Goal: Information Seeking & Learning: Learn about a topic

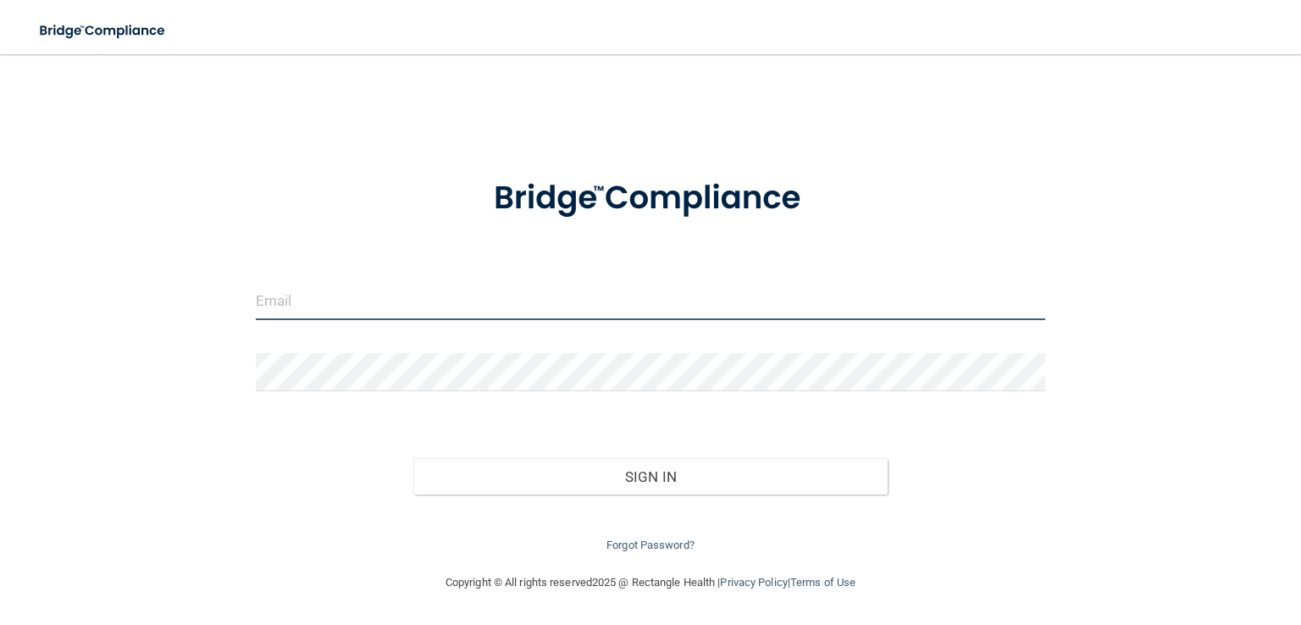
click at [339, 307] on input "email" at bounding box center [650, 301] width 789 height 38
type input "[EMAIL_ADDRESS][DOMAIN_NAME]"
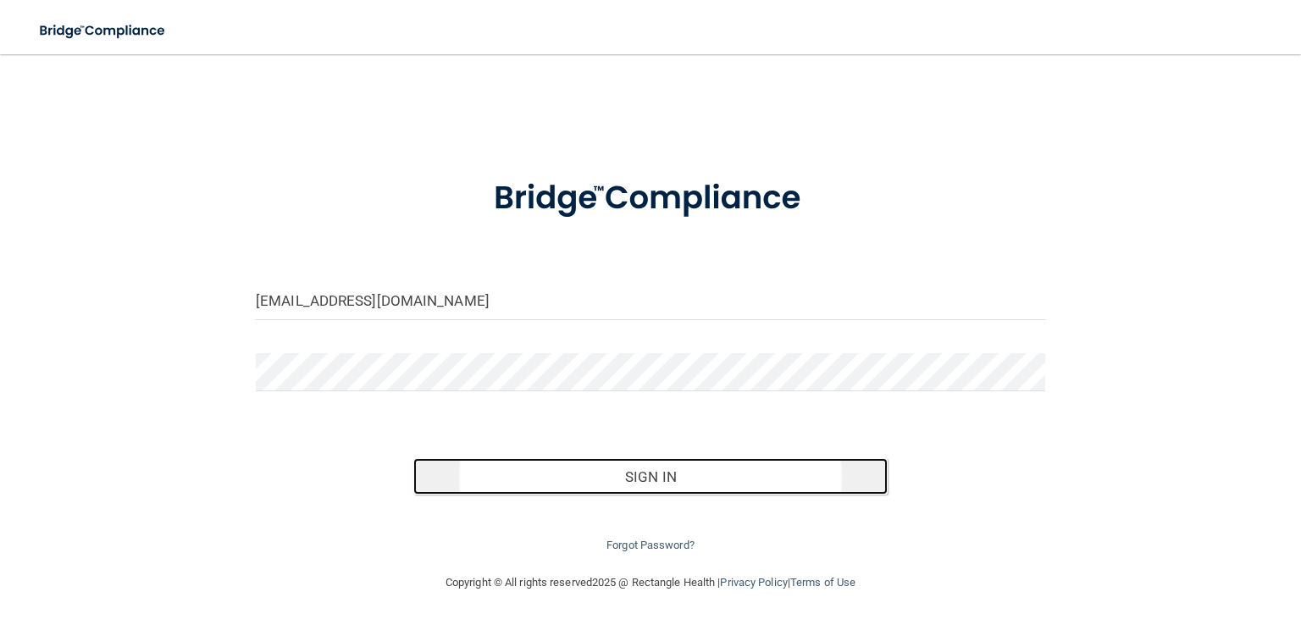
click at [634, 479] on button "Sign In" at bounding box center [649, 476] width 473 height 37
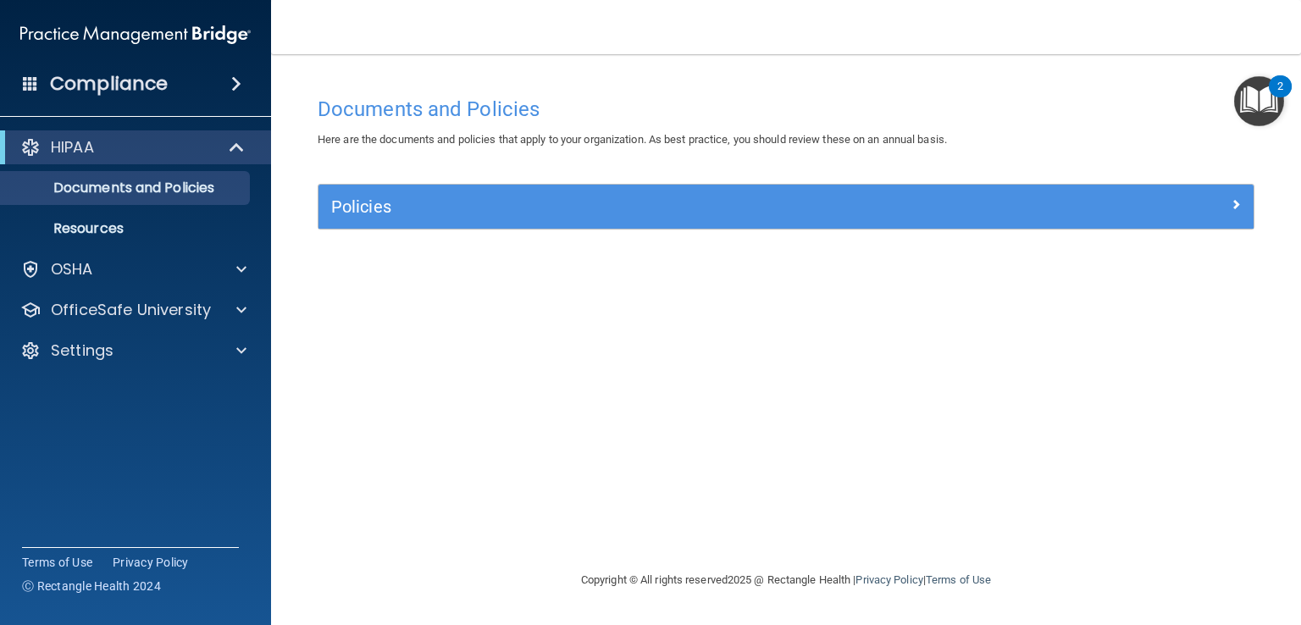
click at [1250, 99] on img "Open Resource Center, 2 new notifications" at bounding box center [1259, 101] width 50 height 50
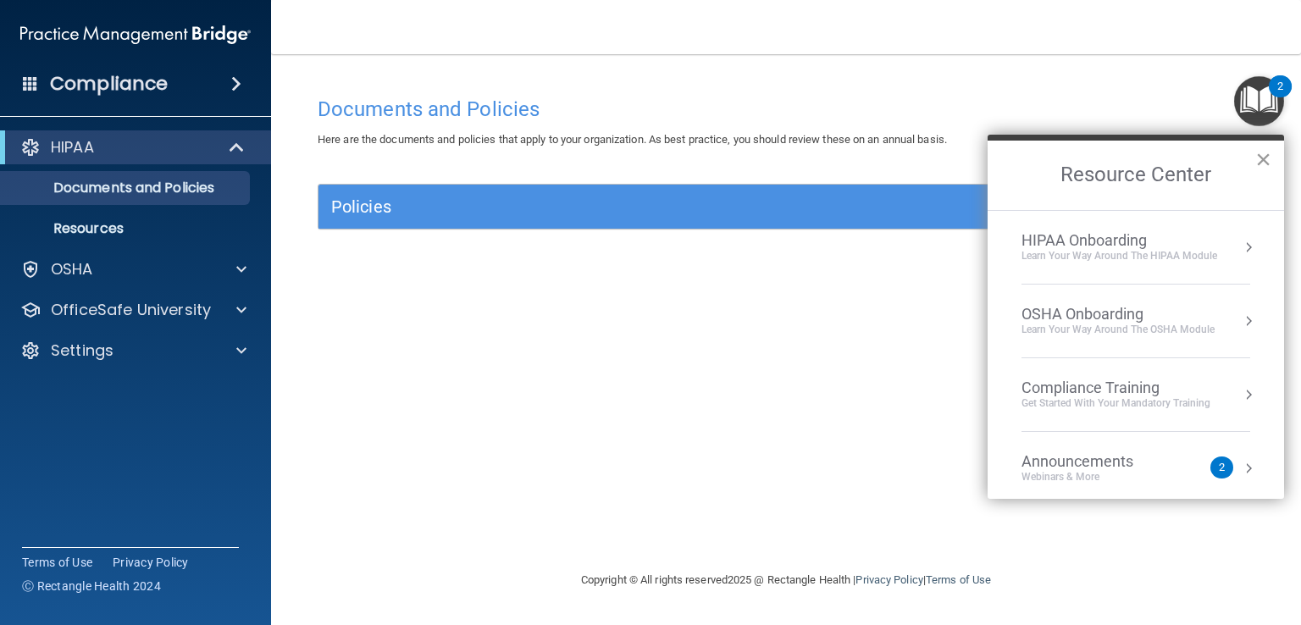
click at [1260, 158] on button "×" at bounding box center [1263, 159] width 16 height 27
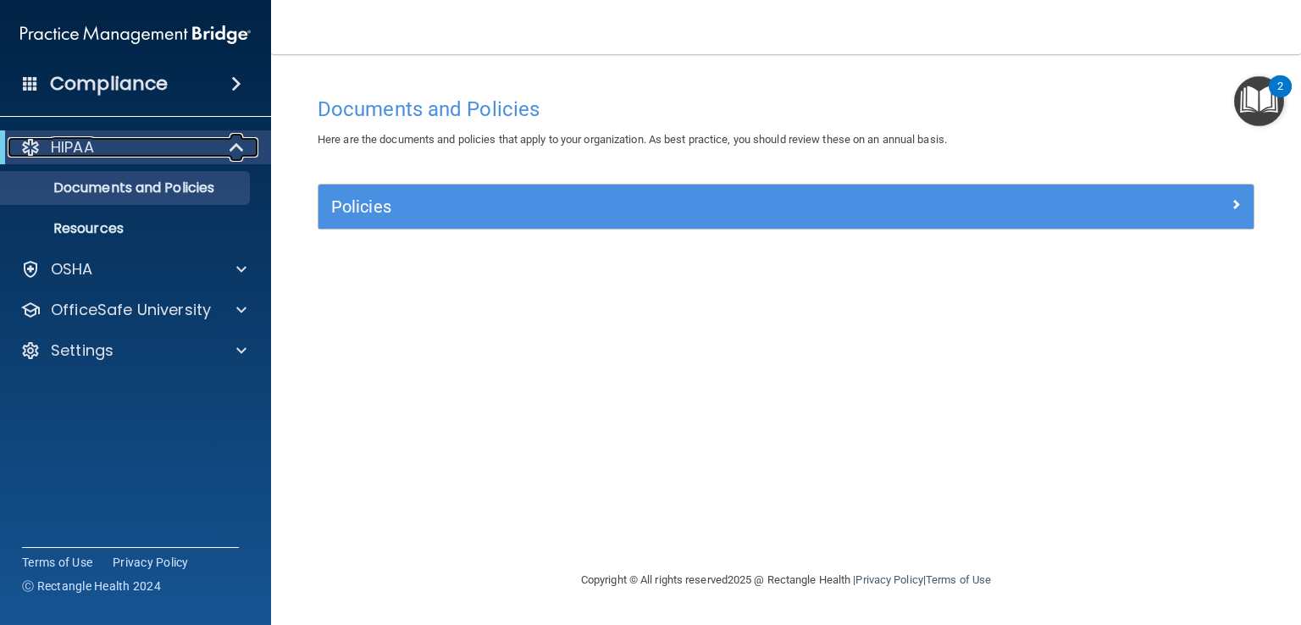
click at [239, 150] on span at bounding box center [238, 147] width 14 height 20
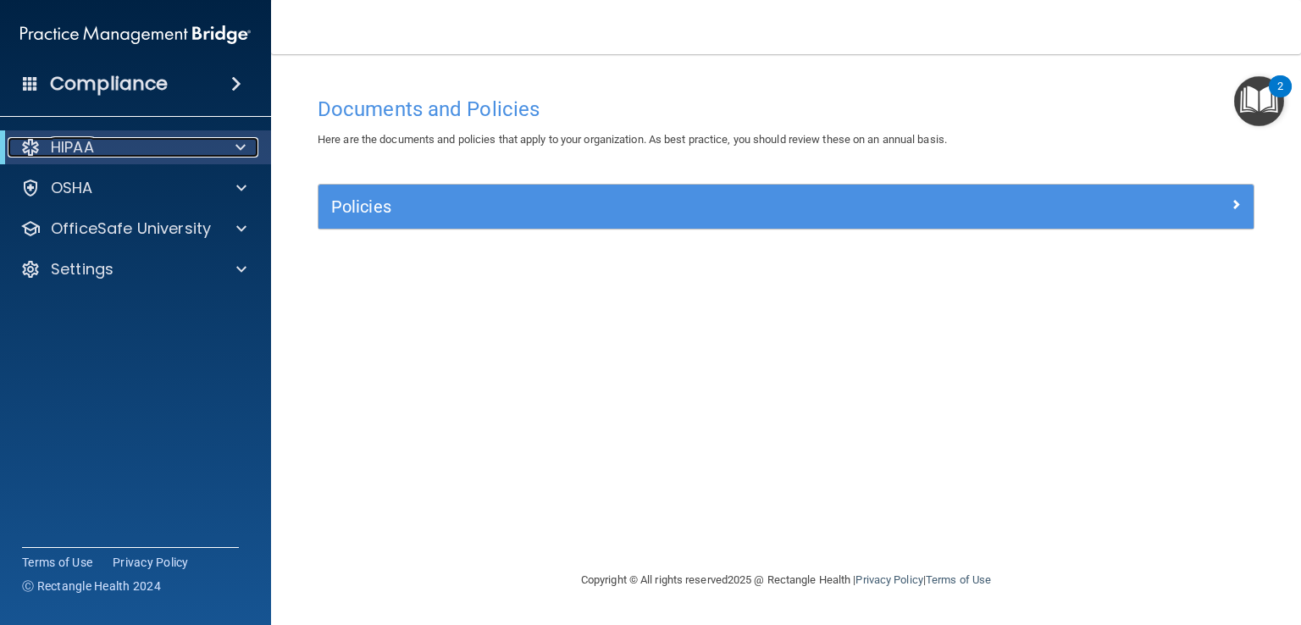
click at [239, 150] on span at bounding box center [240, 147] width 10 height 20
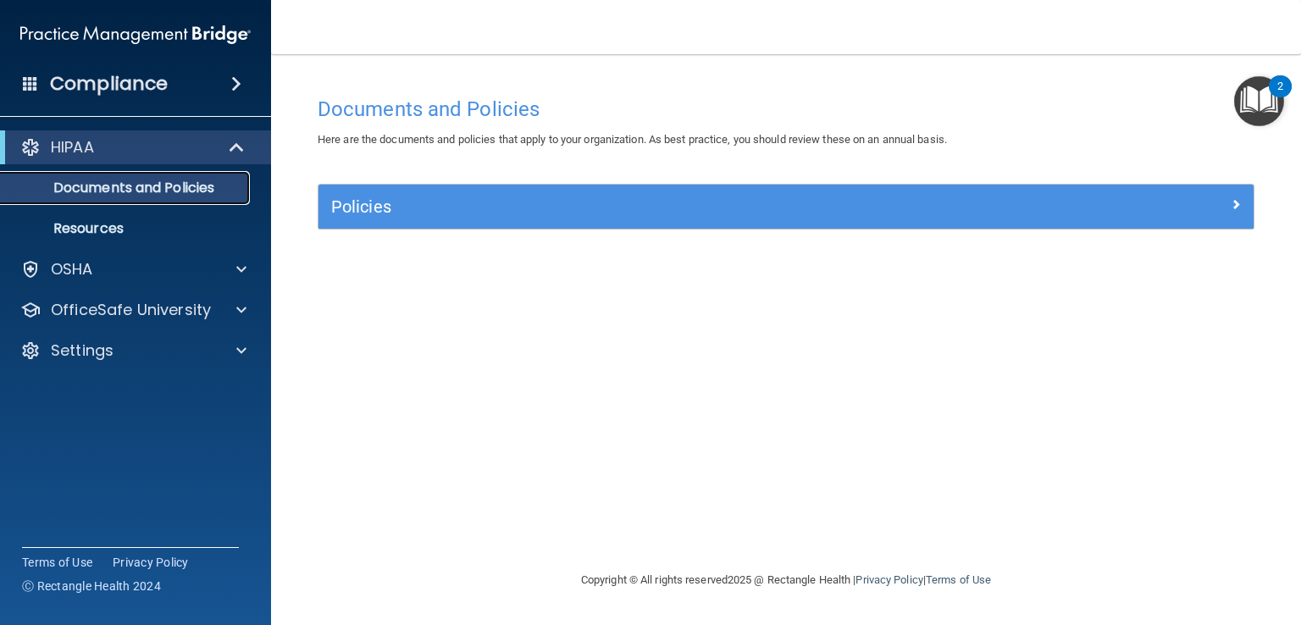
click at [217, 186] on p "Documents and Policies" at bounding box center [126, 188] width 231 height 17
click at [171, 147] on div "HIPAA" at bounding box center [112, 147] width 209 height 20
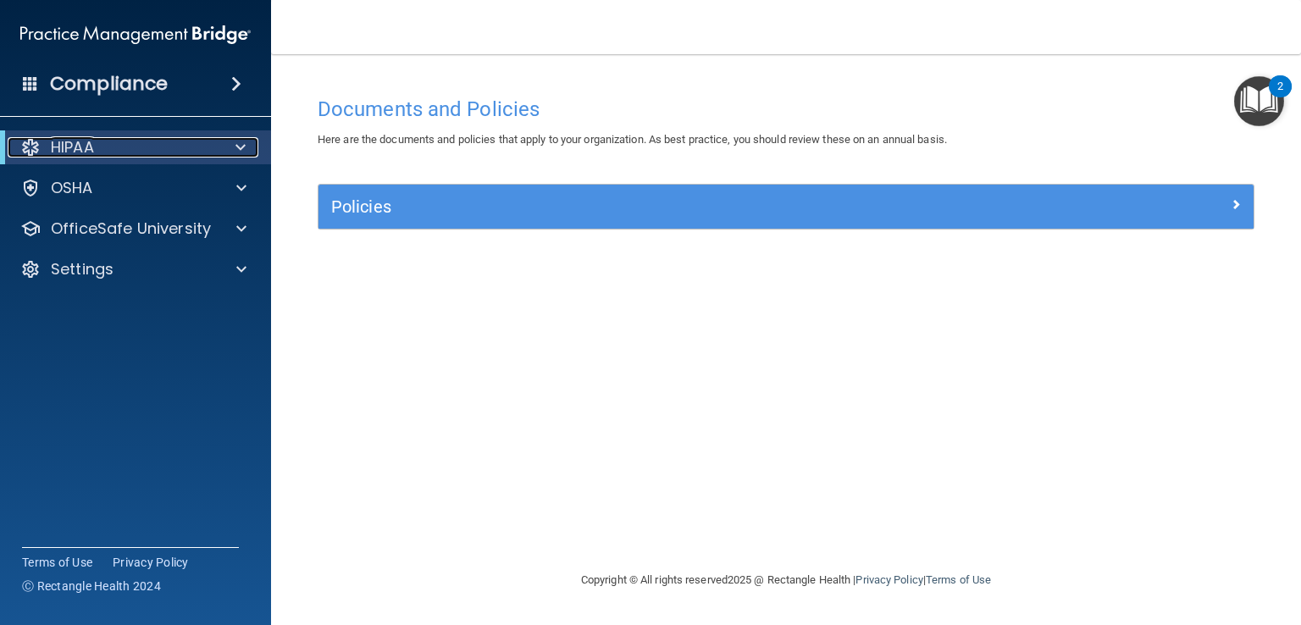
click at [171, 147] on div "HIPAA" at bounding box center [112, 147] width 209 height 20
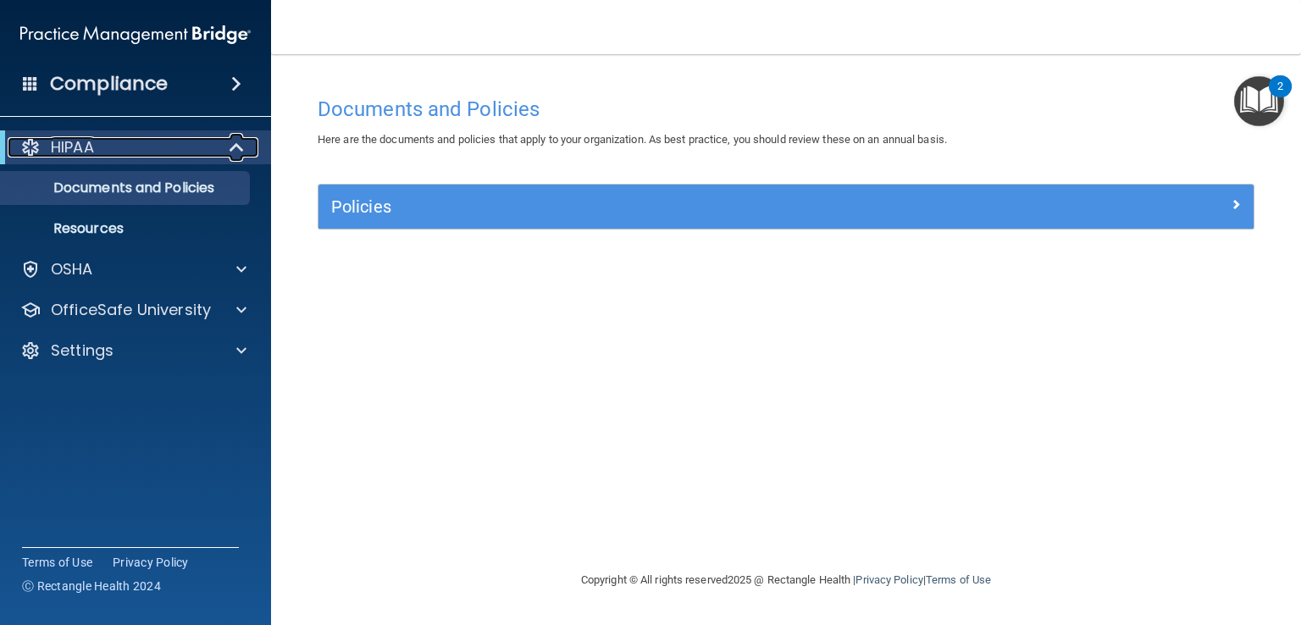
click at [171, 147] on div "HIPAA" at bounding box center [112, 147] width 209 height 20
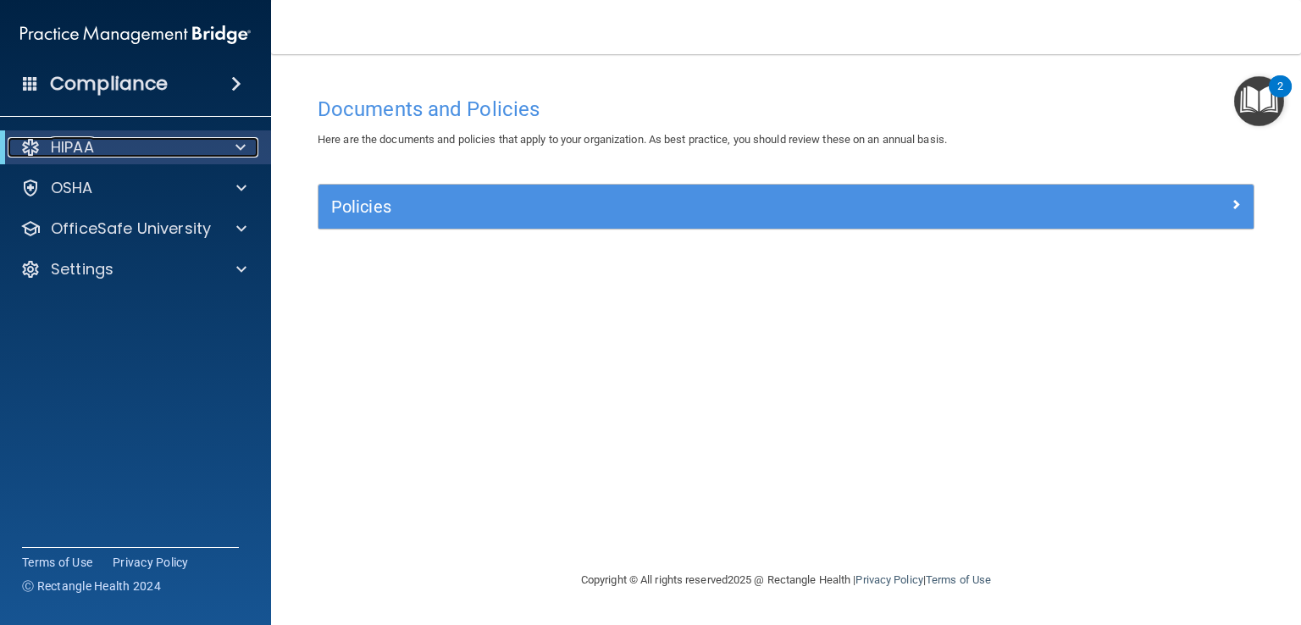
click at [171, 147] on div "HIPAA" at bounding box center [112, 147] width 209 height 20
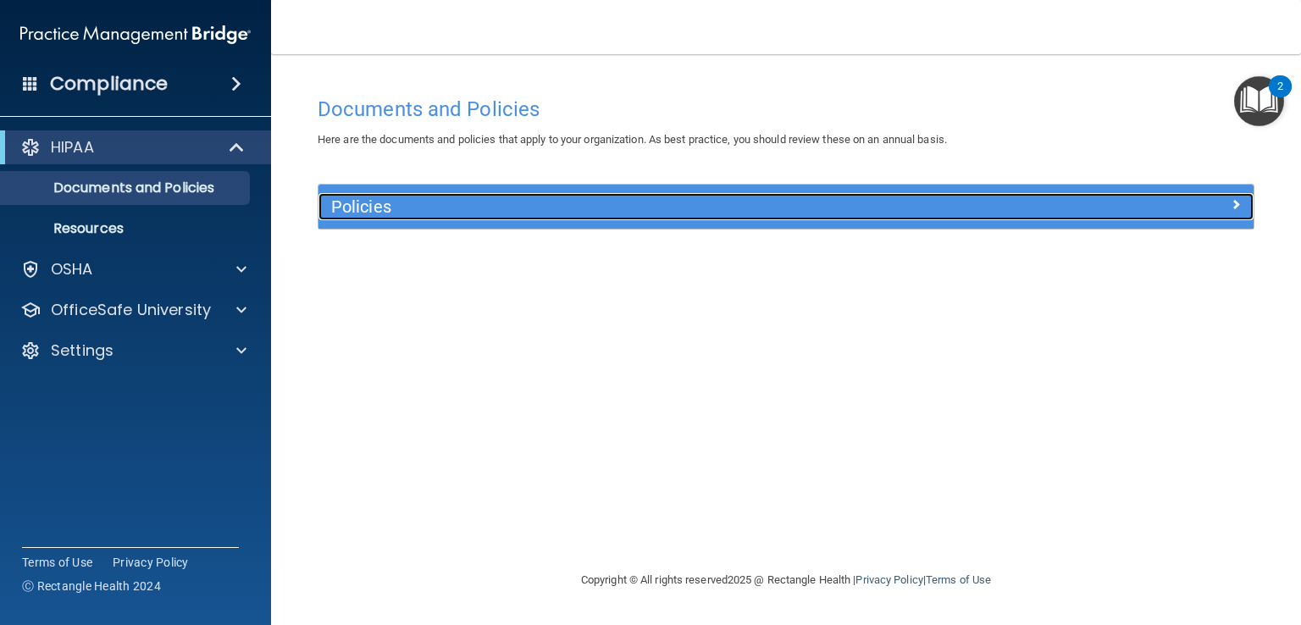
click at [453, 201] on h5 "Policies" at bounding box center [669, 206] width 676 height 19
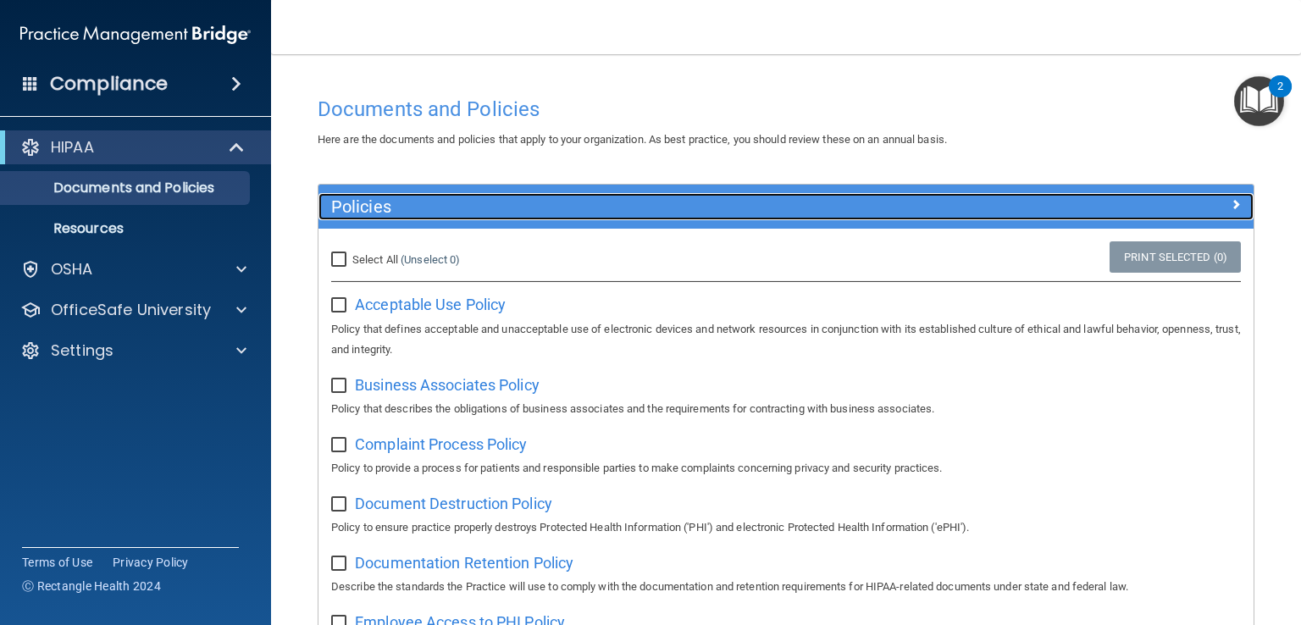
click at [1231, 202] on span at bounding box center [1236, 204] width 10 height 20
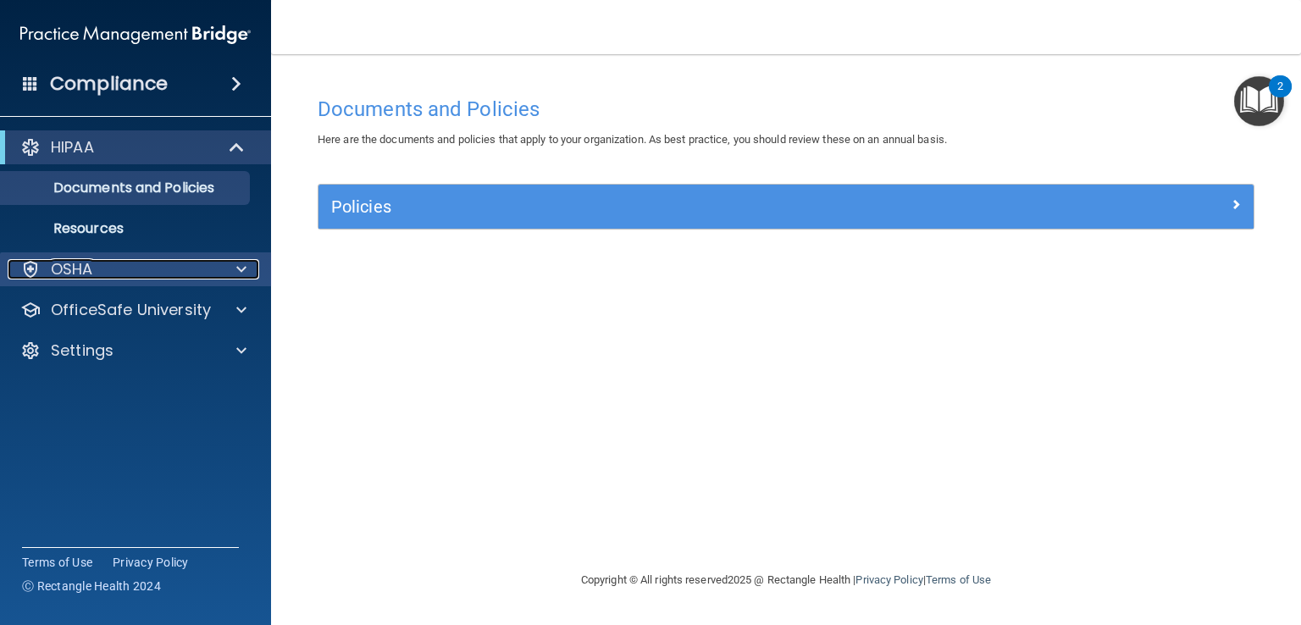
click at [134, 275] on div "OSHA" at bounding box center [113, 269] width 210 height 20
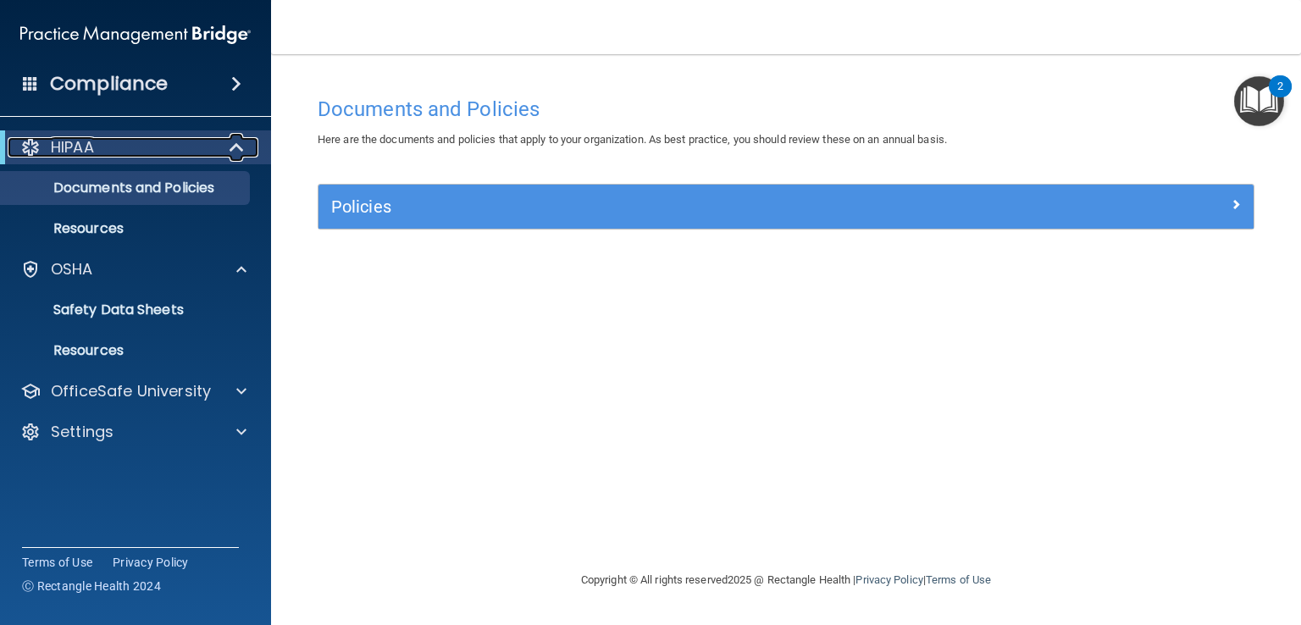
click at [235, 146] on span at bounding box center [238, 147] width 14 height 20
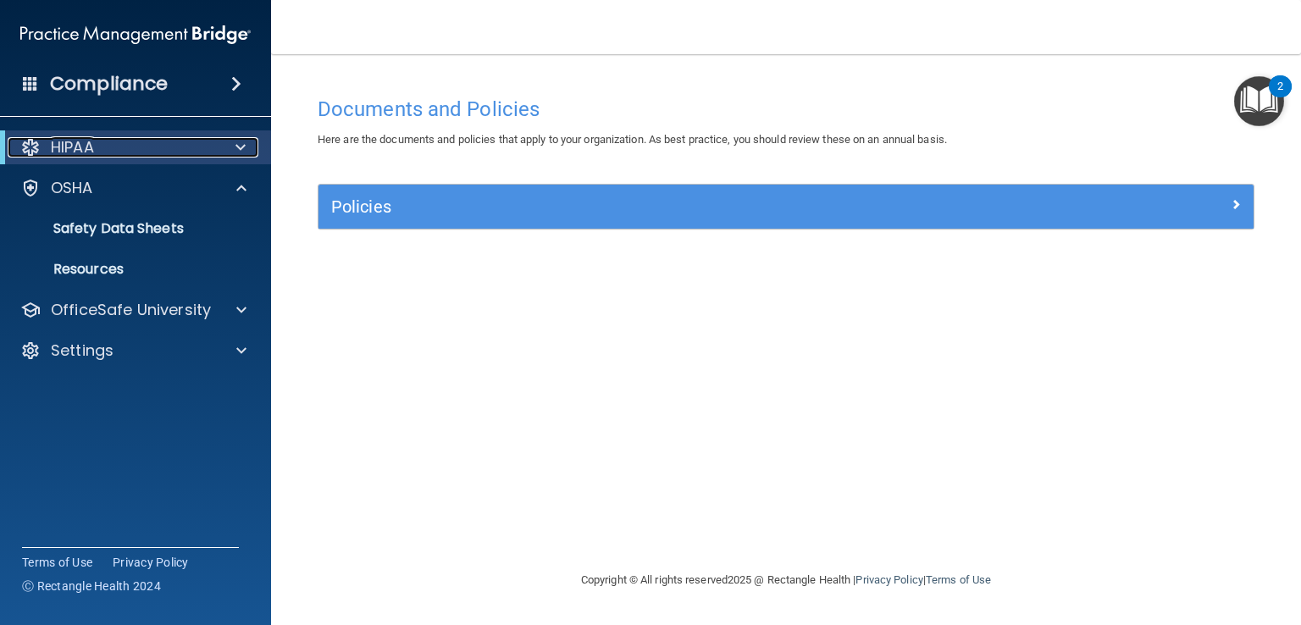
click at [67, 152] on p "HIPAA" at bounding box center [72, 147] width 43 height 20
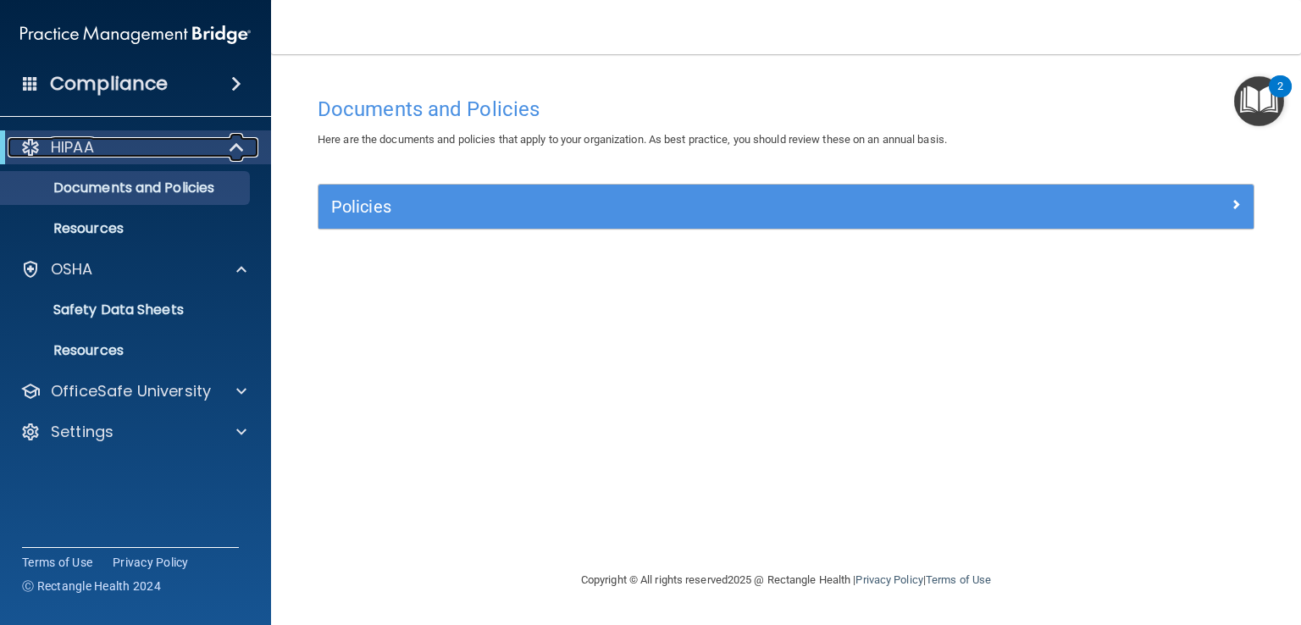
click at [235, 147] on span at bounding box center [238, 147] width 14 height 20
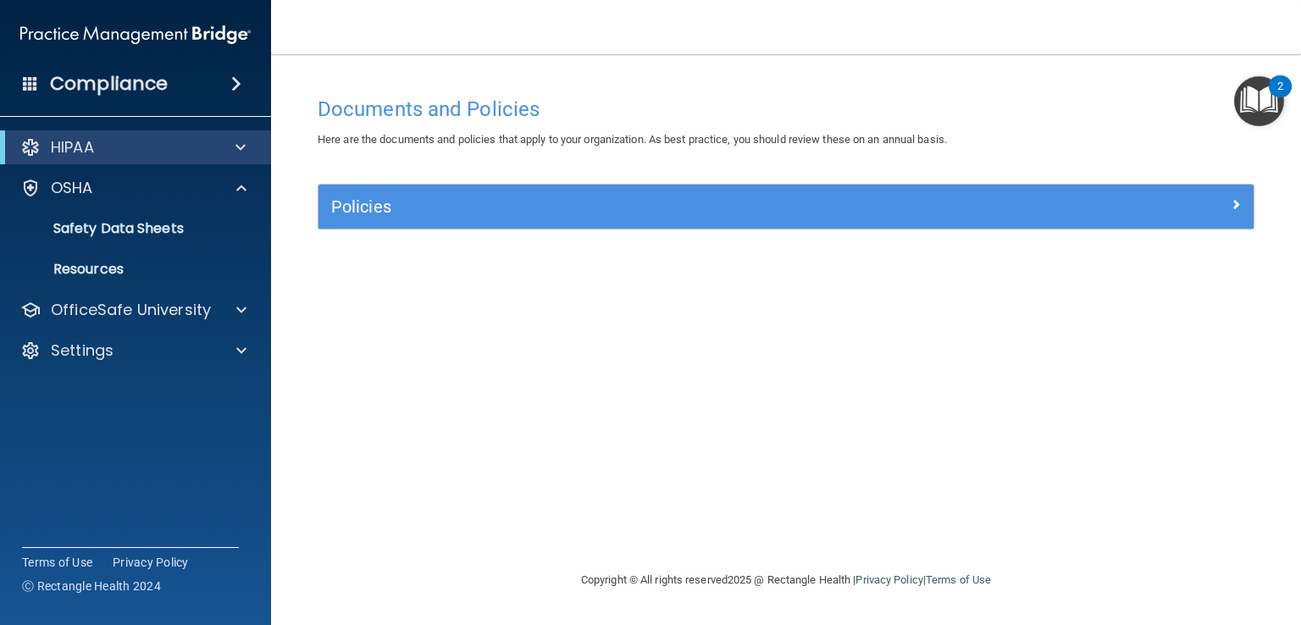
click at [236, 80] on span at bounding box center [236, 84] width 10 height 20
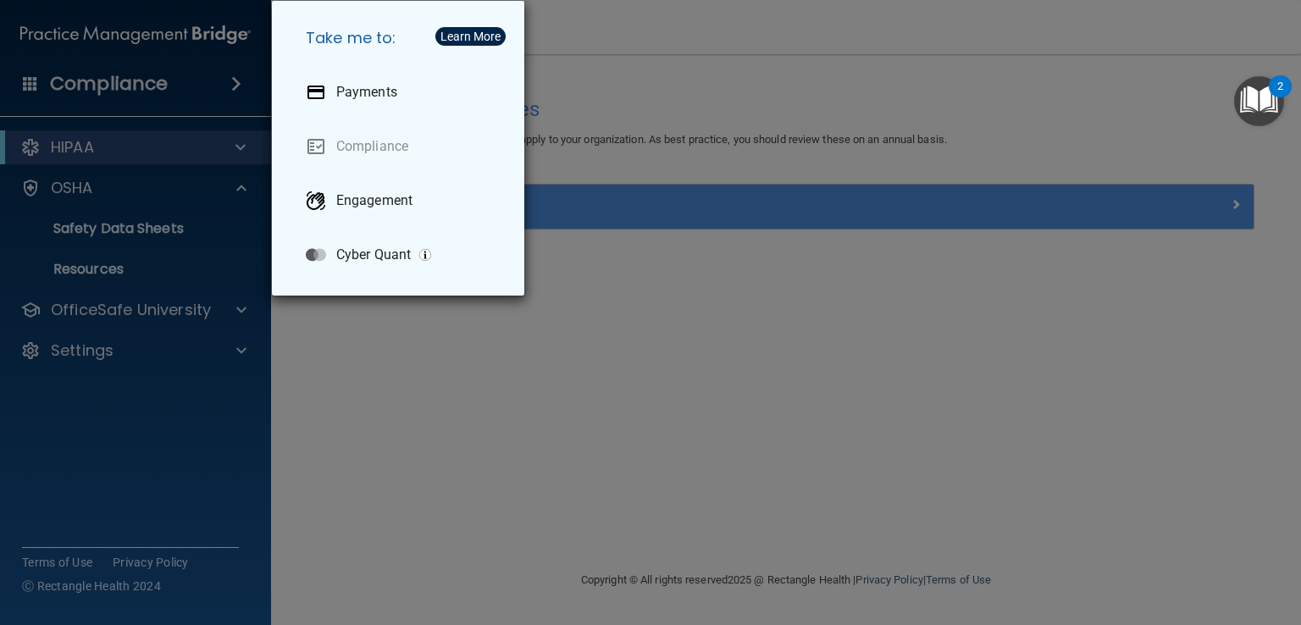
click at [491, 600] on div "Take me to: Payments Compliance Engagement Cyber Quant" at bounding box center [650, 312] width 1301 height 625
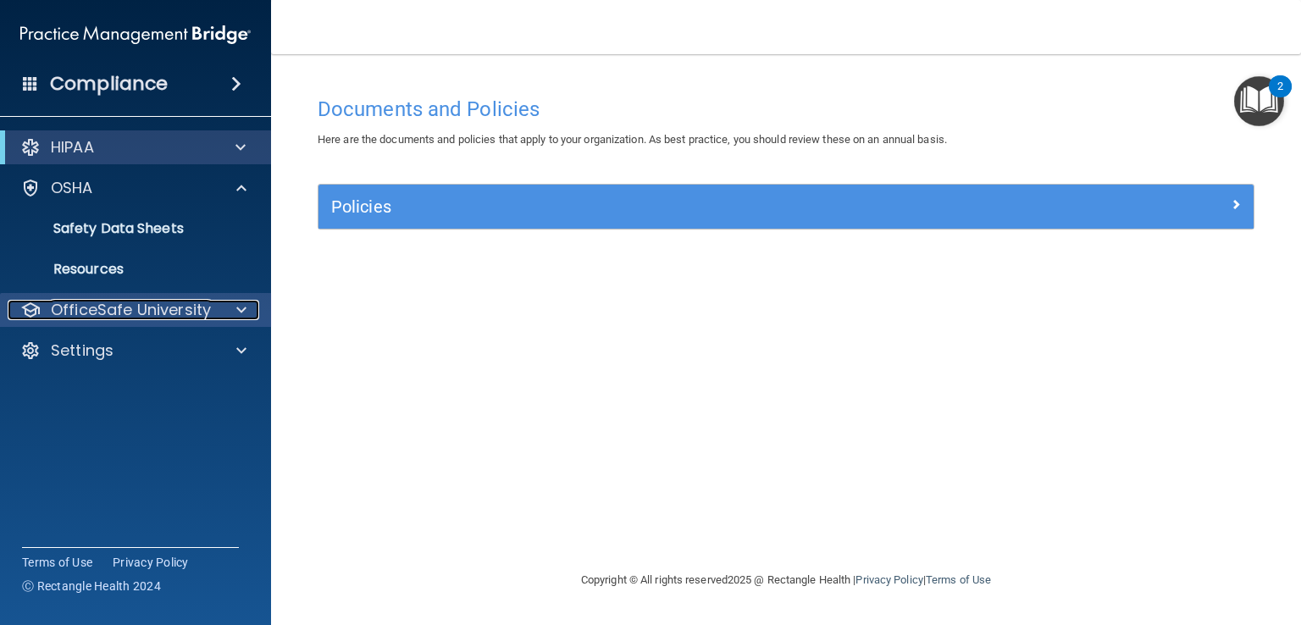
click at [75, 318] on p "OfficeSafe University" at bounding box center [131, 310] width 160 height 20
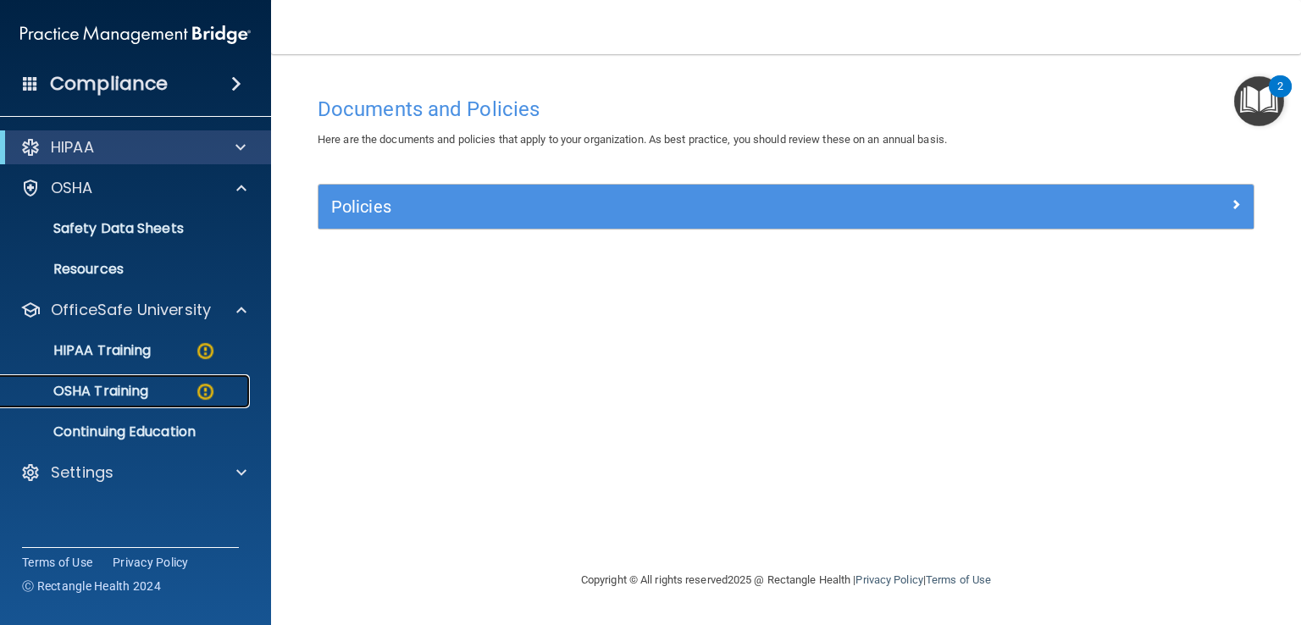
click at [93, 395] on p "OSHA Training" at bounding box center [79, 391] width 137 height 17
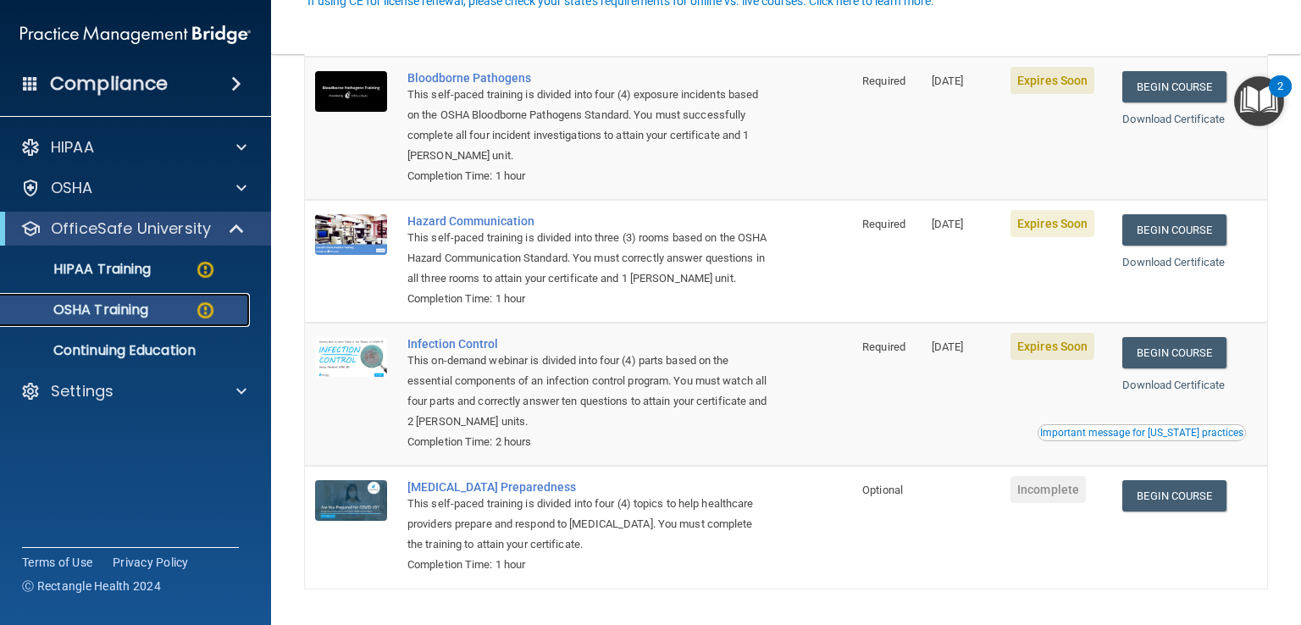
scroll to position [254, 0]
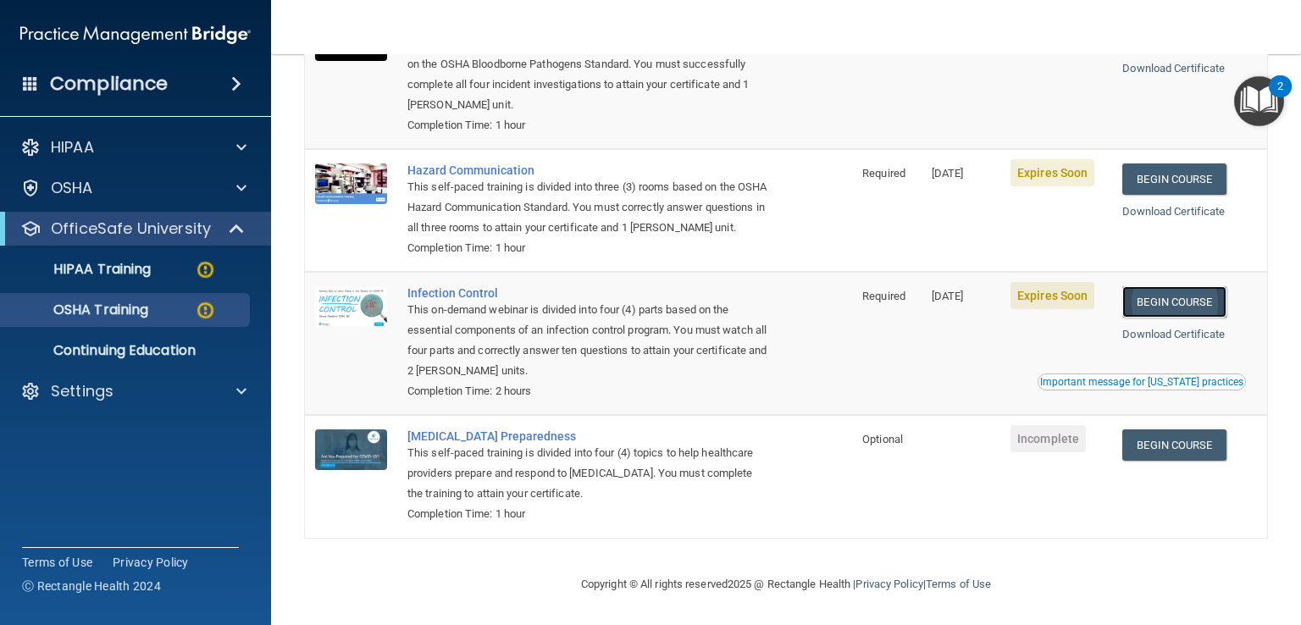
click at [1149, 298] on link "Begin Course" at bounding box center [1173, 301] width 103 height 31
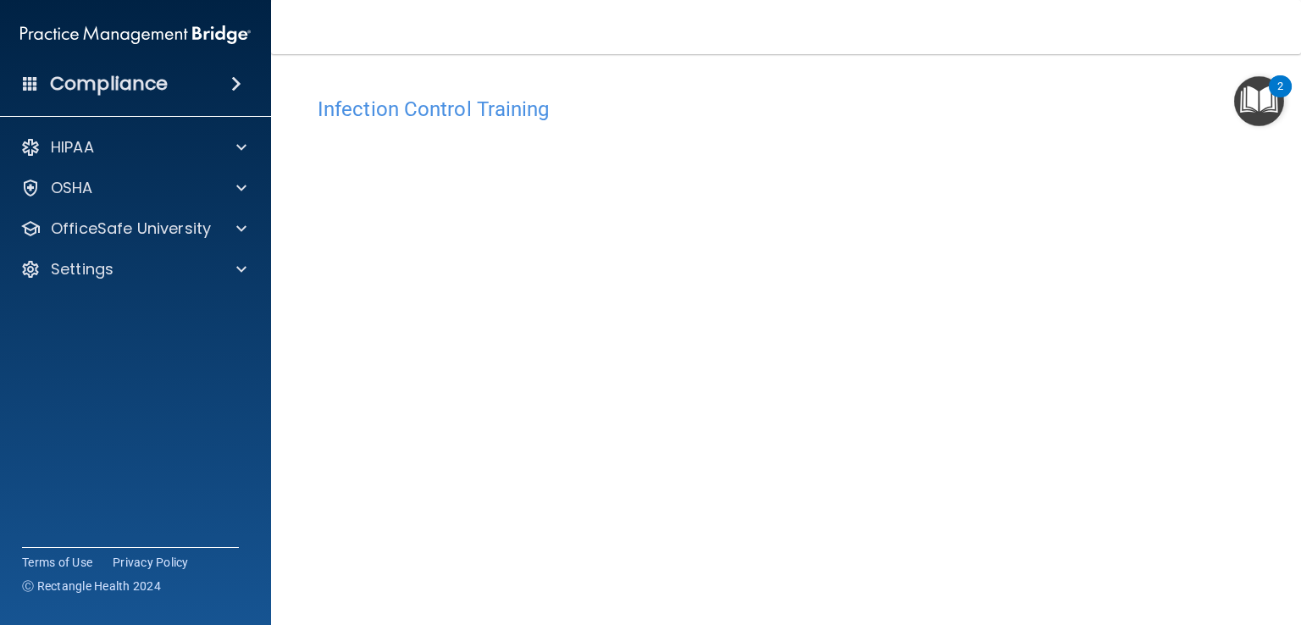
click at [1224, 402] on div "Infection Control Training This course doesn’t expire until [DATE]. Are you sur…" at bounding box center [786, 381] width 962 height 586
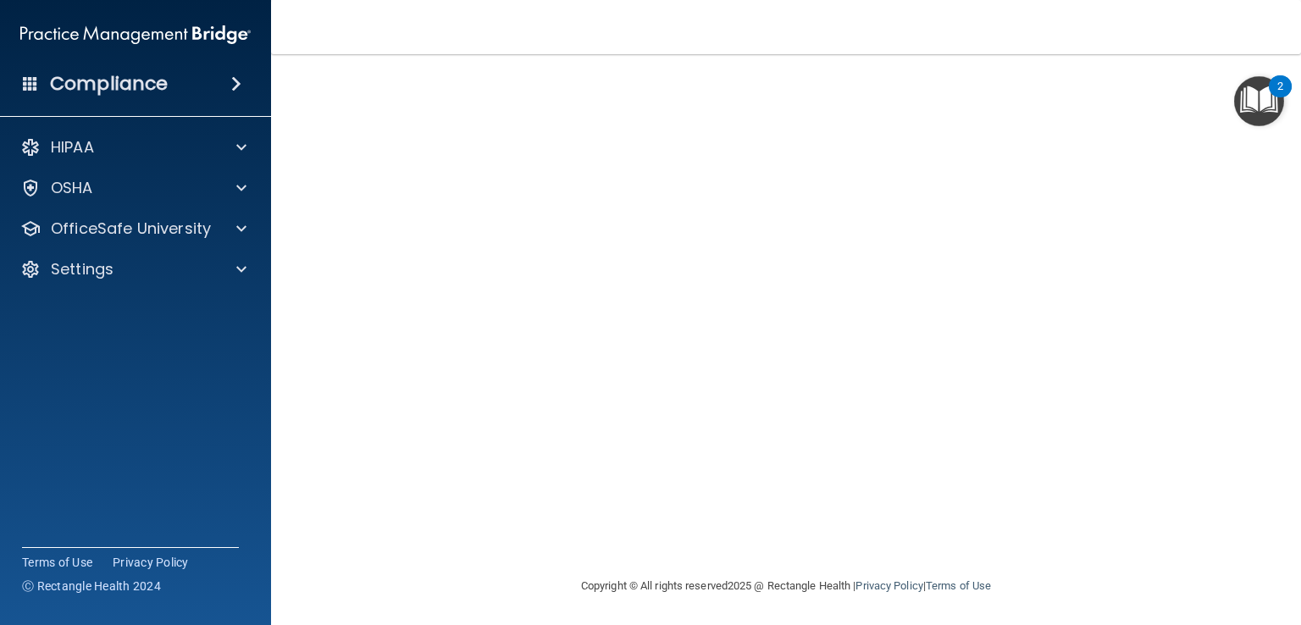
scroll to position [100, 0]
click at [233, 81] on span at bounding box center [236, 84] width 10 height 20
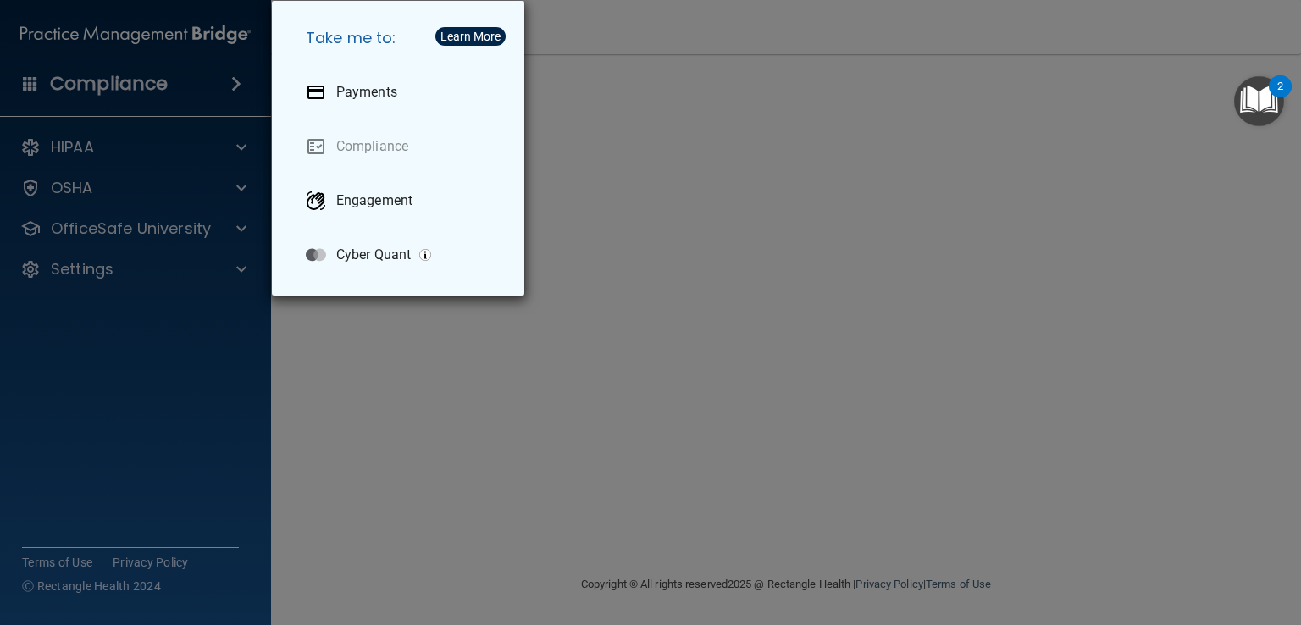
click at [301, 519] on div "Take me to: Payments Compliance Engagement Cyber Quant" at bounding box center [650, 312] width 1301 height 625
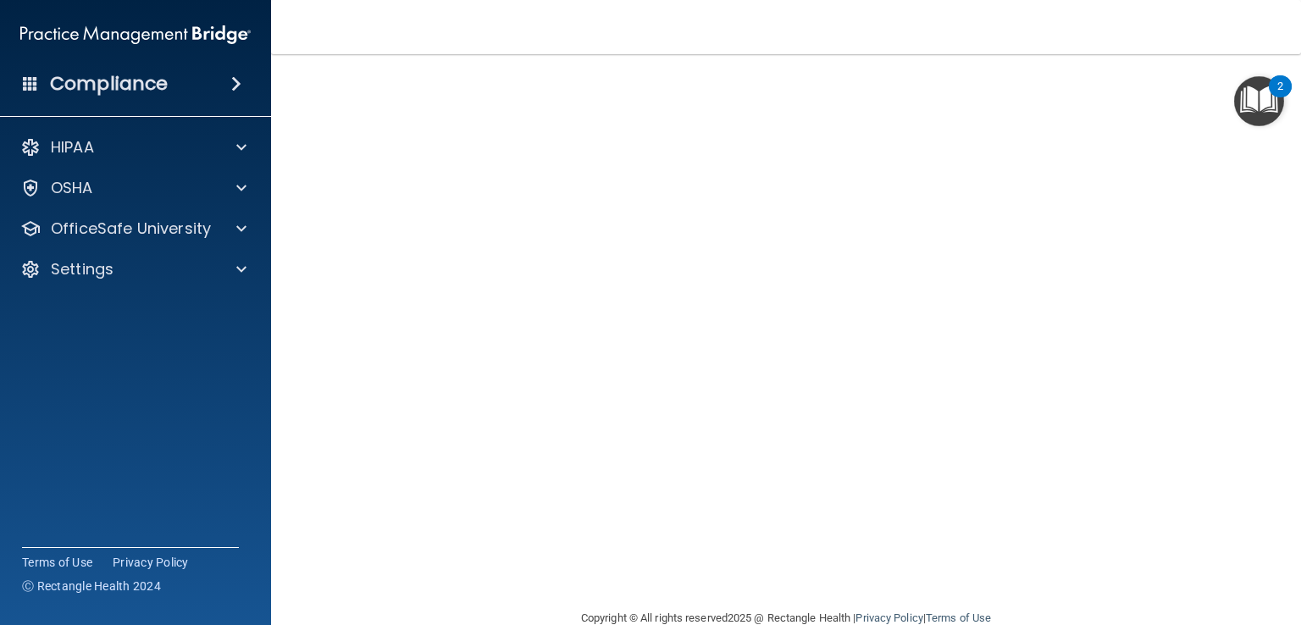
scroll to position [0, 0]
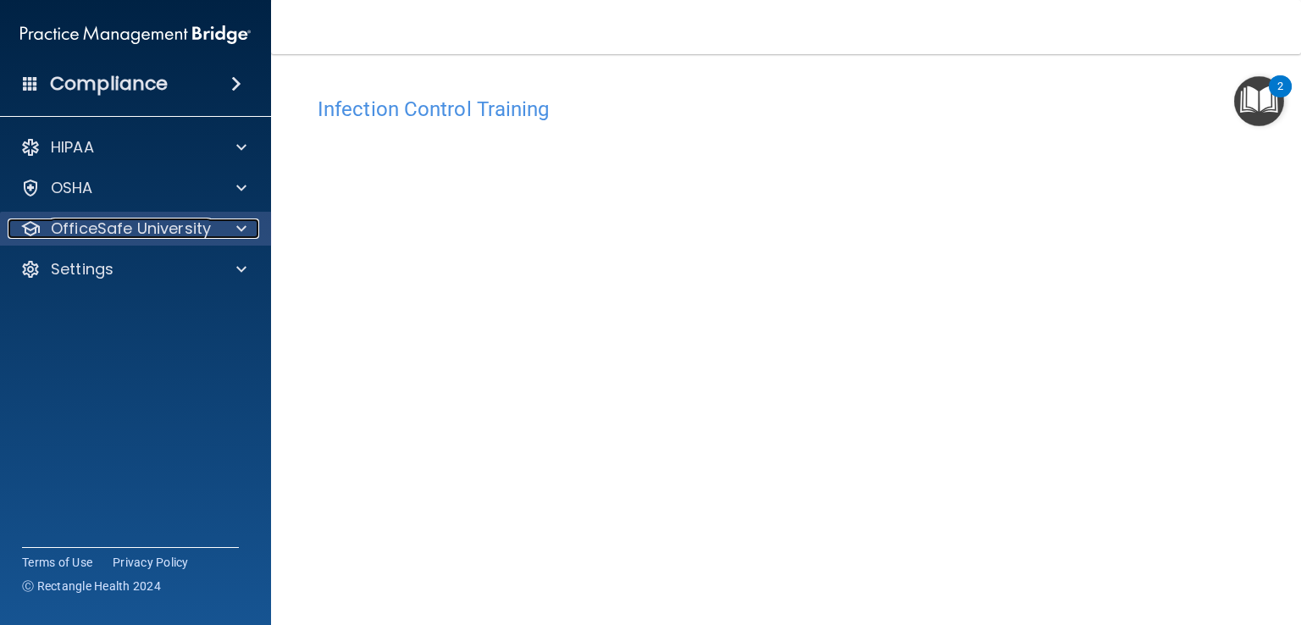
click at [57, 233] on p "OfficeSafe University" at bounding box center [131, 229] width 160 height 20
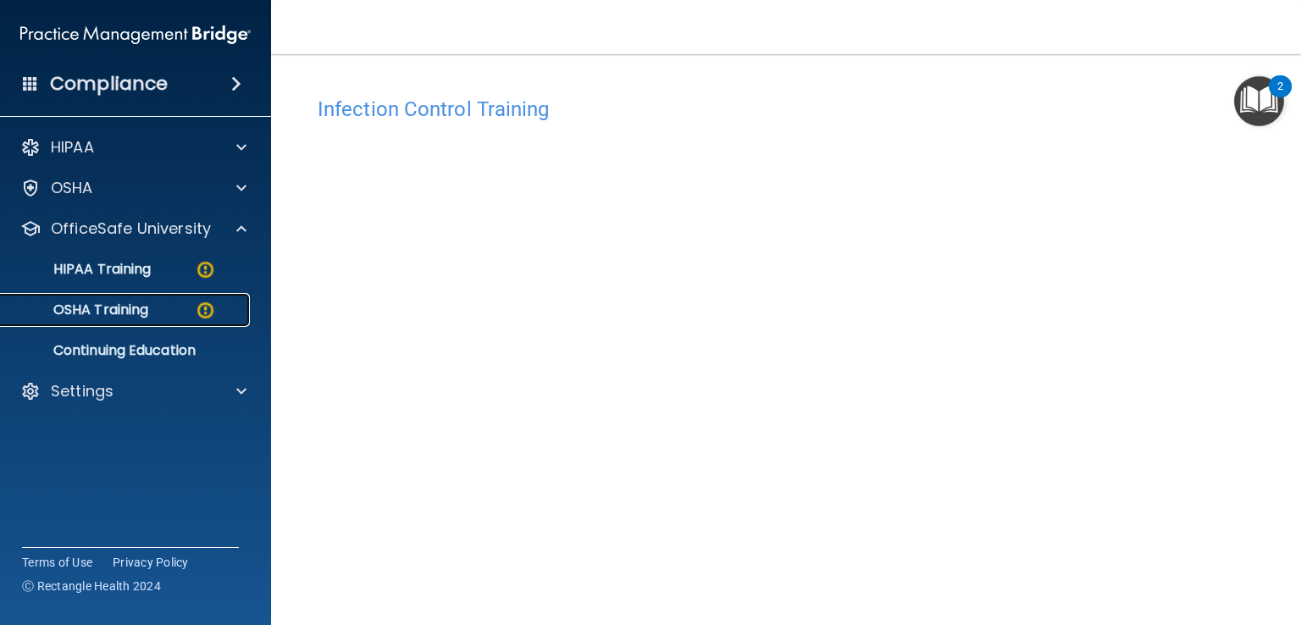
click at [85, 311] on p "OSHA Training" at bounding box center [79, 310] width 137 height 17
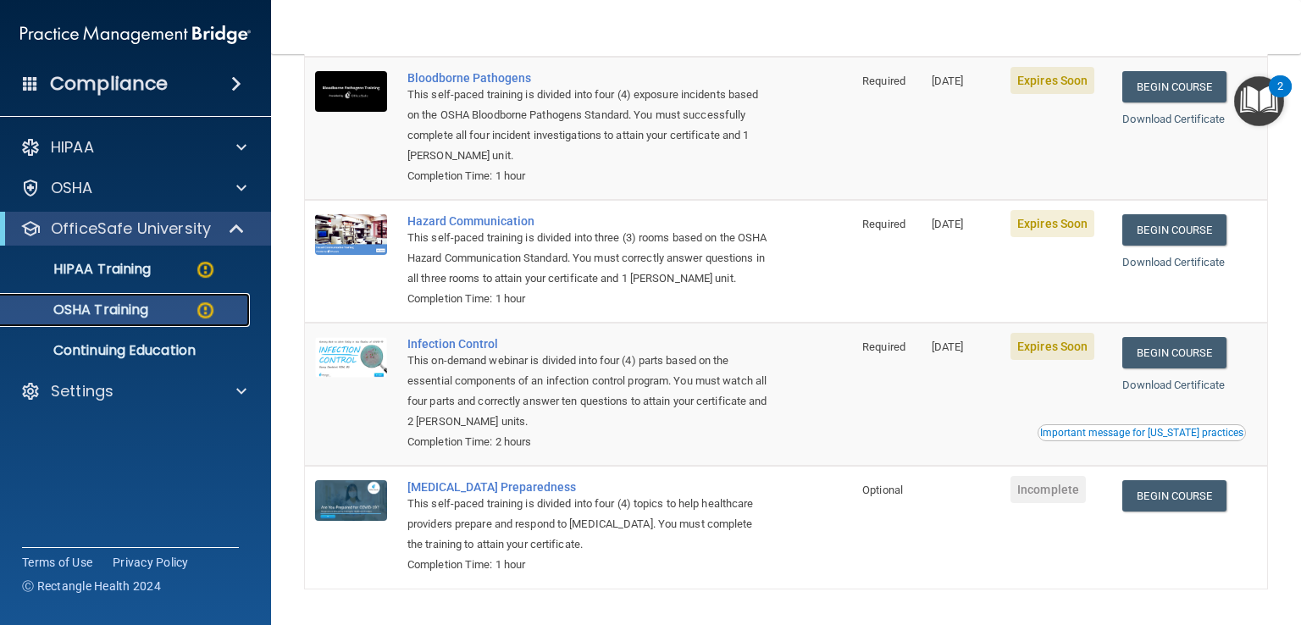
scroll to position [254, 0]
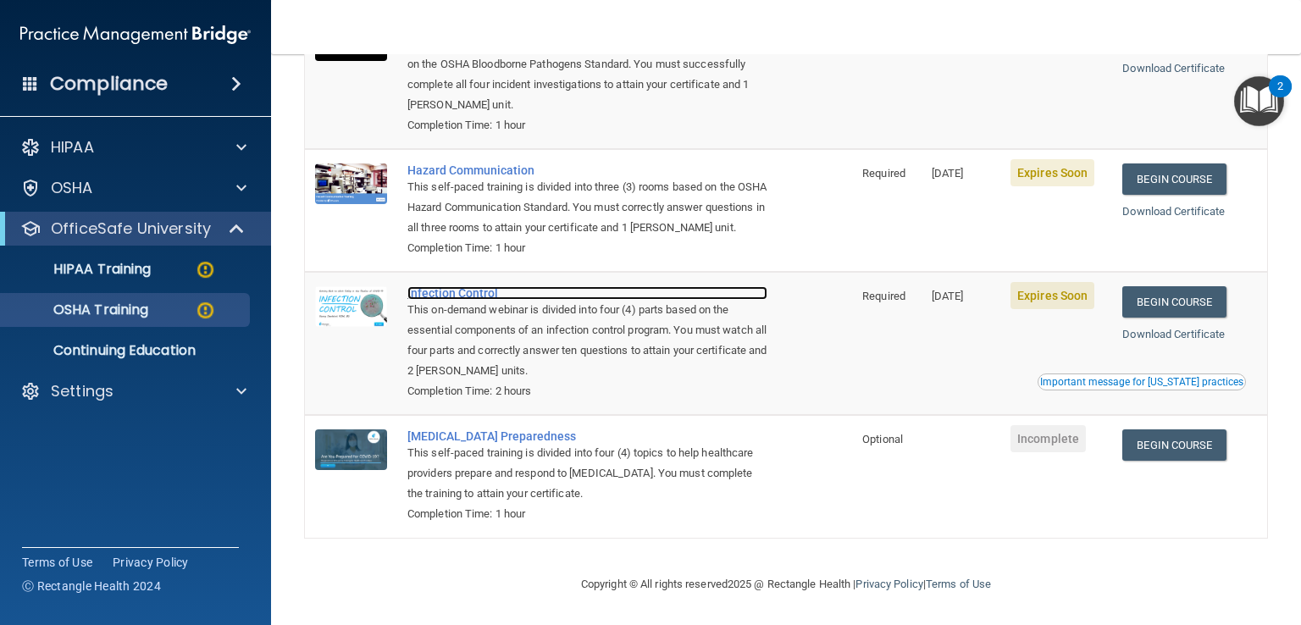
click at [483, 292] on div "Infection Control" at bounding box center [587, 293] width 360 height 14
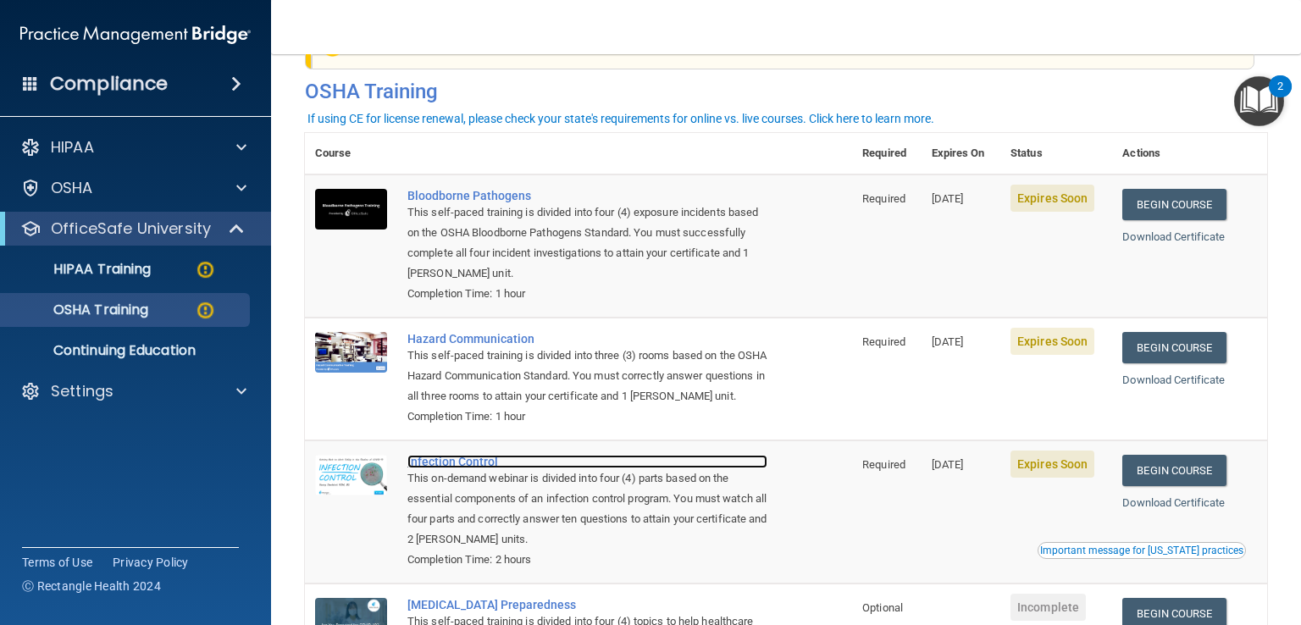
scroll to position [6, 0]
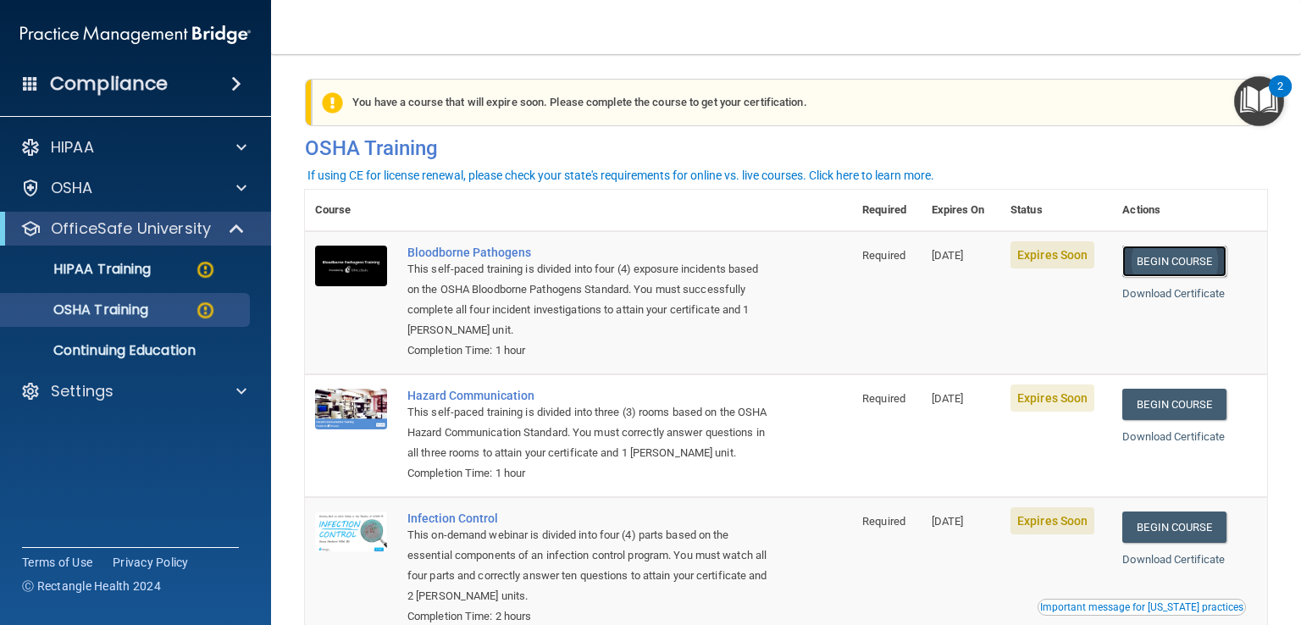
click at [1151, 263] on link "Begin Course" at bounding box center [1173, 261] width 103 height 31
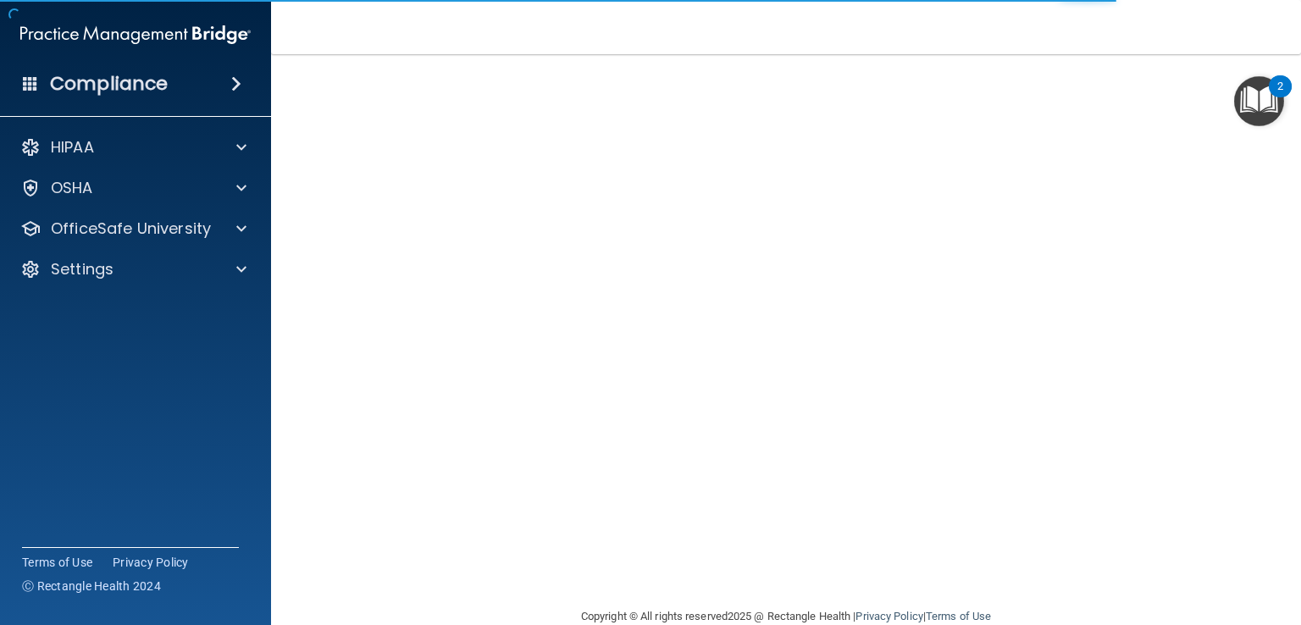
scroll to position [100, 0]
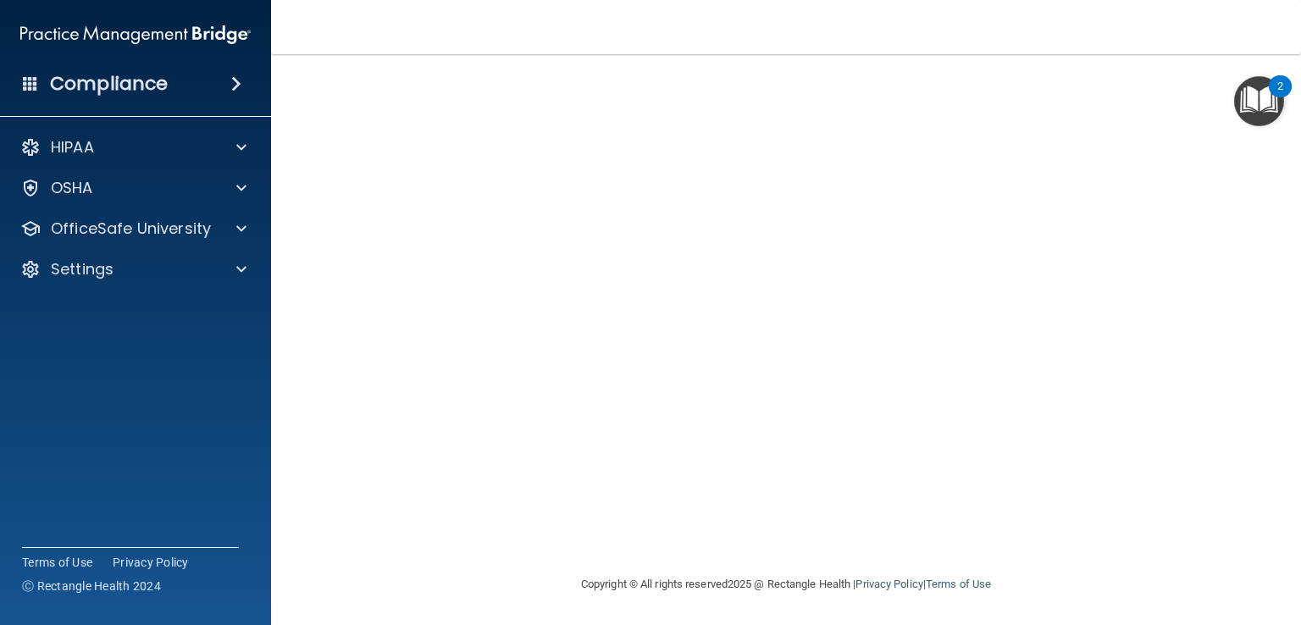
click at [1247, 475] on div "Infection Control Training This course doesn’t expire until [DATE]. Are you sur…" at bounding box center [786, 281] width 962 height 586
click at [1243, 315] on div "Infection Control Training This course doesn’t expire until [DATE]. Are you sur…" at bounding box center [786, 281] width 962 height 586
click at [1247, 351] on div "Infection Control Training This course doesn’t expire until [DATE]. Are you sur…" at bounding box center [786, 281] width 962 height 586
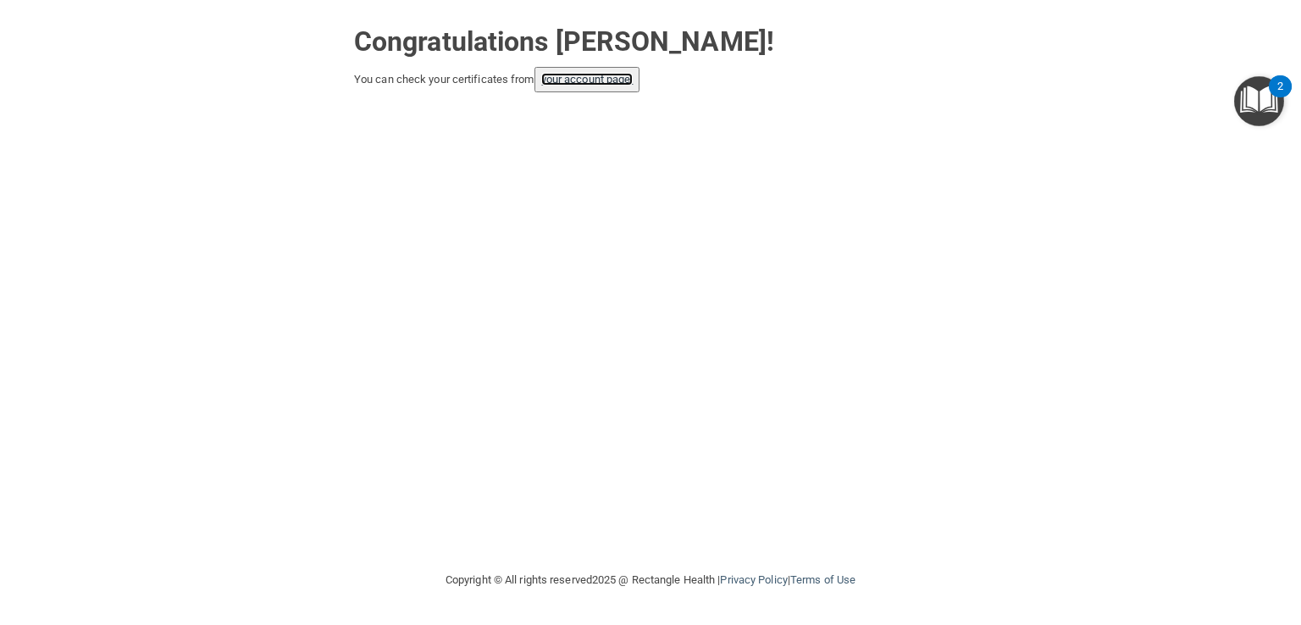
click at [634, 75] on link "your account page!" at bounding box center [587, 79] width 92 height 13
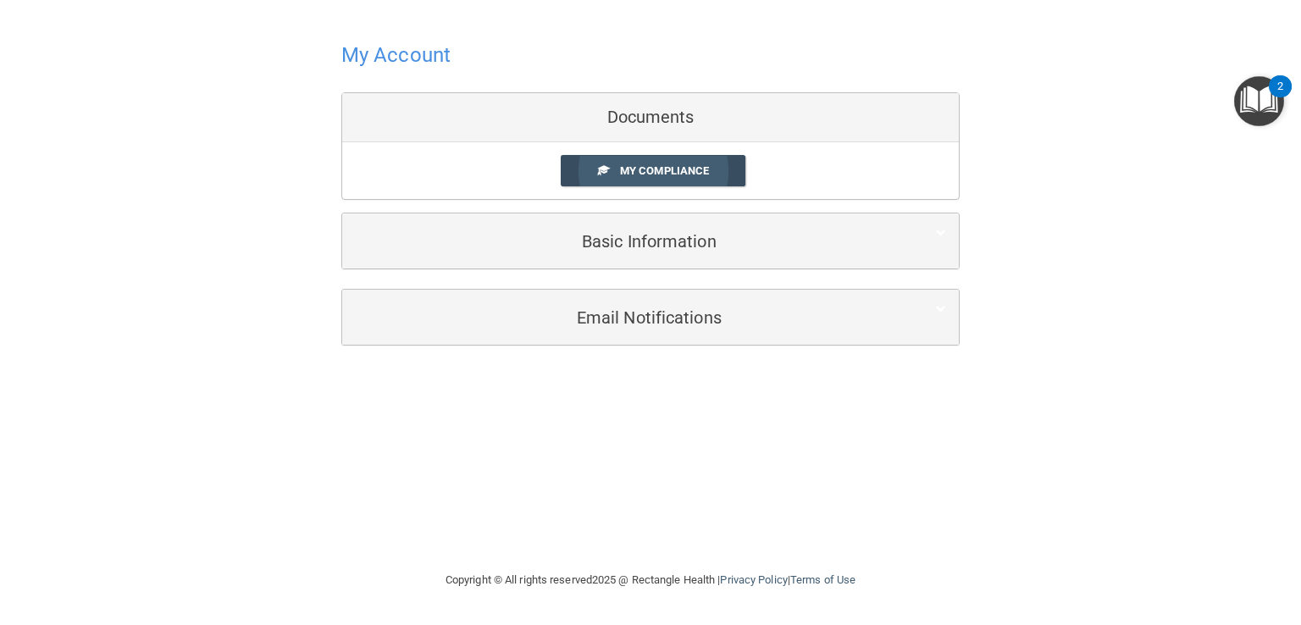
click at [661, 165] on span "My Compliance" at bounding box center [664, 170] width 89 height 13
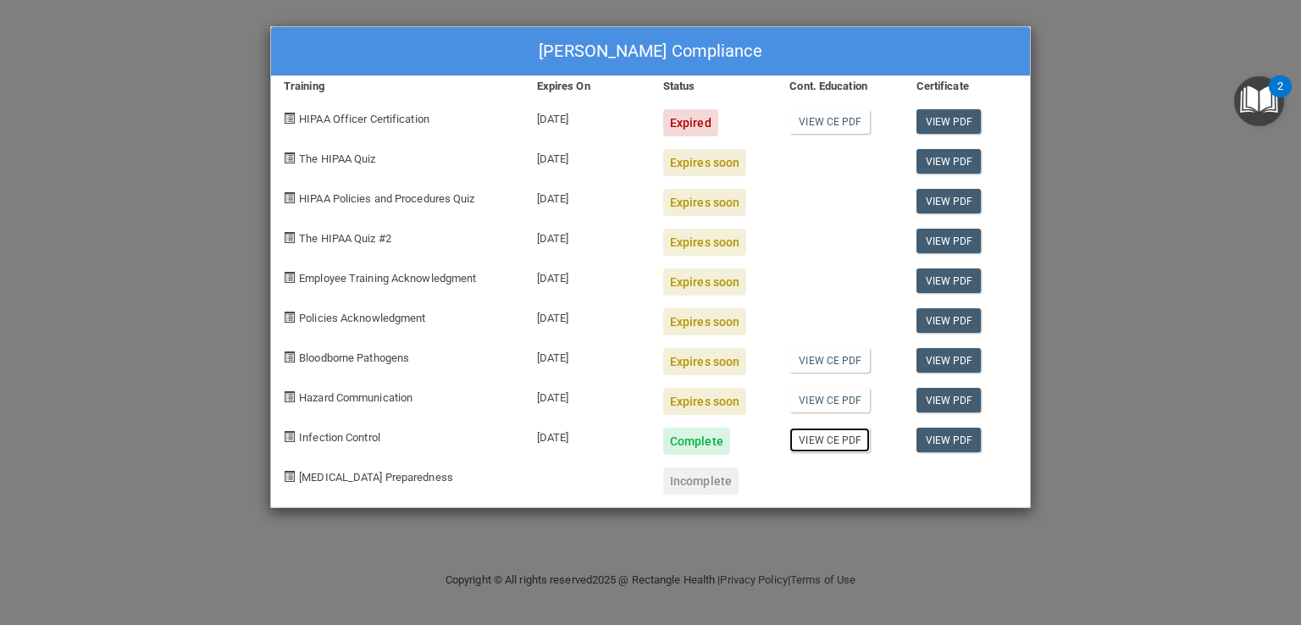
click at [830, 442] on link "View CE PDF" at bounding box center [829, 440] width 80 height 25
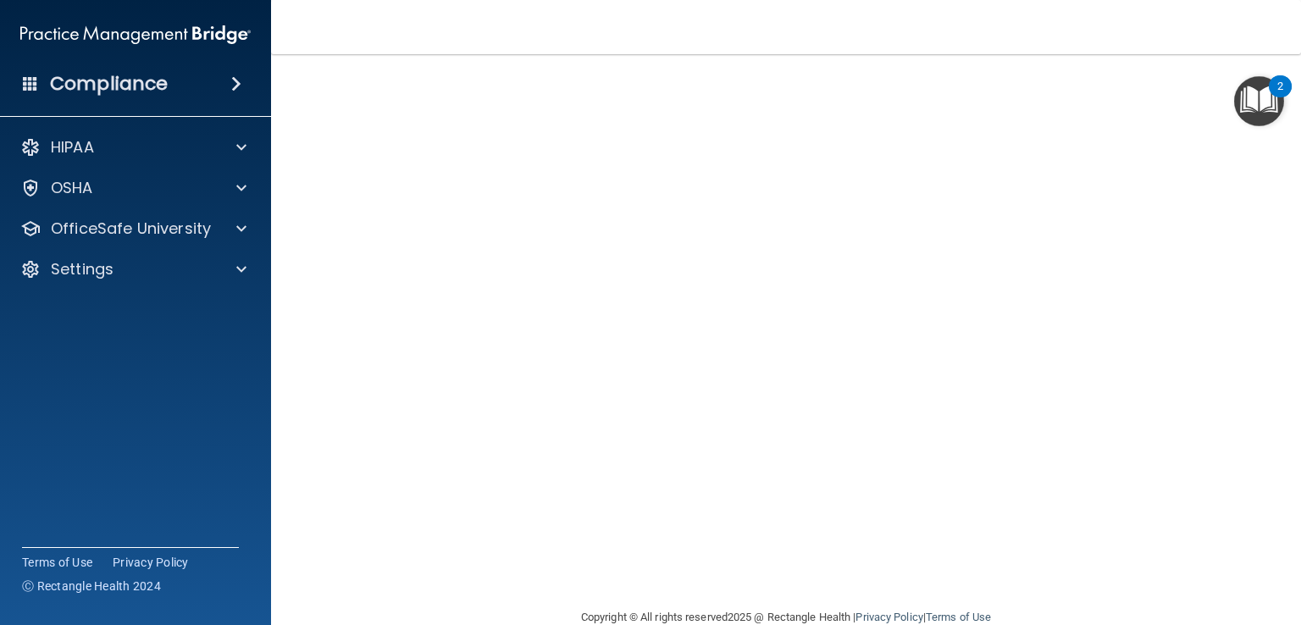
scroll to position [68, 0]
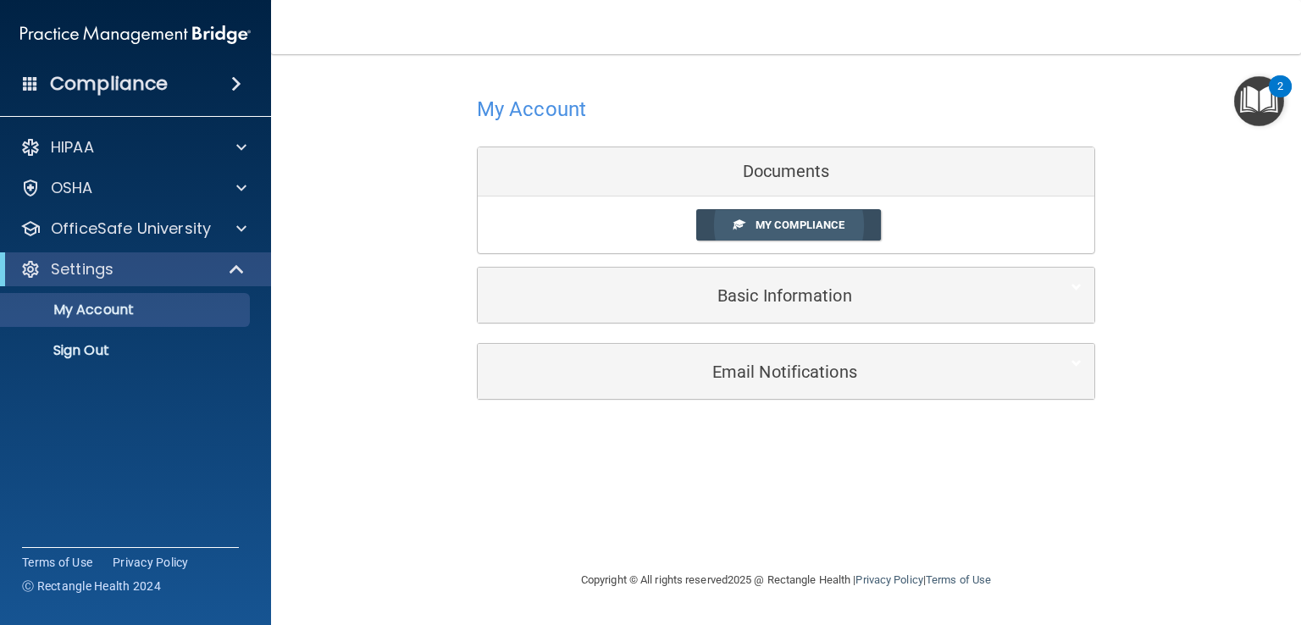
click at [761, 224] on span "My Compliance" at bounding box center [800, 225] width 89 height 13
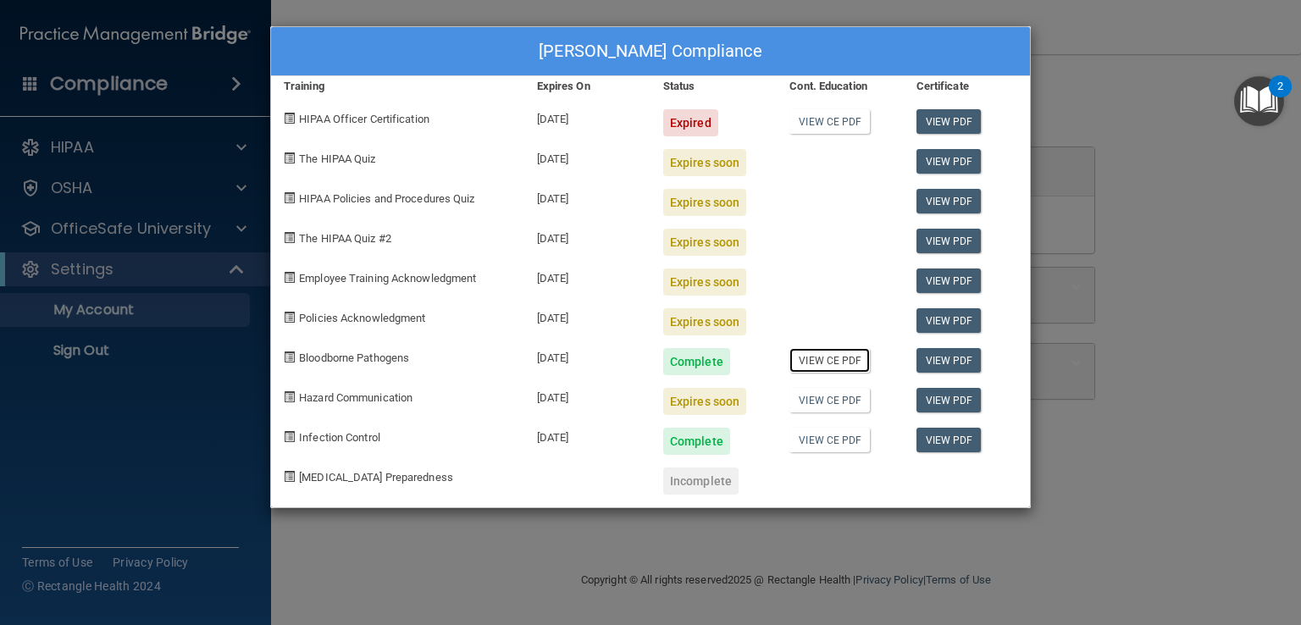
click at [811, 364] on link "View CE PDF" at bounding box center [829, 360] width 80 height 25
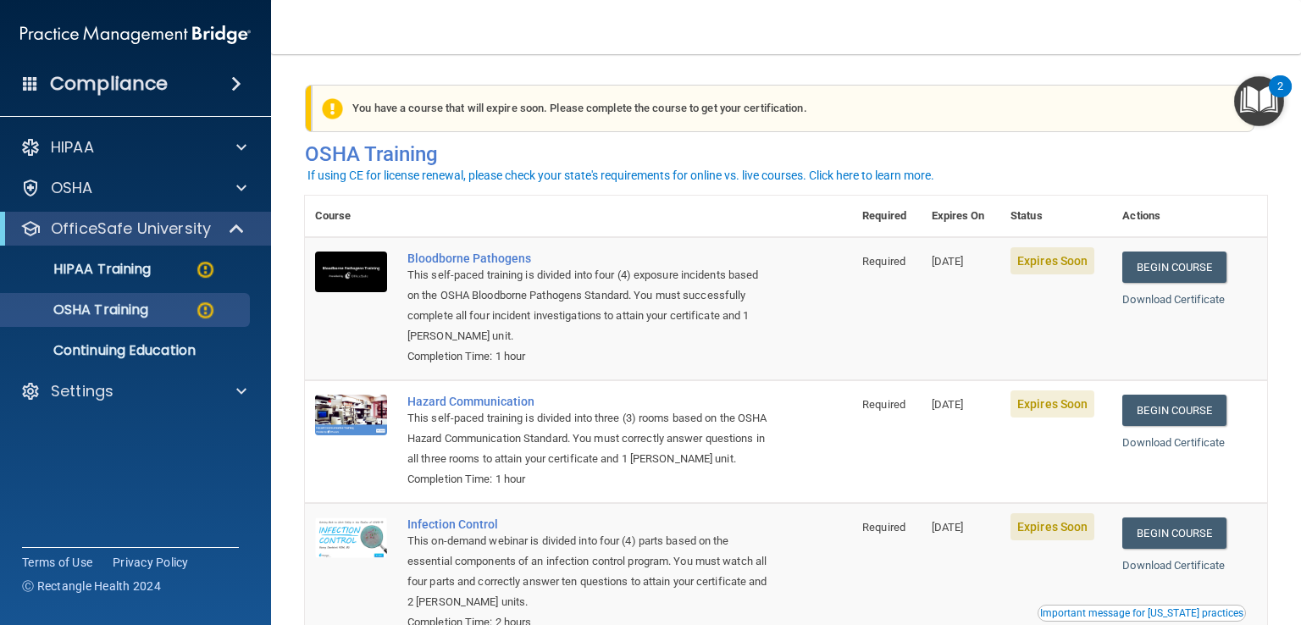
scroll to position [6, 0]
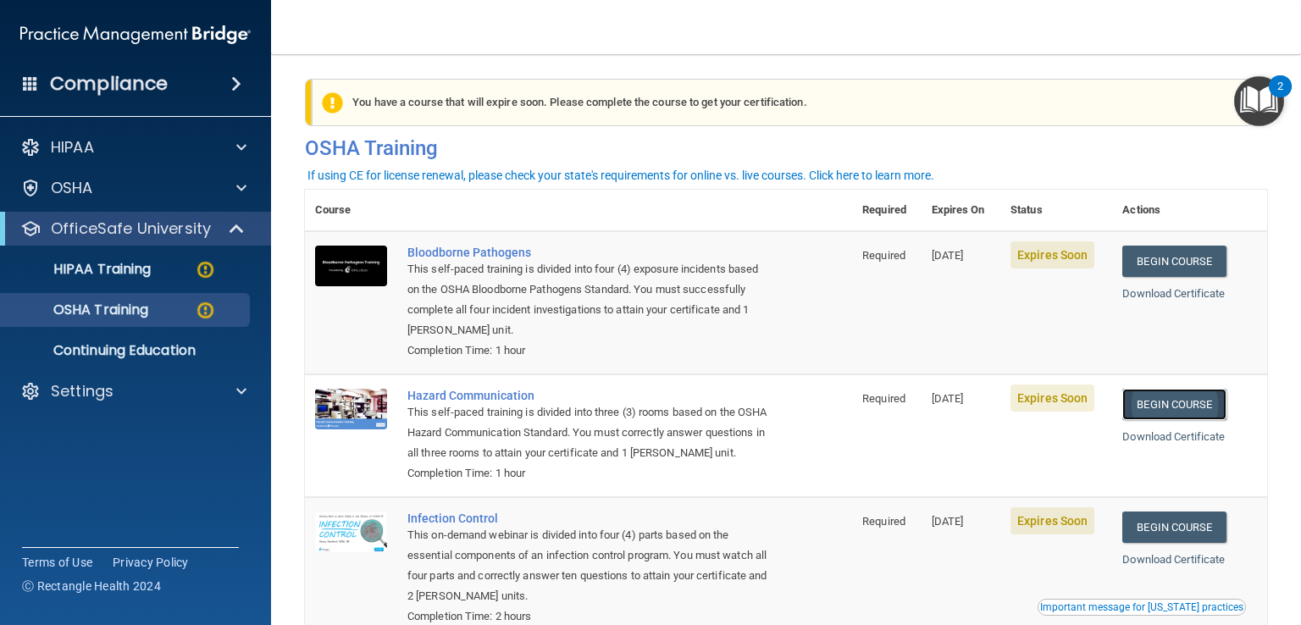
click at [1166, 401] on link "Begin Course" at bounding box center [1173, 404] width 103 height 31
click at [156, 133] on div "HIPAA" at bounding box center [136, 147] width 272 height 34
click at [141, 233] on p "OfficeSafe University" at bounding box center [131, 229] width 160 height 20
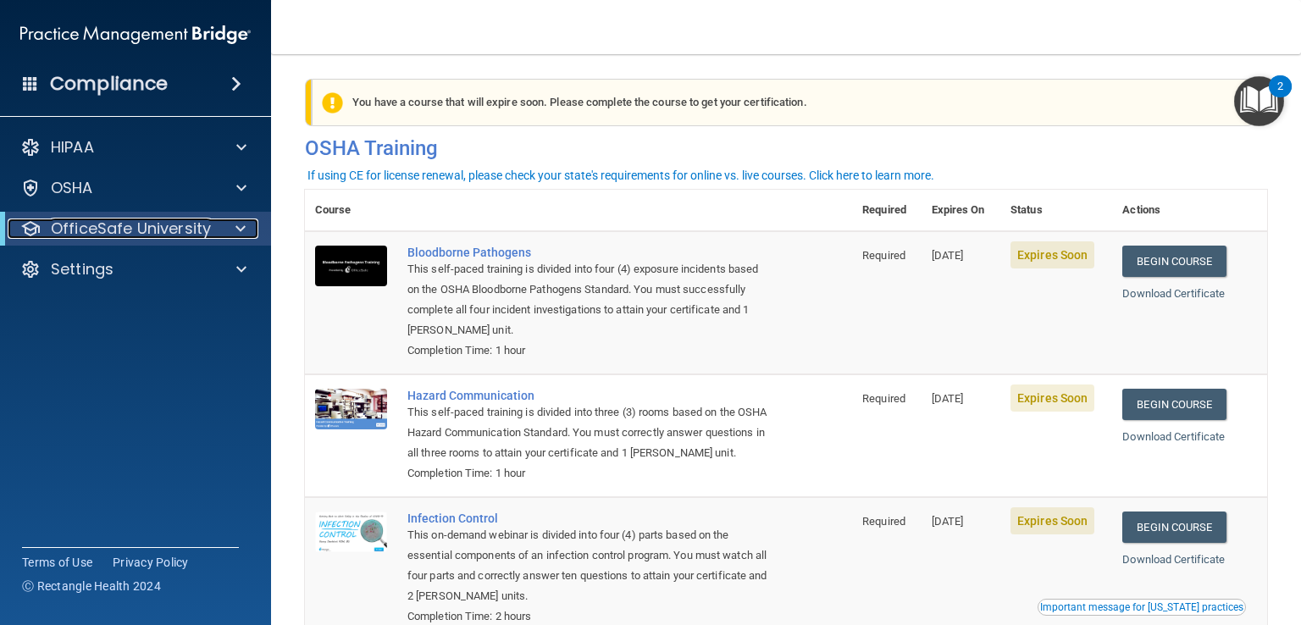
click at [141, 233] on p "OfficeSafe University" at bounding box center [131, 229] width 160 height 20
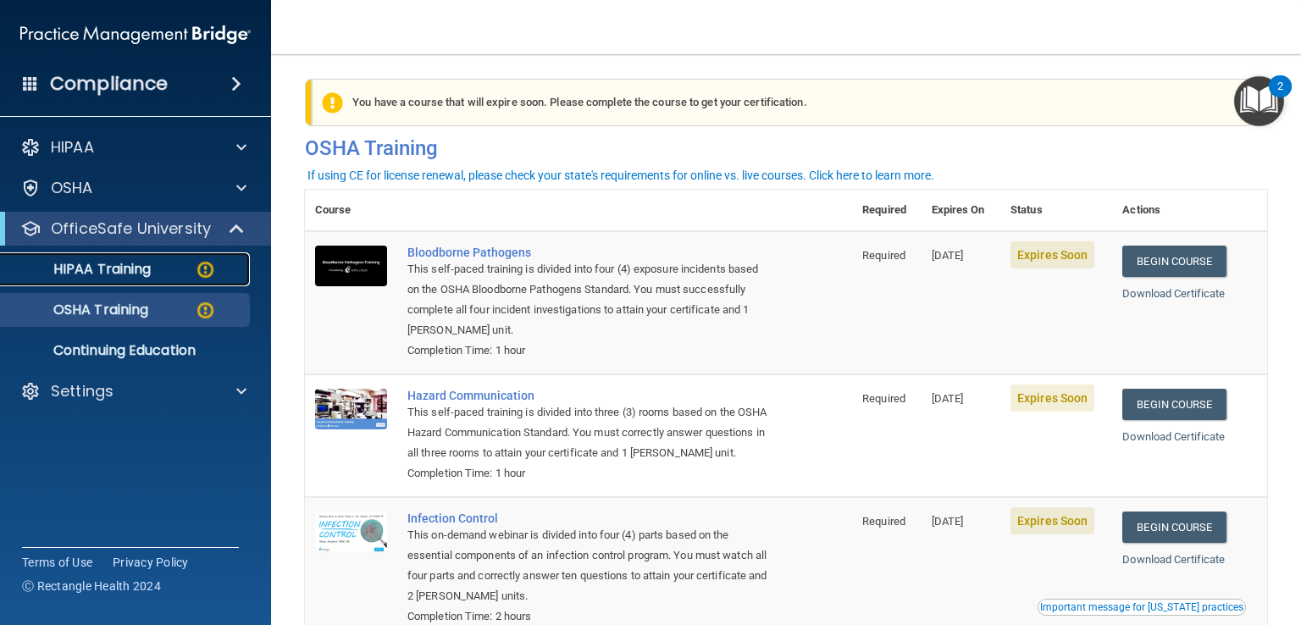
click at [130, 275] on p "HIPAA Training" at bounding box center [81, 269] width 140 height 17
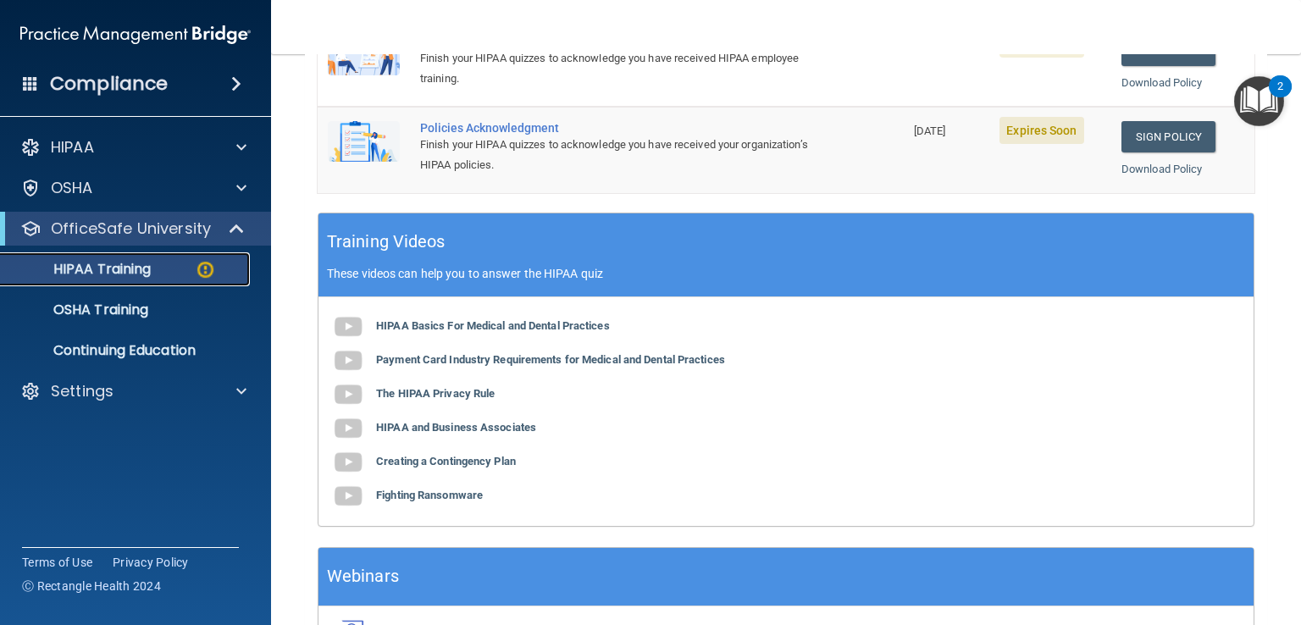
scroll to position [571, 0]
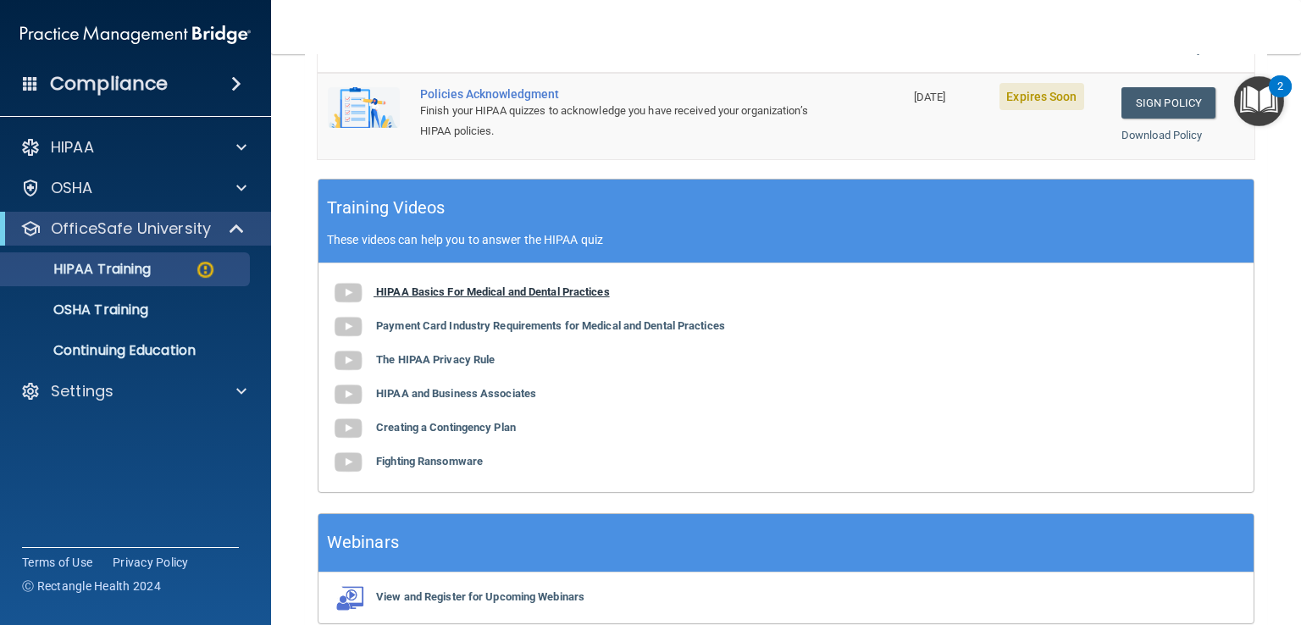
click at [349, 286] on img at bounding box center [348, 293] width 34 height 34
click at [343, 318] on img at bounding box center [348, 327] width 34 height 34
click at [352, 363] on img at bounding box center [348, 361] width 34 height 34
click at [398, 389] on b "HIPAA and Business Associates" at bounding box center [456, 393] width 160 height 13
click at [423, 428] on b "Creating a Contingency Plan" at bounding box center [446, 427] width 140 height 13
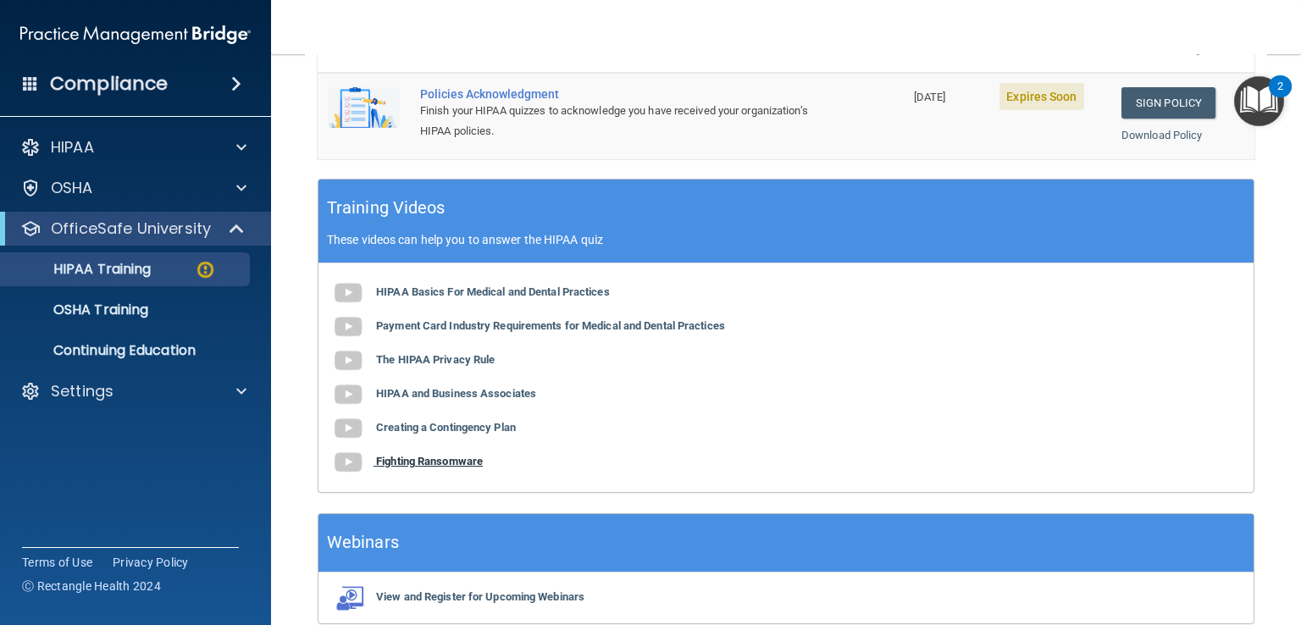
click at [406, 462] on b "Fighting Ransomware" at bounding box center [429, 461] width 107 height 13
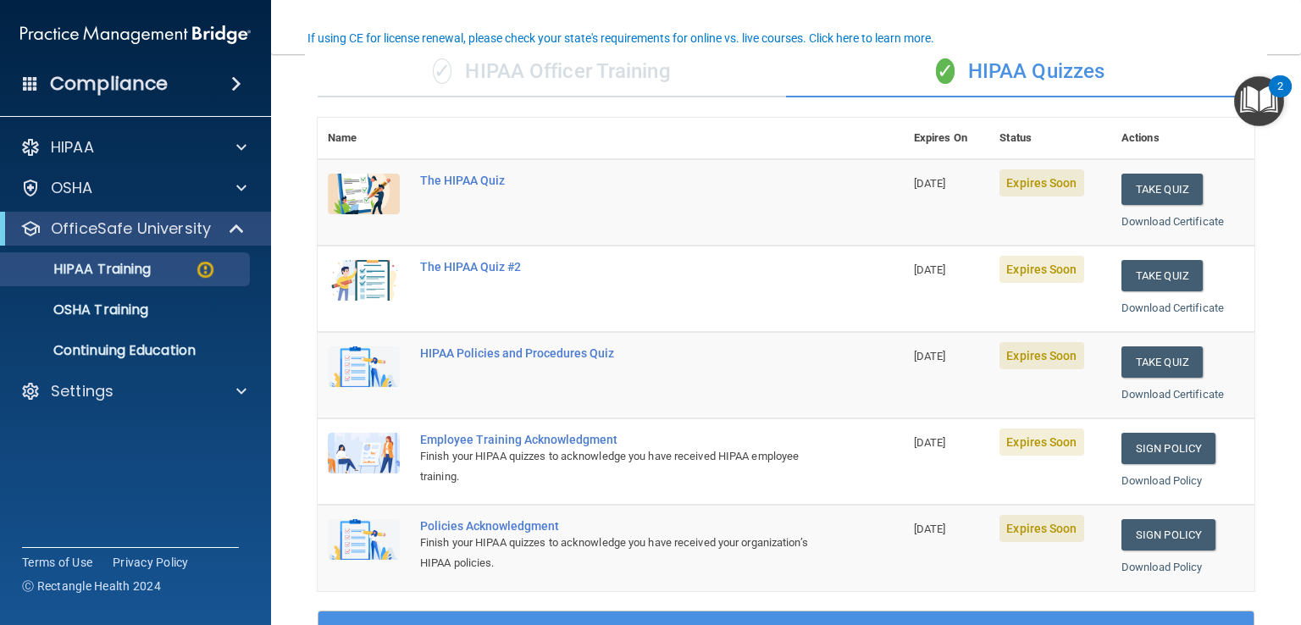
scroll to position [105, 0]
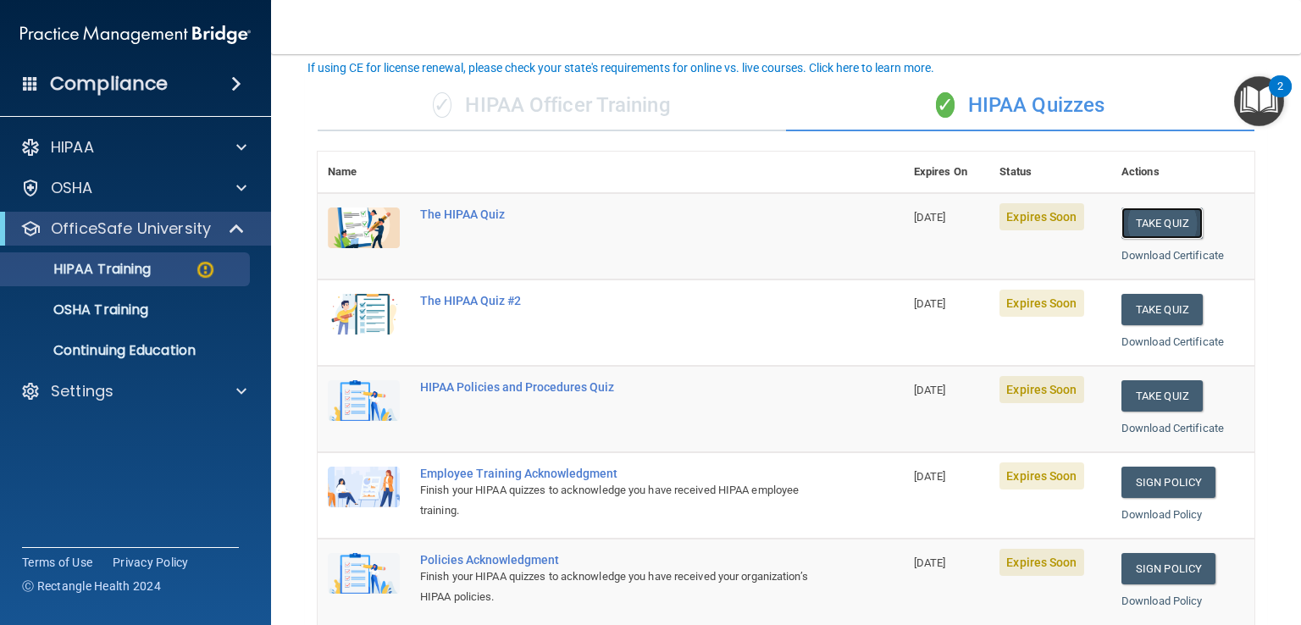
click at [1149, 224] on button "Take Quiz" at bounding box center [1161, 223] width 81 height 31
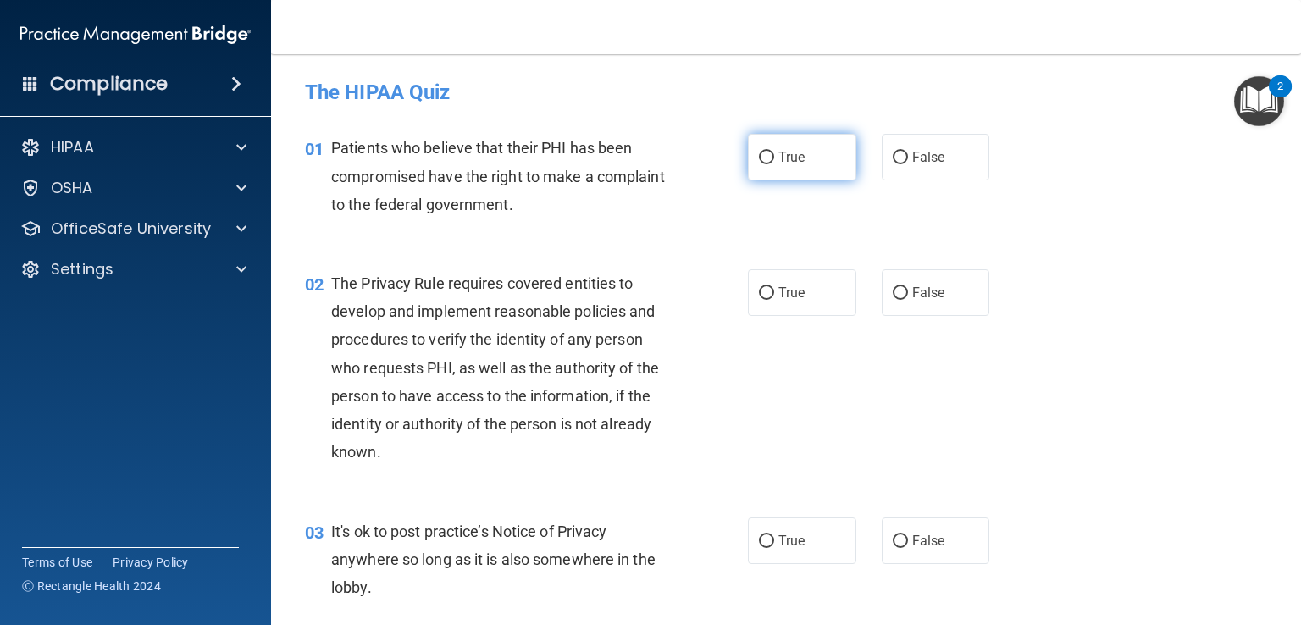
click at [759, 159] on input "True" at bounding box center [766, 158] width 15 height 13
radio input "true"
click at [759, 289] on input "True" at bounding box center [766, 293] width 15 height 13
radio input "true"
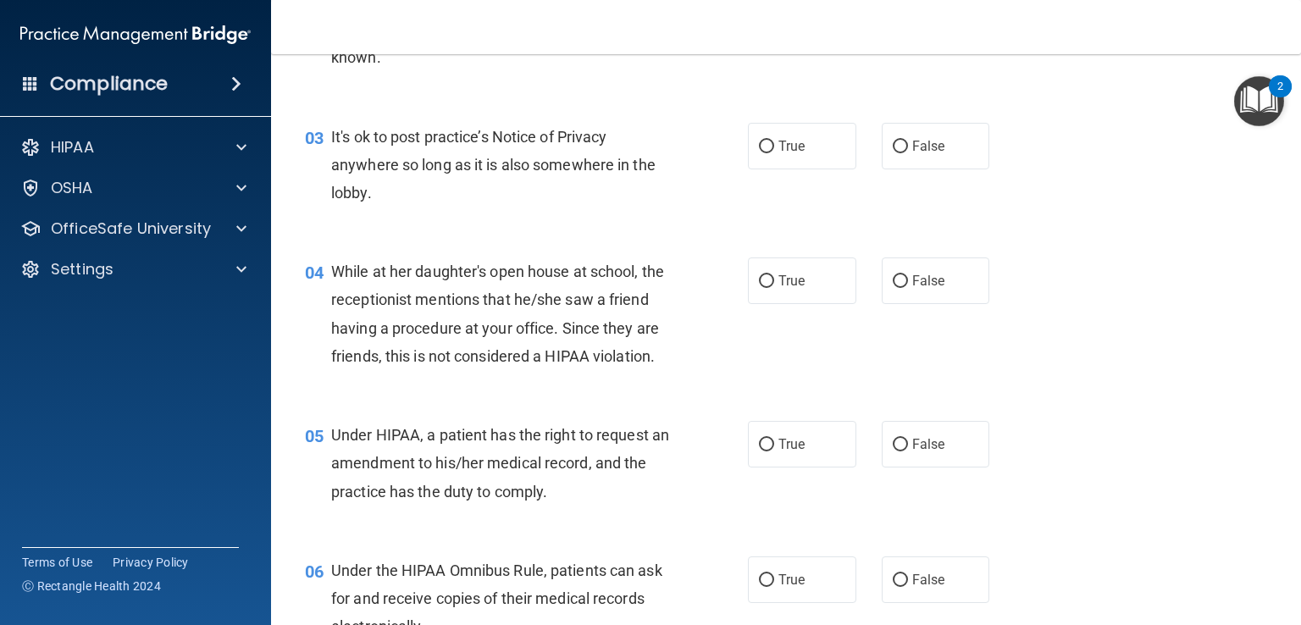
scroll to position [429, 0]
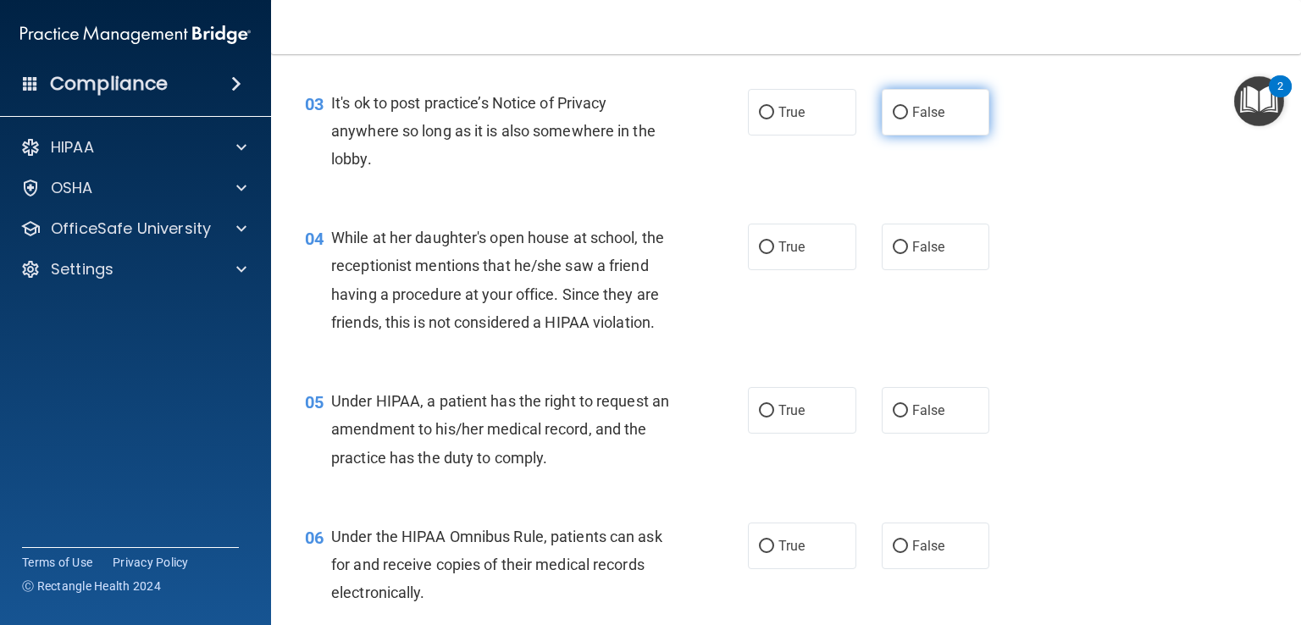
click at [893, 108] on input "False" at bounding box center [900, 113] width 15 height 13
radio input "true"
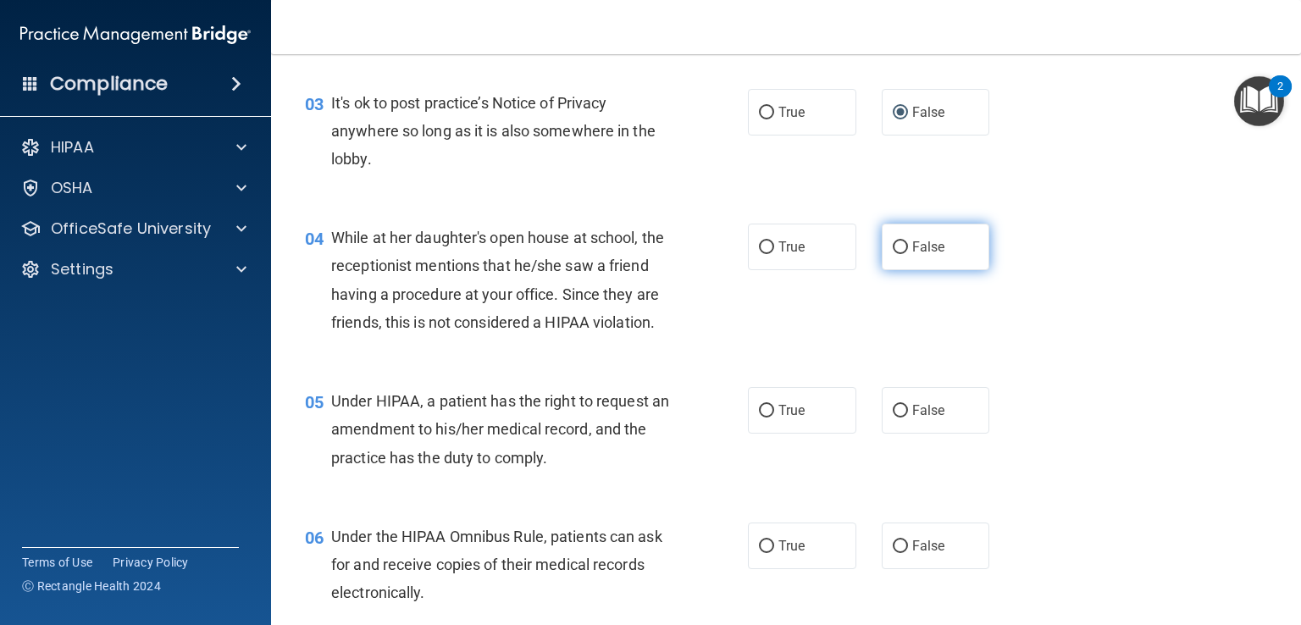
click at [896, 246] on input "False" at bounding box center [900, 247] width 15 height 13
radio input "true"
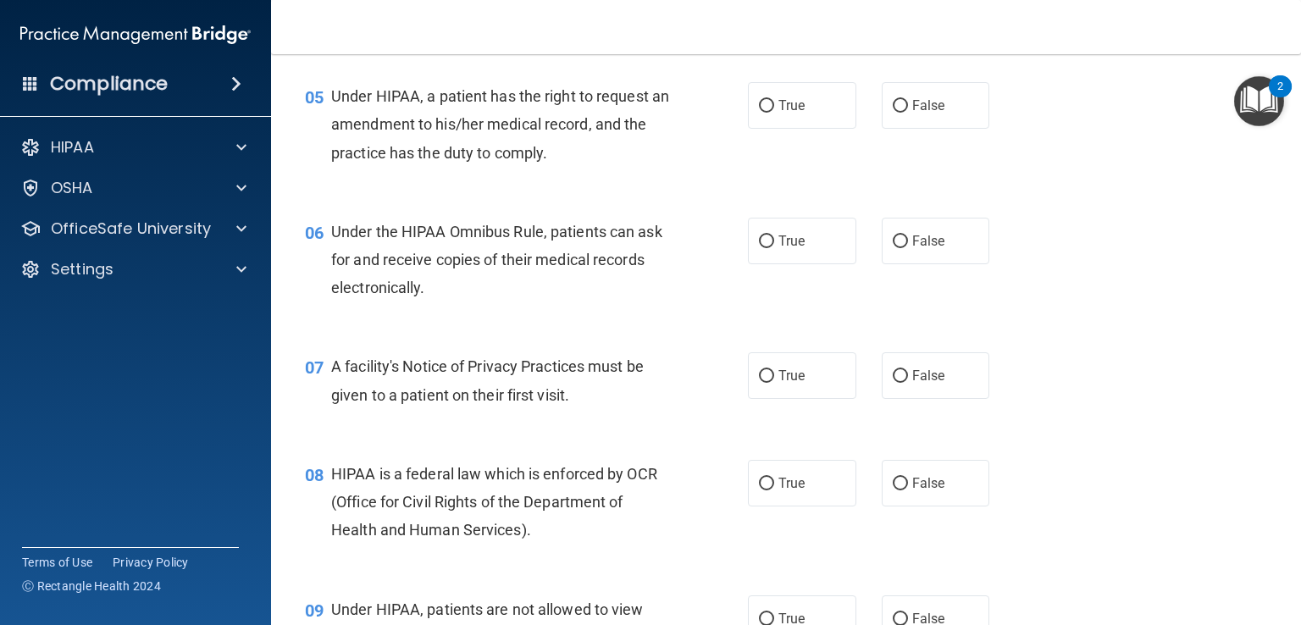
scroll to position [767, 0]
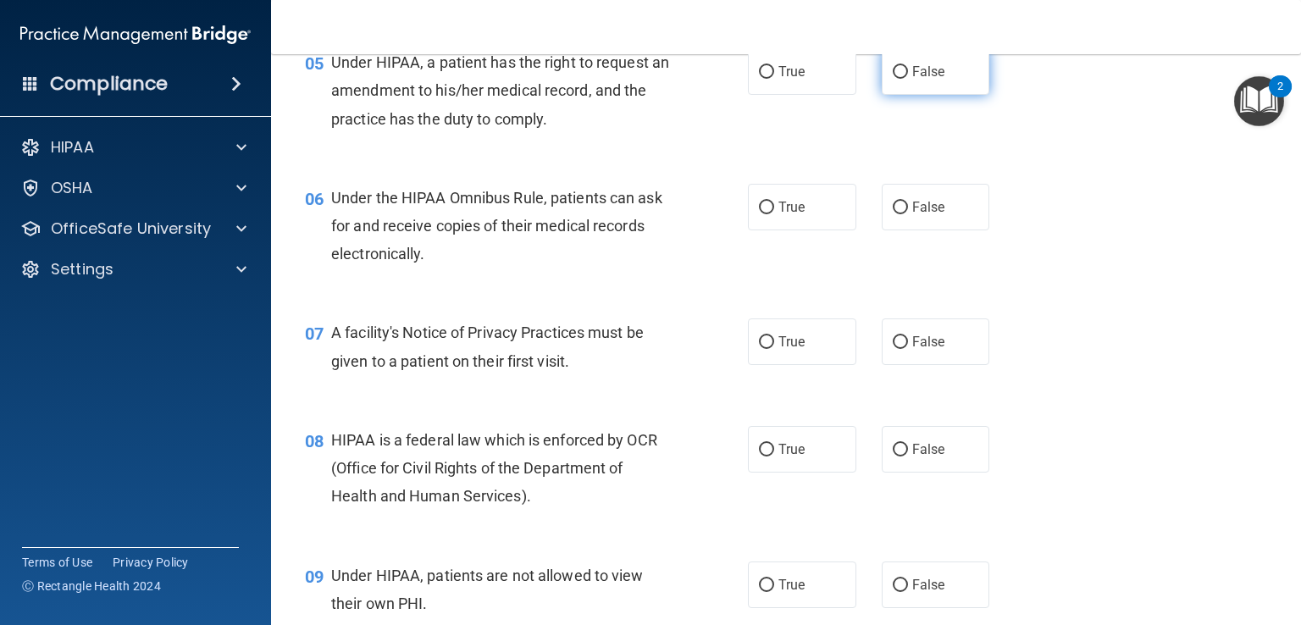
click at [893, 79] on input "False" at bounding box center [900, 72] width 15 height 13
radio input "true"
click at [759, 214] on input "True" at bounding box center [766, 208] width 15 height 13
radio input "true"
click at [763, 349] on input "True" at bounding box center [766, 342] width 15 height 13
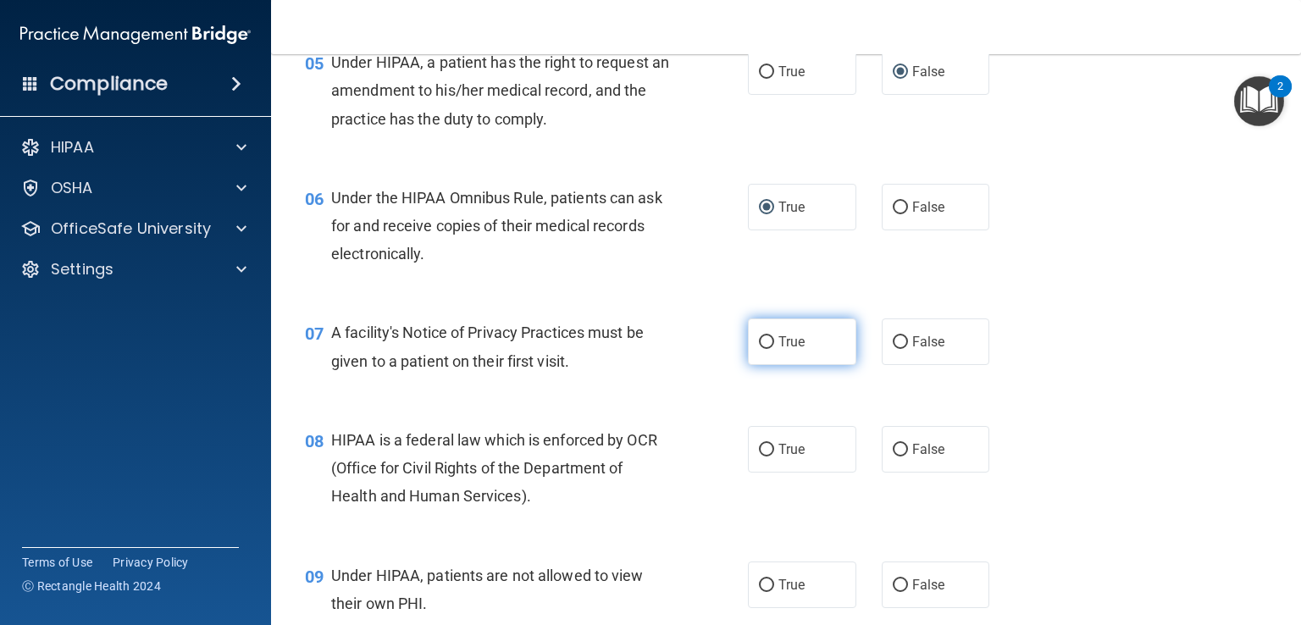
radio input "true"
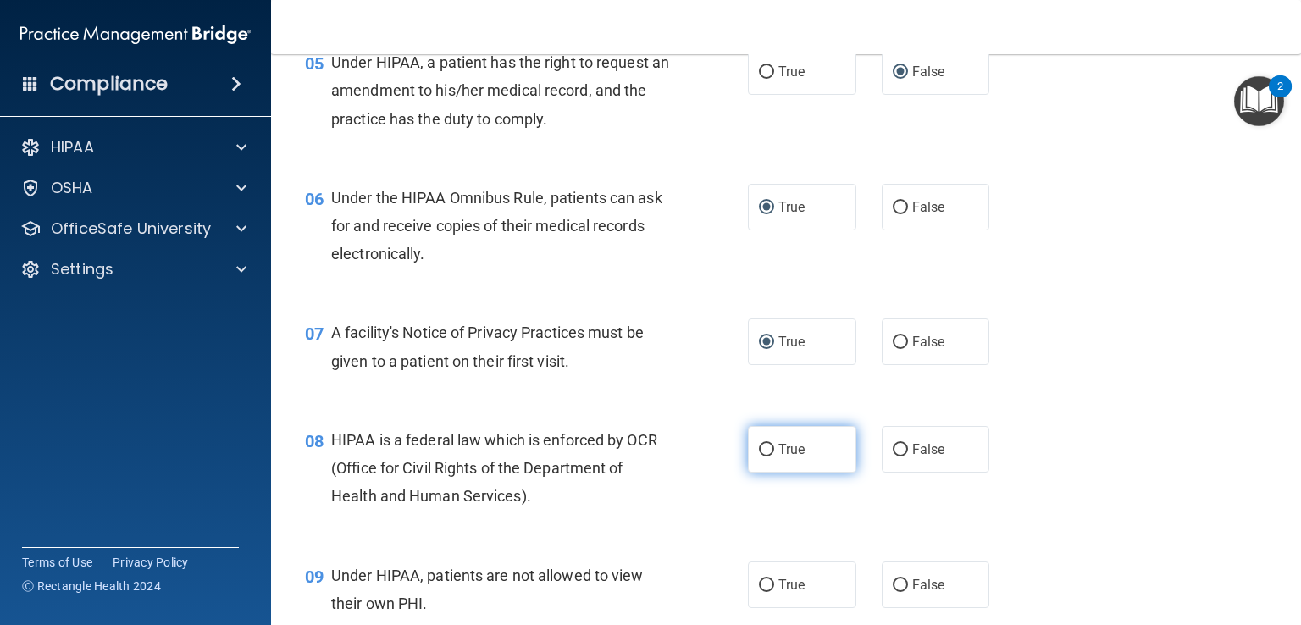
click at [763, 457] on input "True" at bounding box center [766, 450] width 15 height 13
radio input "true"
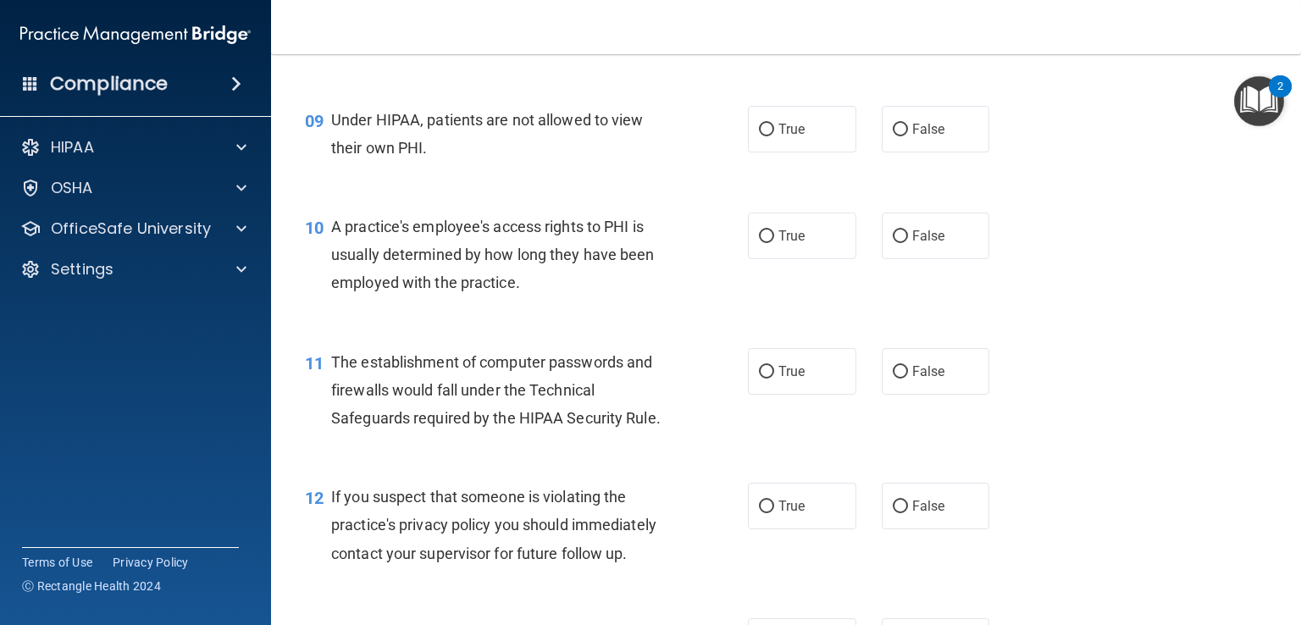
scroll to position [1231, 0]
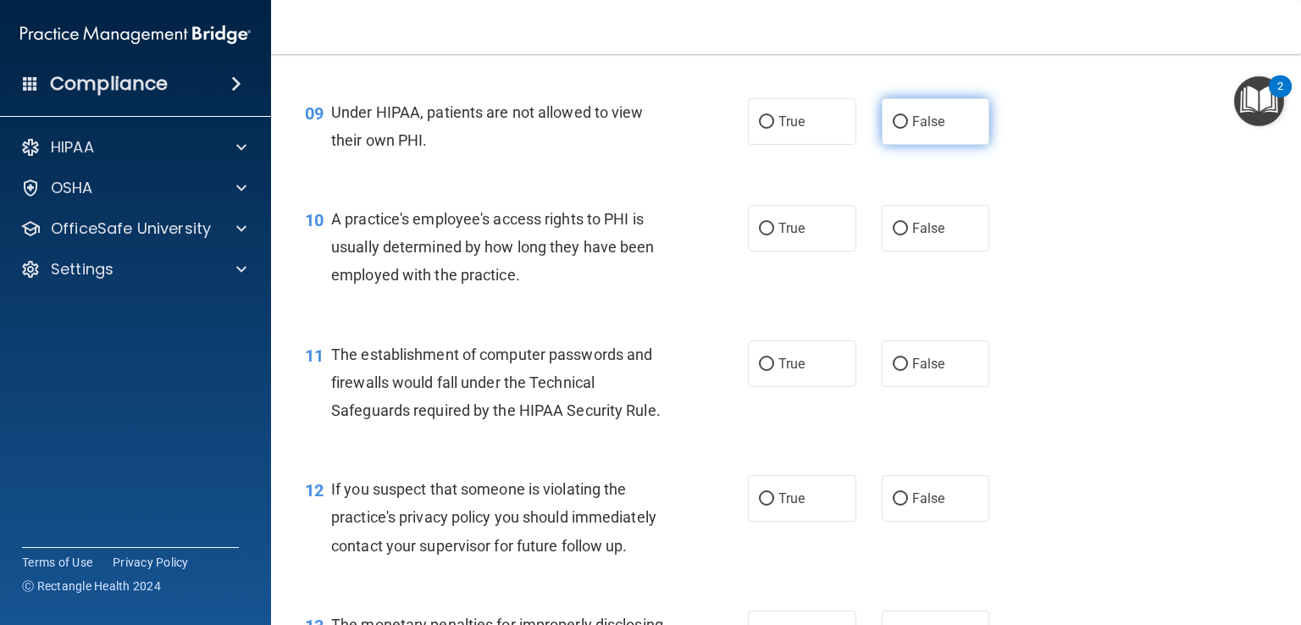
click at [894, 129] on input "False" at bounding box center [900, 122] width 15 height 13
radio input "true"
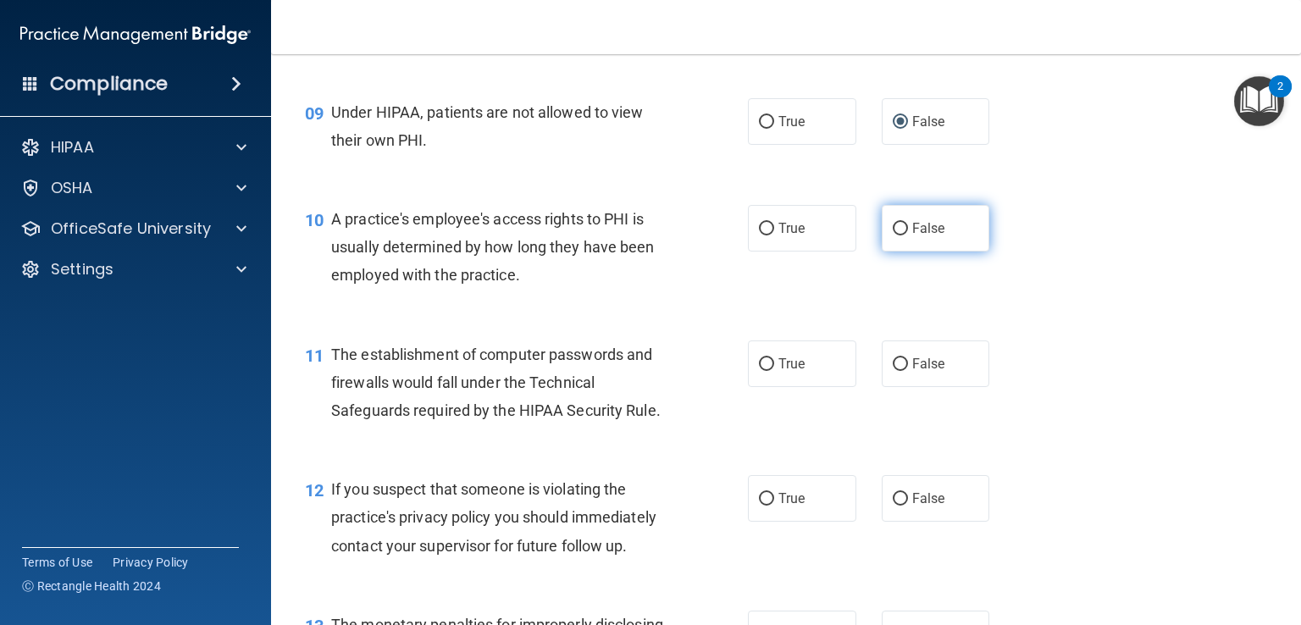
click at [893, 235] on input "False" at bounding box center [900, 229] width 15 height 13
radio input "true"
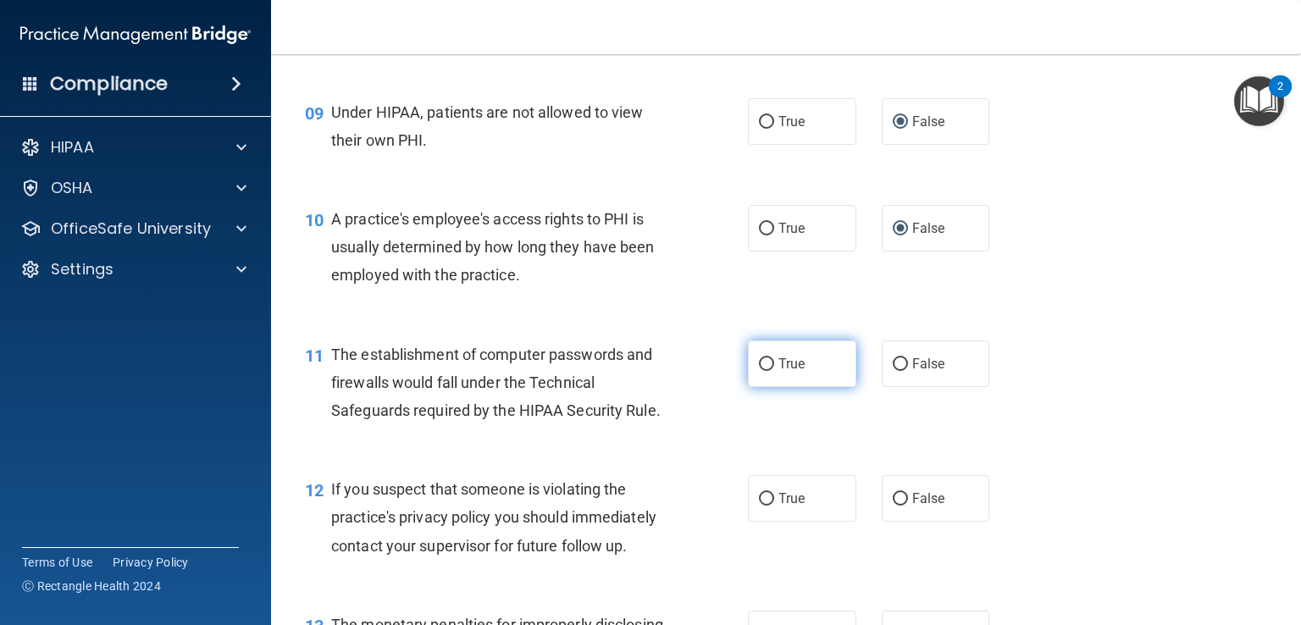
click at [759, 371] on input "True" at bounding box center [766, 364] width 15 height 13
radio input "true"
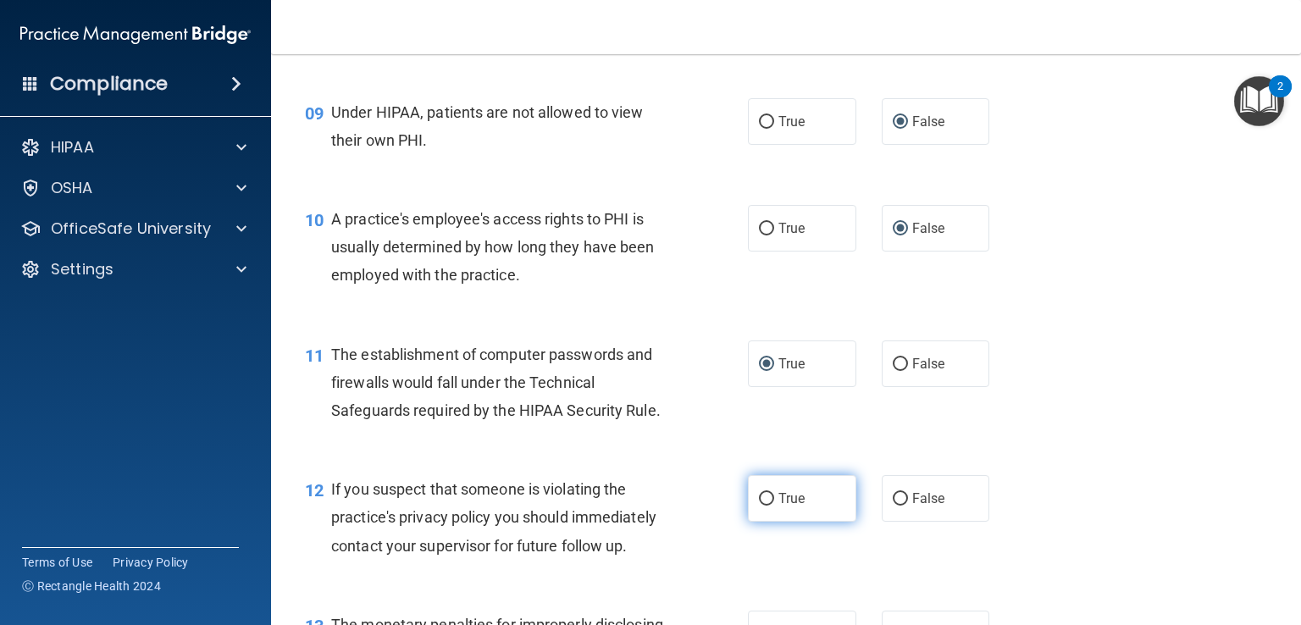
click at [759, 506] on input "True" at bounding box center [766, 499] width 15 height 13
radio input "true"
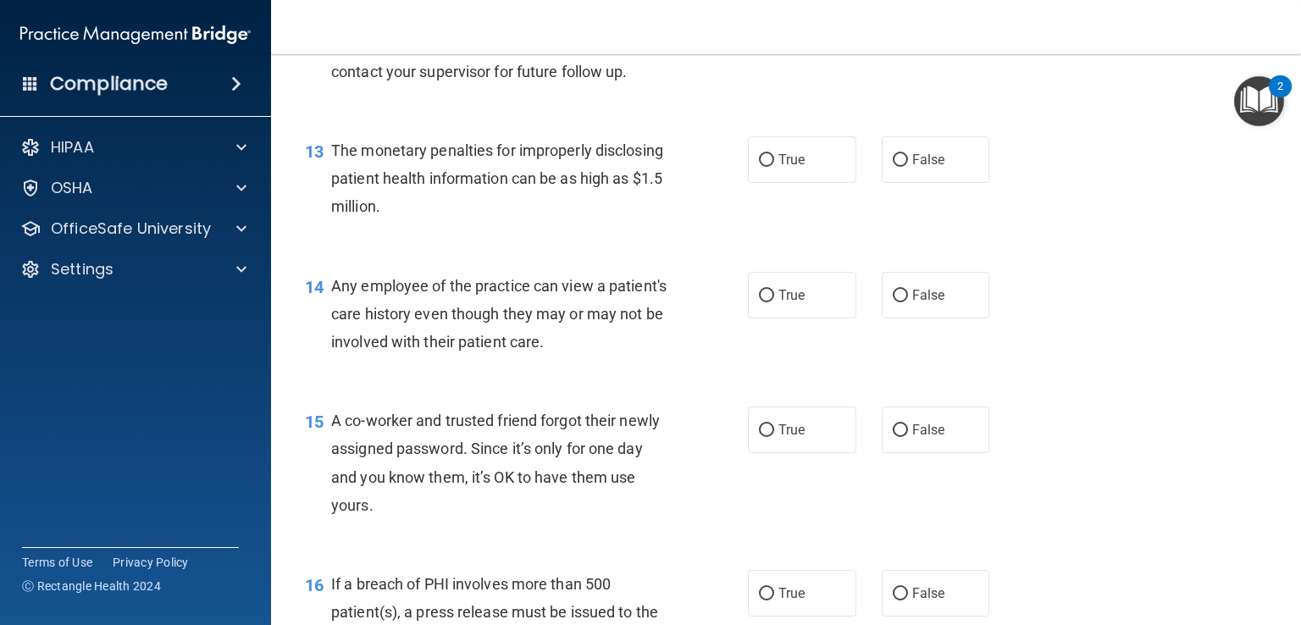
scroll to position [1739, 0]
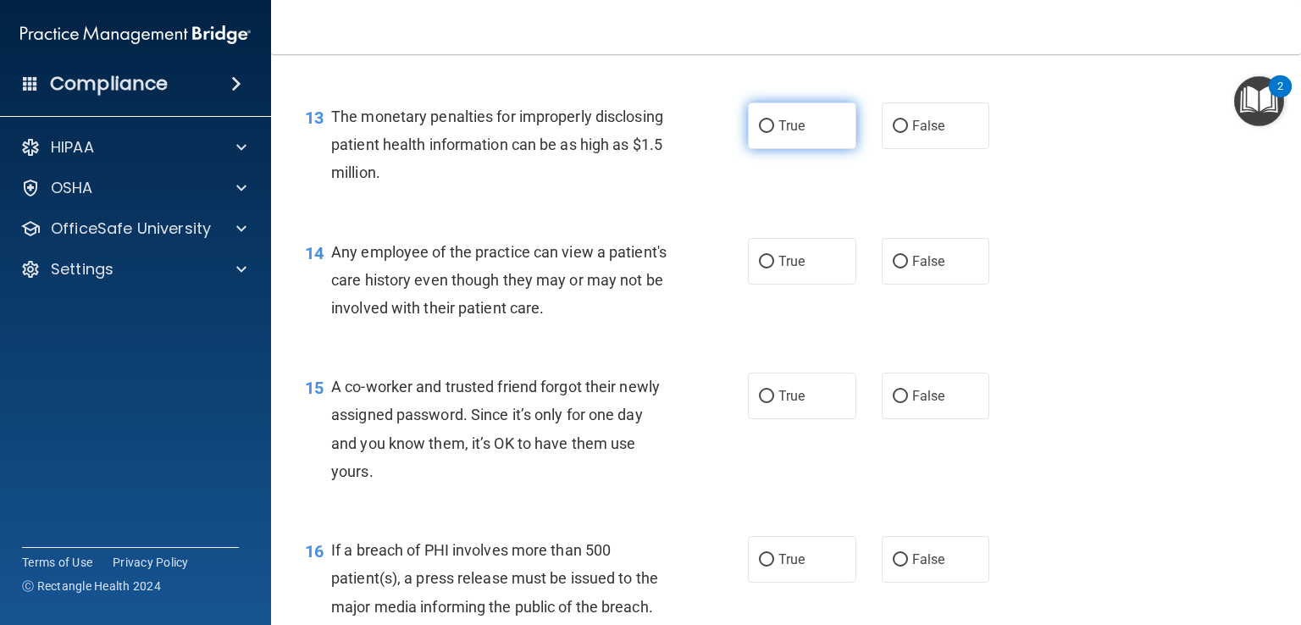
click at [759, 133] on input "True" at bounding box center [766, 126] width 15 height 13
radio input "true"
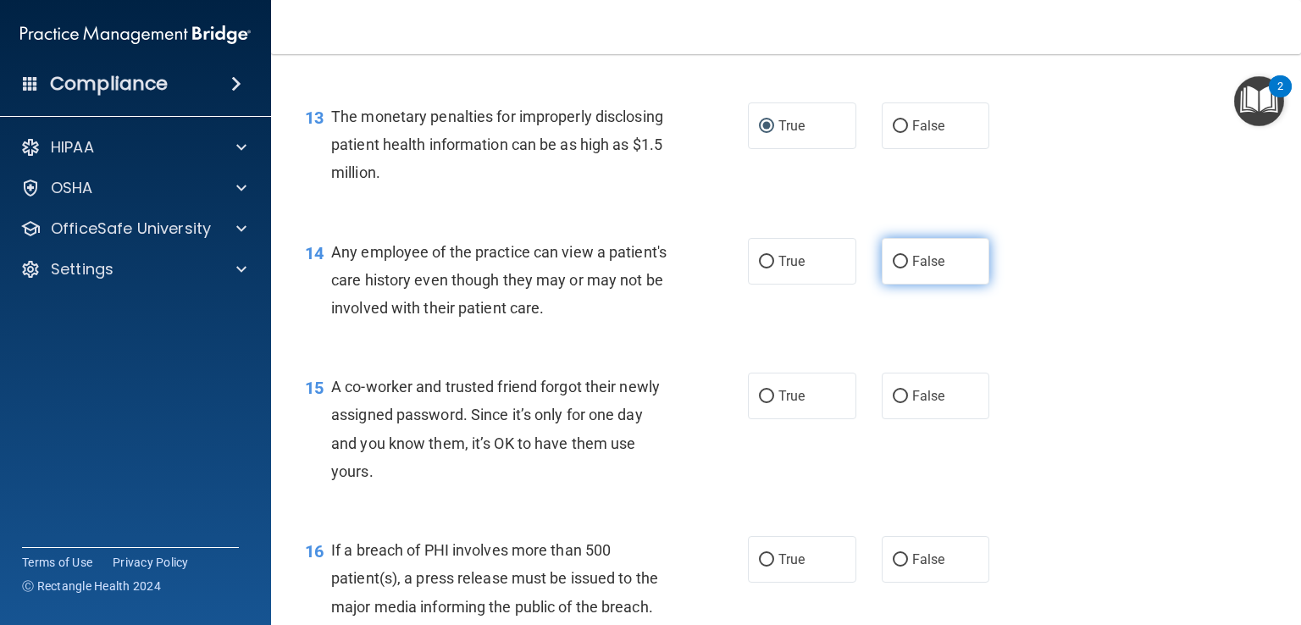
click at [893, 269] on input "False" at bounding box center [900, 262] width 15 height 13
radio input "true"
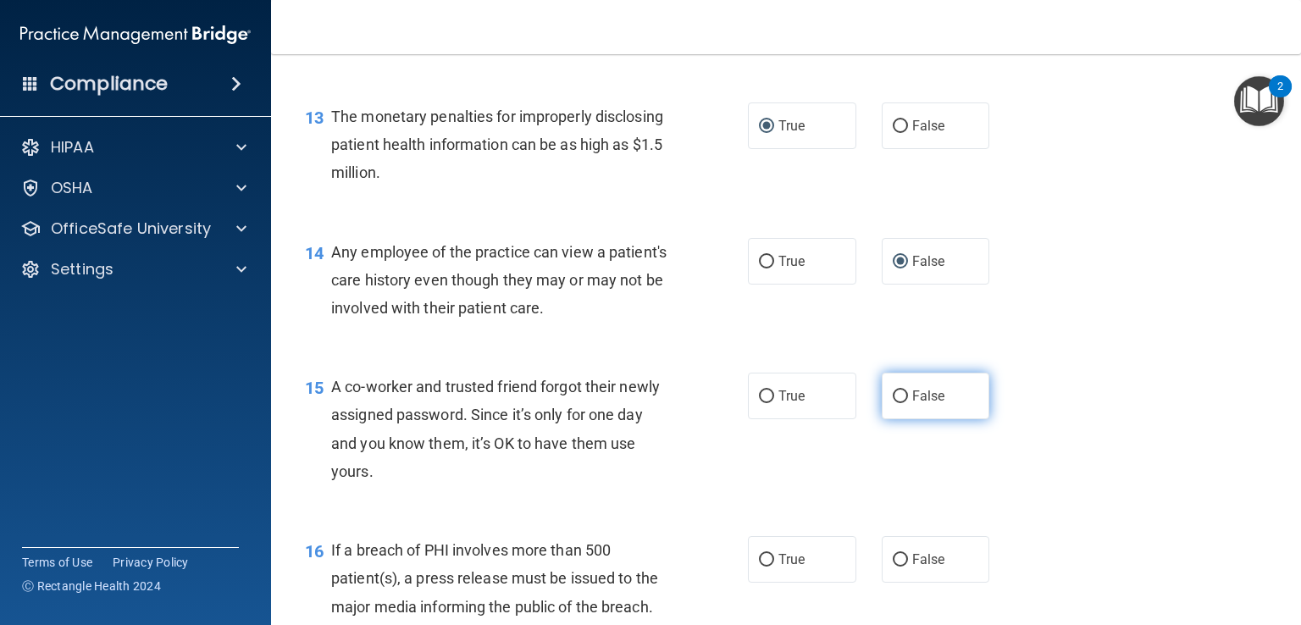
click at [893, 403] on input "False" at bounding box center [900, 396] width 15 height 13
radio input "true"
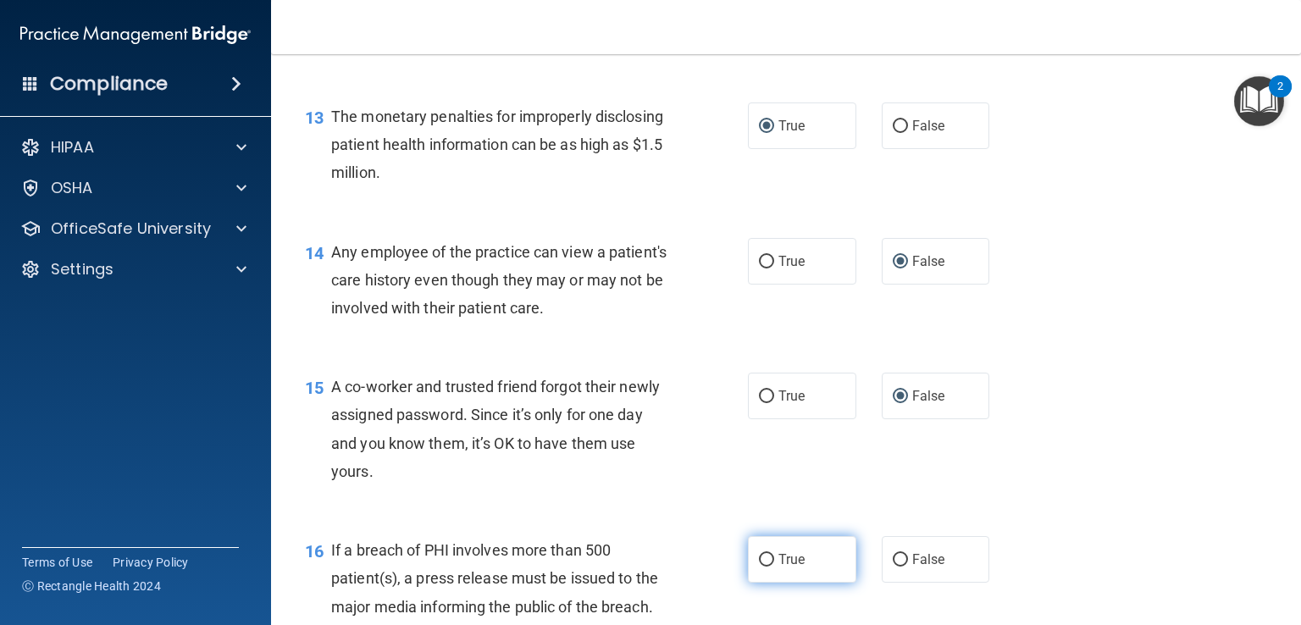
click at [759, 567] on input "True" at bounding box center [766, 560] width 15 height 13
radio input "true"
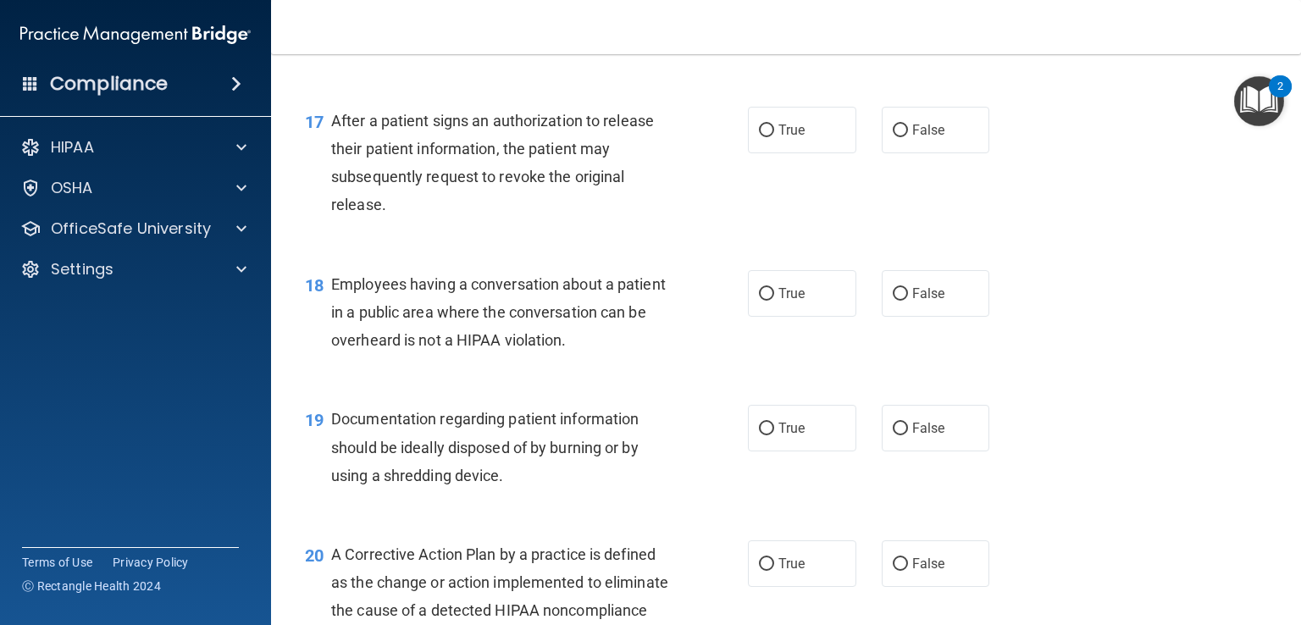
scroll to position [2315, 0]
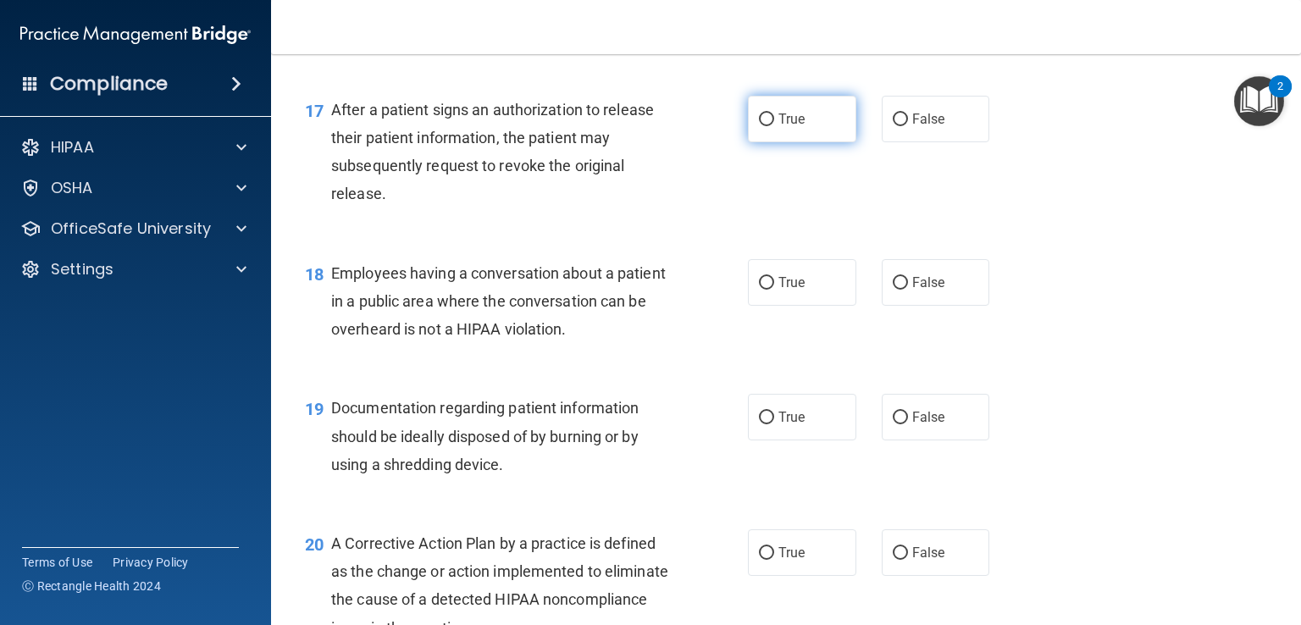
click at [759, 126] on input "True" at bounding box center [766, 120] width 15 height 13
radio input "true"
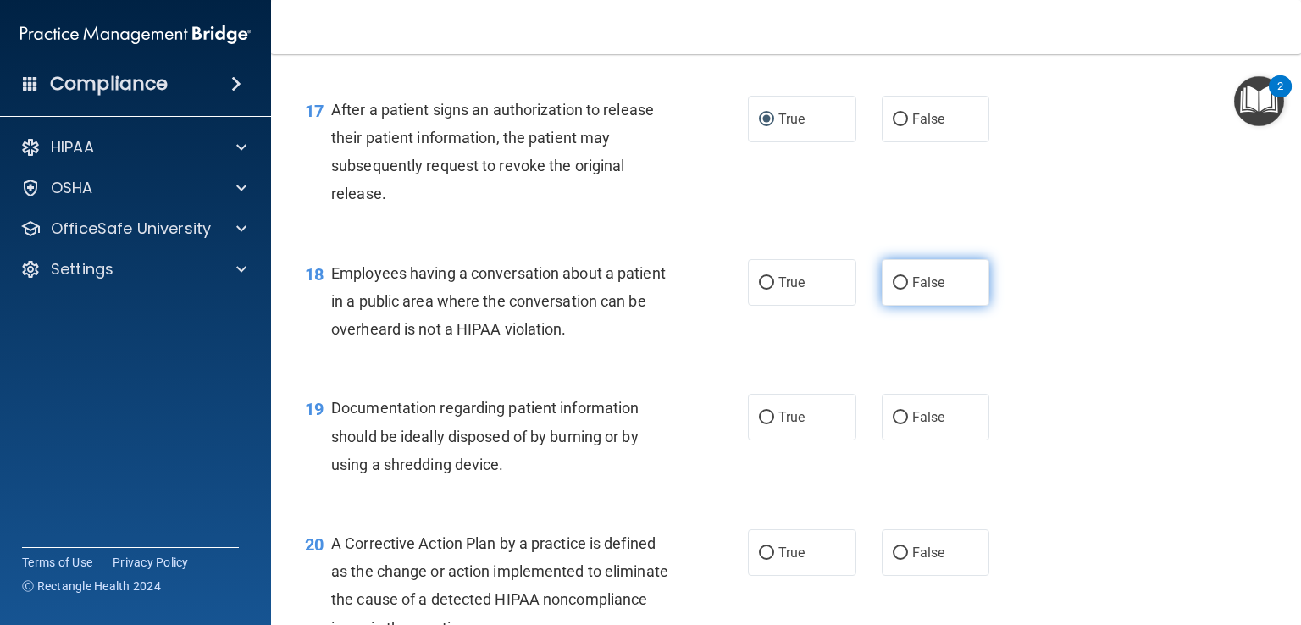
click at [893, 290] on input "False" at bounding box center [900, 283] width 15 height 13
radio input "true"
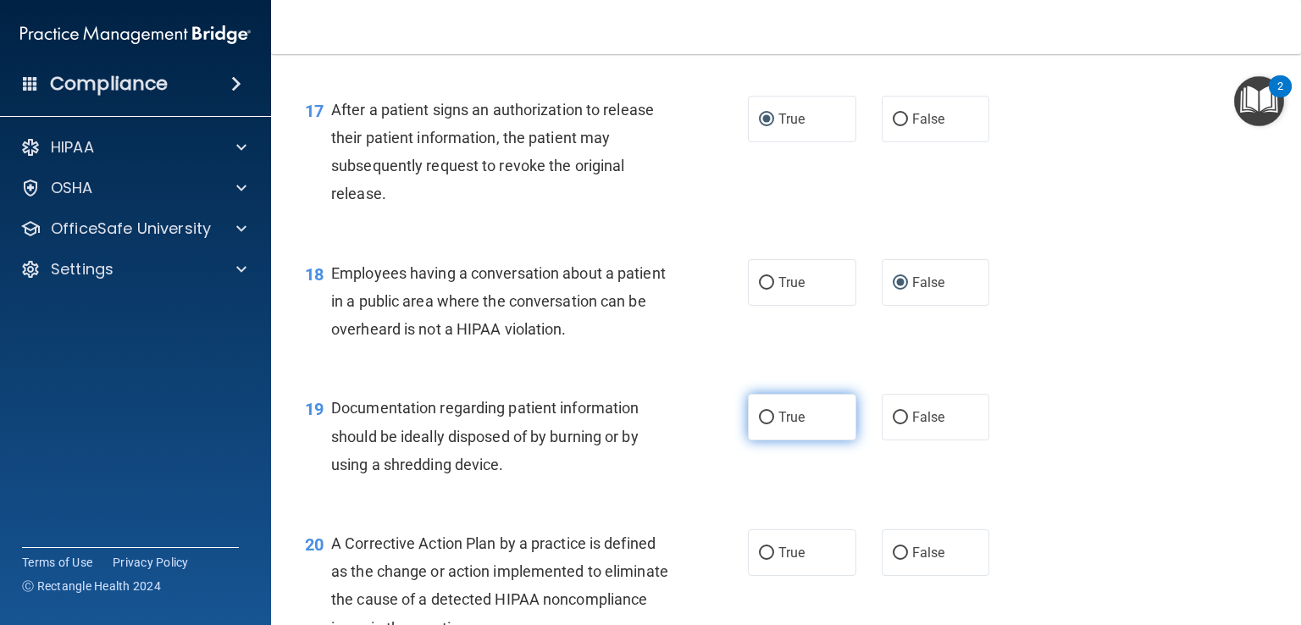
click at [760, 424] on input "True" at bounding box center [766, 418] width 15 height 13
radio input "true"
click at [759, 560] on input "True" at bounding box center [766, 553] width 15 height 13
radio input "true"
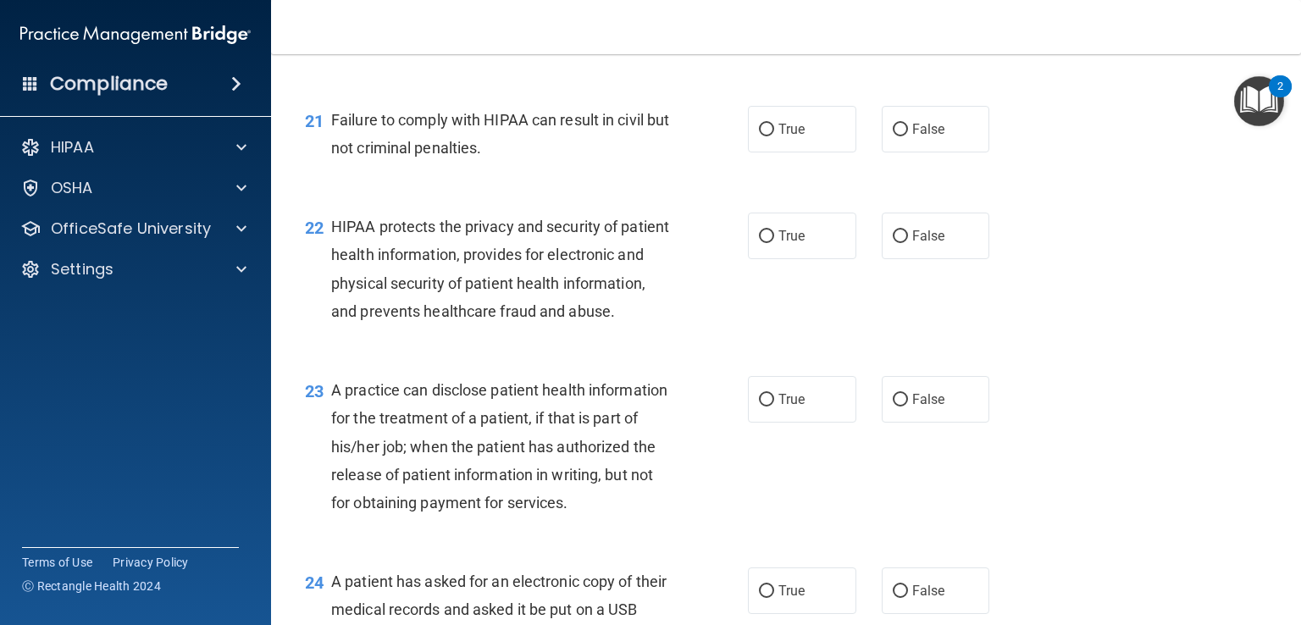
scroll to position [2936, 0]
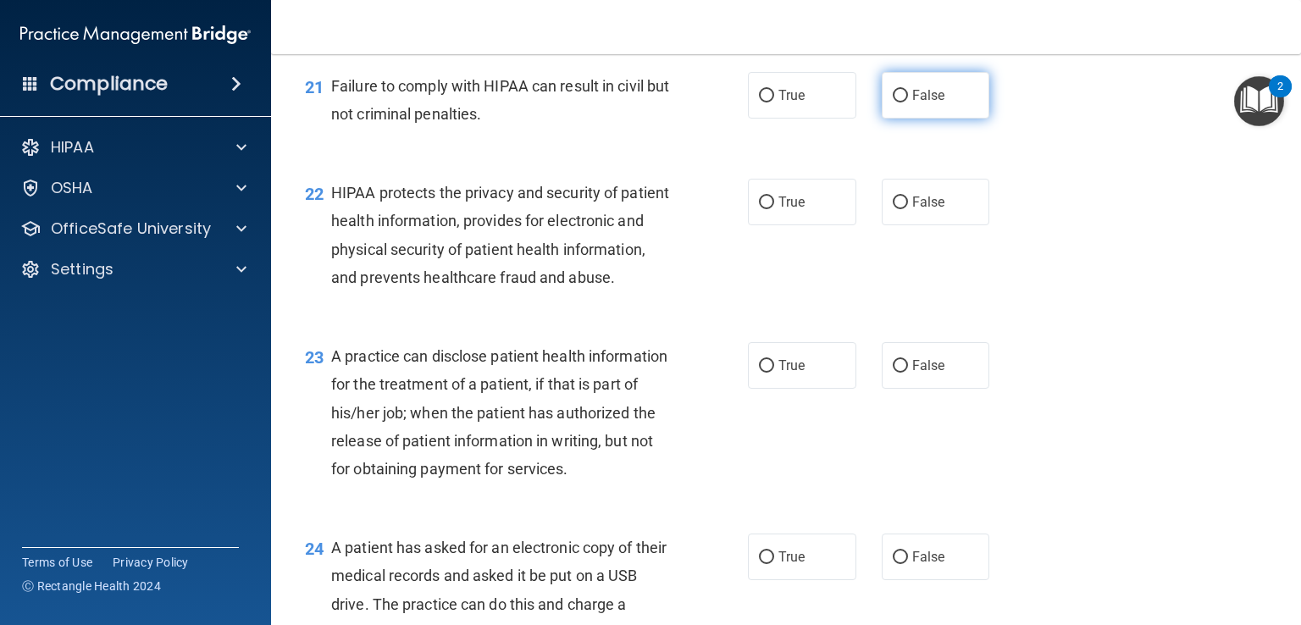
click at [893, 102] on input "False" at bounding box center [900, 96] width 15 height 13
radio input "true"
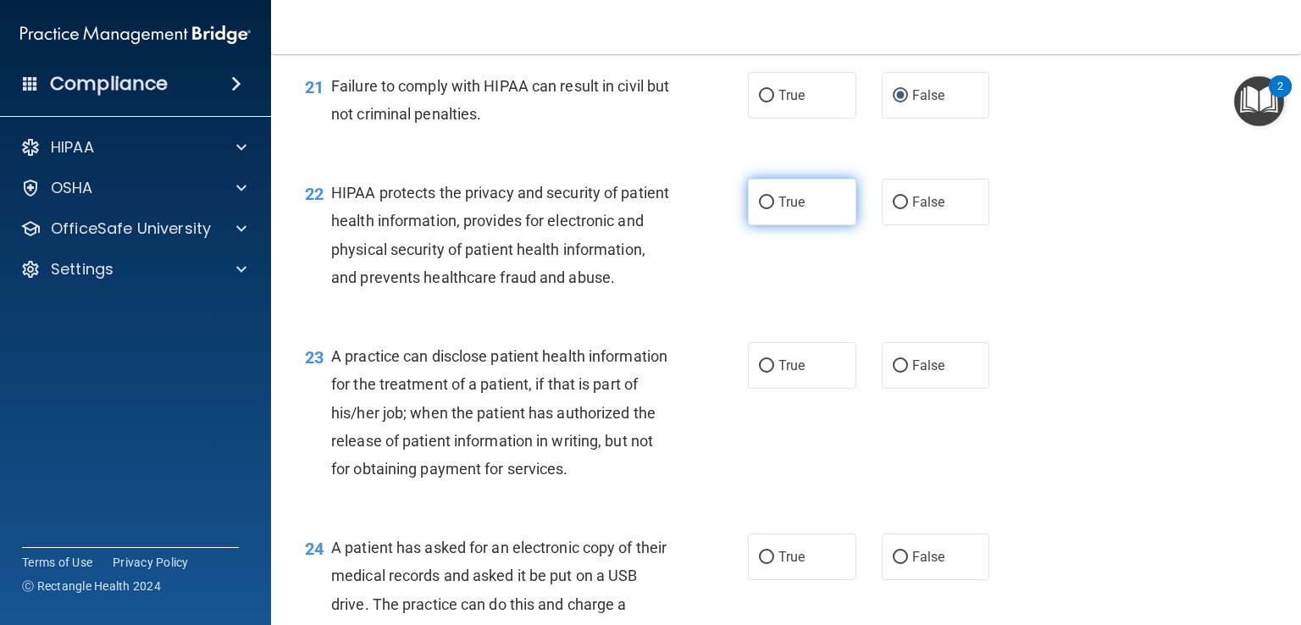
click at [759, 209] on input "True" at bounding box center [766, 203] width 15 height 13
radio input "true"
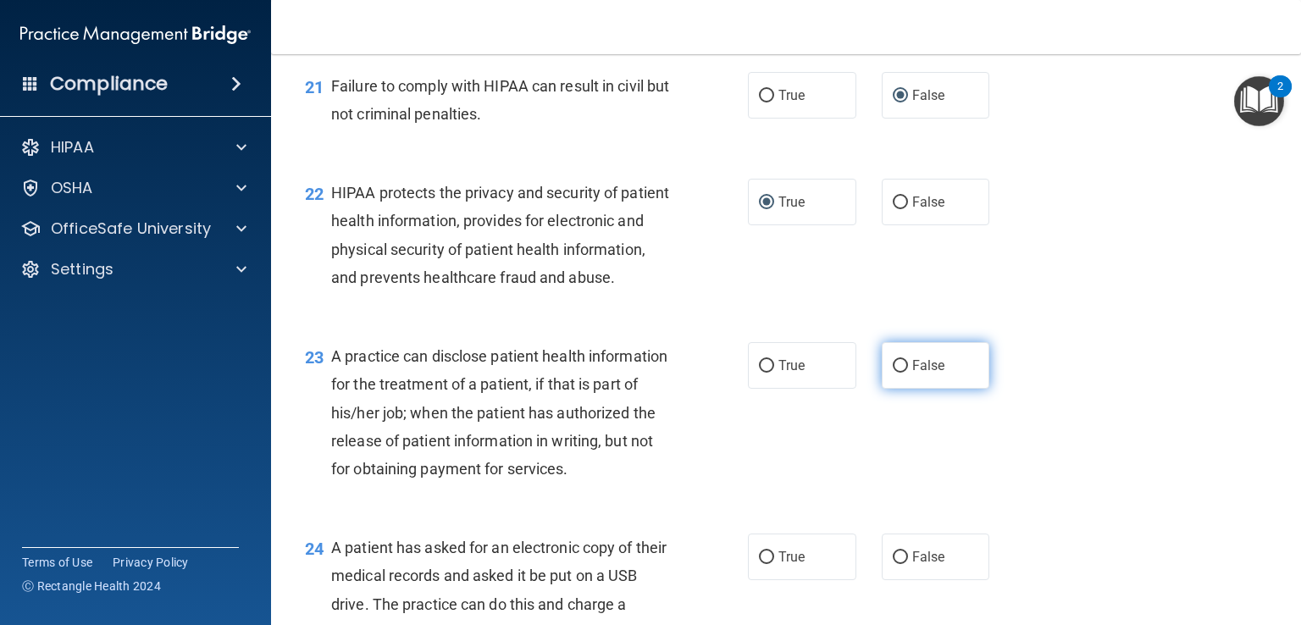
click at [893, 373] on input "False" at bounding box center [900, 366] width 15 height 13
radio input "true"
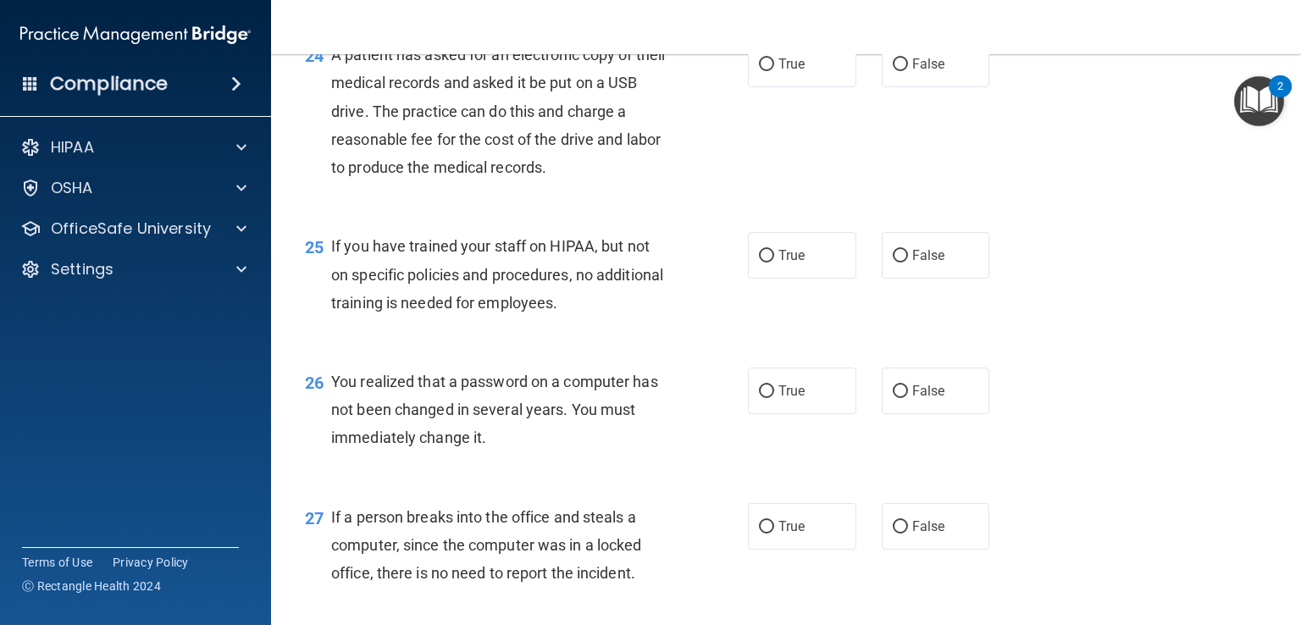
scroll to position [3444, 0]
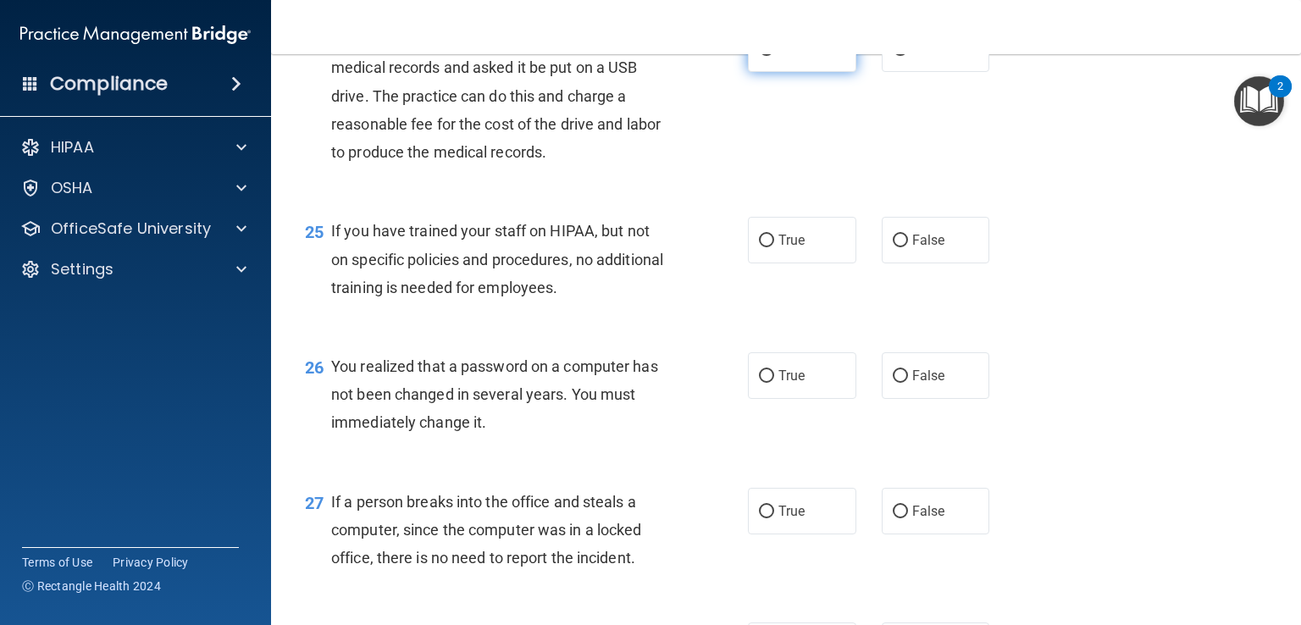
click at [763, 56] on input "True" at bounding box center [766, 49] width 15 height 13
radio input "true"
click at [895, 247] on input "False" at bounding box center [900, 241] width 15 height 13
radio input "true"
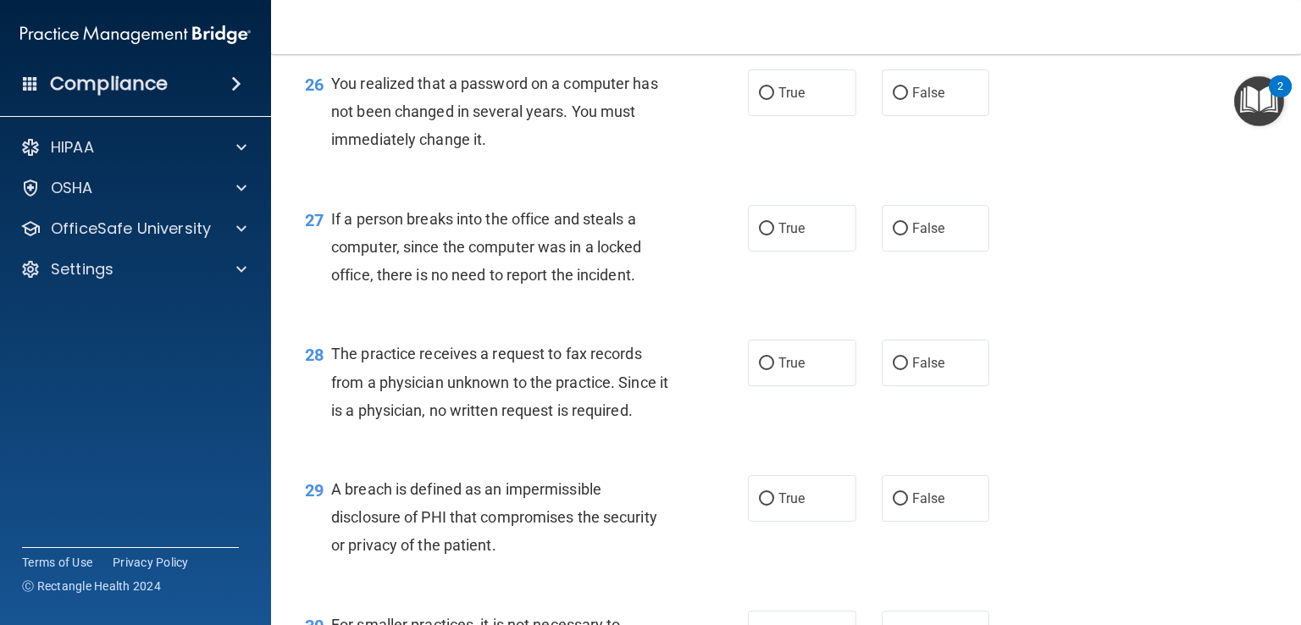
scroll to position [3761, 0]
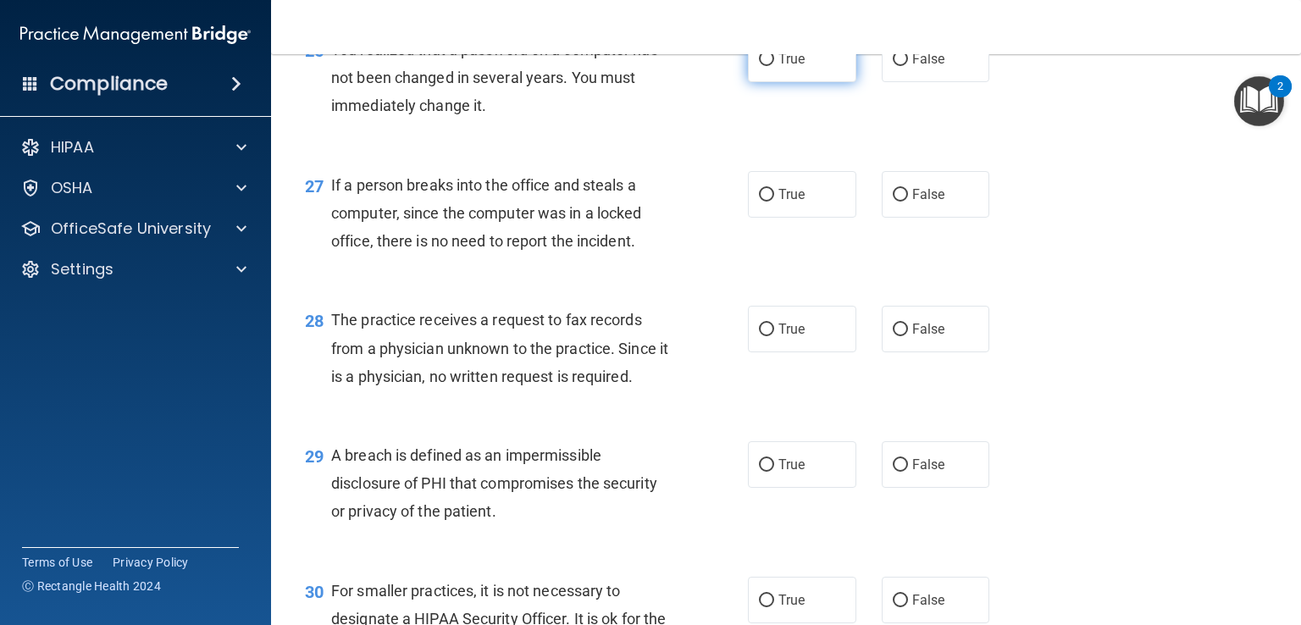
click at [759, 66] on input "True" at bounding box center [766, 59] width 15 height 13
radio input "true"
click at [893, 202] on input "False" at bounding box center [900, 195] width 15 height 13
radio input "true"
click at [893, 336] on input "False" at bounding box center [900, 330] width 15 height 13
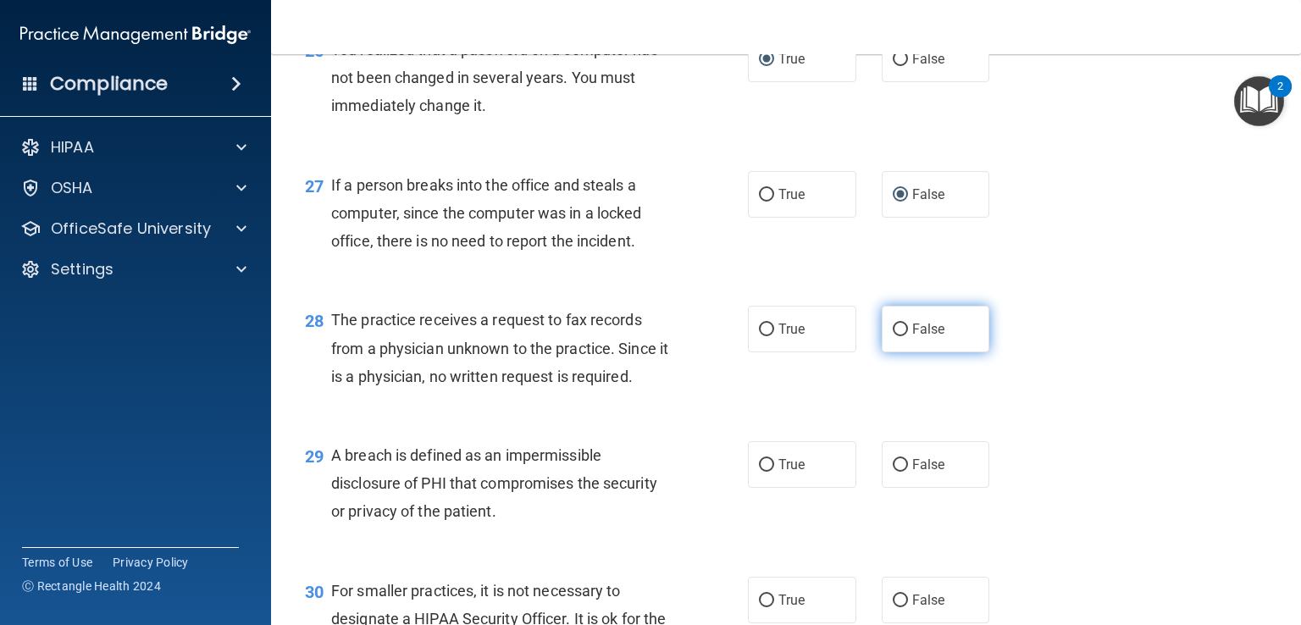
radio input "true"
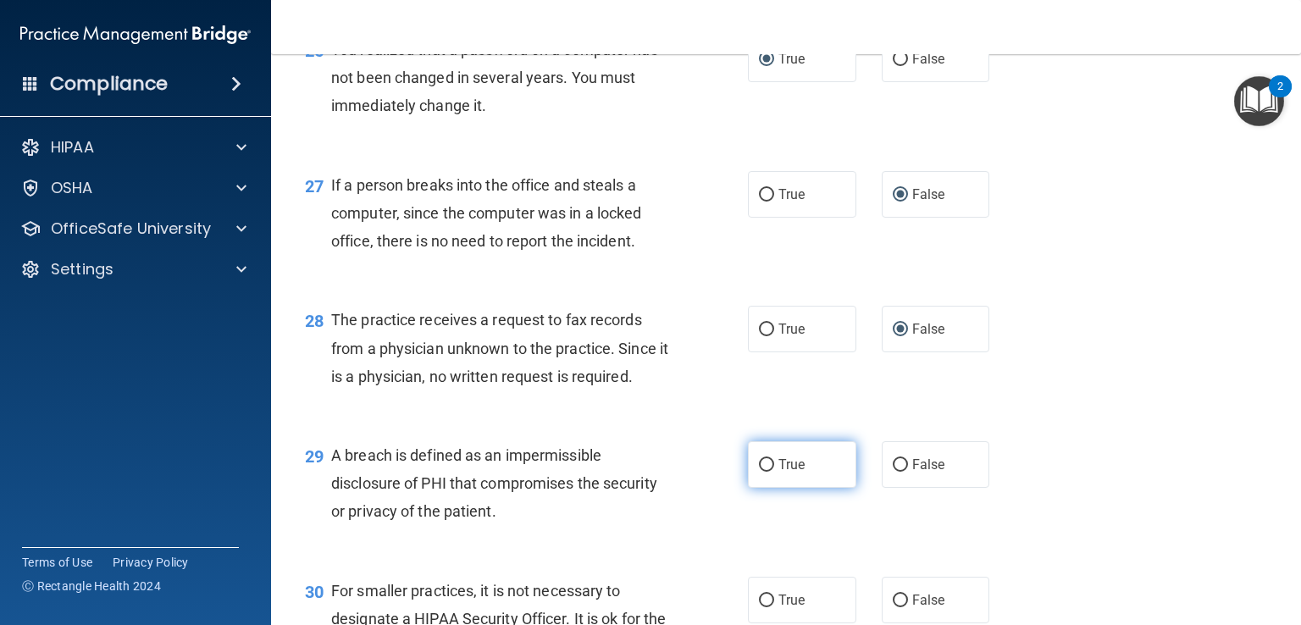
click at [764, 472] on input "True" at bounding box center [766, 465] width 15 height 13
radio input "true"
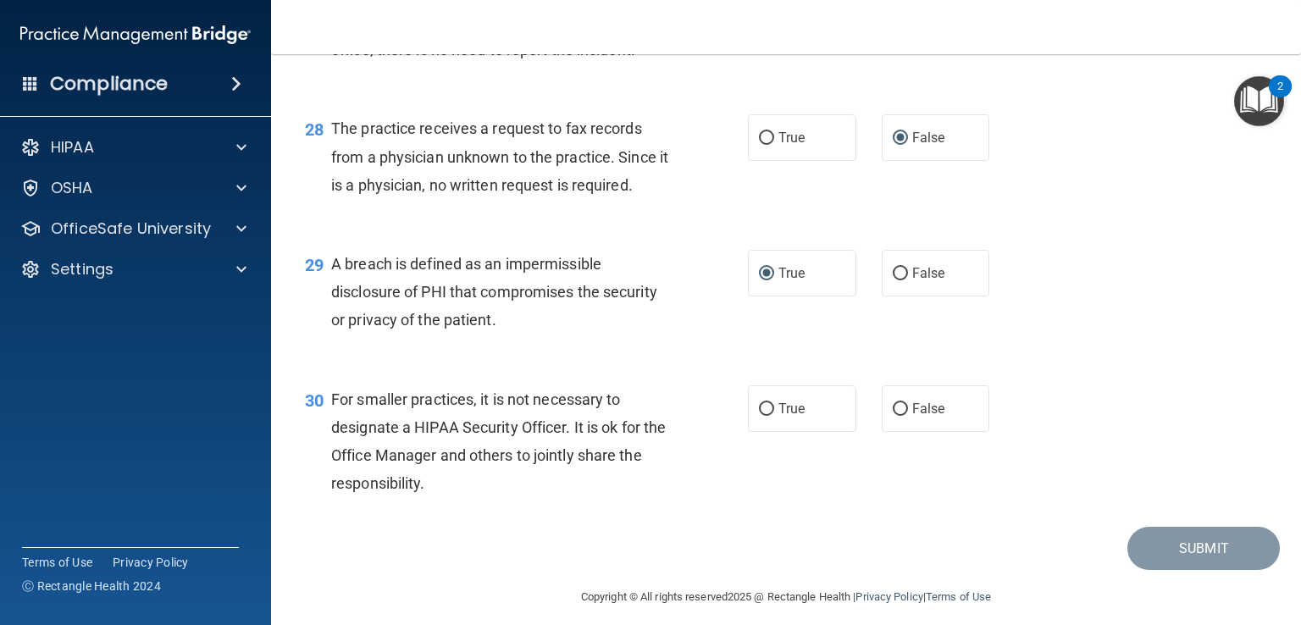
scroll to position [4050, 0]
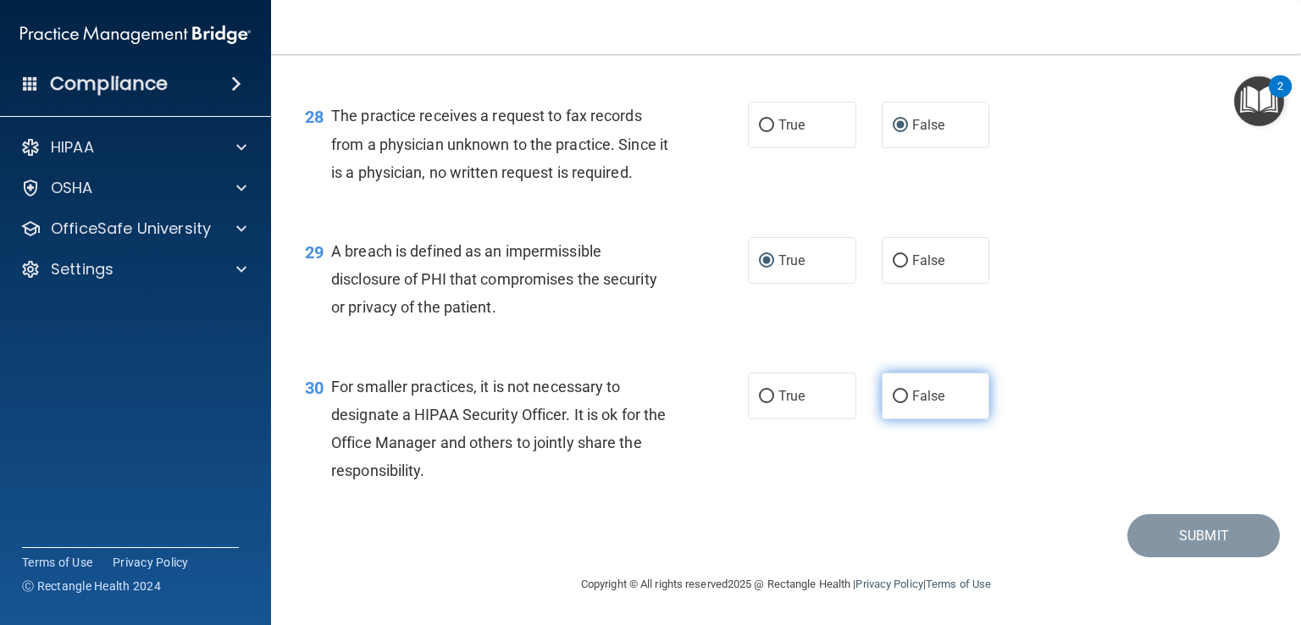
click at [893, 396] on input "False" at bounding box center [900, 396] width 15 height 13
radio input "true"
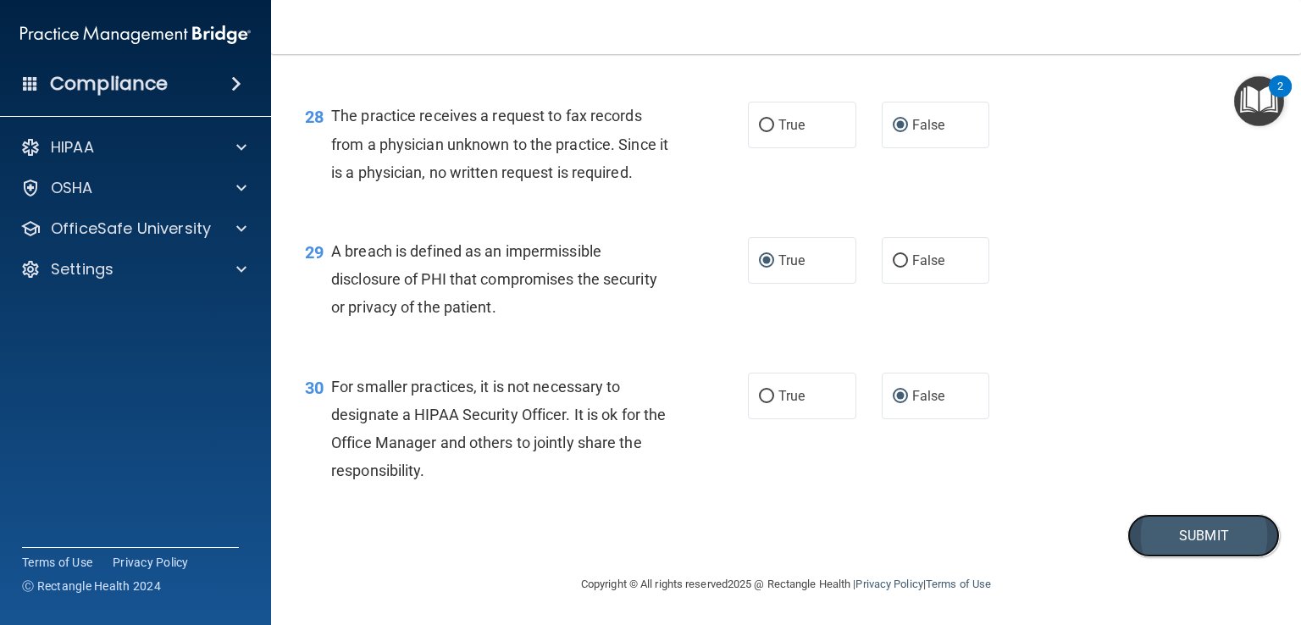
click at [1186, 534] on button "Submit" at bounding box center [1203, 535] width 152 height 43
click at [1186, 530] on button "Submit" at bounding box center [1203, 535] width 152 height 43
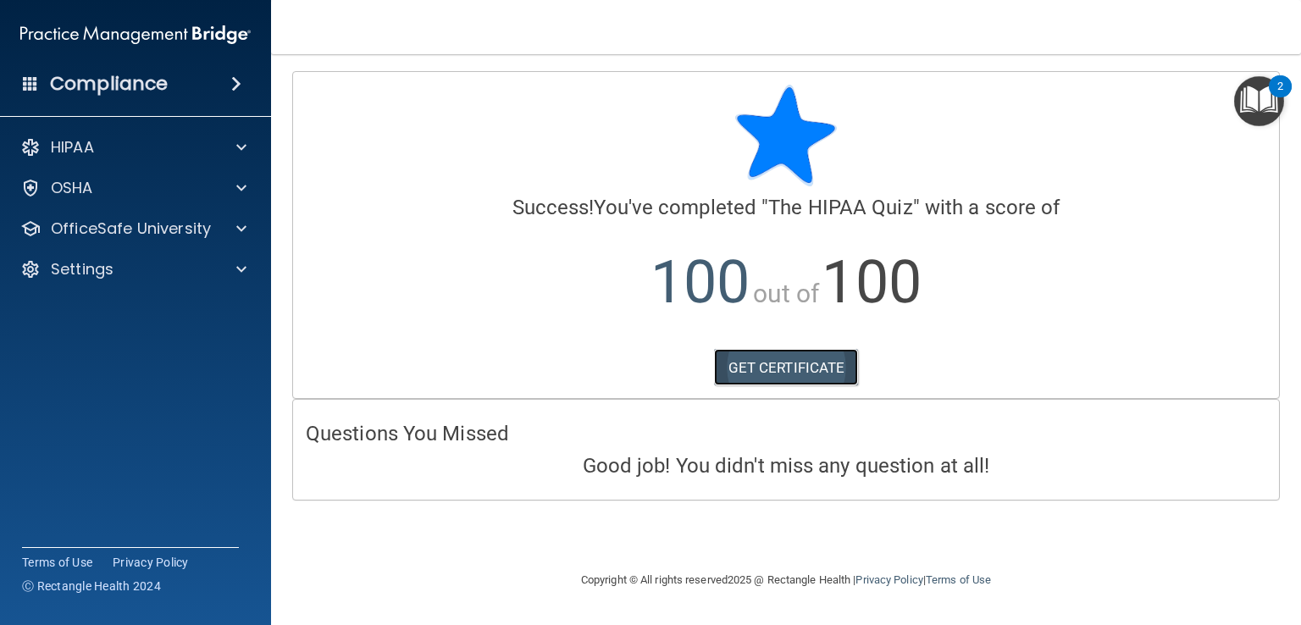
click at [806, 362] on link "GET CERTIFICATE" at bounding box center [786, 367] width 145 height 37
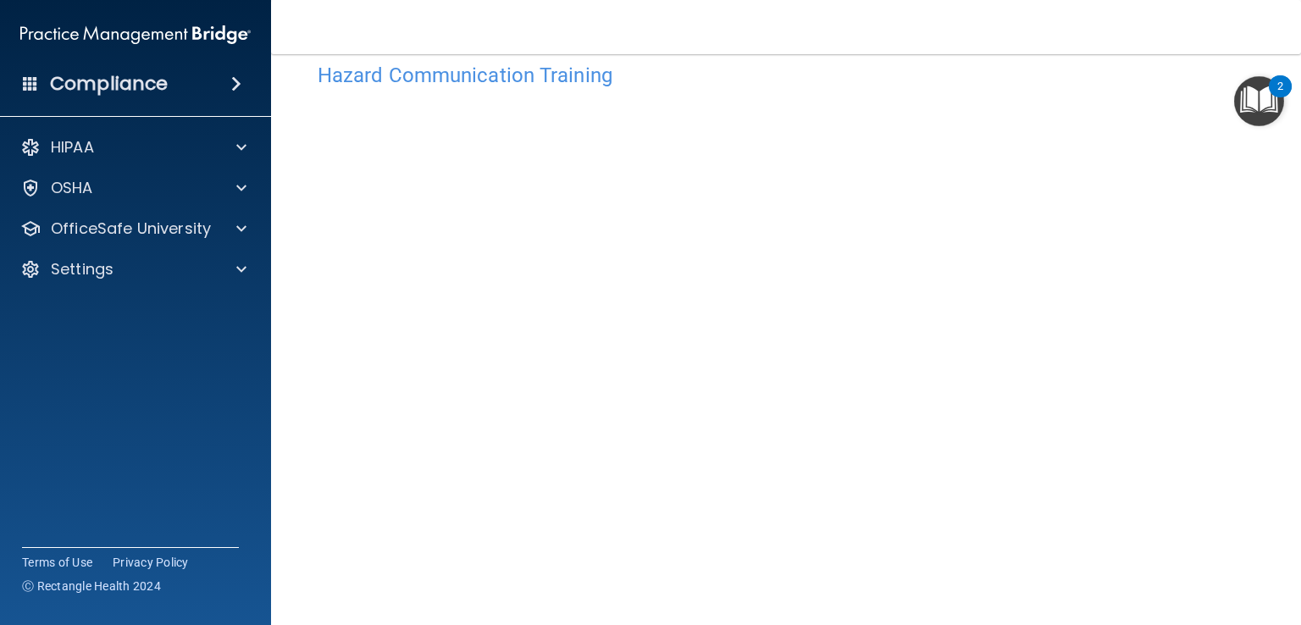
scroll to position [68, 0]
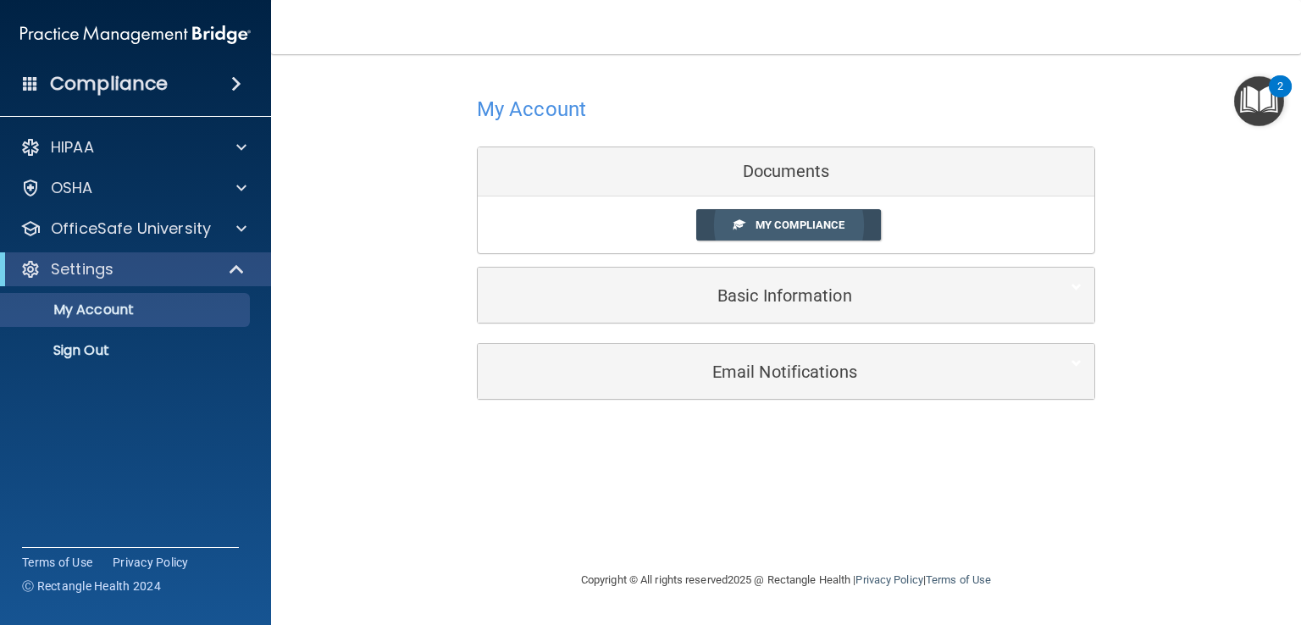
click at [757, 224] on span "My Compliance" at bounding box center [800, 225] width 89 height 13
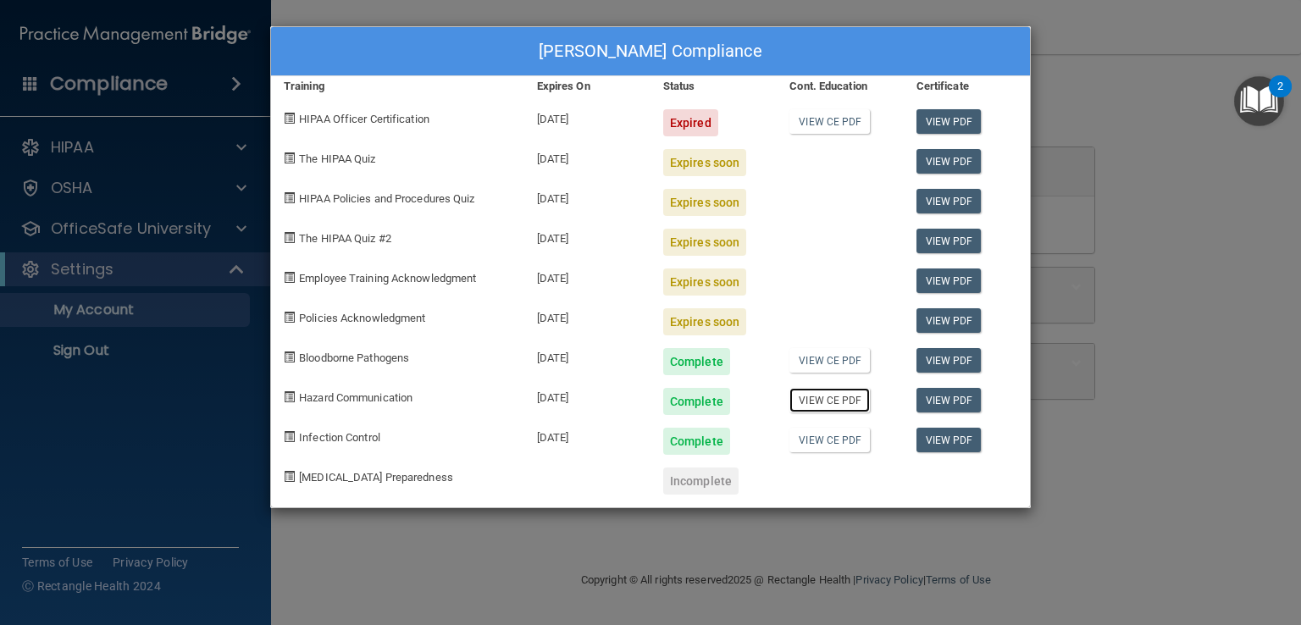
click at [816, 404] on link "View CE PDF" at bounding box center [829, 400] width 80 height 25
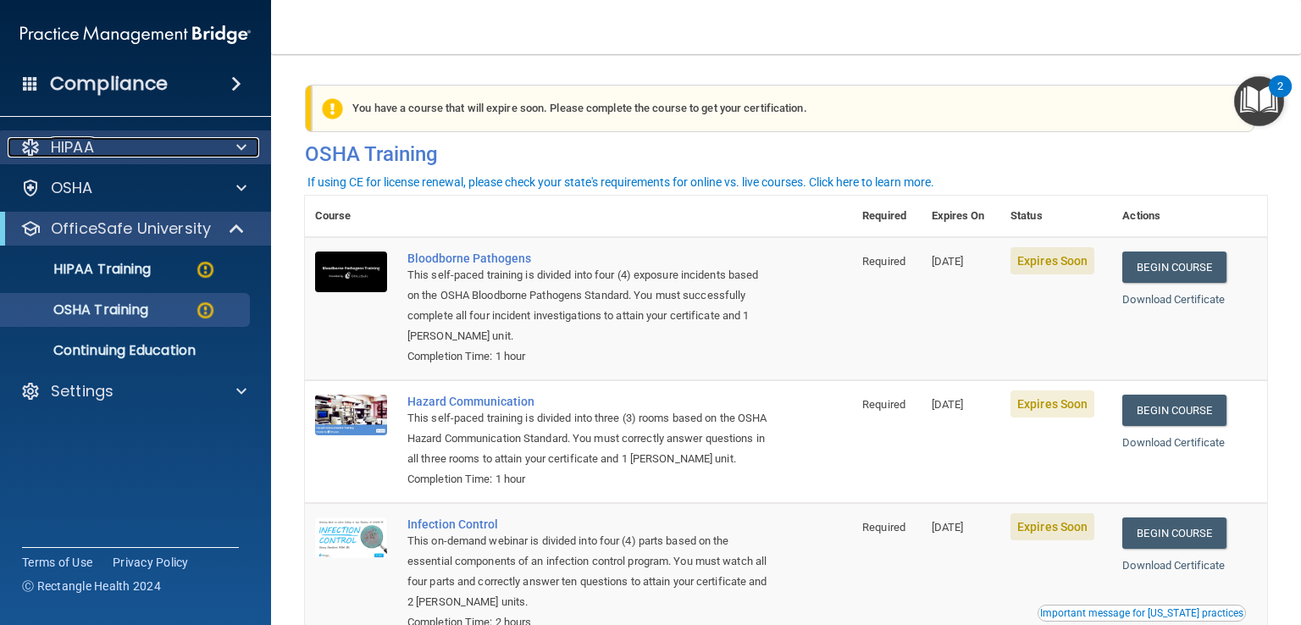
click at [117, 153] on div "HIPAA" at bounding box center [113, 147] width 210 height 20
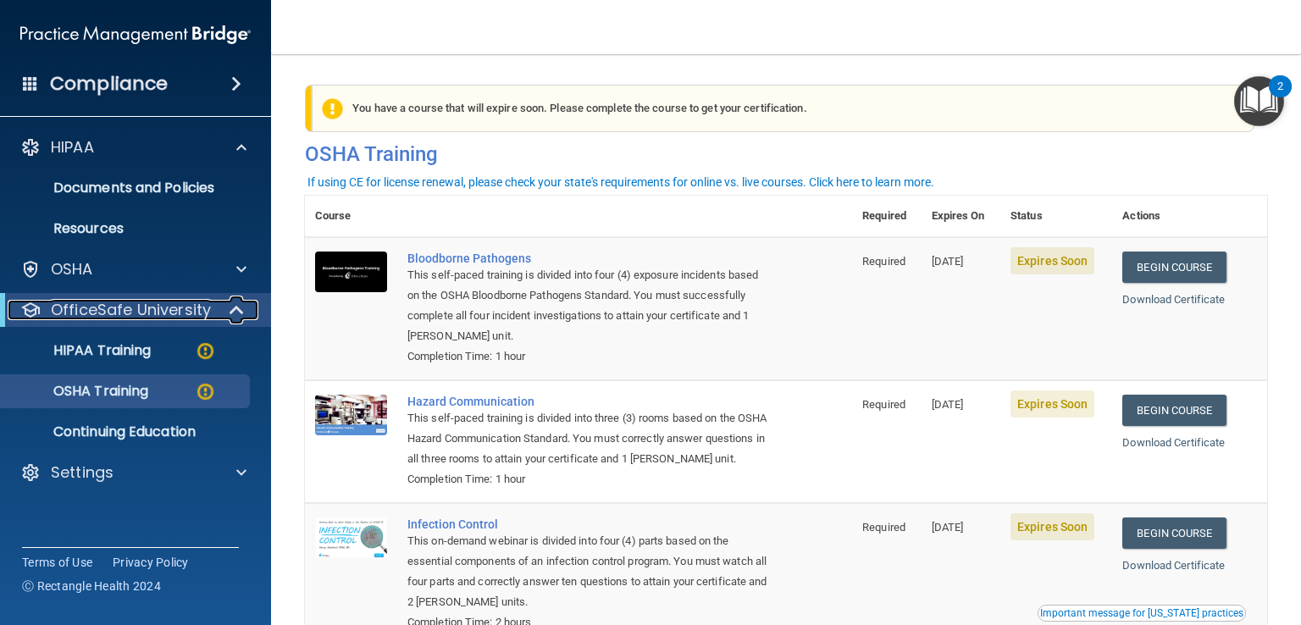
click at [170, 314] on p "OfficeSafe University" at bounding box center [131, 310] width 160 height 20
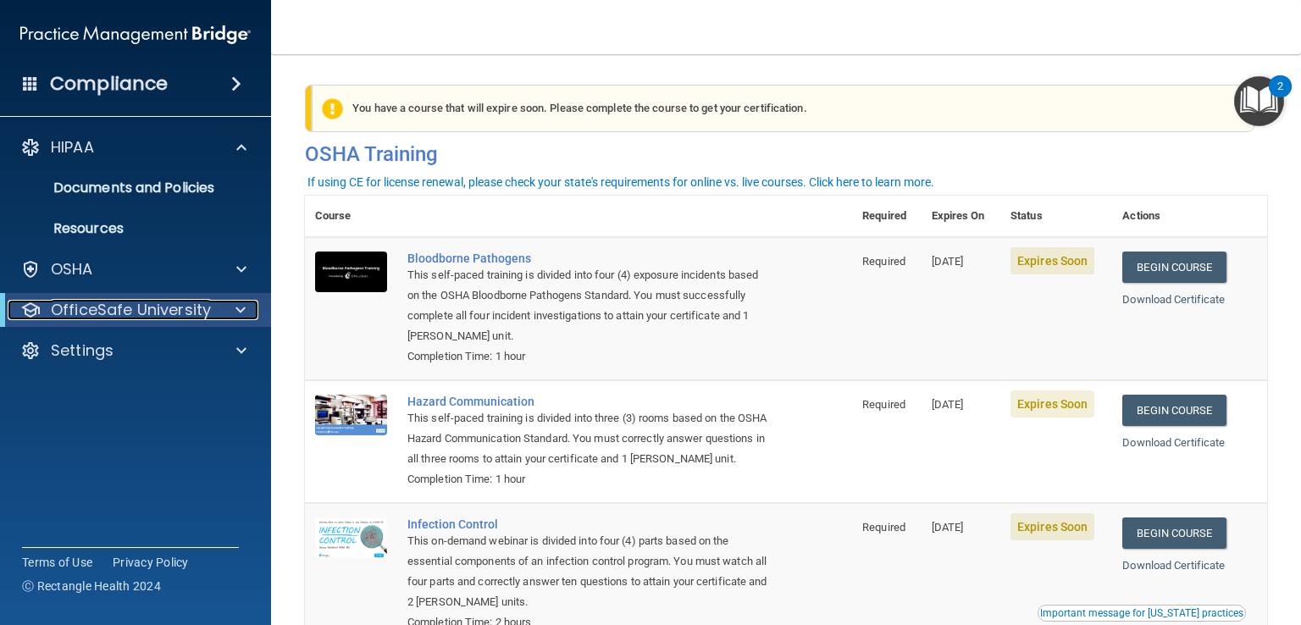
click at [170, 314] on p "OfficeSafe University" at bounding box center [131, 310] width 160 height 20
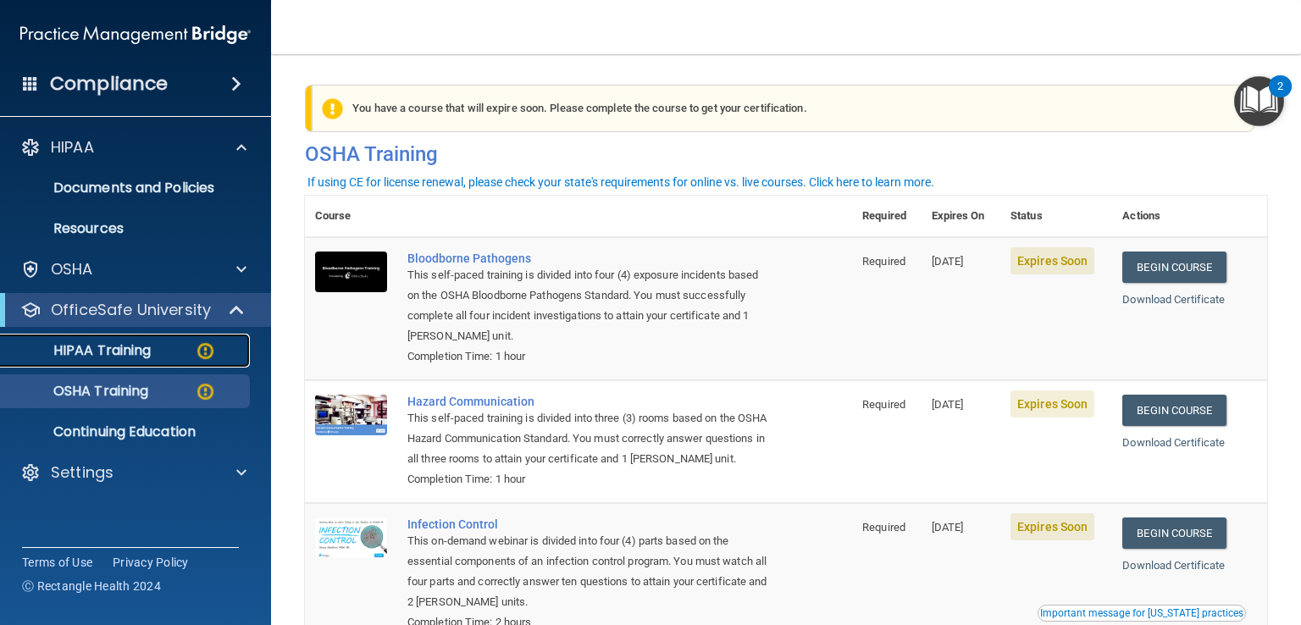
click at [171, 352] on div "HIPAA Training" at bounding box center [126, 350] width 231 height 17
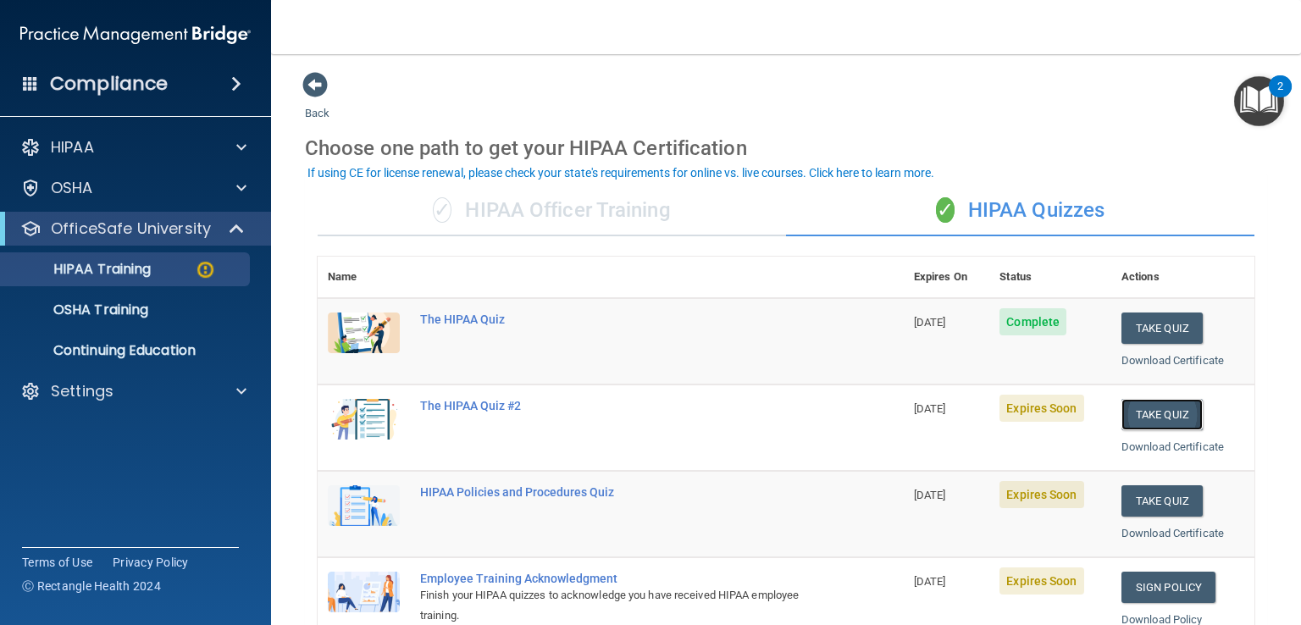
click at [1141, 418] on button "Take Quiz" at bounding box center [1161, 414] width 81 height 31
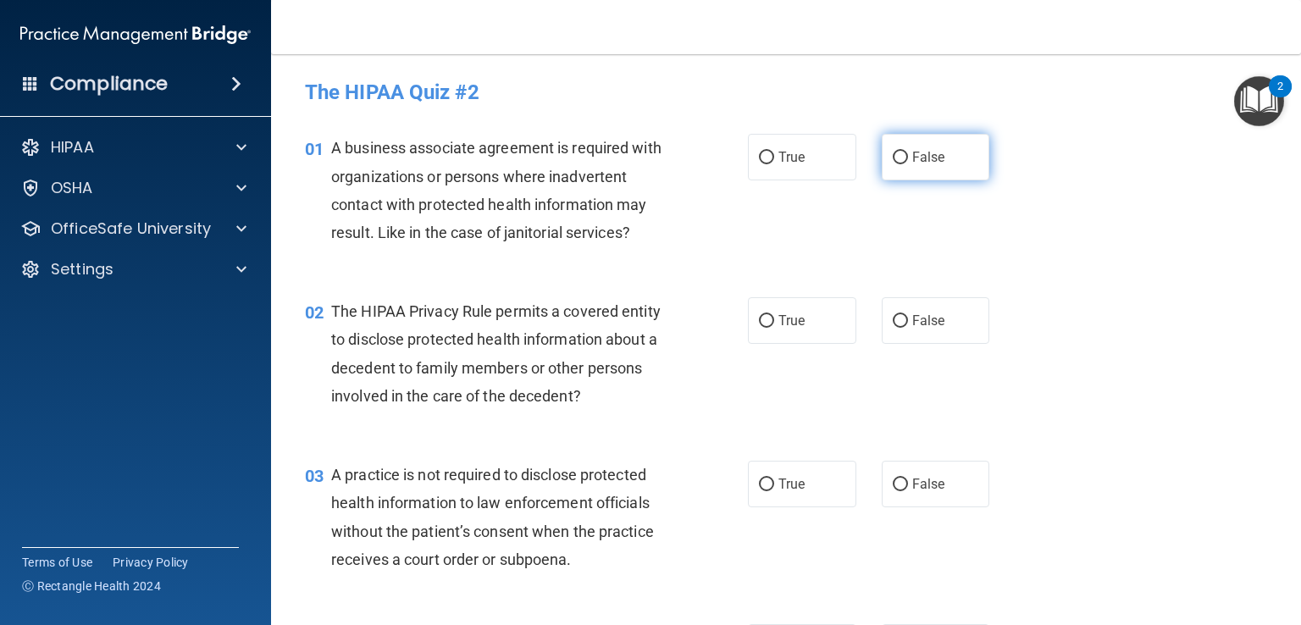
click at [899, 155] on input "False" at bounding box center [900, 158] width 15 height 13
radio input "true"
click at [760, 325] on input "True" at bounding box center [766, 321] width 15 height 13
radio input "true"
click at [893, 484] on input "False" at bounding box center [900, 485] width 15 height 13
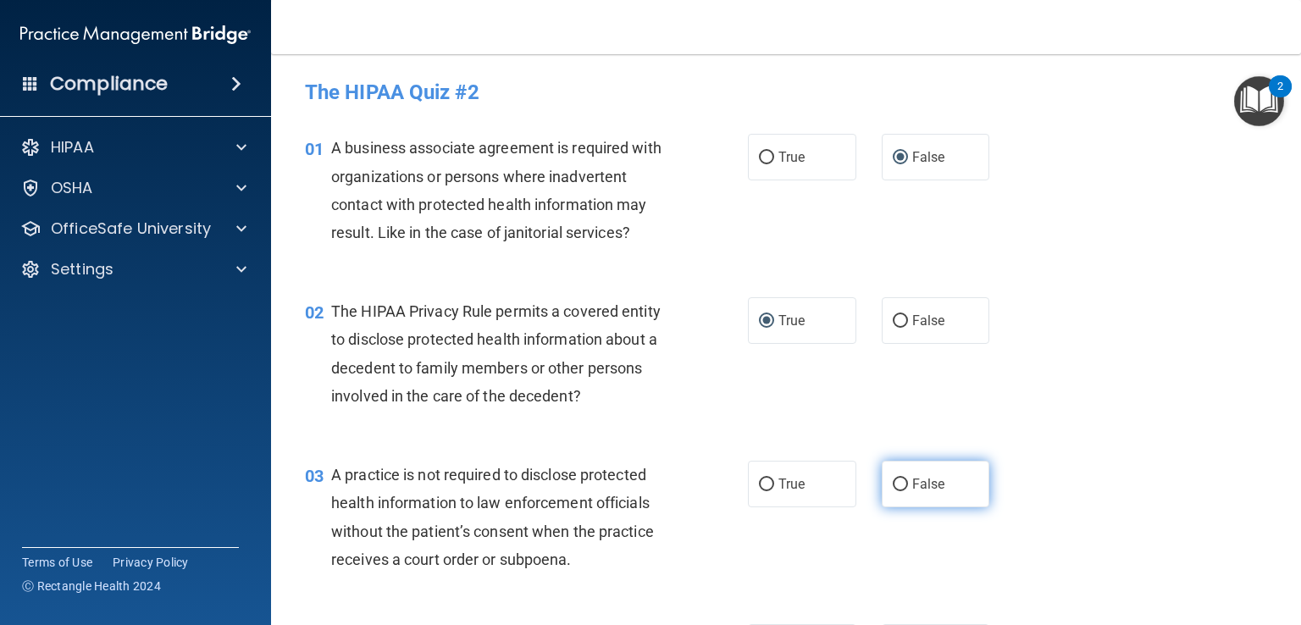
radio input "true"
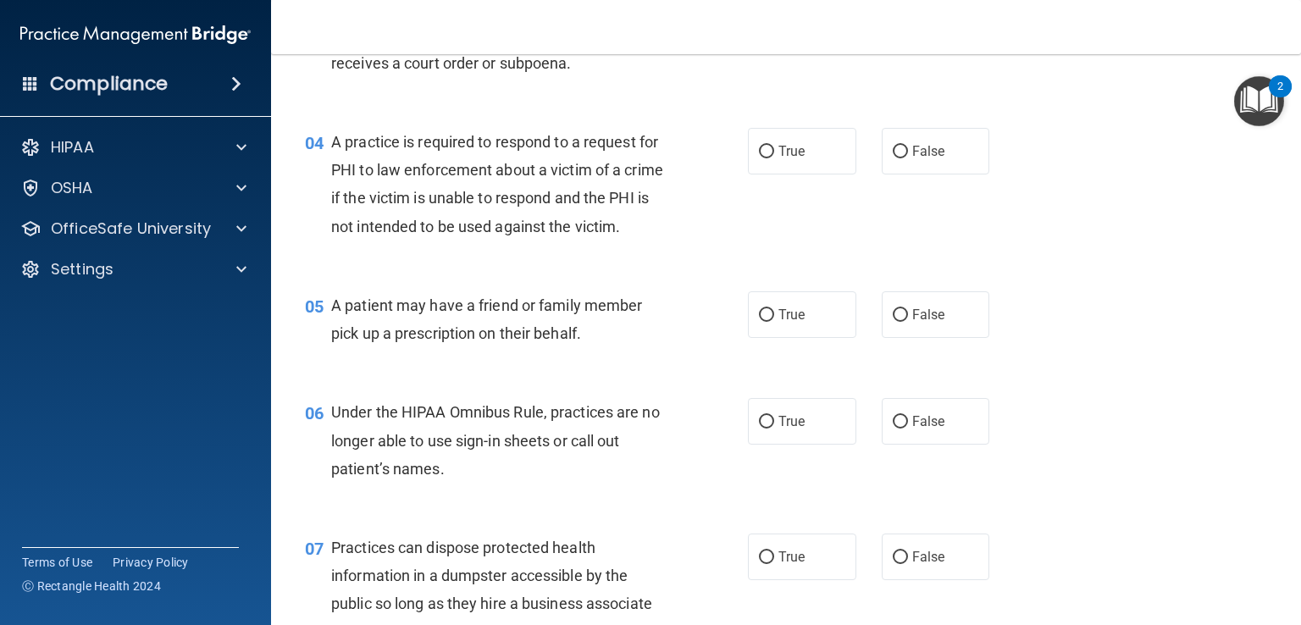
scroll to position [530, 0]
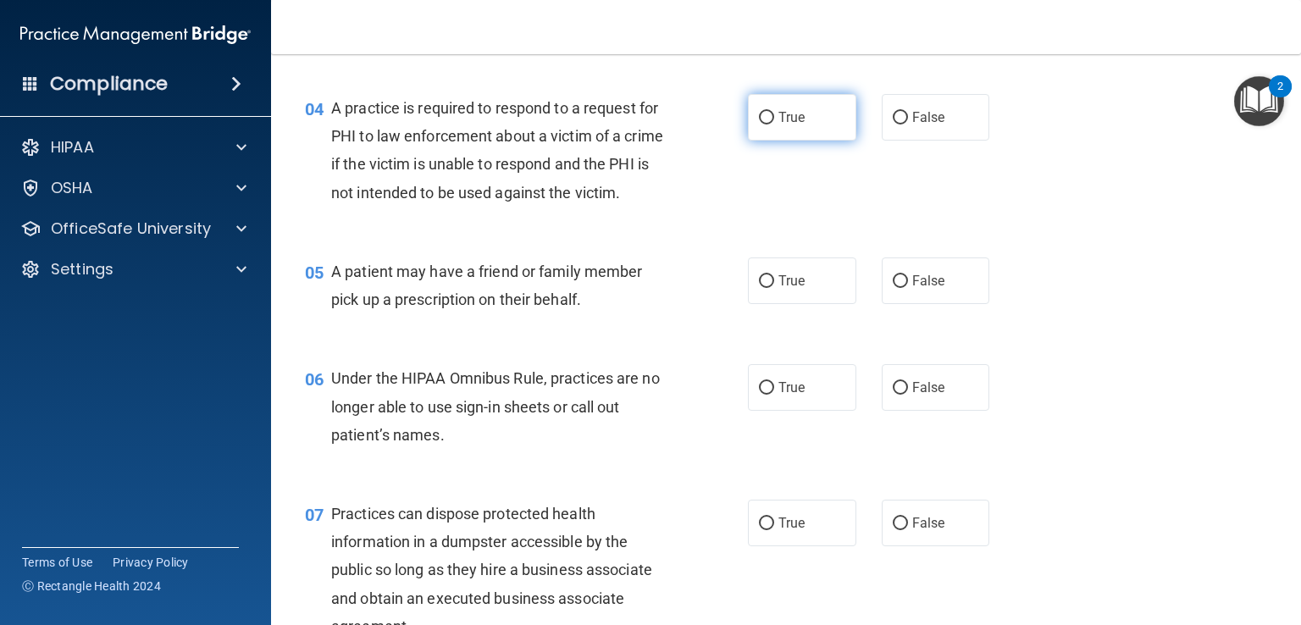
click at [760, 114] on input "True" at bounding box center [766, 118] width 15 height 13
radio input "true"
click at [759, 288] on input "True" at bounding box center [766, 281] width 15 height 13
radio input "true"
click at [893, 395] on input "False" at bounding box center [900, 388] width 15 height 13
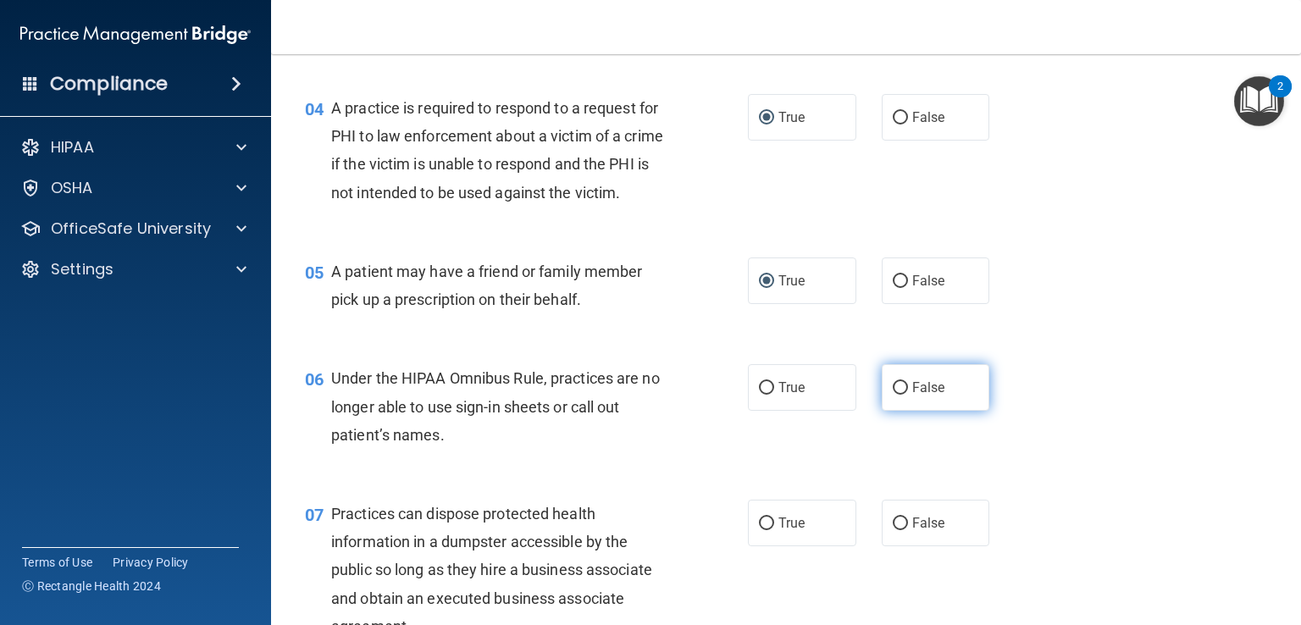
radio input "true"
click at [893, 530] on input "False" at bounding box center [900, 524] width 15 height 13
radio input "true"
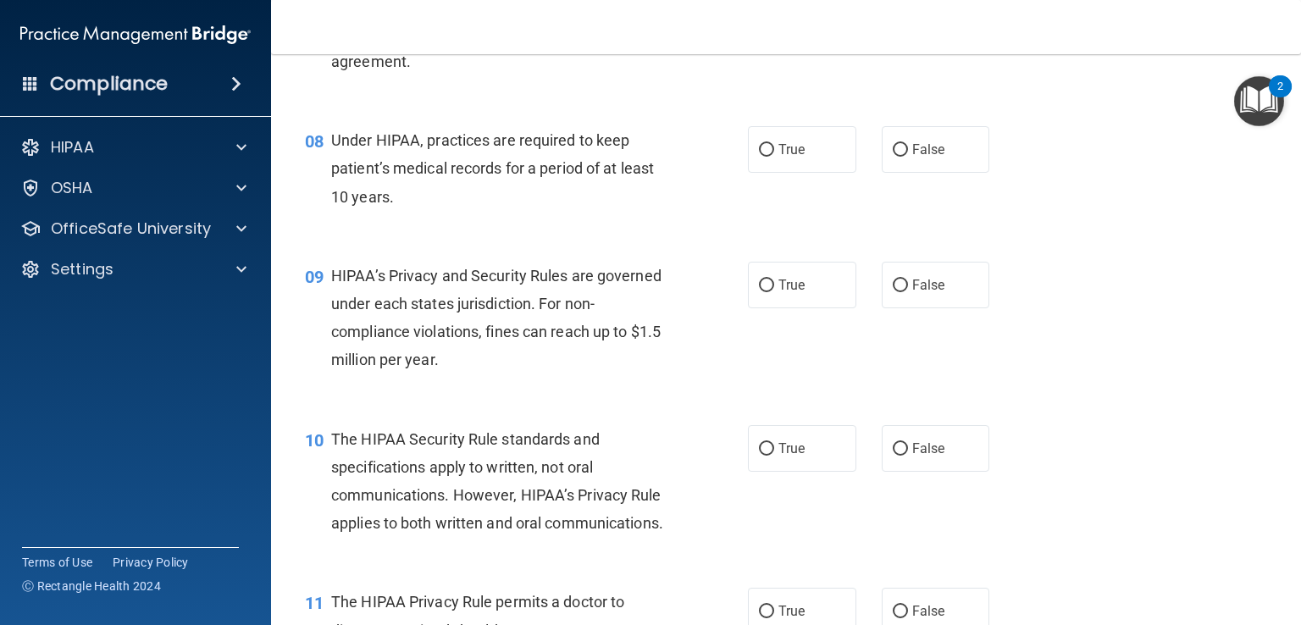
scroll to position [1163, 0]
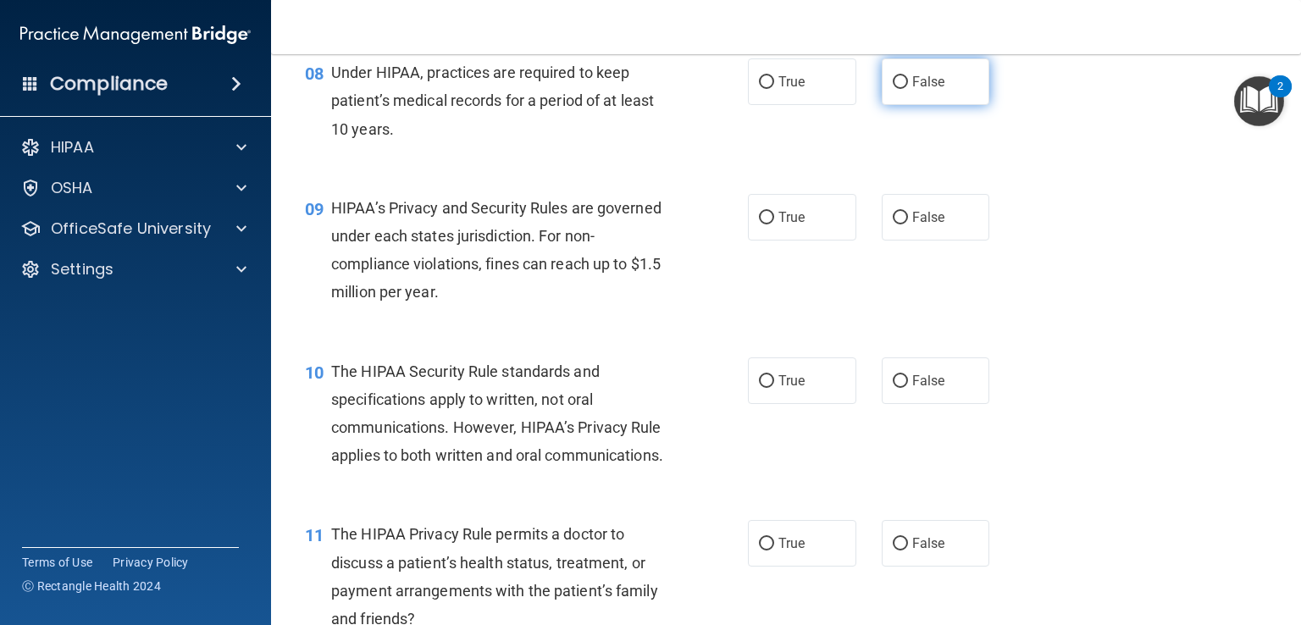
click at [893, 89] on input "False" at bounding box center [900, 82] width 15 height 13
radio input "true"
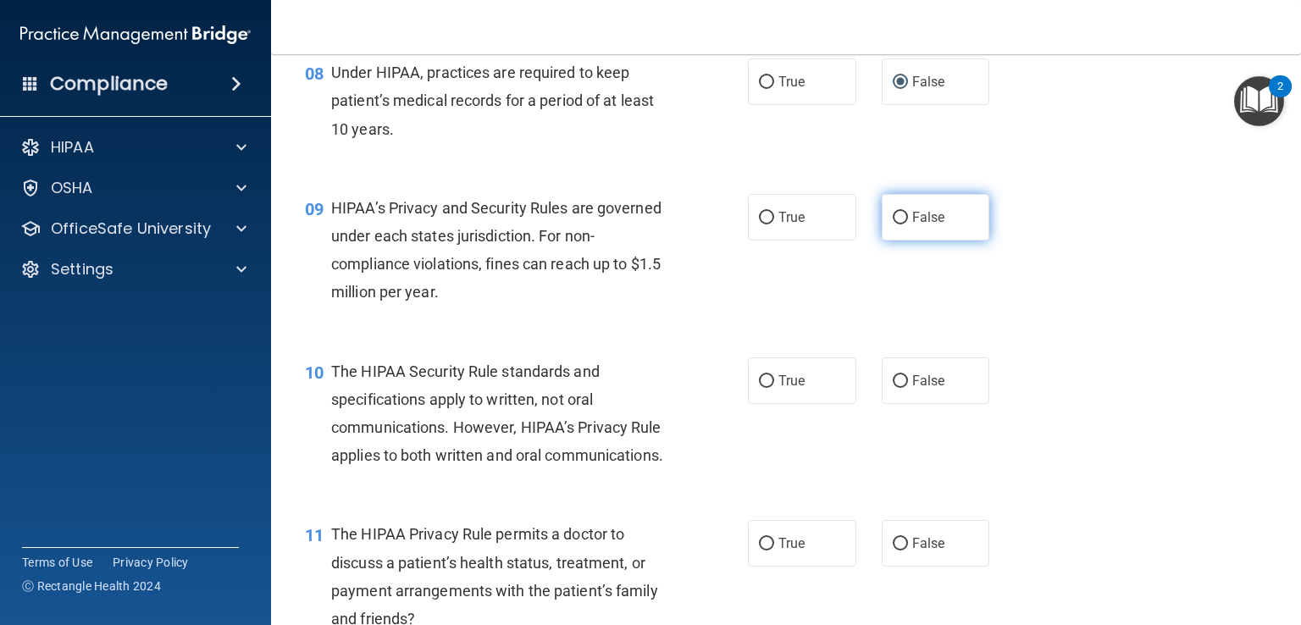
click at [893, 224] on input "False" at bounding box center [900, 218] width 15 height 13
radio input "true"
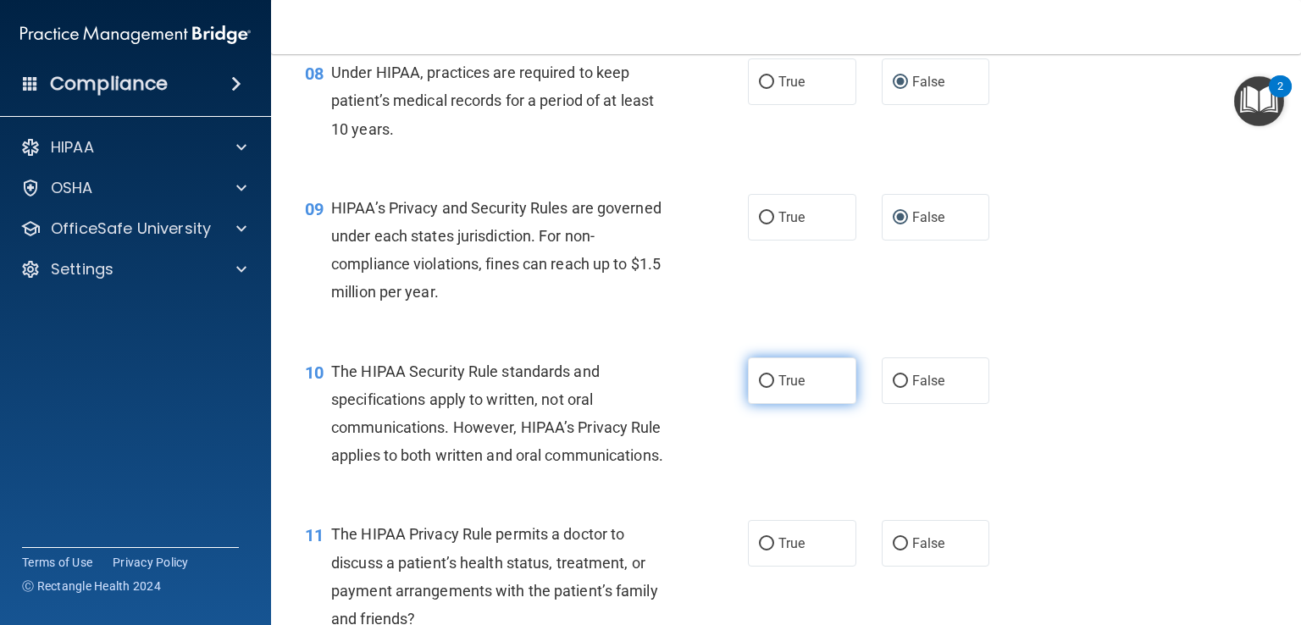
click at [759, 388] on input "True" at bounding box center [766, 381] width 15 height 13
radio input "true"
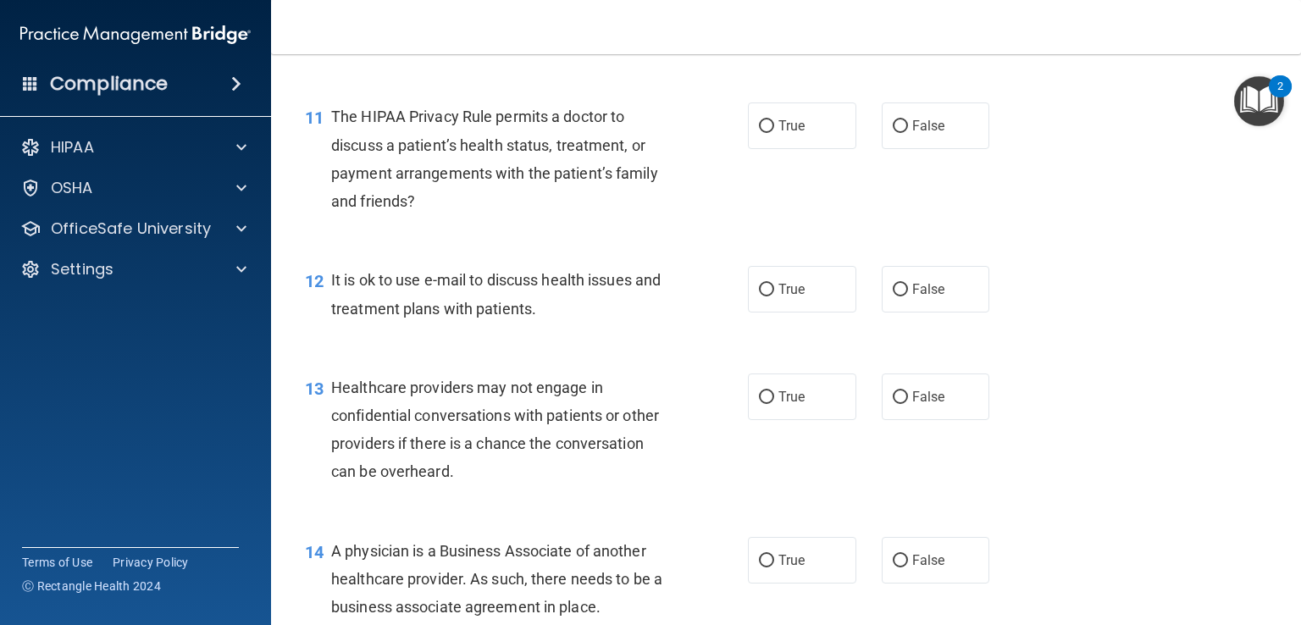
scroll to position [1614, 0]
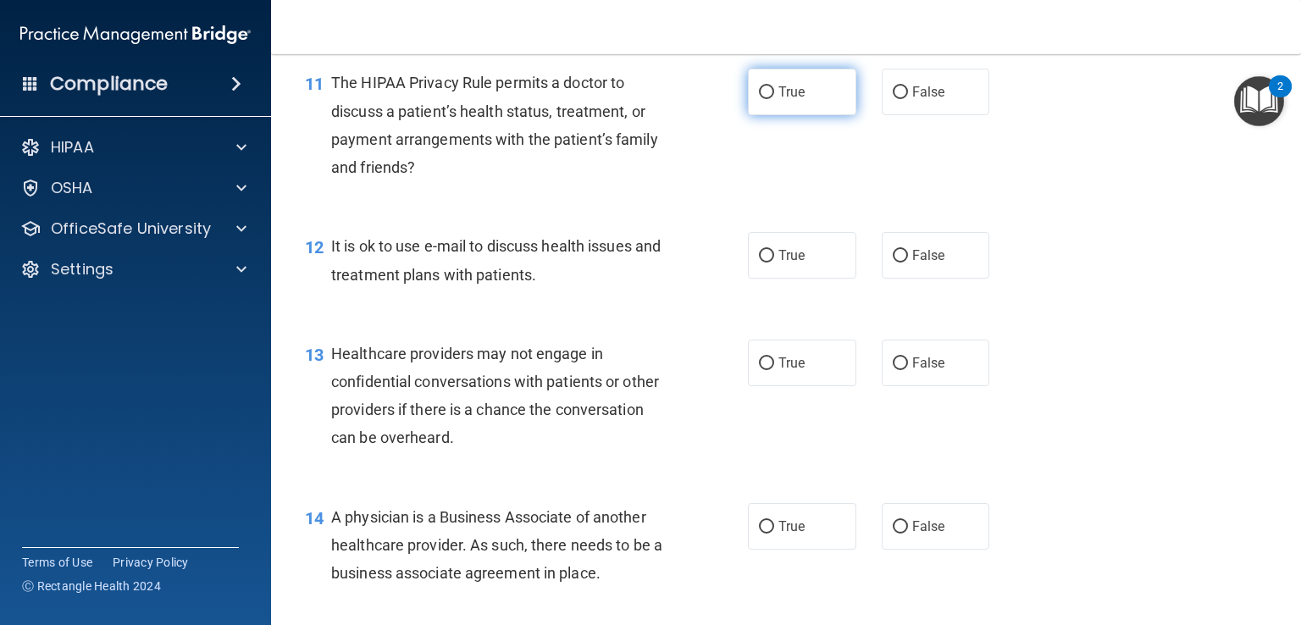
click at [756, 115] on label "True" at bounding box center [802, 92] width 108 height 47
click at [759, 99] on input "True" at bounding box center [766, 92] width 15 height 13
radio input "true"
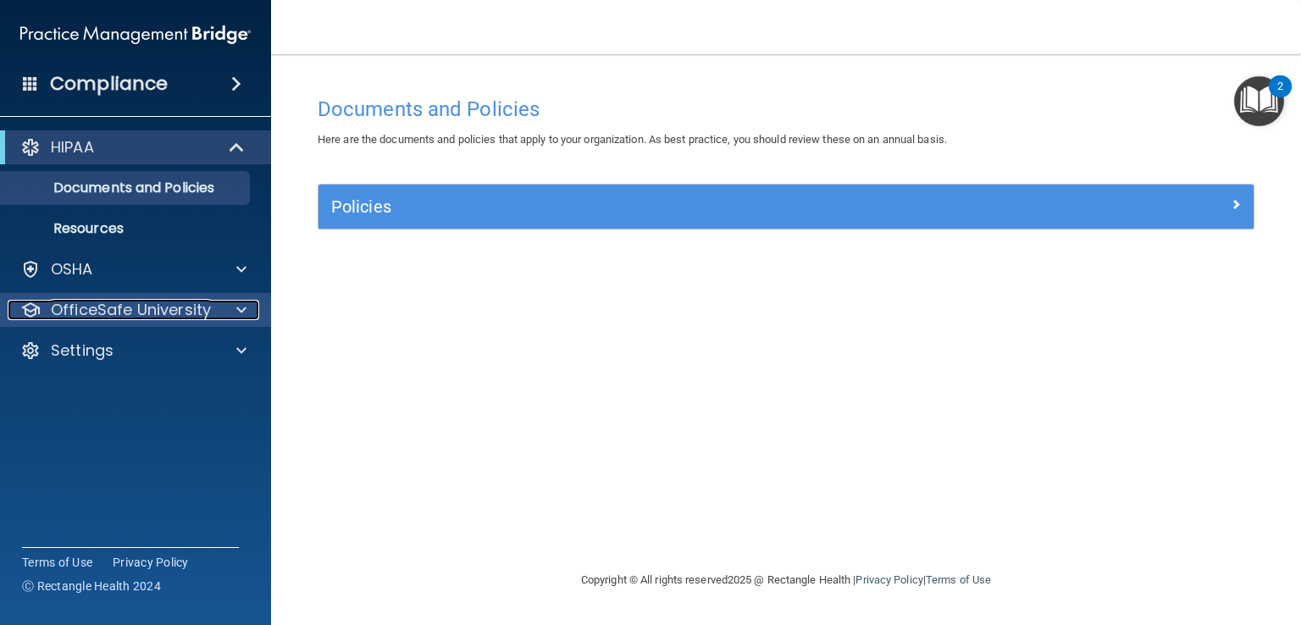
click at [135, 317] on p "OfficeSafe University" at bounding box center [131, 310] width 160 height 20
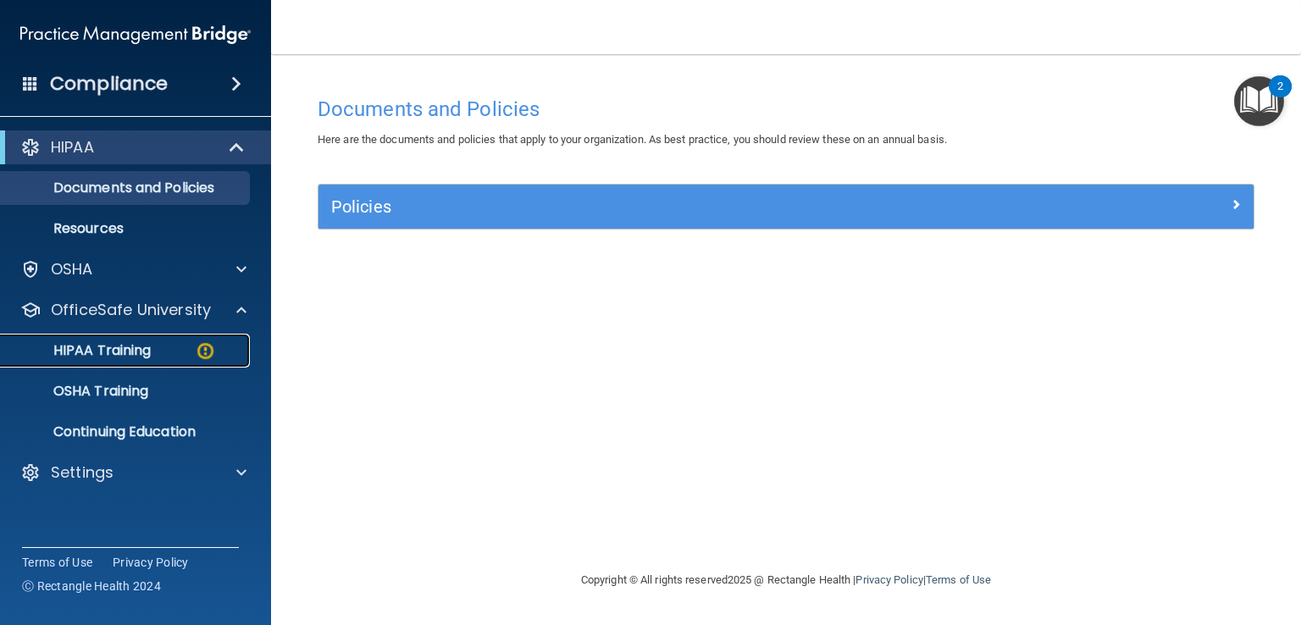
click at [134, 352] on p "HIPAA Training" at bounding box center [81, 350] width 140 height 17
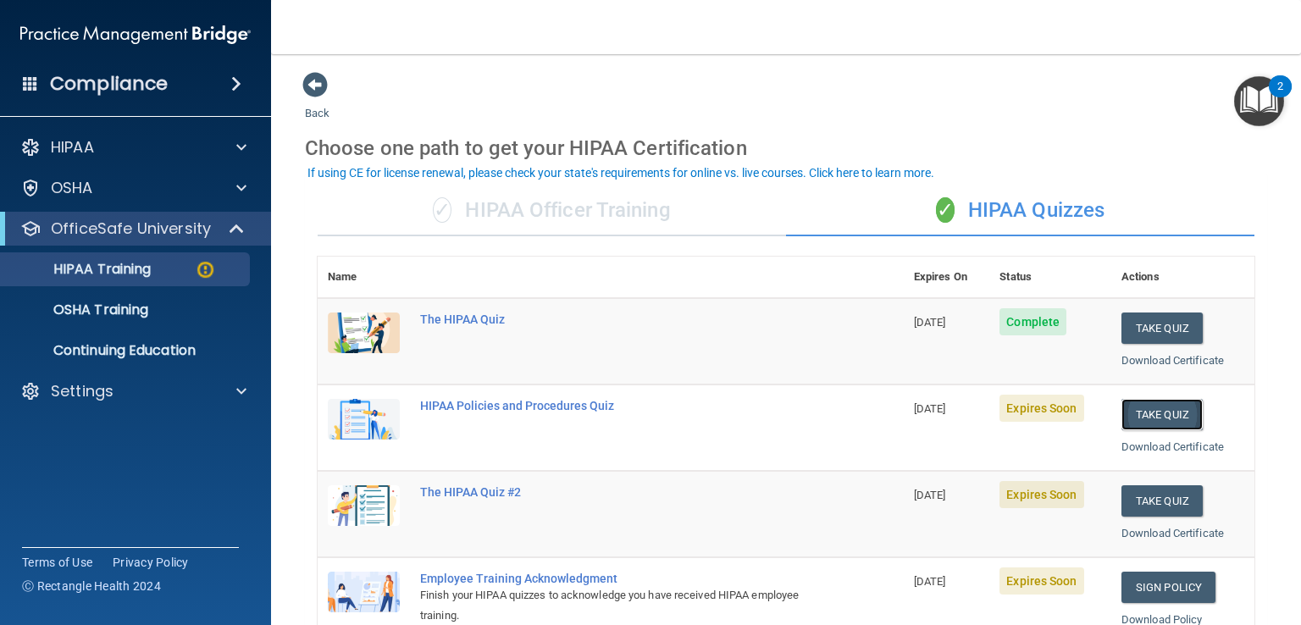
click at [1136, 414] on button "Take Quiz" at bounding box center [1161, 414] width 81 height 31
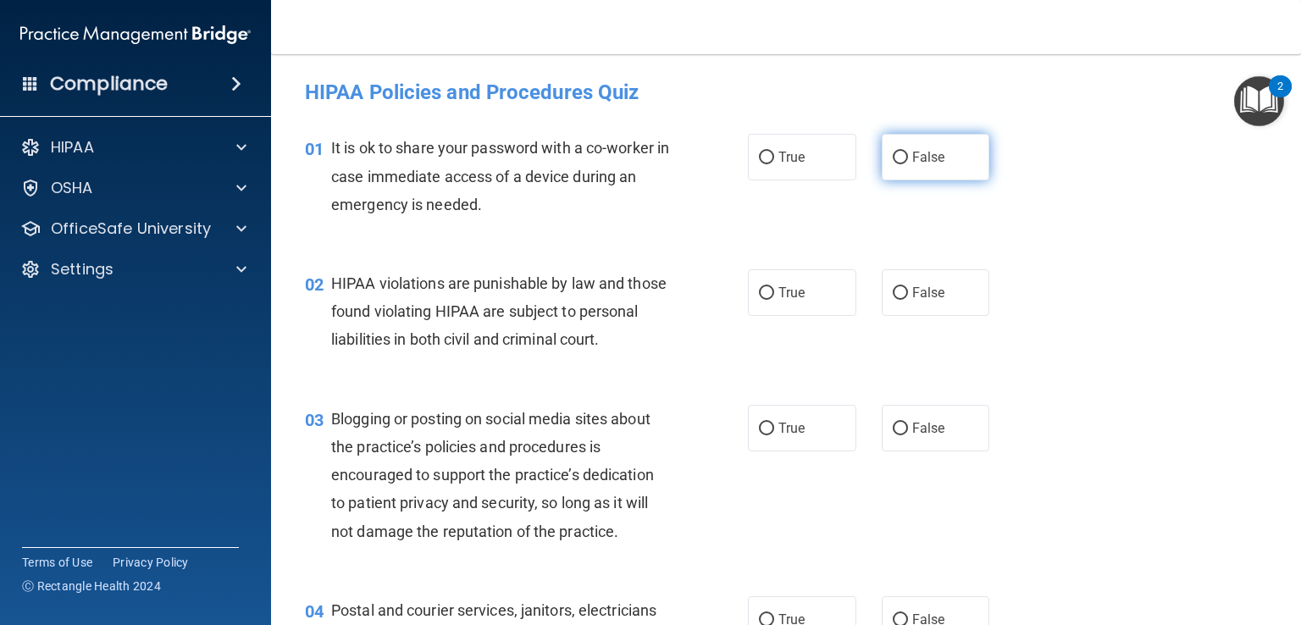
click at [893, 163] on input "False" at bounding box center [900, 158] width 15 height 13
radio input "true"
click at [764, 291] on input "True" at bounding box center [766, 293] width 15 height 13
radio input "true"
click at [894, 435] on input "False" at bounding box center [900, 429] width 15 height 13
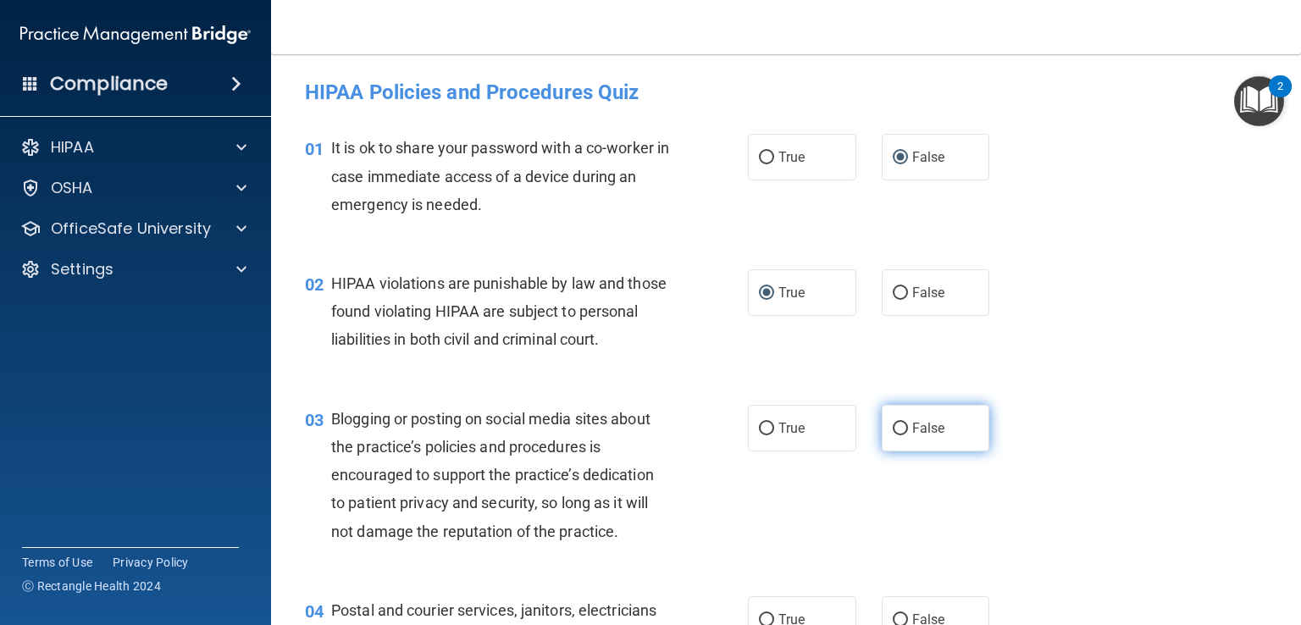
radio input "true"
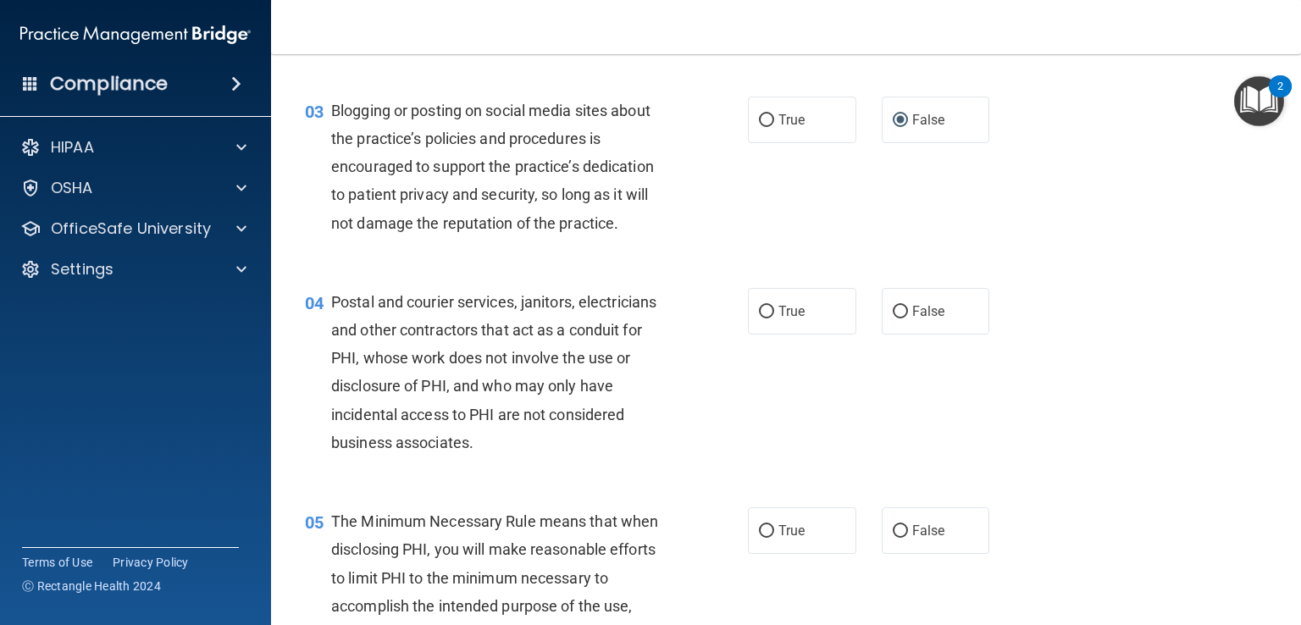
scroll to position [316, 0]
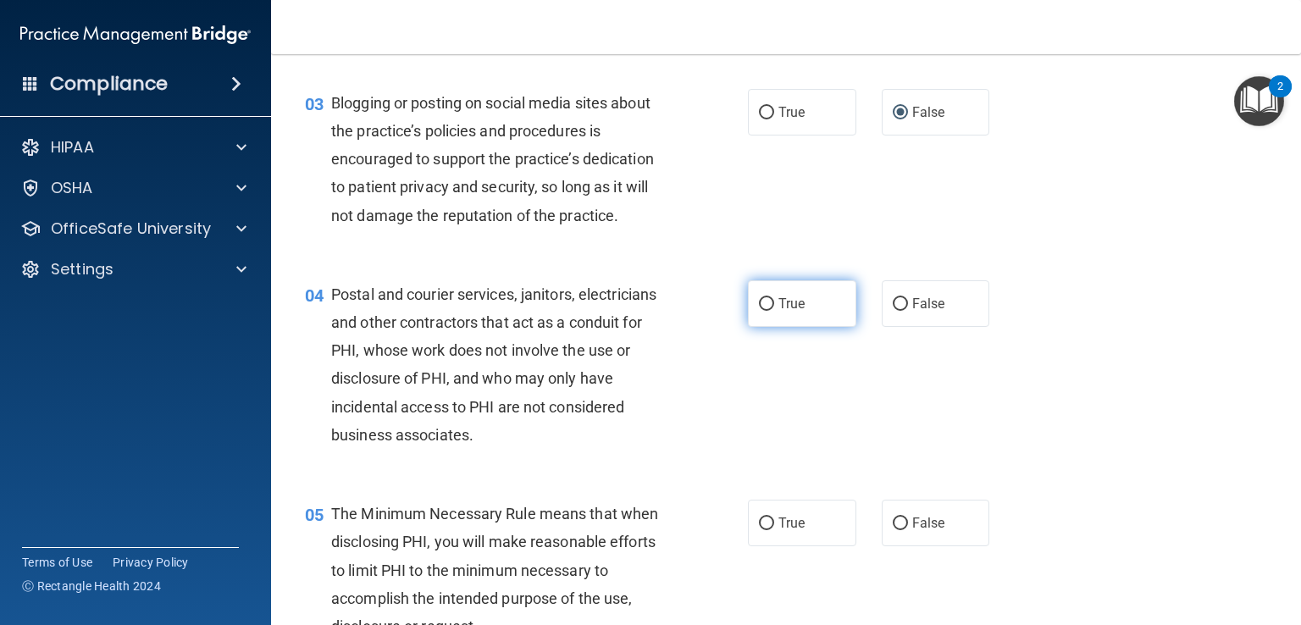
click at [750, 327] on label "True" at bounding box center [802, 303] width 108 height 47
click at [759, 311] on input "True" at bounding box center [766, 304] width 15 height 13
radio input "true"
click at [760, 530] on input "True" at bounding box center [766, 524] width 15 height 13
radio input "true"
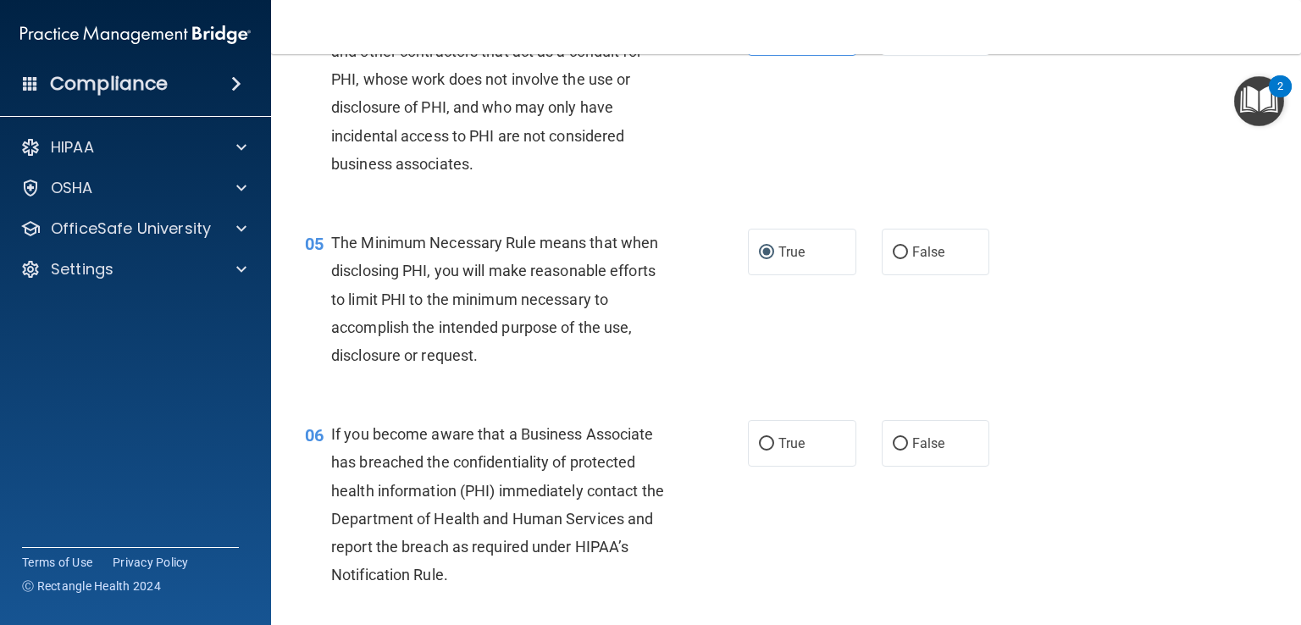
scroll to position [689, 0]
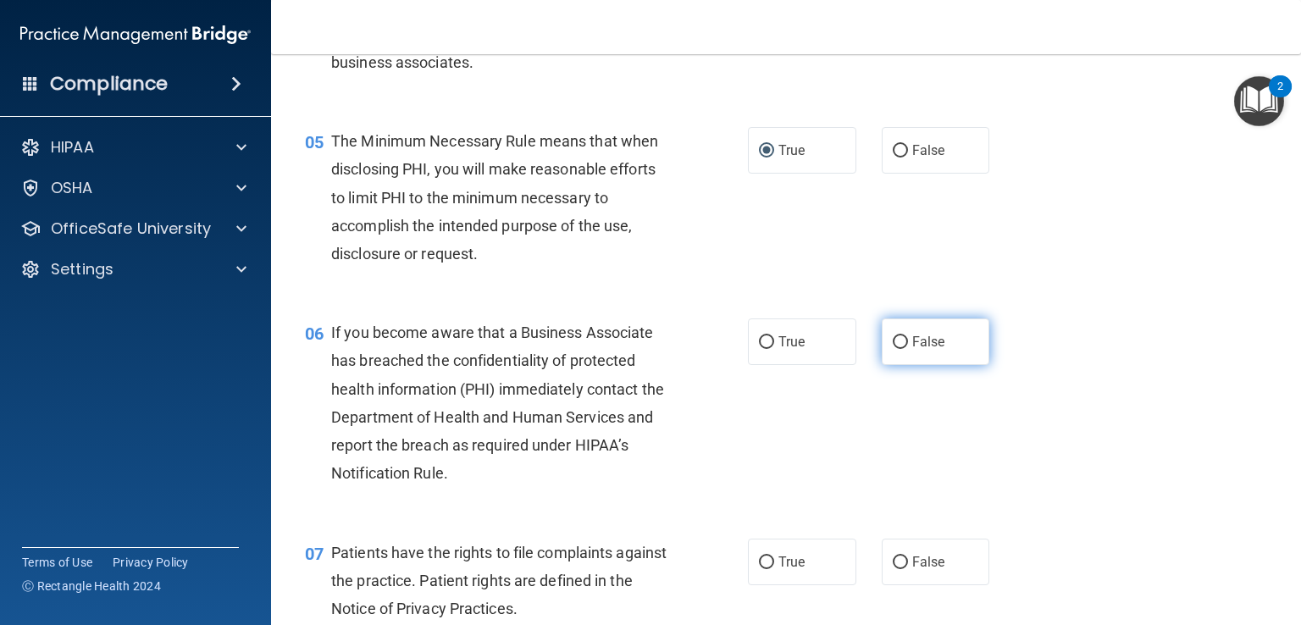
click at [893, 349] on input "False" at bounding box center [900, 342] width 15 height 13
radio input "true"
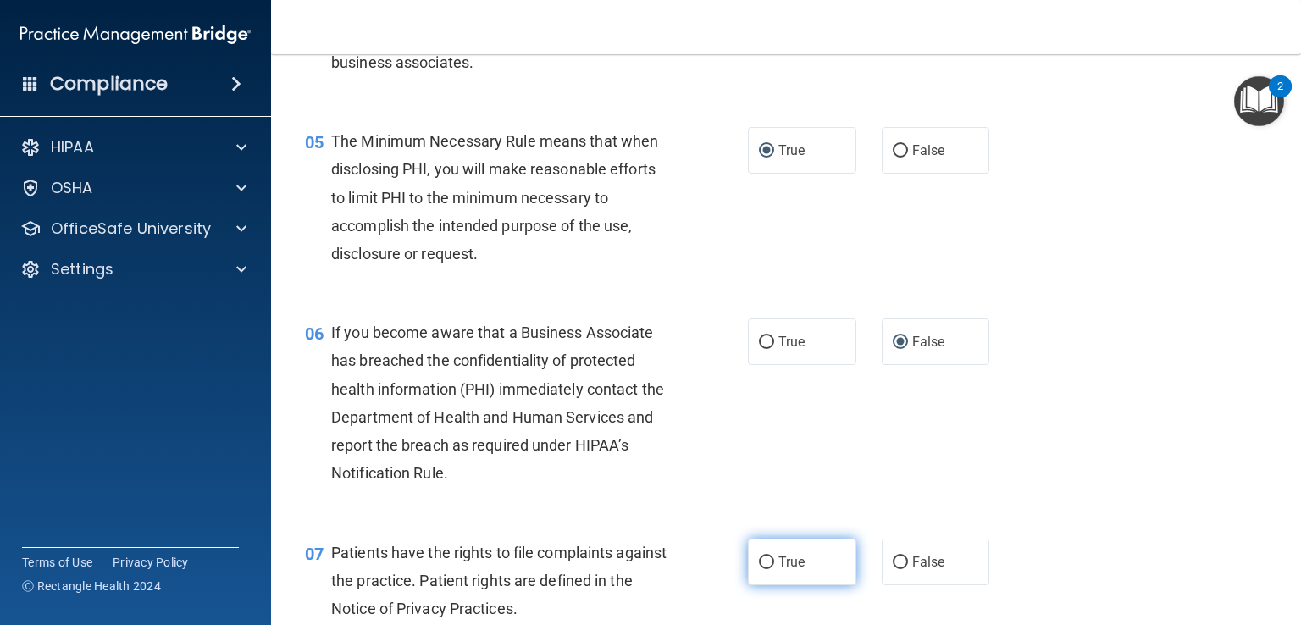
click at [761, 569] on input "True" at bounding box center [766, 563] width 15 height 13
radio input "true"
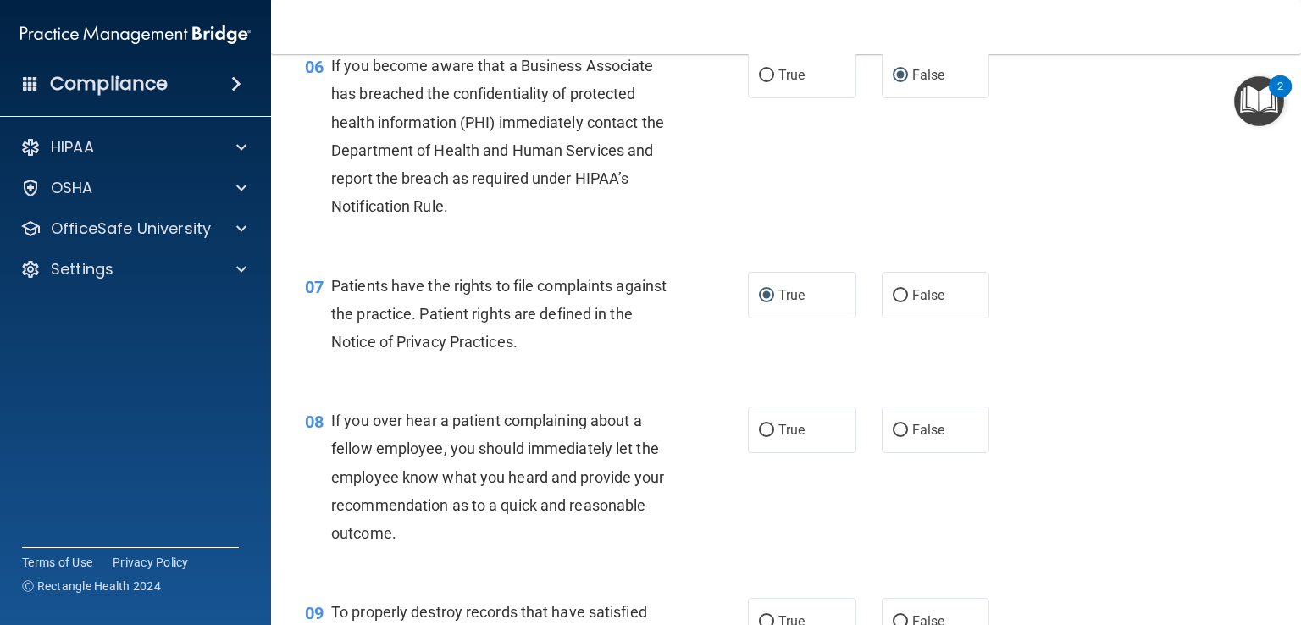
scroll to position [971, 0]
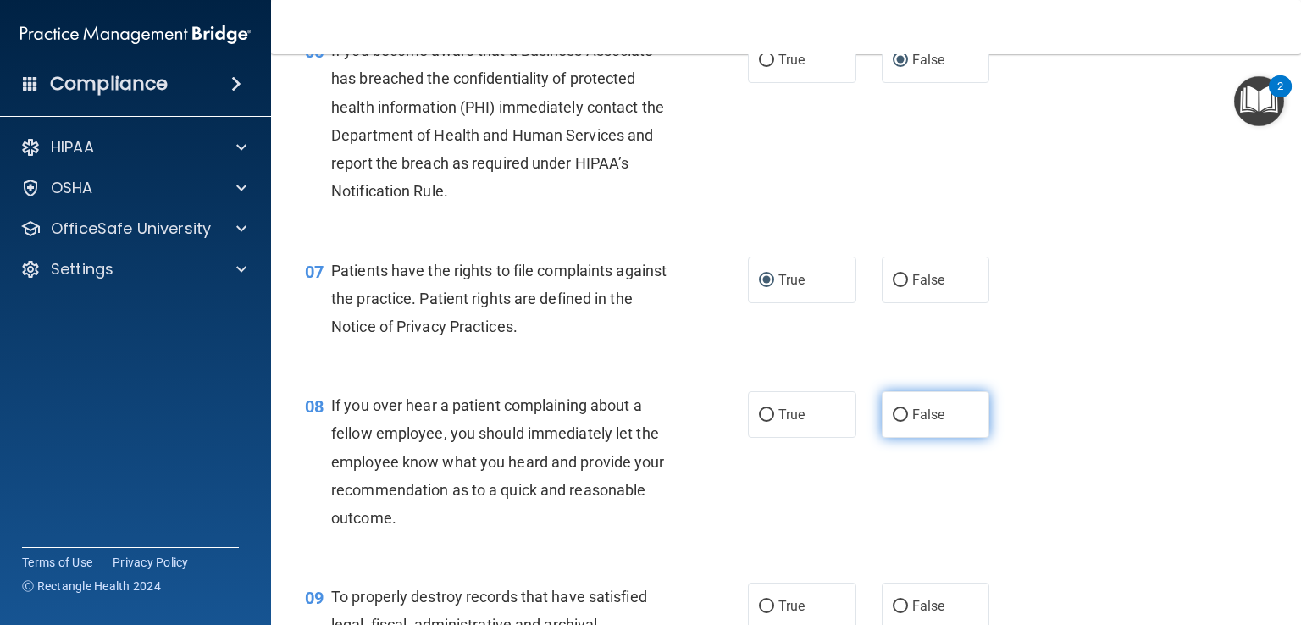
click at [893, 422] on input "False" at bounding box center [900, 415] width 15 height 13
radio input "true"
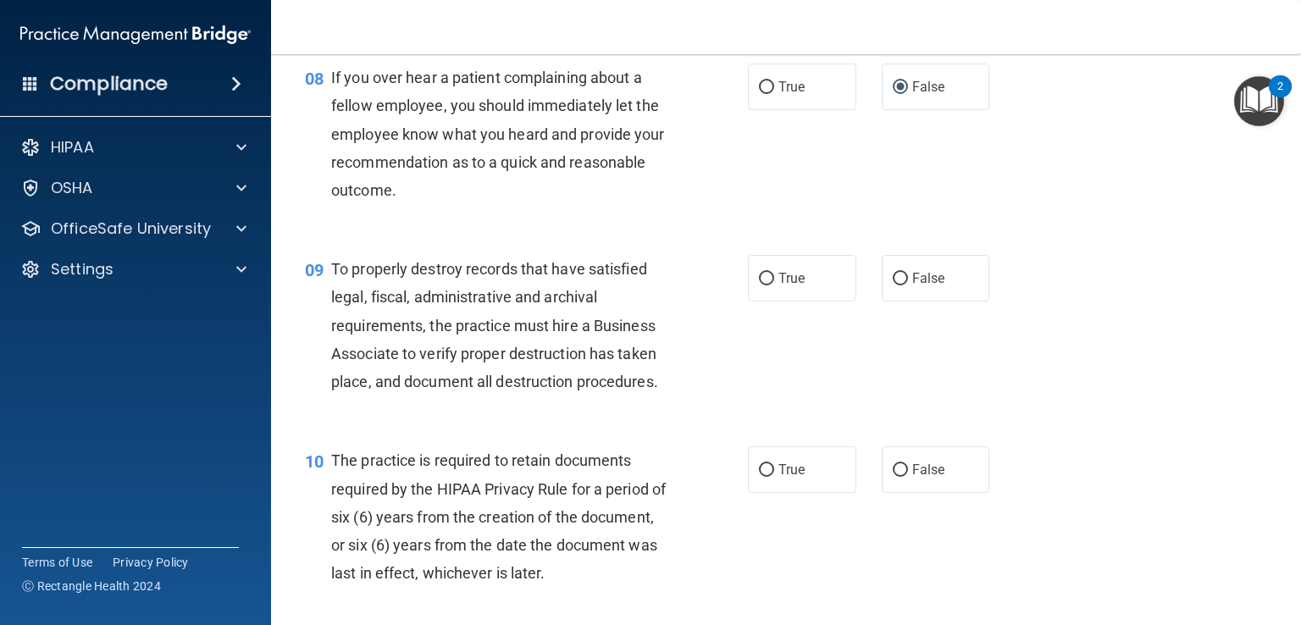
scroll to position [1365, 0]
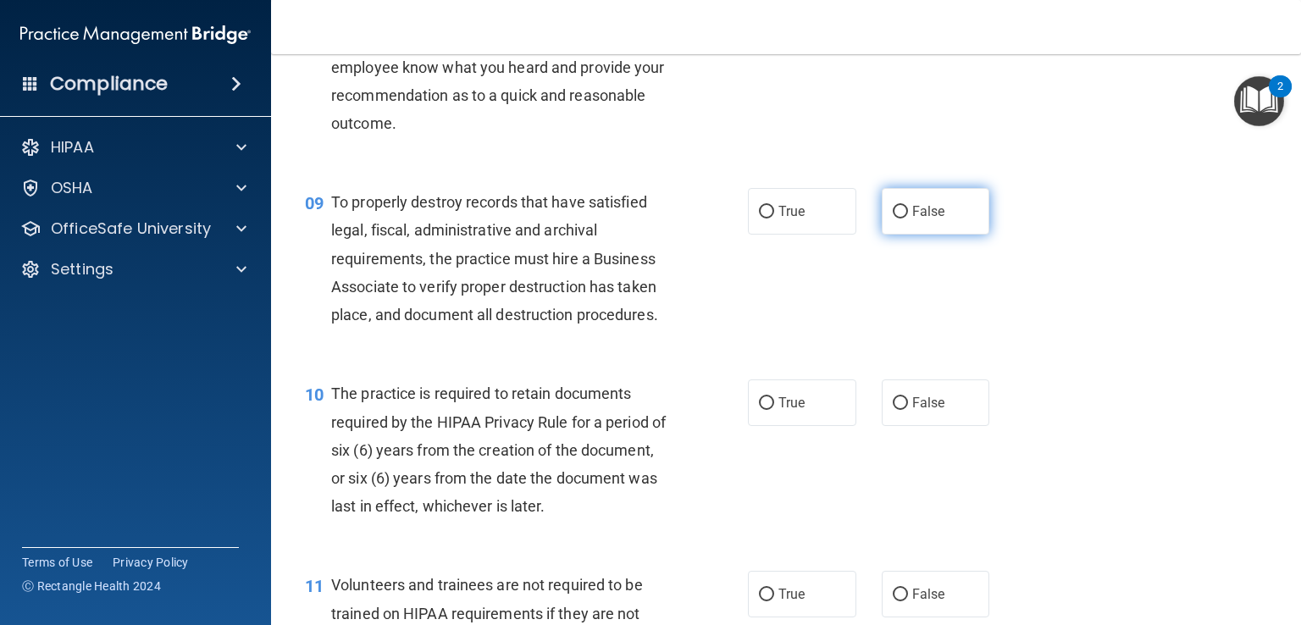
click at [893, 219] on input "False" at bounding box center [900, 212] width 15 height 13
radio input "true"
click at [752, 426] on label "True" at bounding box center [802, 402] width 108 height 47
click at [761, 410] on input "True" at bounding box center [766, 403] width 15 height 13
radio input "true"
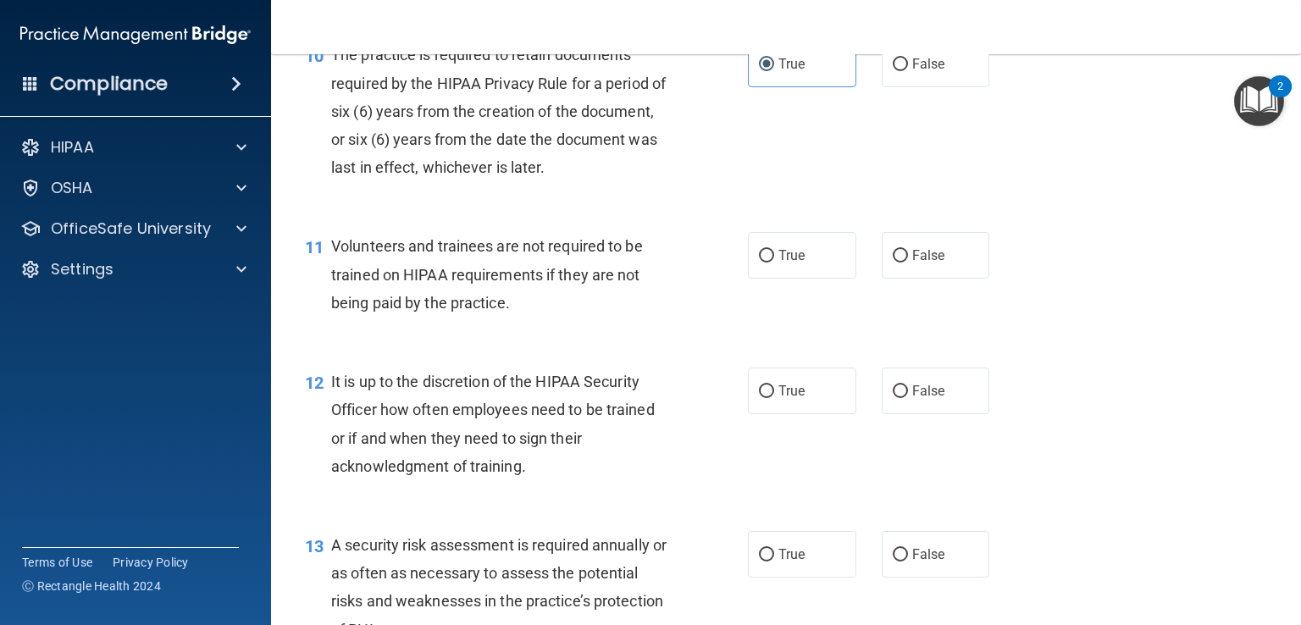
scroll to position [1762, 0]
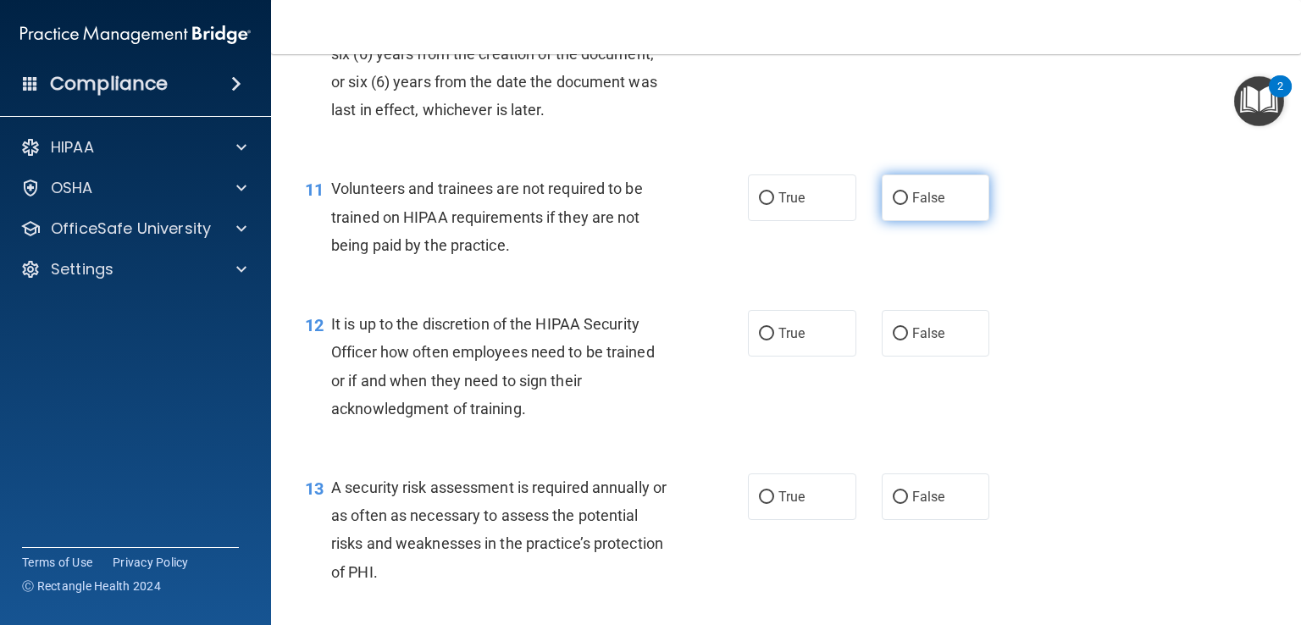
click at [895, 205] on input "False" at bounding box center [900, 198] width 15 height 13
radio input "true"
click at [893, 341] on input "False" at bounding box center [900, 334] width 15 height 13
radio input "true"
click at [763, 504] on input "True" at bounding box center [766, 497] width 15 height 13
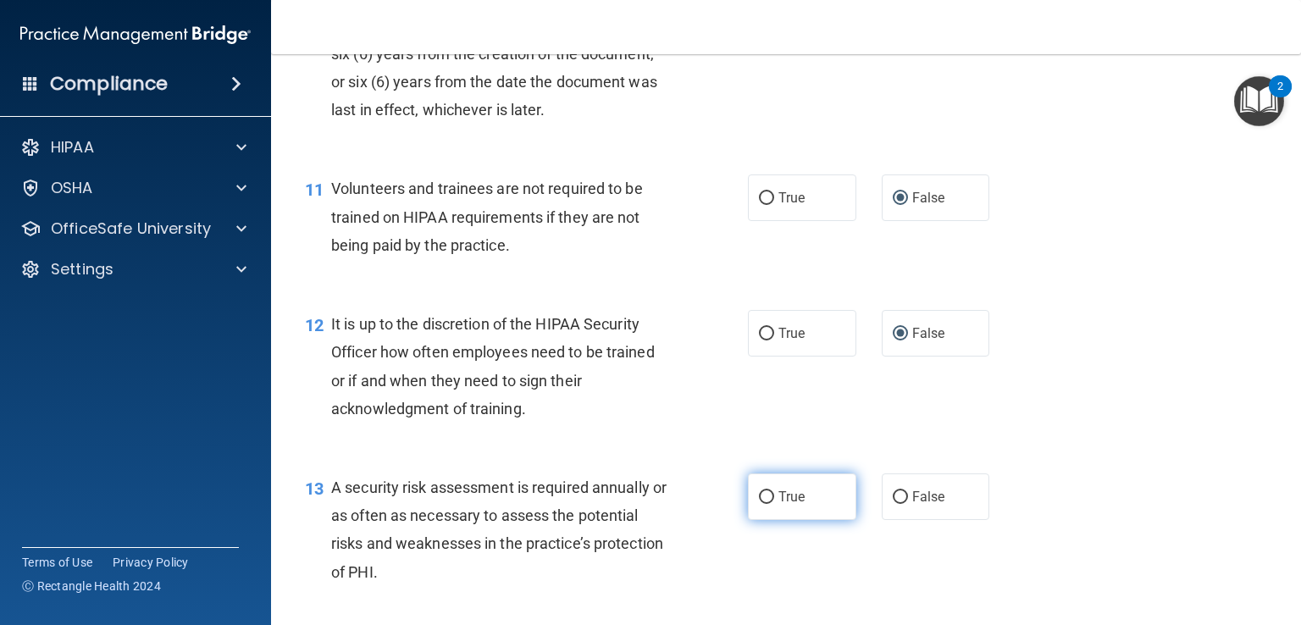
radio input "true"
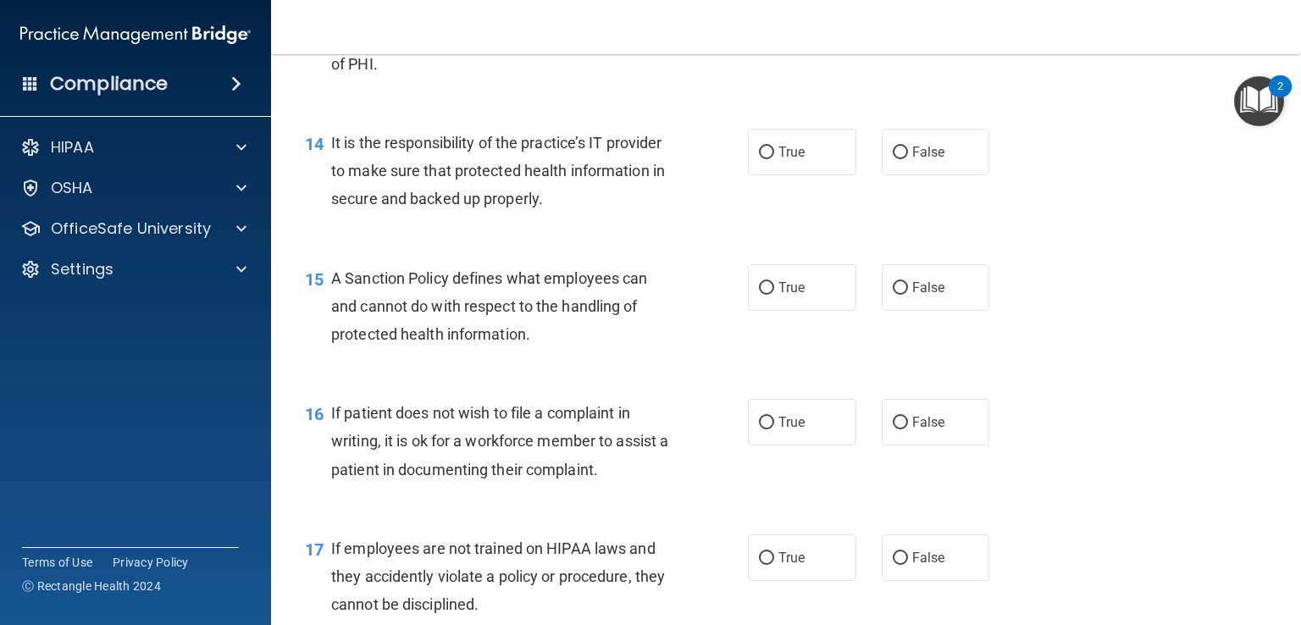
scroll to position [2280, 0]
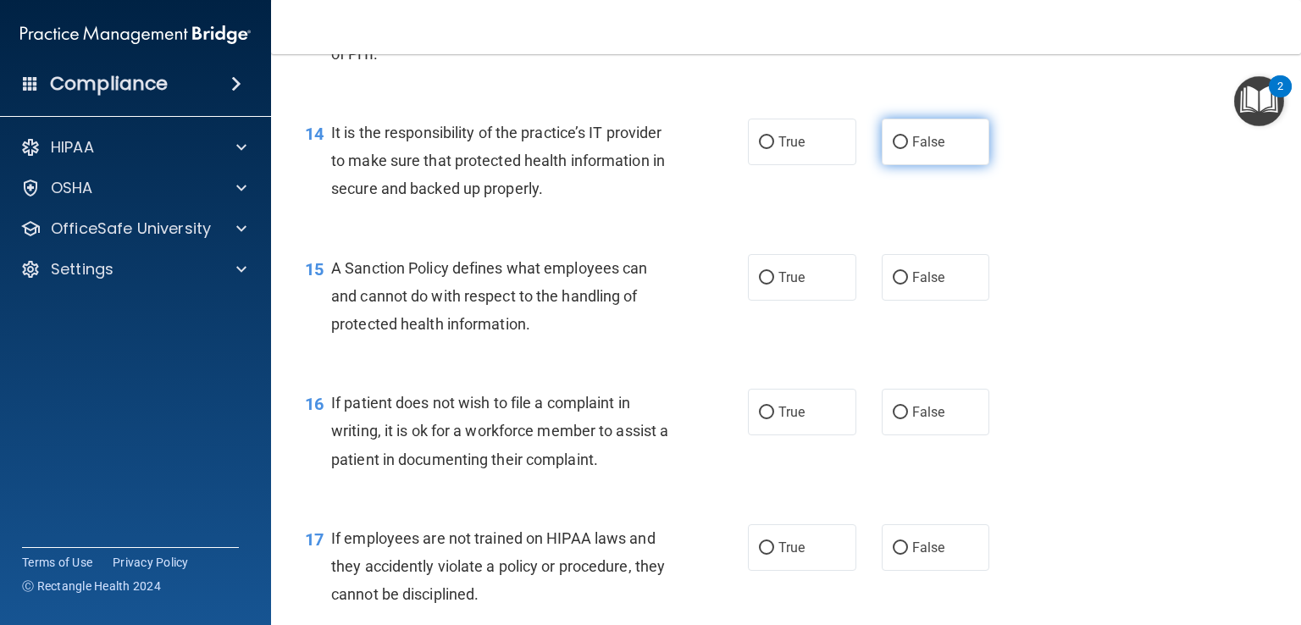
click at [893, 149] on input "False" at bounding box center [900, 142] width 15 height 13
radio input "true"
click at [895, 285] on input "False" at bounding box center [900, 278] width 15 height 13
radio input "true"
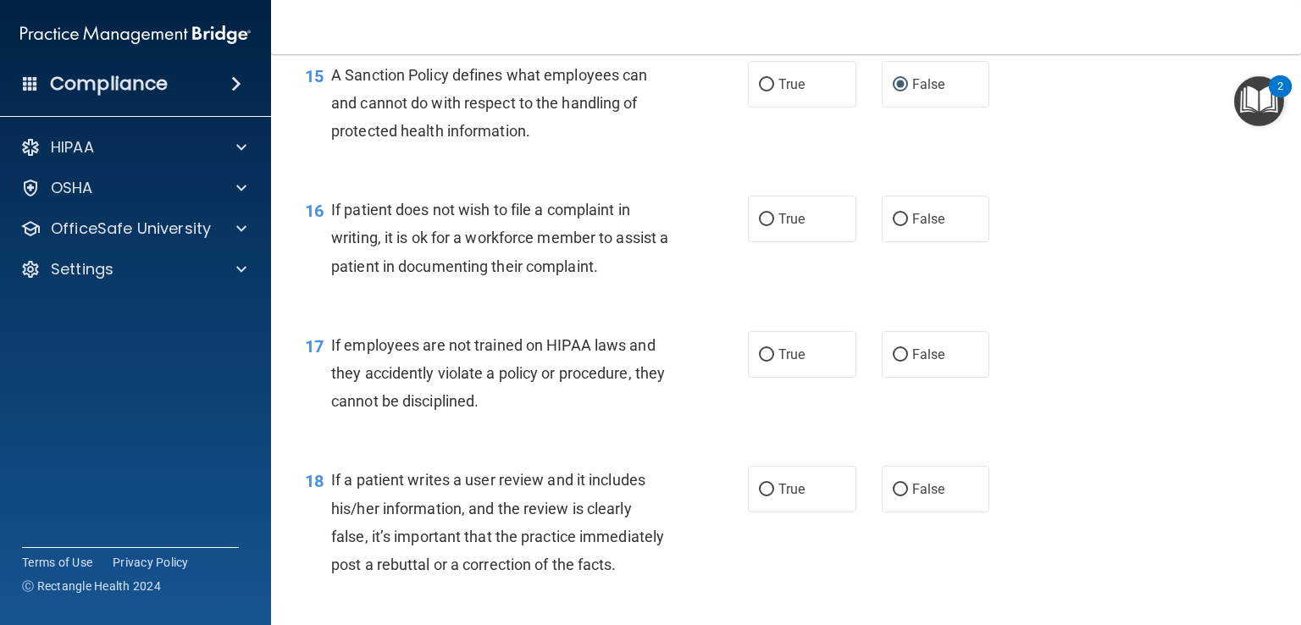
scroll to position [2563, 0]
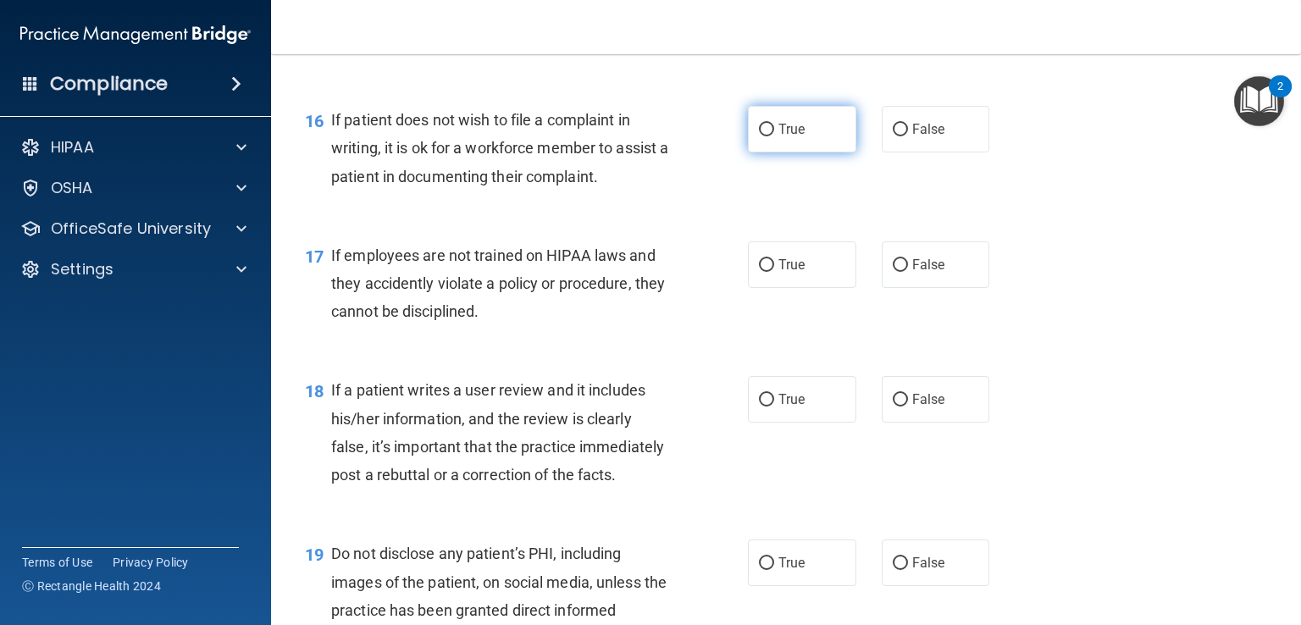
click at [763, 136] on input "True" at bounding box center [766, 130] width 15 height 13
radio input "true"
click at [894, 272] on input "False" at bounding box center [900, 265] width 15 height 13
radio input "true"
click at [893, 407] on input "False" at bounding box center [900, 400] width 15 height 13
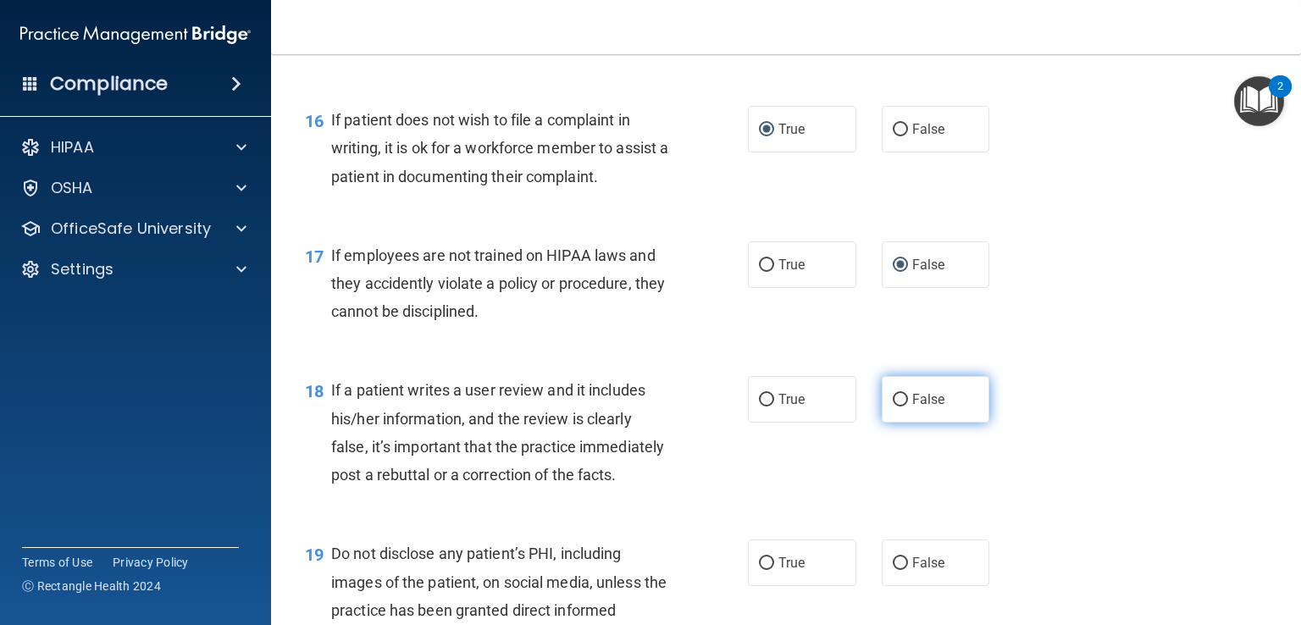
radio input "true"
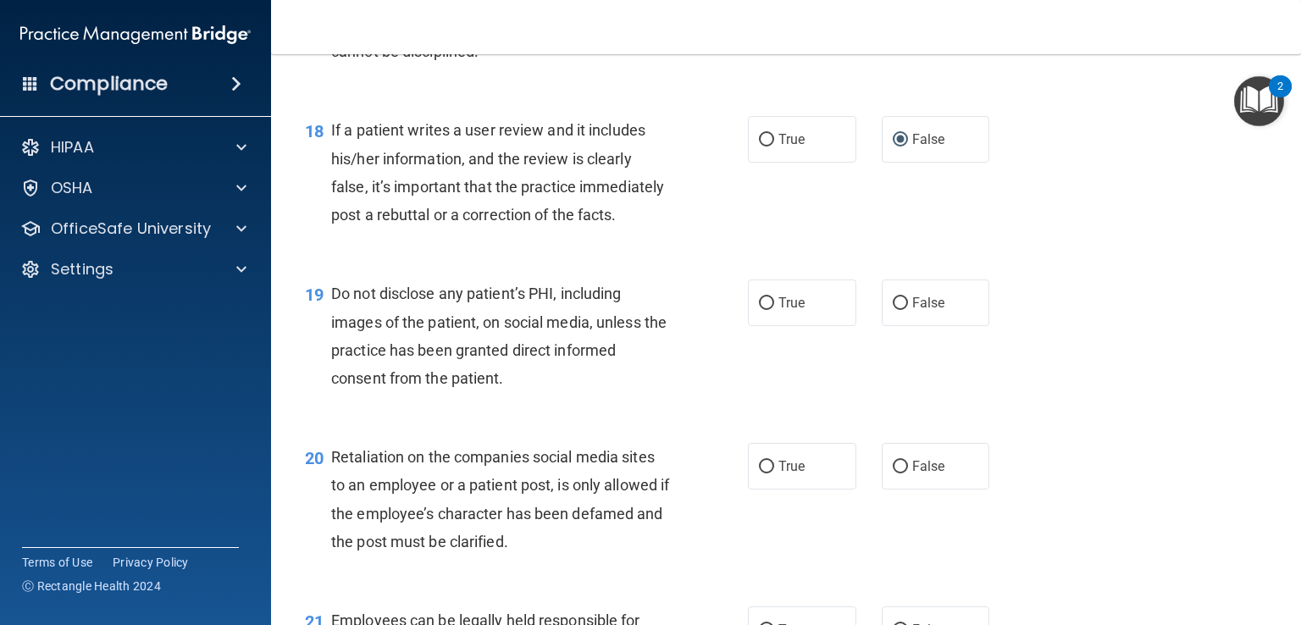
scroll to position [2880, 0]
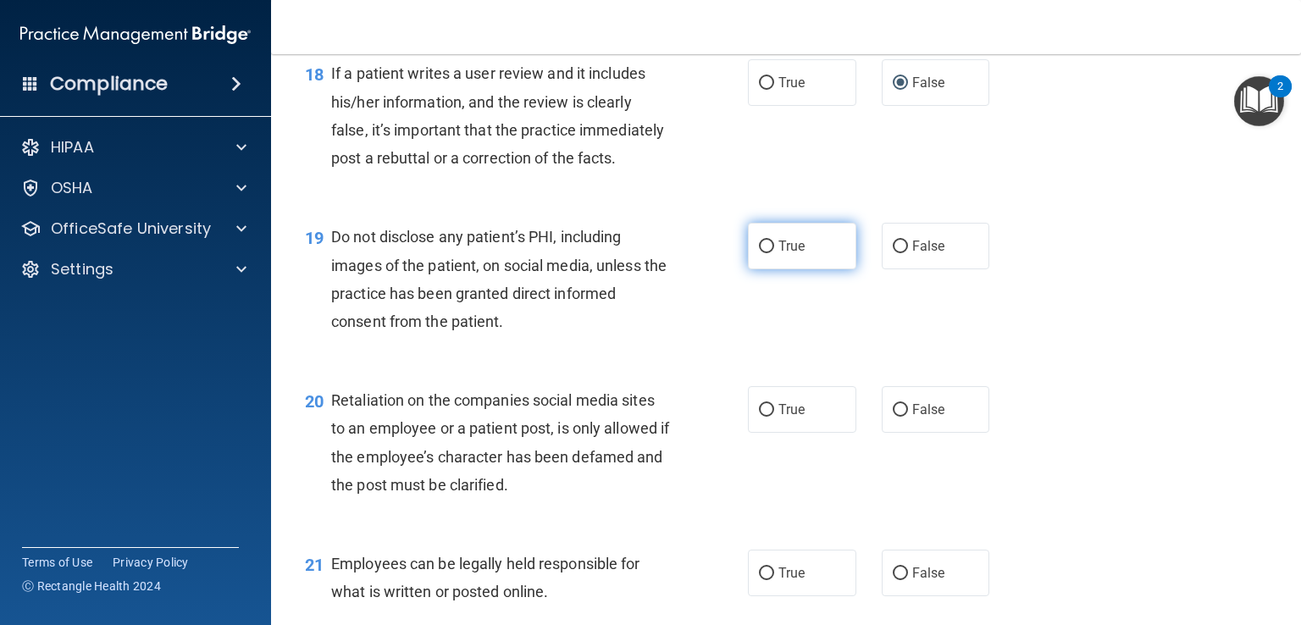
click at [759, 253] on input "True" at bounding box center [766, 247] width 15 height 13
radio input "true"
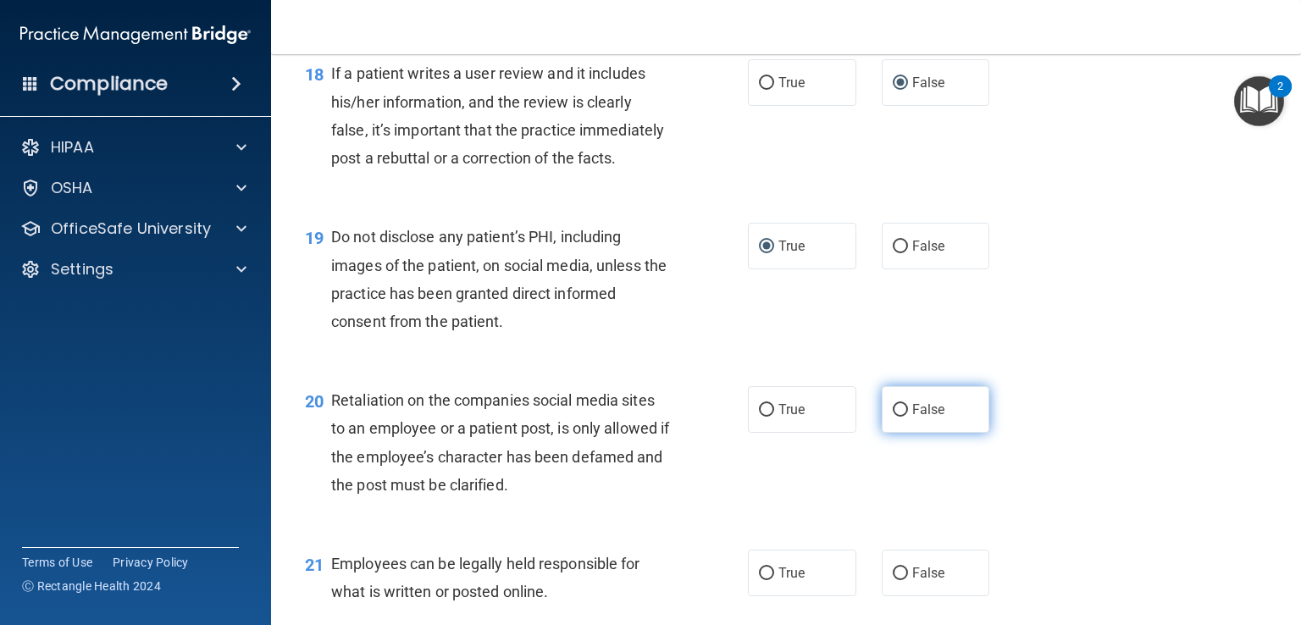
click at [894, 417] on input "False" at bounding box center [900, 410] width 15 height 13
radio input "true"
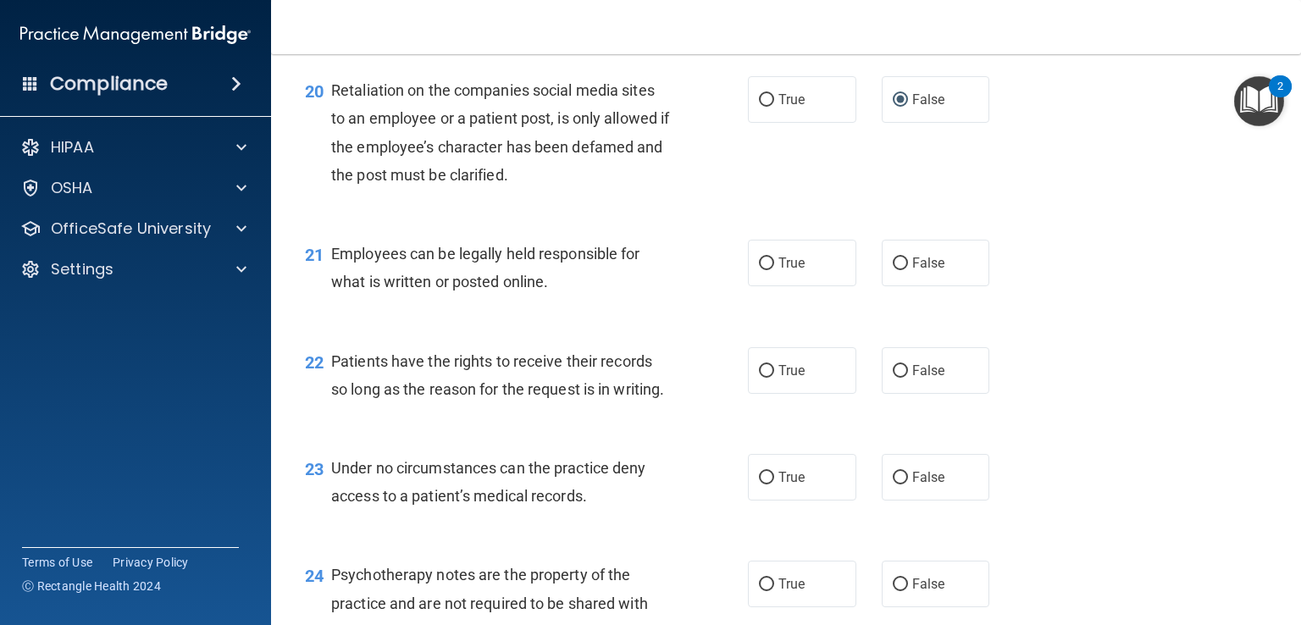
scroll to position [3196, 0]
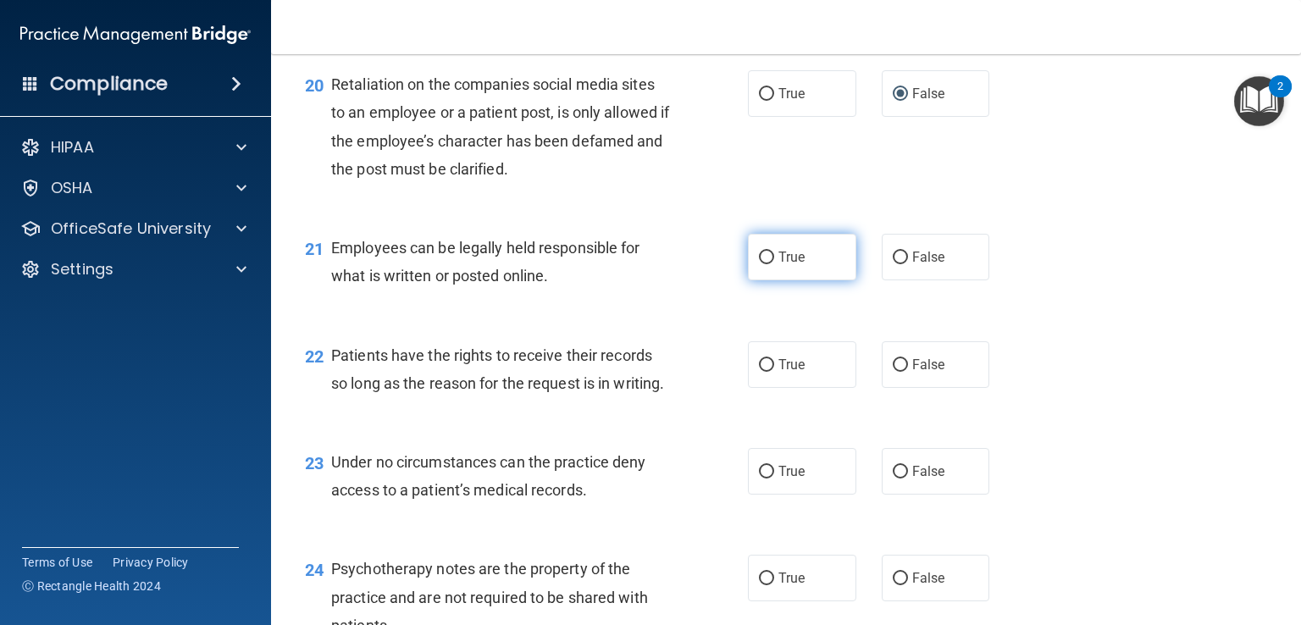
click at [759, 264] on input "True" at bounding box center [766, 258] width 15 height 13
radio input "true"
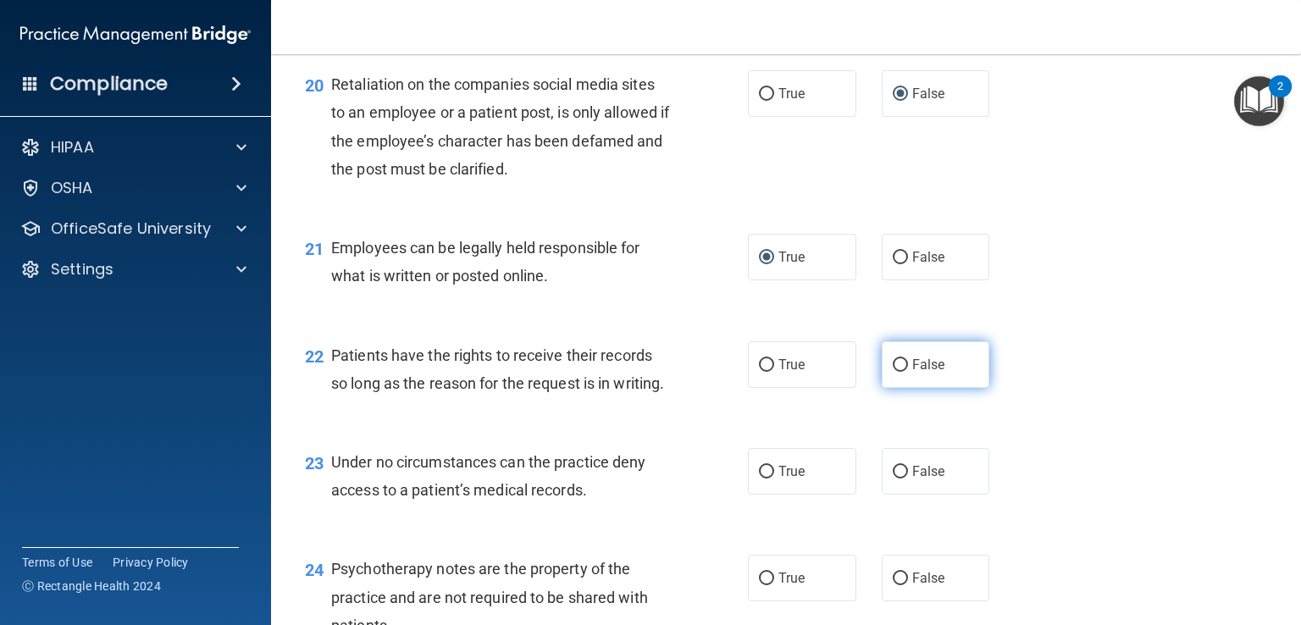
click at [893, 372] on input "False" at bounding box center [900, 365] width 15 height 13
radio input "true"
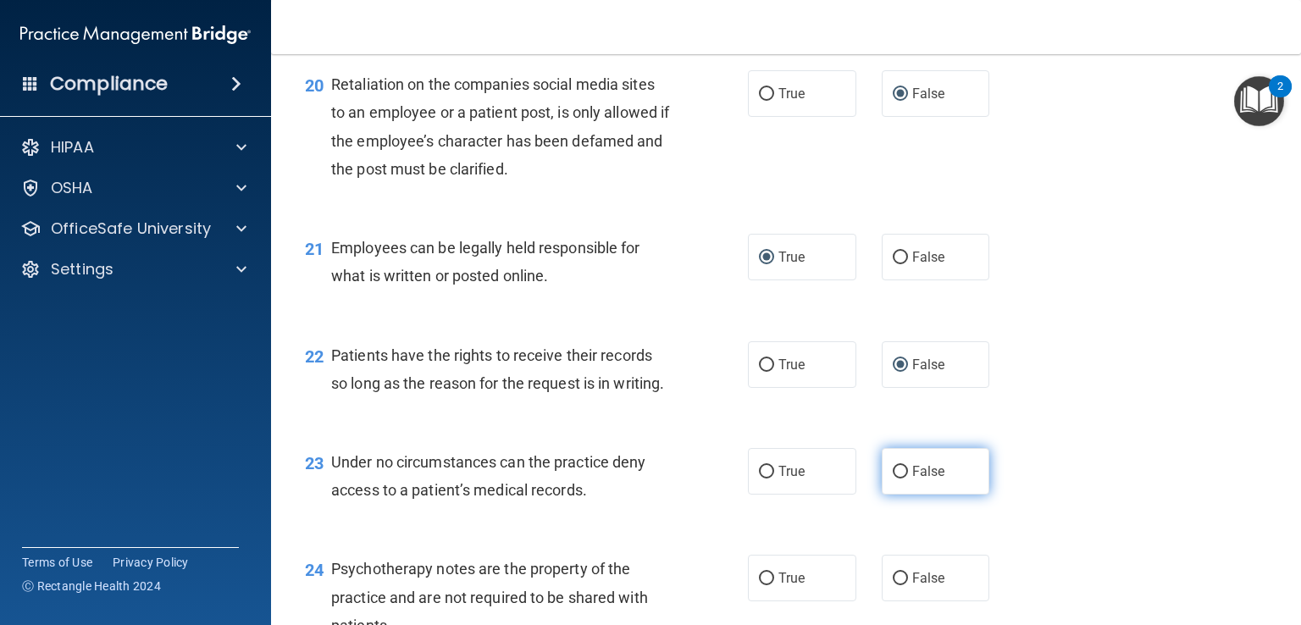
click at [893, 479] on input "False" at bounding box center [900, 472] width 15 height 13
radio input "true"
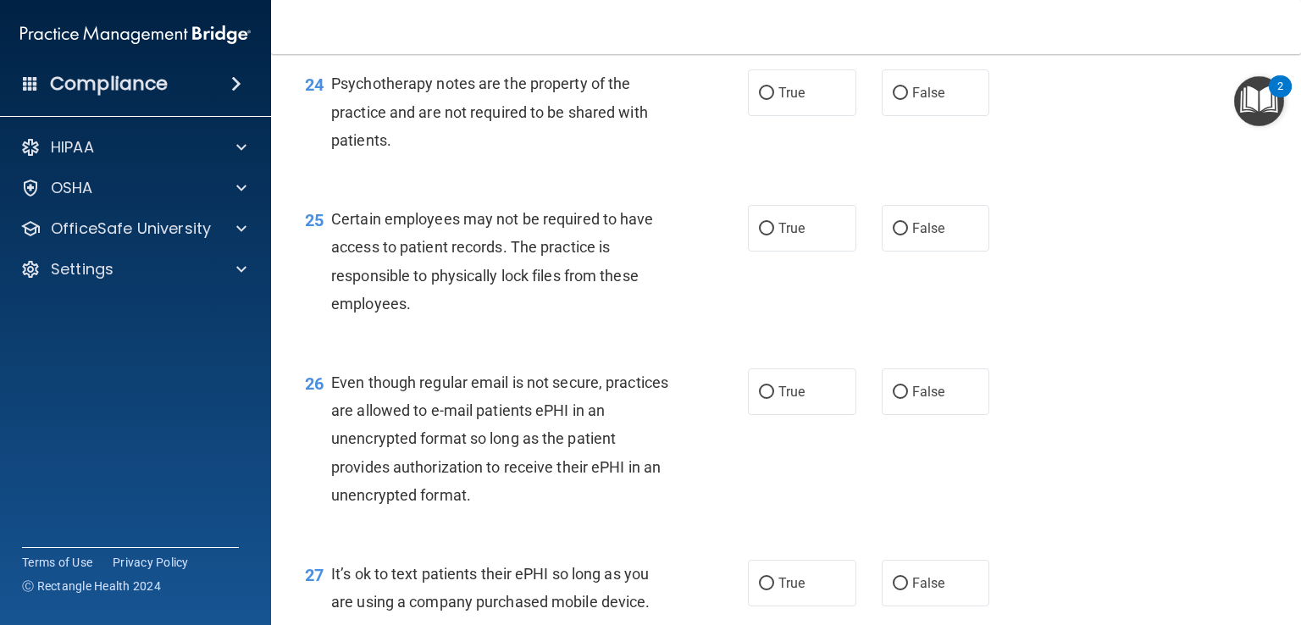
scroll to position [3761, 0]
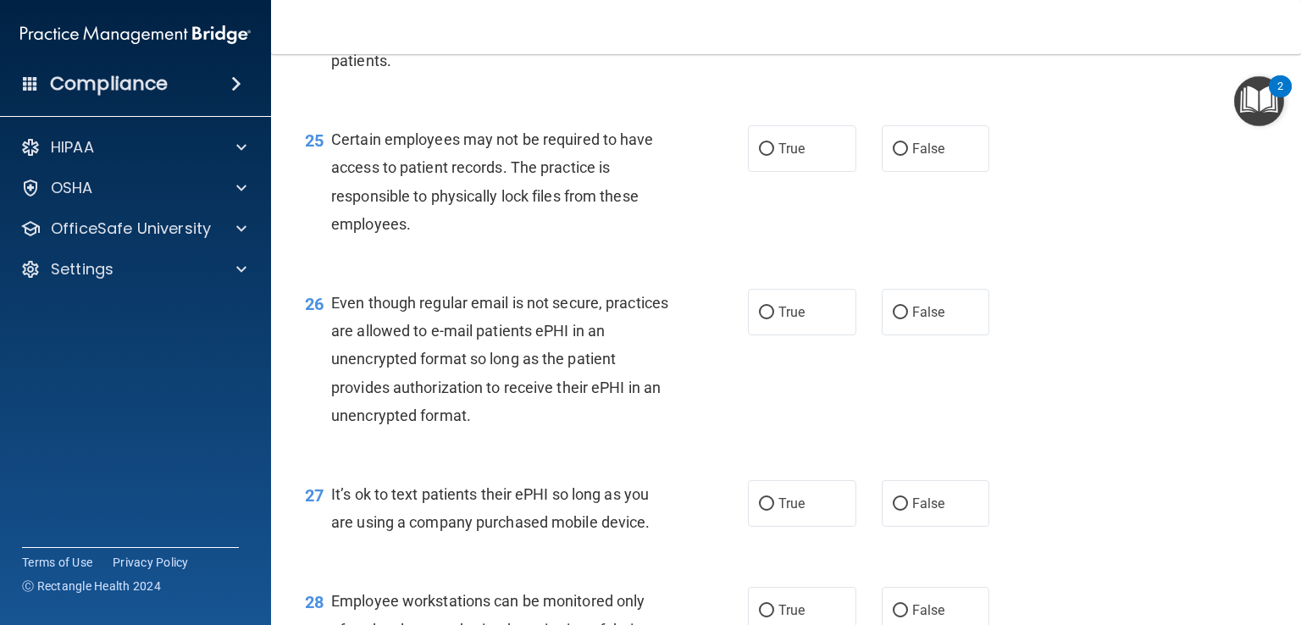
click at [759, 20] on input "True" at bounding box center [766, 14] width 15 height 13
radio input "true"
click at [759, 156] on input "True" at bounding box center [766, 149] width 15 height 13
radio input "true"
click at [759, 319] on input "True" at bounding box center [766, 313] width 15 height 13
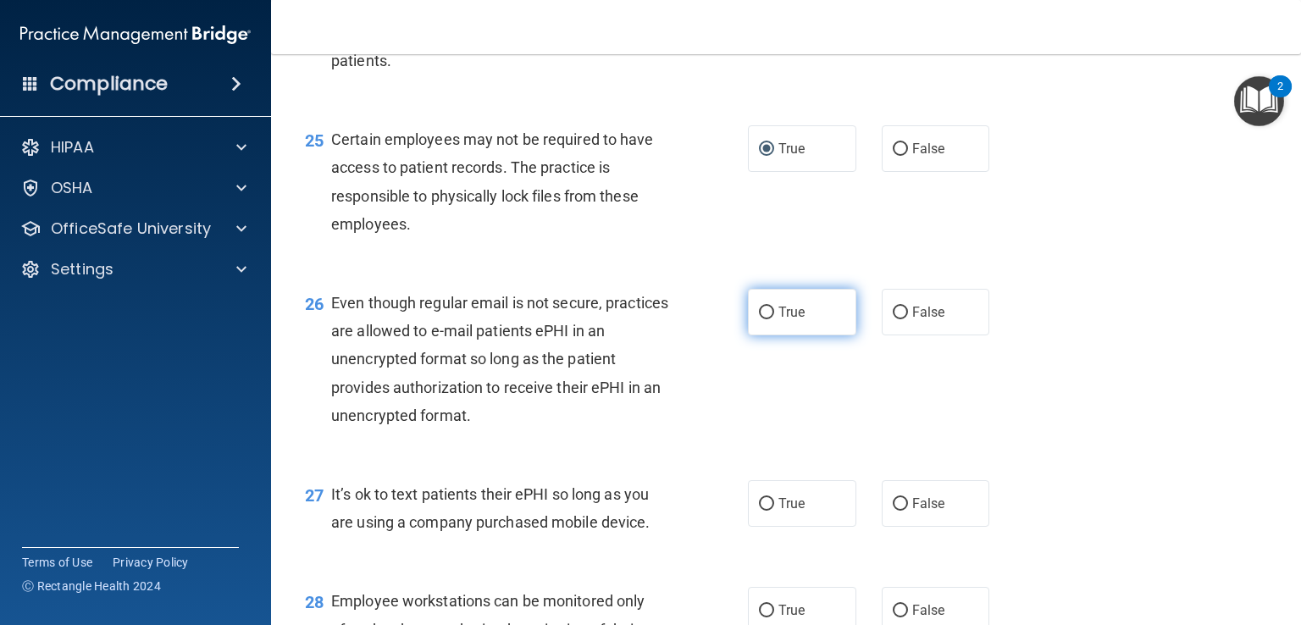
radio input "true"
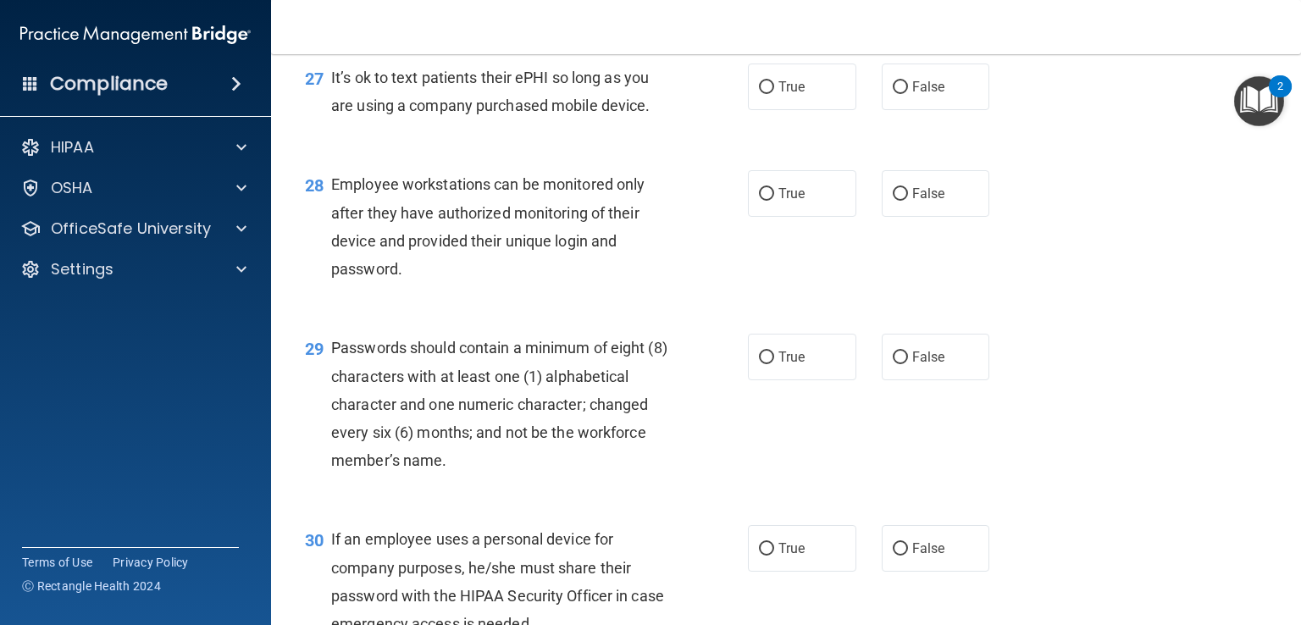
scroll to position [4212, 0]
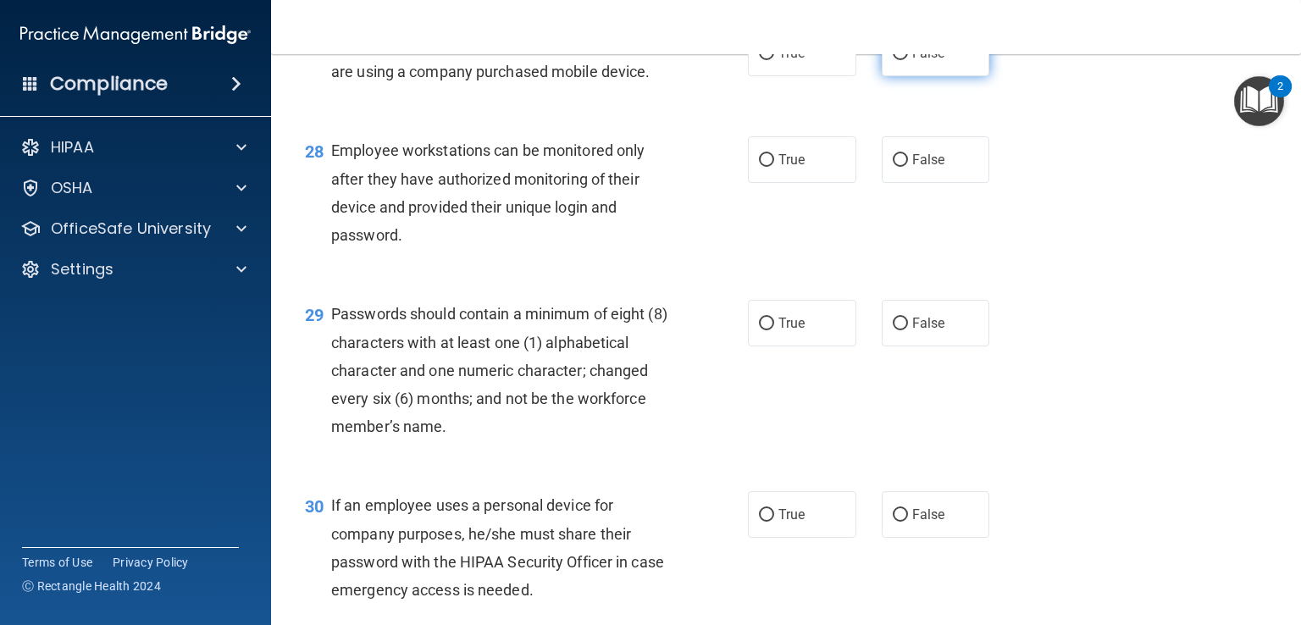
click at [893, 60] on input "False" at bounding box center [900, 53] width 15 height 13
radio input "true"
click at [893, 167] on input "False" at bounding box center [900, 160] width 15 height 13
radio input "true"
click at [759, 330] on input "True" at bounding box center [766, 324] width 15 height 13
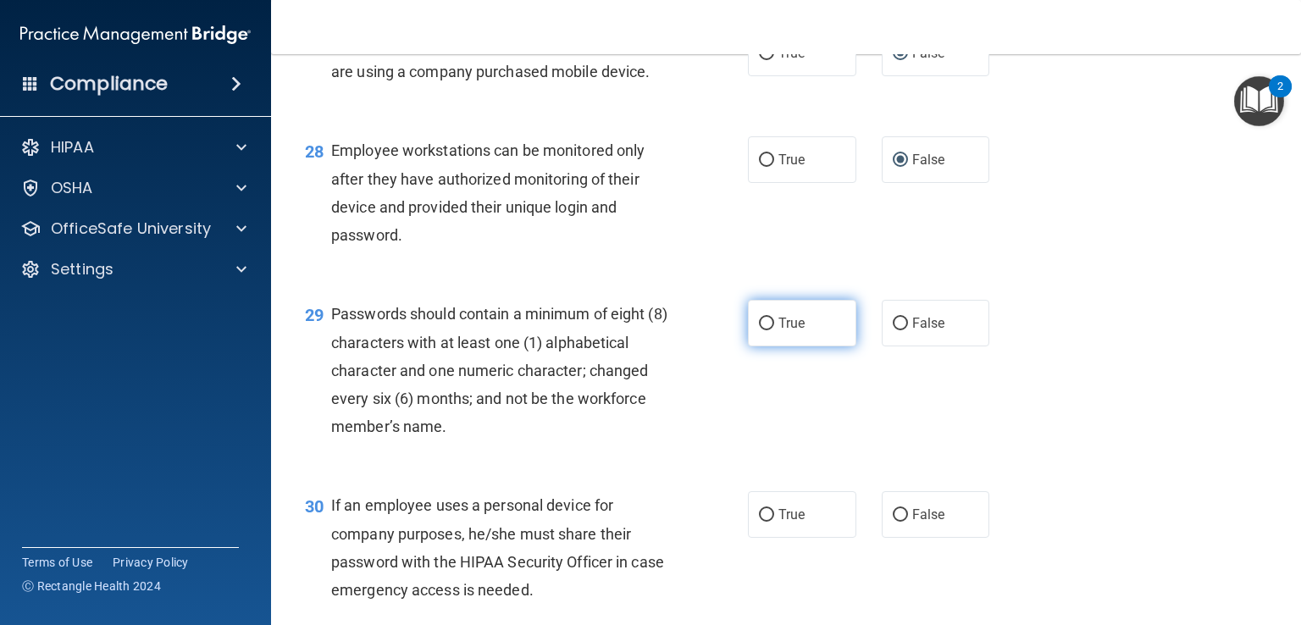
radio input "true"
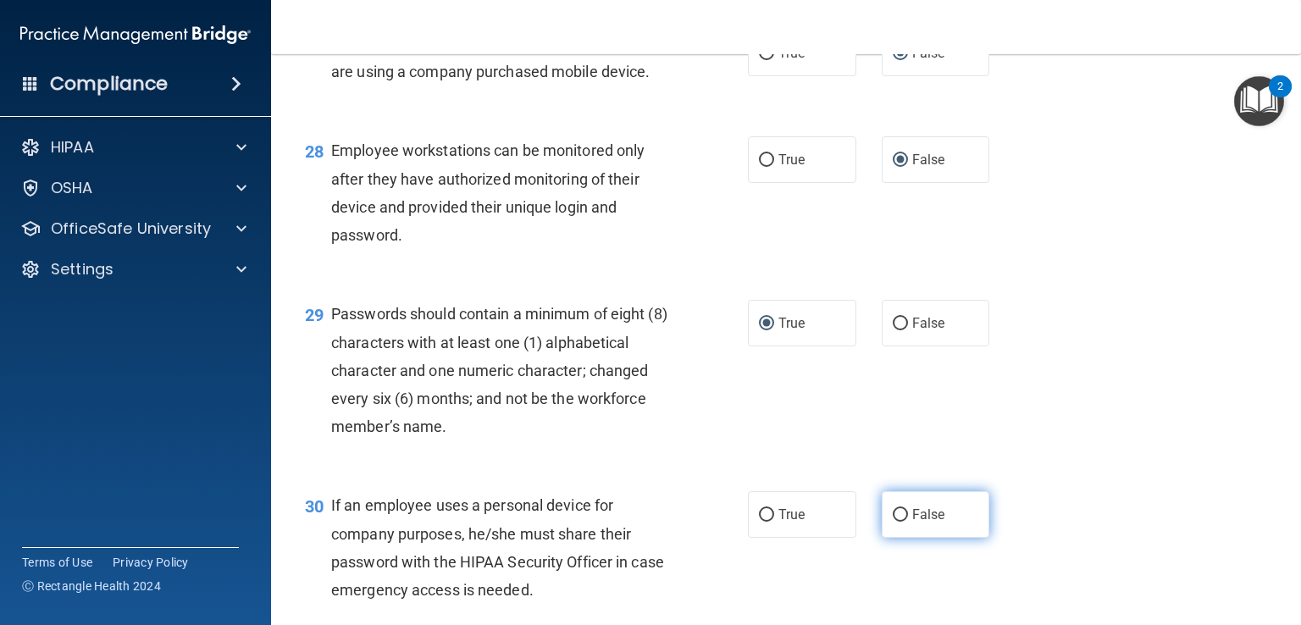
click at [894, 522] on input "False" at bounding box center [900, 515] width 15 height 13
radio input "true"
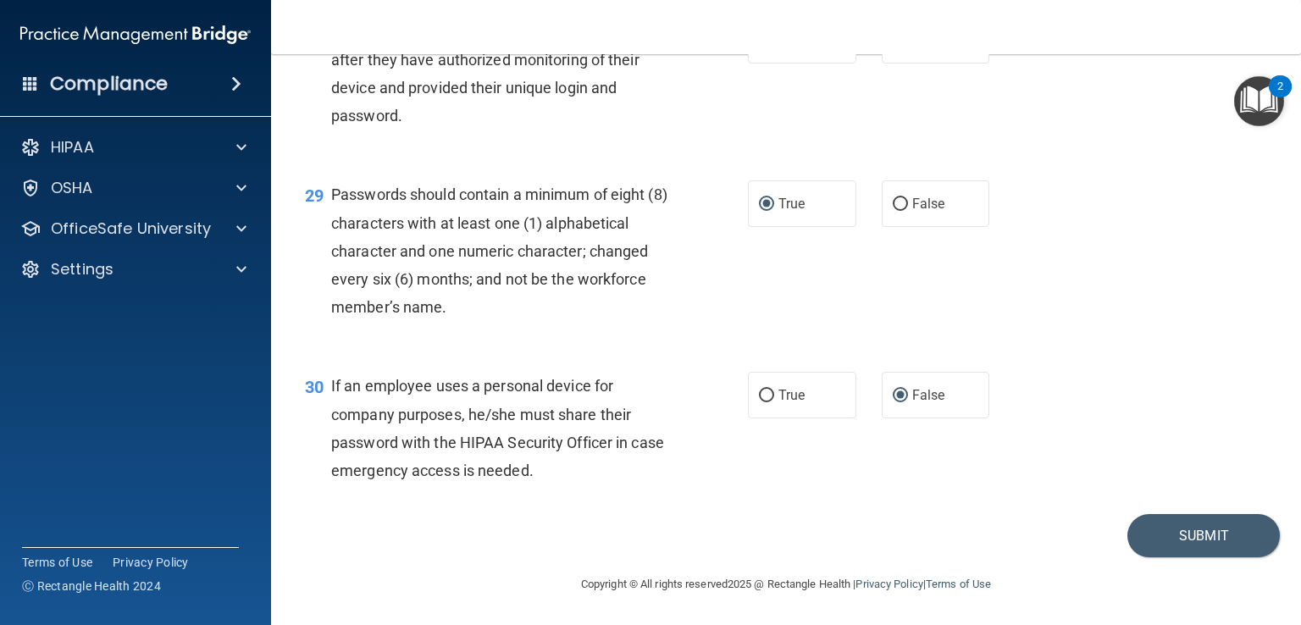
scroll to position [4416, 0]
click at [1172, 533] on button "Submit" at bounding box center [1203, 535] width 152 height 43
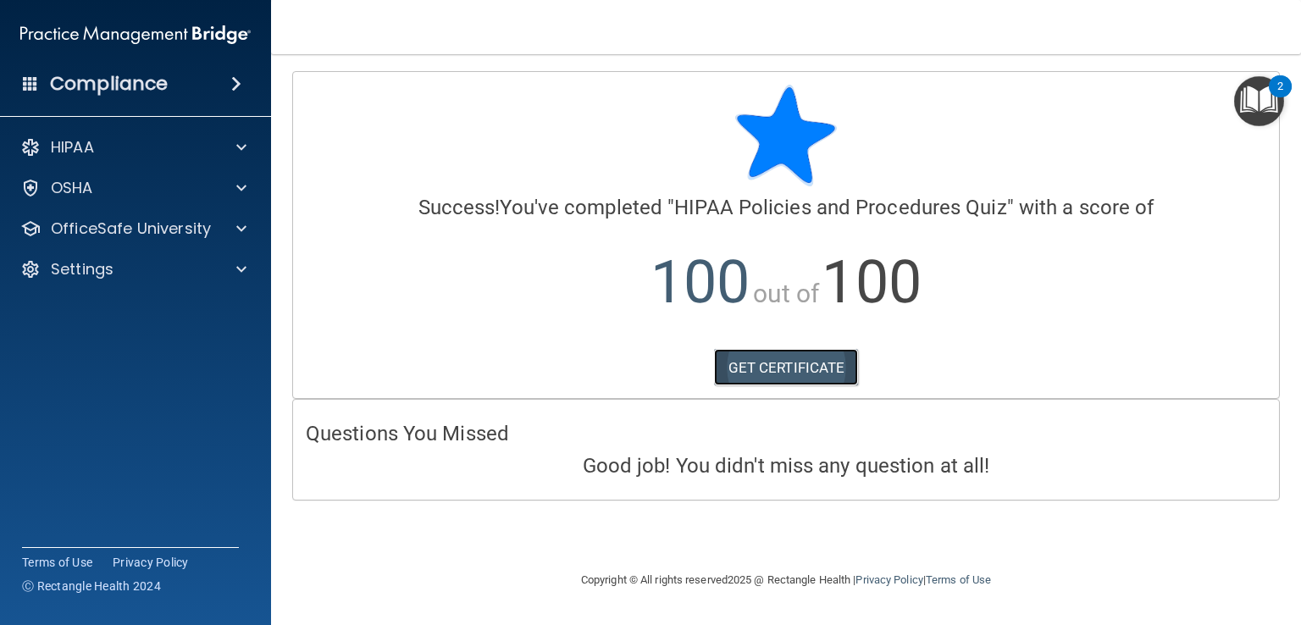
click at [761, 354] on link "GET CERTIFICATE" at bounding box center [786, 367] width 145 height 37
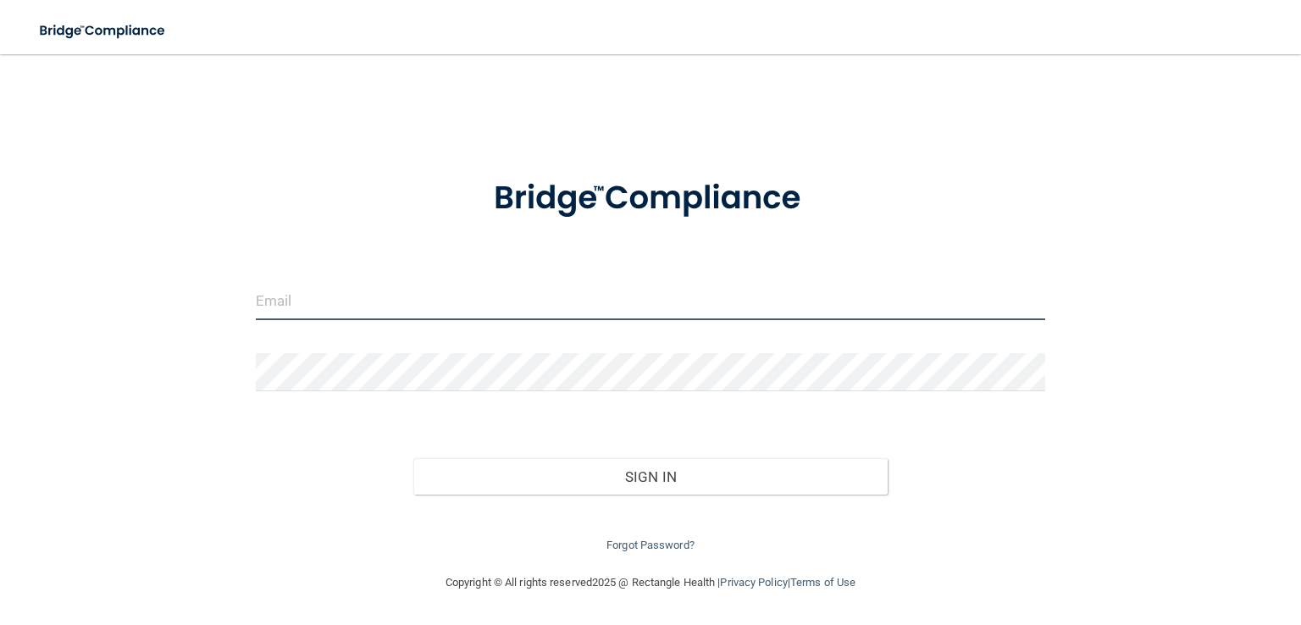
click at [349, 292] on input "email" at bounding box center [650, 301] width 789 height 38
type input "[EMAIL_ADDRESS][DOMAIN_NAME]"
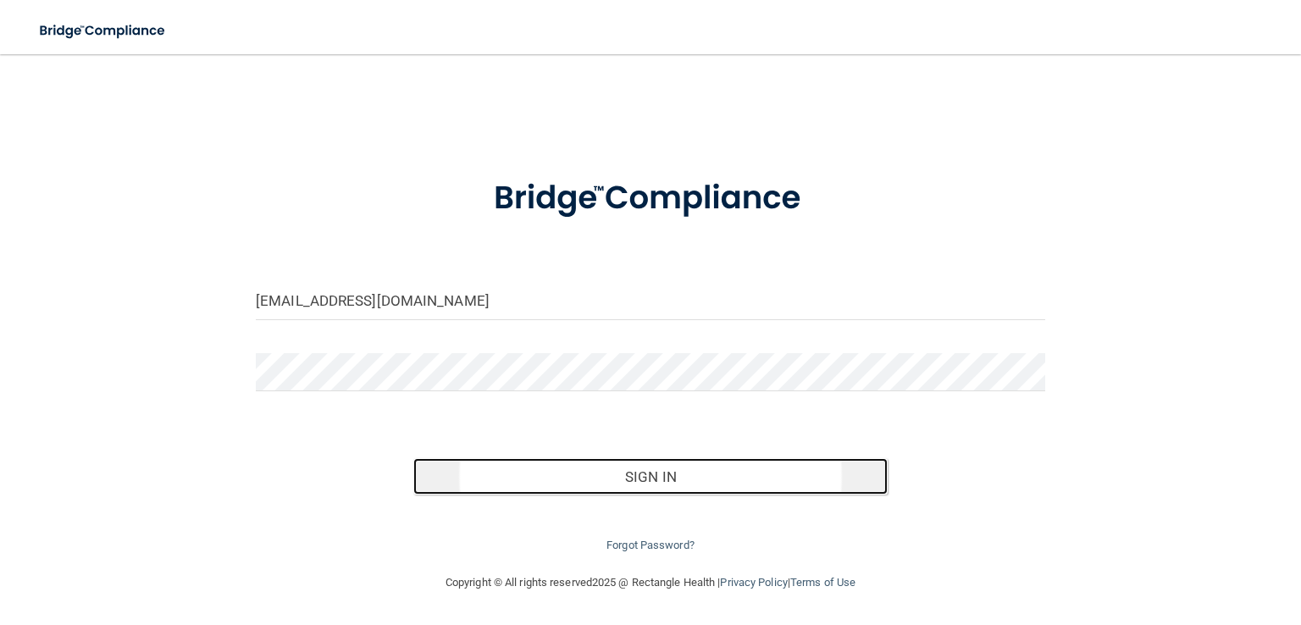
click at [634, 470] on button "Sign In" at bounding box center [649, 476] width 473 height 37
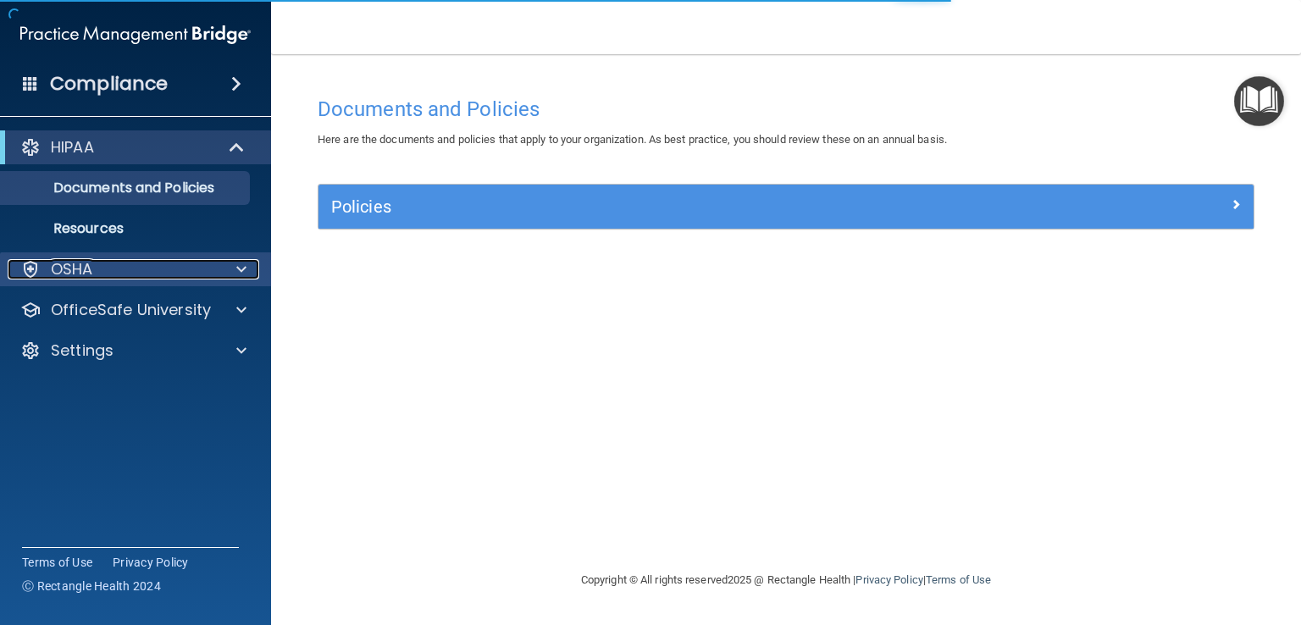
click at [64, 268] on p "OSHA" at bounding box center [72, 269] width 42 height 20
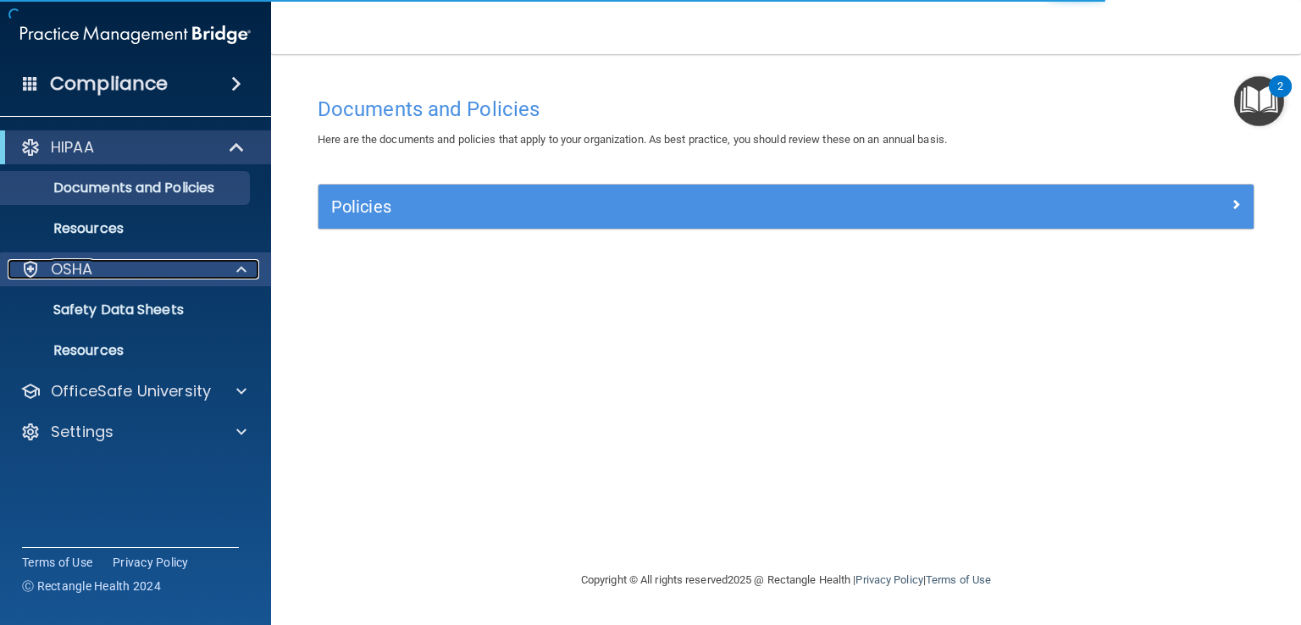
click at [244, 267] on span at bounding box center [241, 269] width 10 height 20
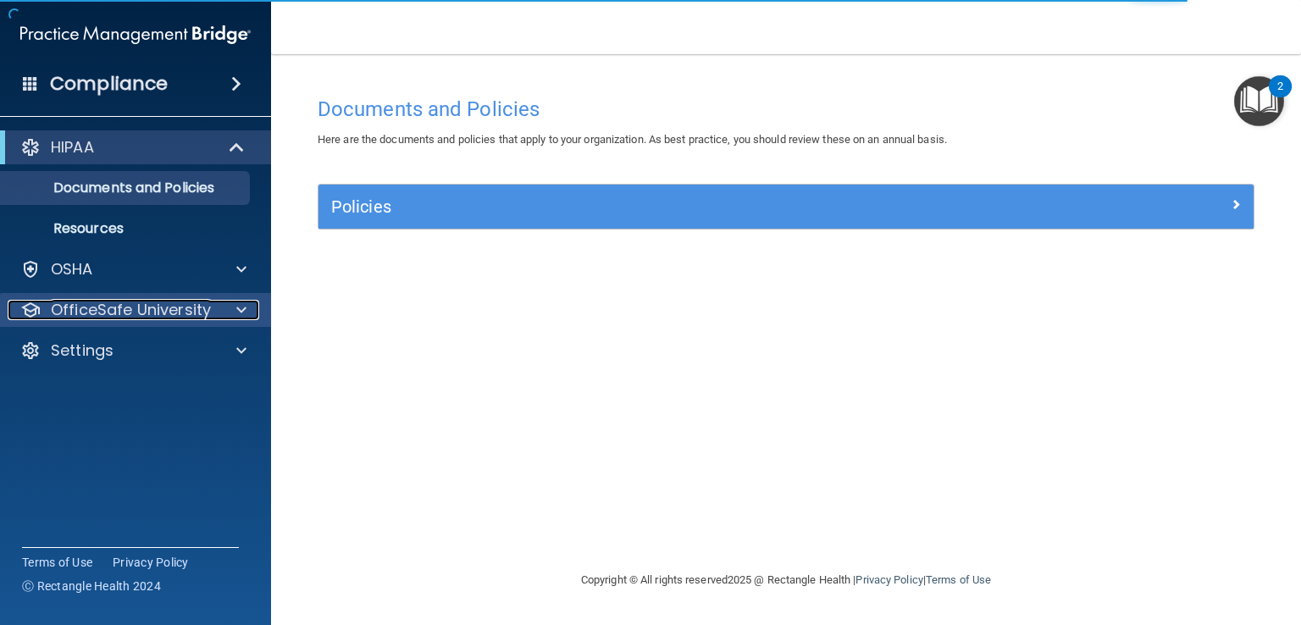
click at [208, 307] on p "OfficeSafe University" at bounding box center [131, 310] width 160 height 20
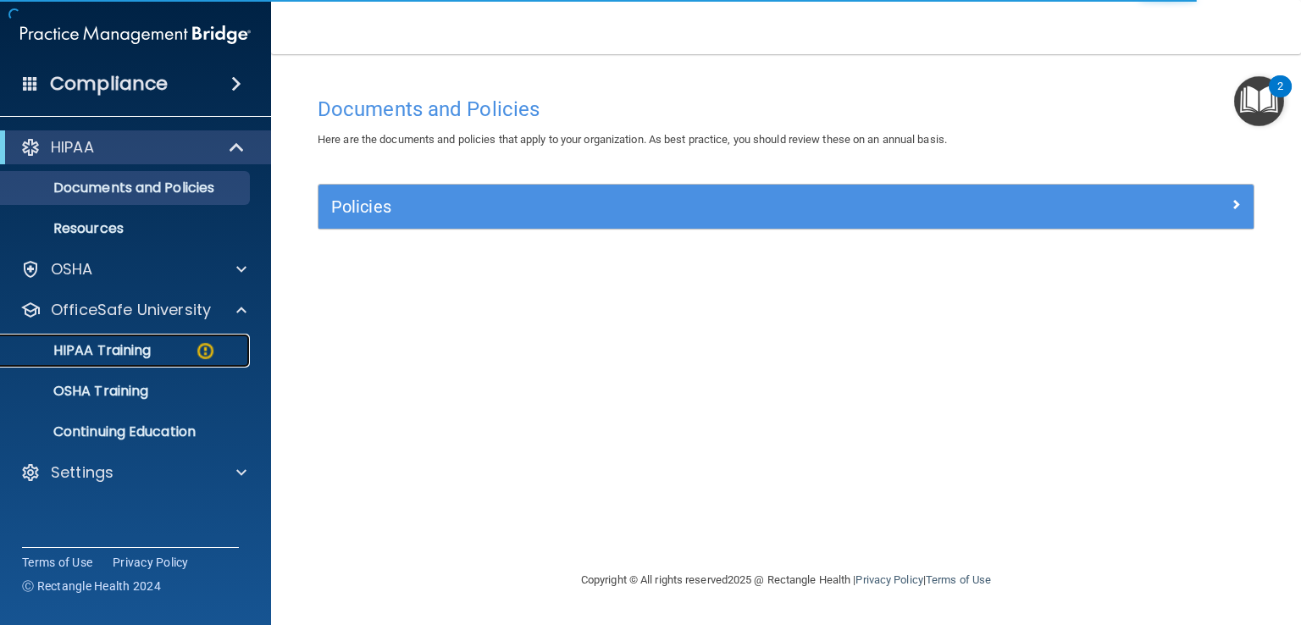
click at [190, 351] on div "HIPAA Training" at bounding box center [126, 350] width 231 height 17
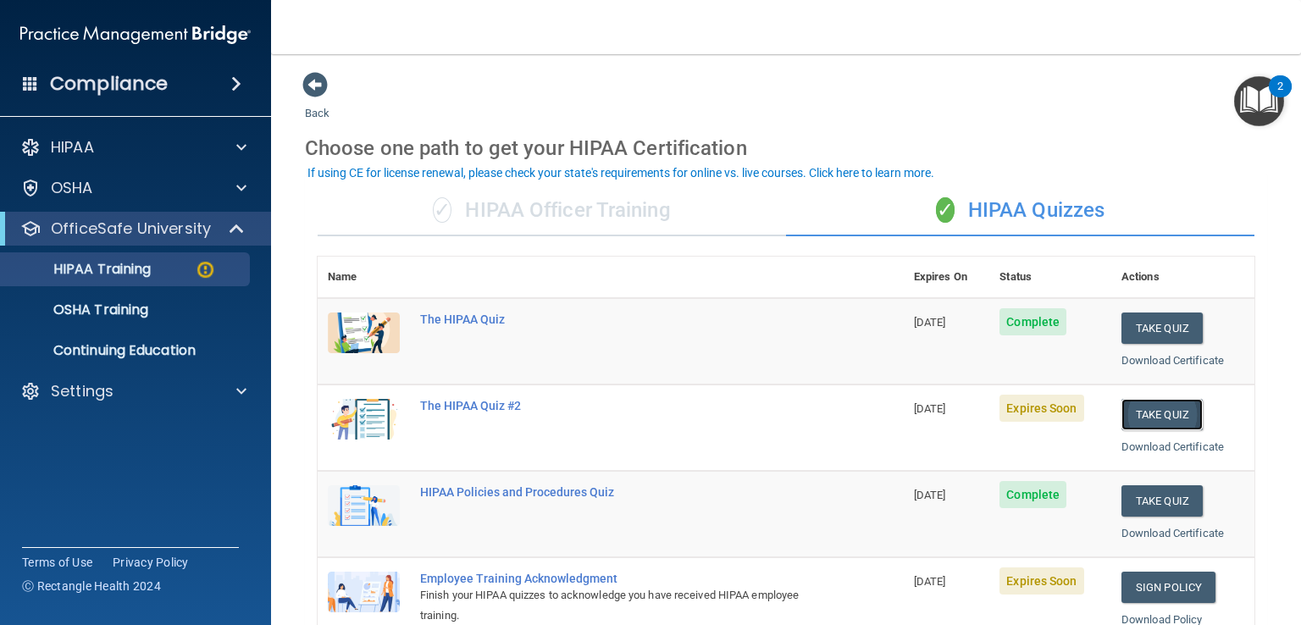
click at [1125, 411] on button "Take Quiz" at bounding box center [1161, 414] width 81 height 31
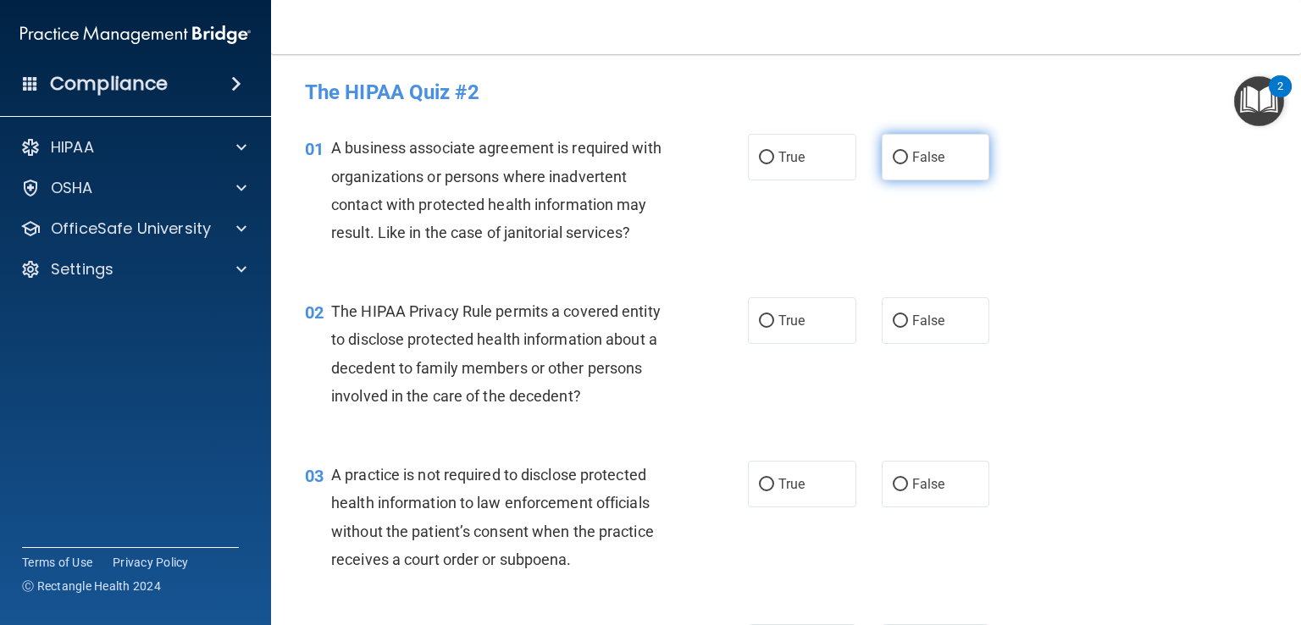
click at [893, 152] on input "False" at bounding box center [900, 158] width 15 height 13
radio input "true"
click at [761, 323] on input "True" at bounding box center [766, 321] width 15 height 13
radio input "true"
click at [893, 486] on input "False" at bounding box center [900, 485] width 15 height 13
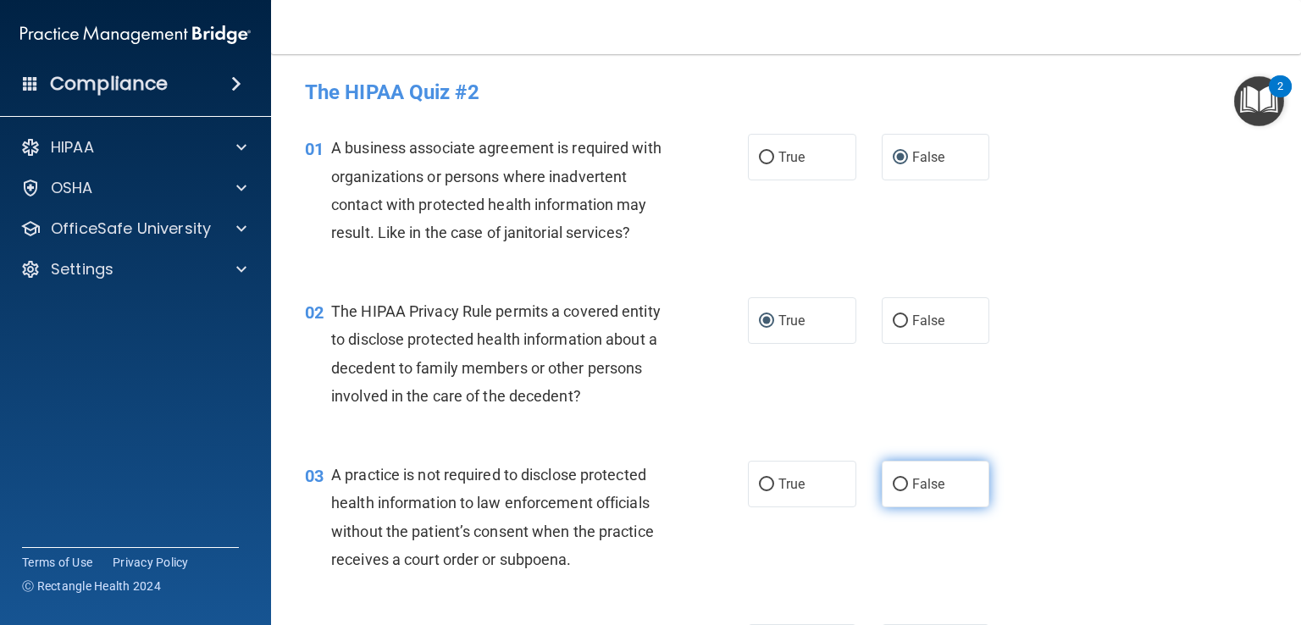
radio input "true"
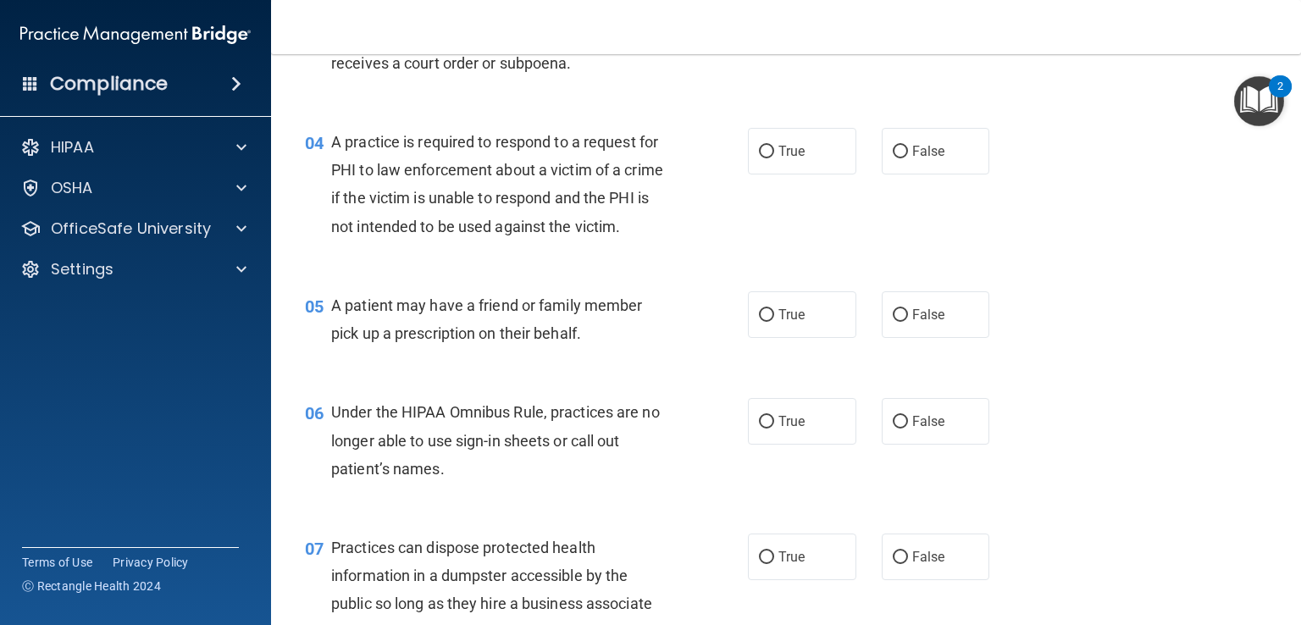
scroll to position [530, 0]
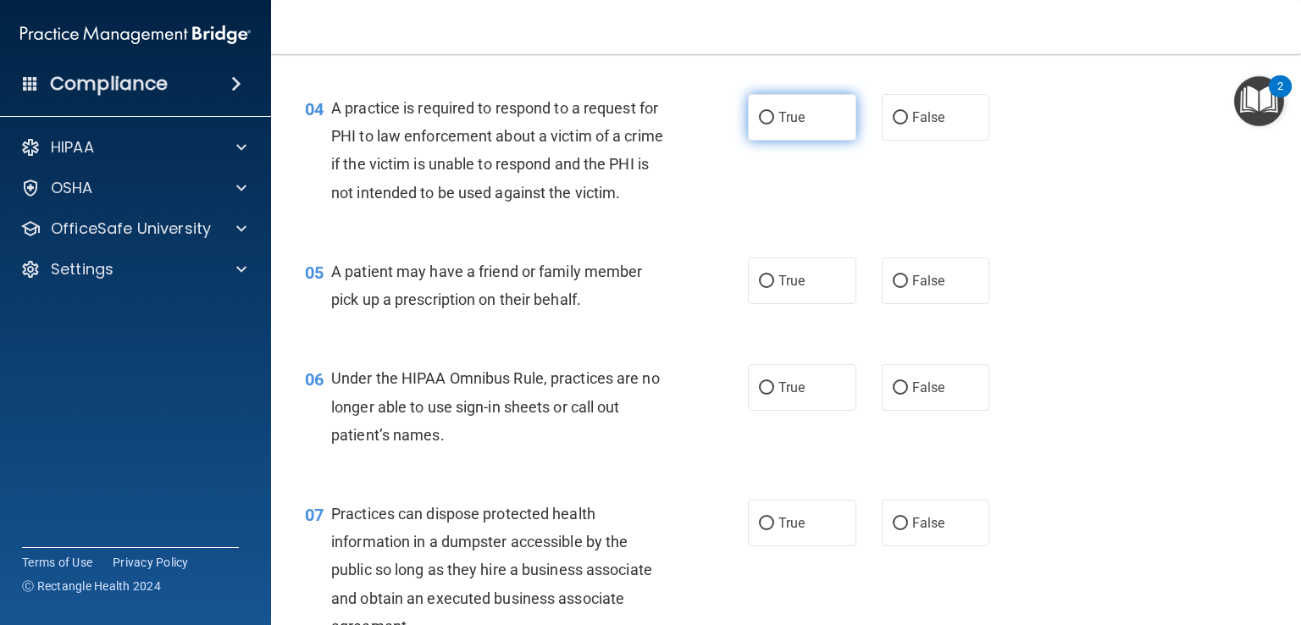
click at [759, 120] on input "True" at bounding box center [766, 118] width 15 height 13
radio input "true"
click at [759, 288] on input "True" at bounding box center [766, 281] width 15 height 13
radio input "true"
click at [893, 395] on input "False" at bounding box center [900, 388] width 15 height 13
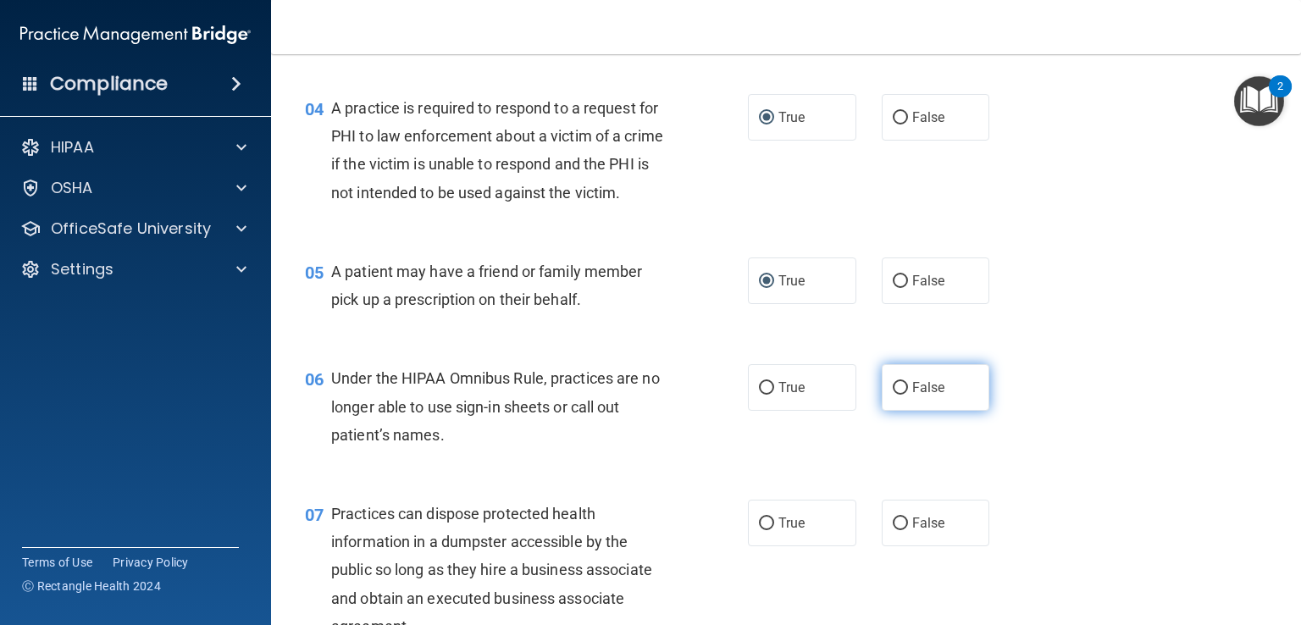
radio input "true"
click at [894, 530] on input "False" at bounding box center [900, 524] width 15 height 13
radio input "true"
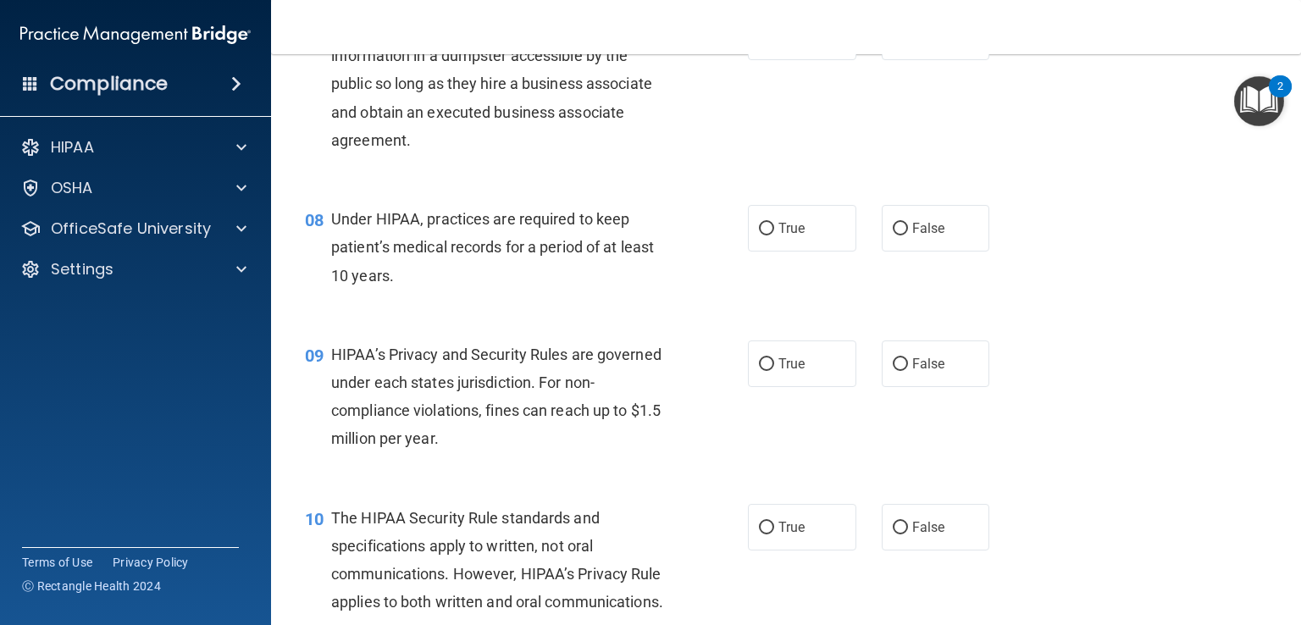
scroll to position [1027, 0]
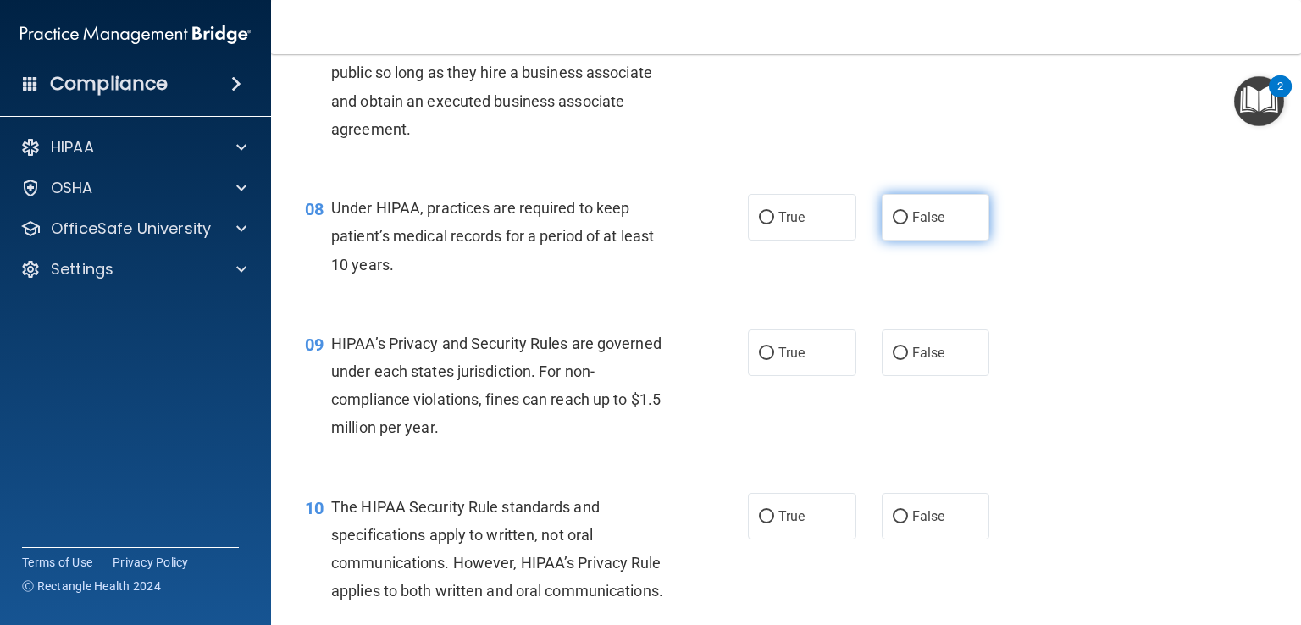
click at [893, 224] on input "False" at bounding box center [900, 218] width 15 height 13
radio input "true"
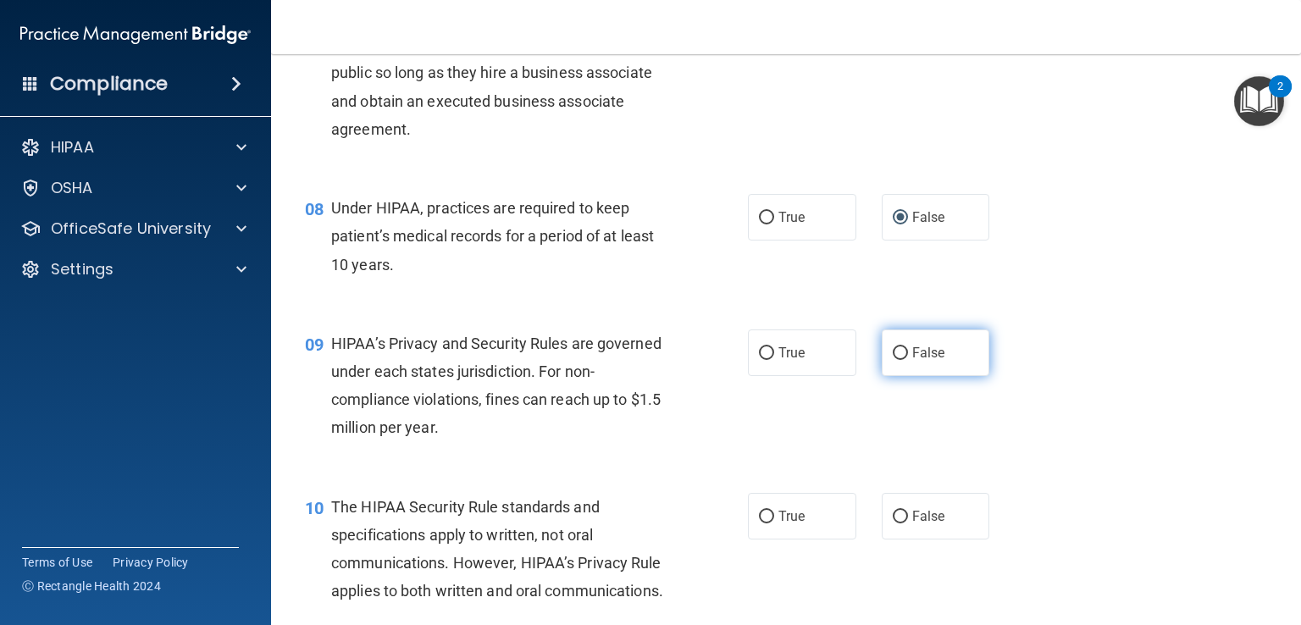
click at [893, 360] on input "False" at bounding box center [900, 353] width 15 height 13
radio input "true"
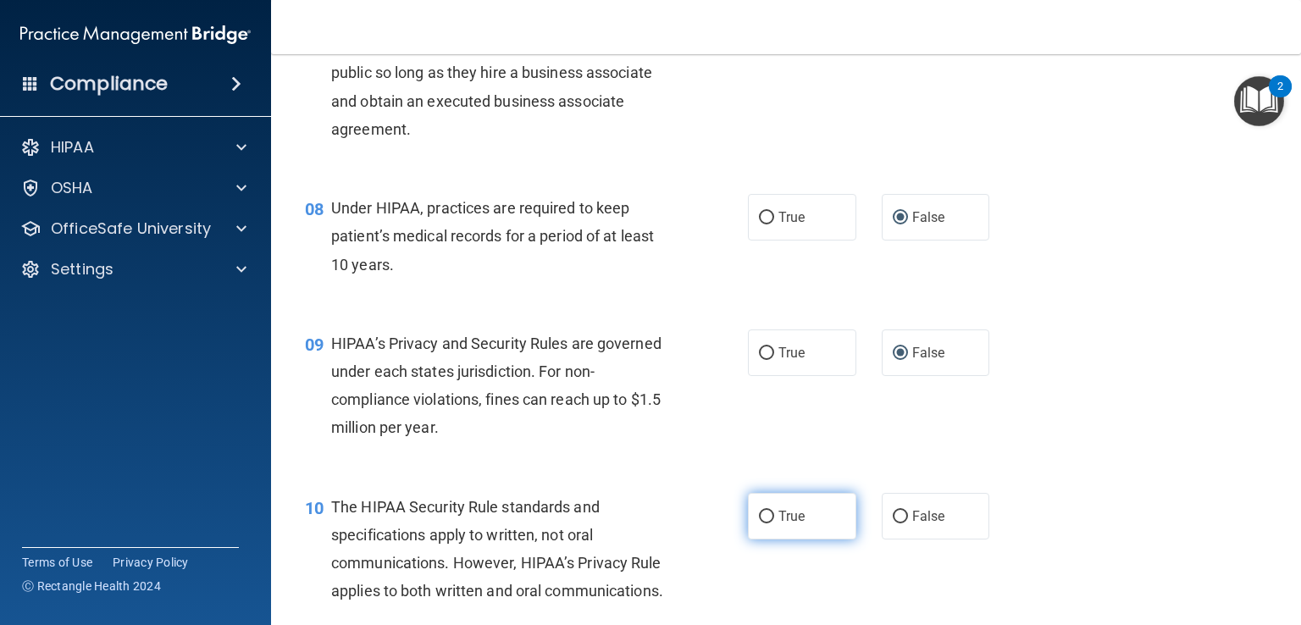
click at [759, 523] on input "True" at bounding box center [766, 517] width 15 height 13
radio input "true"
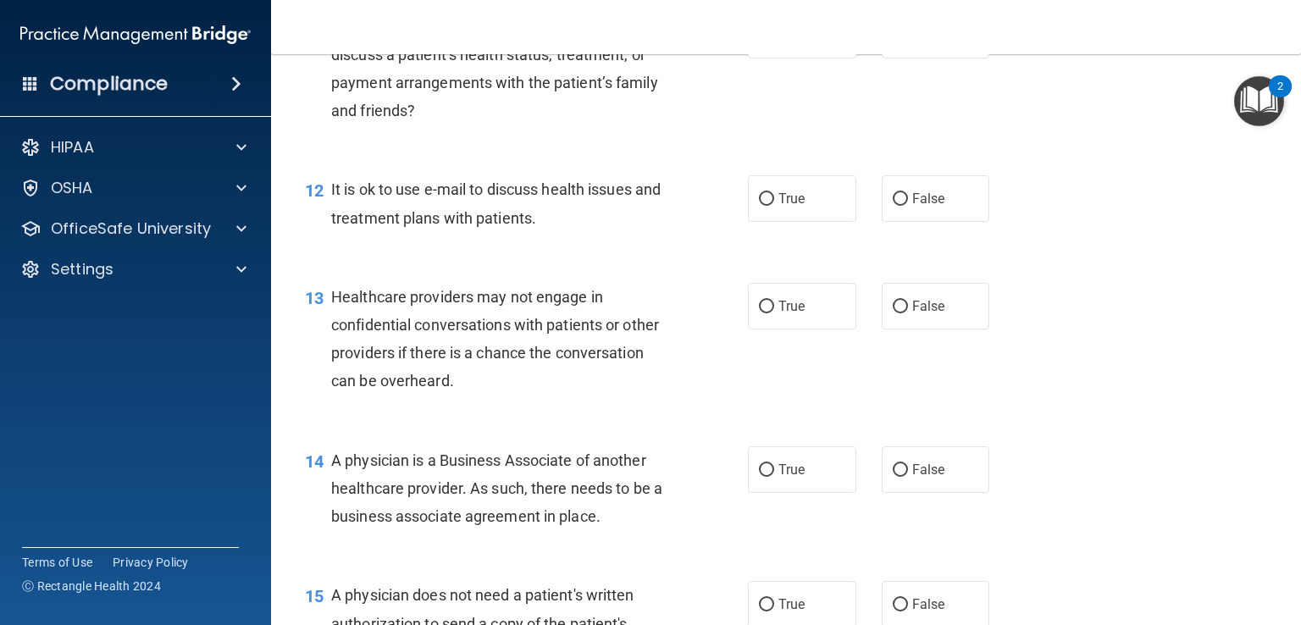
scroll to position [1682, 0]
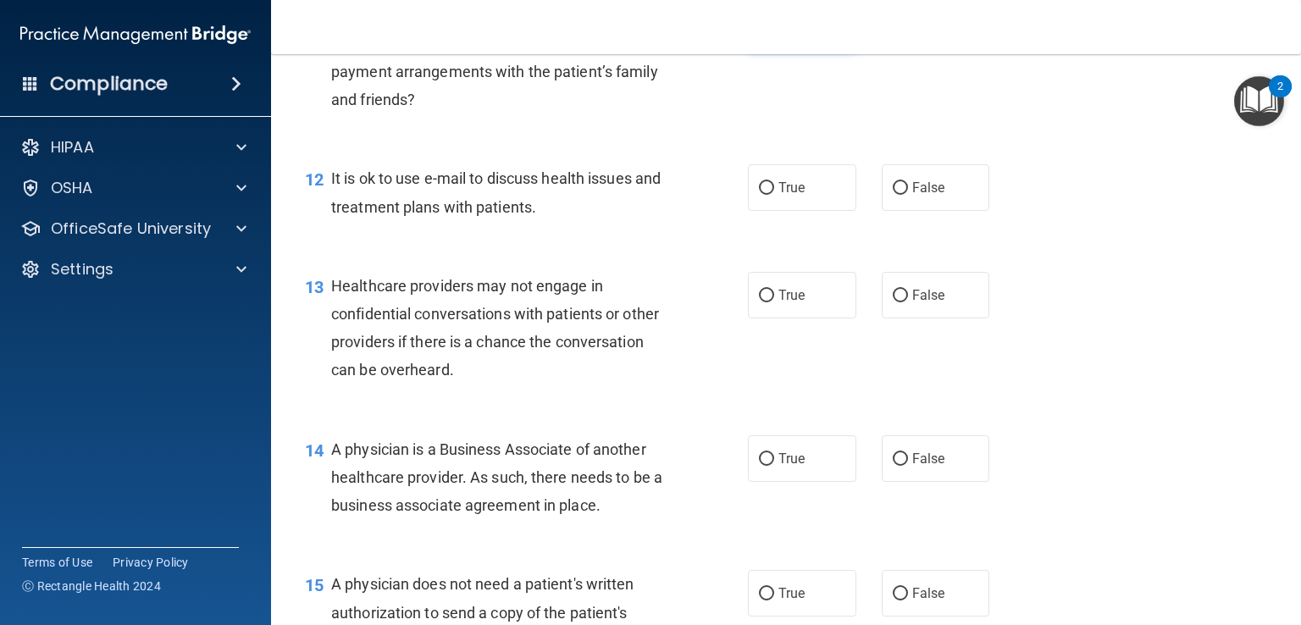
click at [759, 31] on input "True" at bounding box center [766, 25] width 15 height 13
radio input "true"
click at [759, 195] on input "True" at bounding box center [766, 188] width 15 height 13
radio input "true"
click at [893, 302] on input "False" at bounding box center [900, 296] width 15 height 13
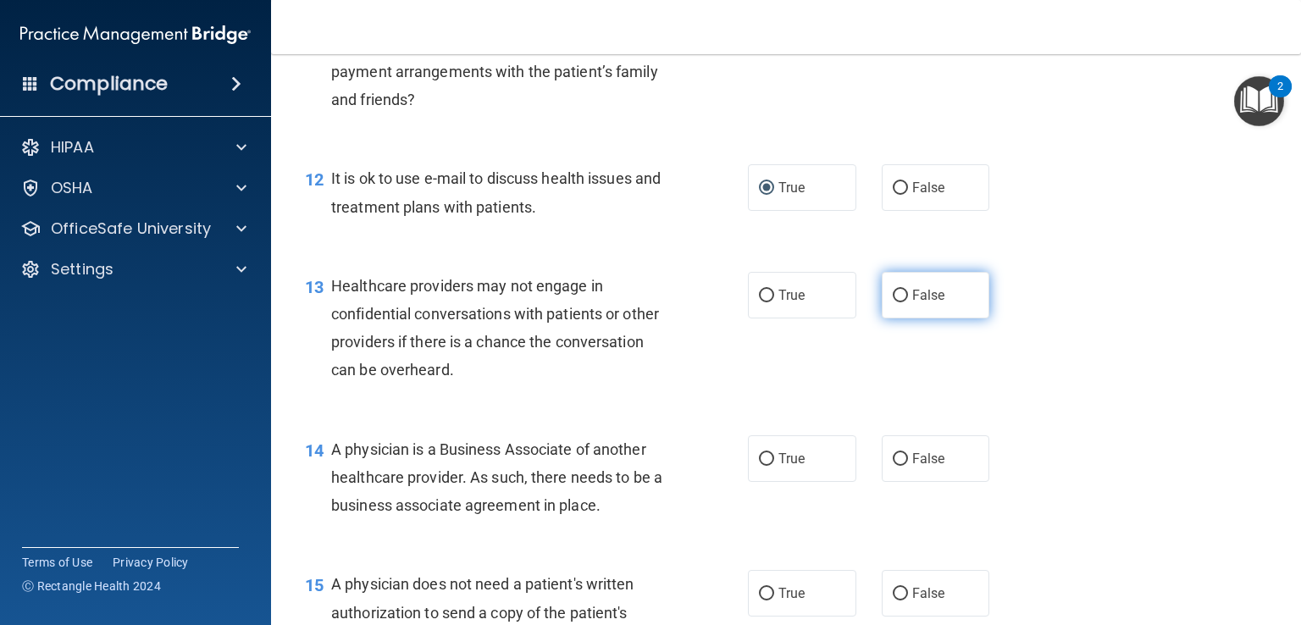
radio input "true"
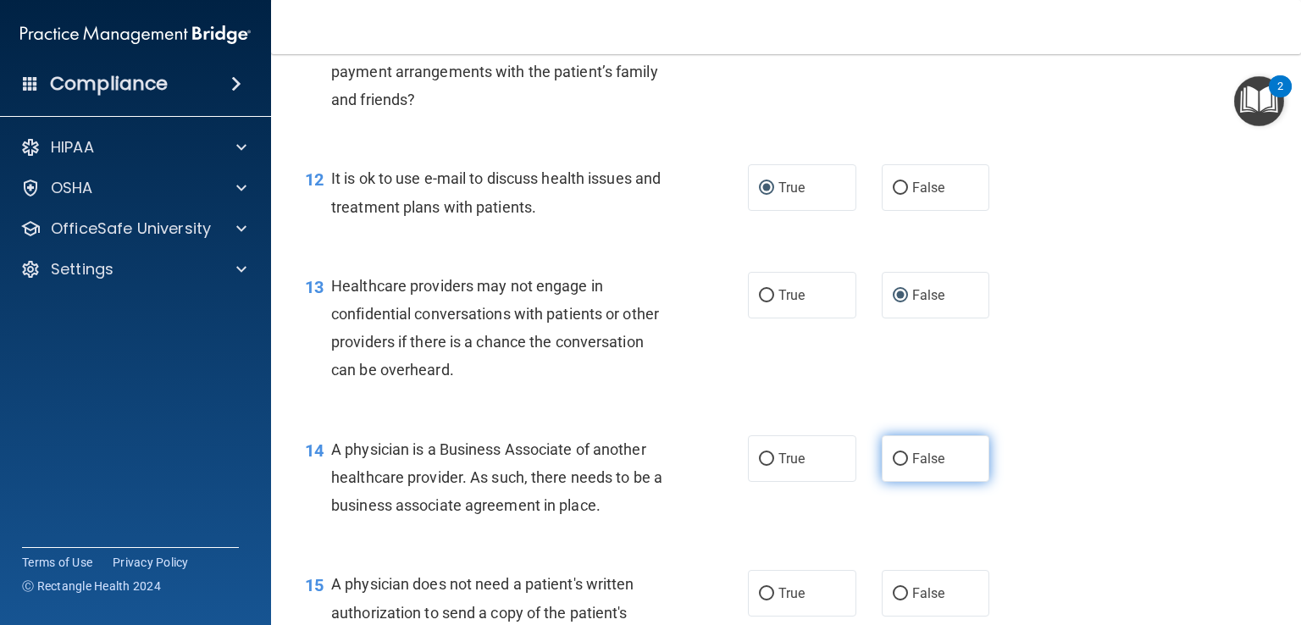
click at [893, 466] on input "False" at bounding box center [900, 459] width 15 height 13
radio input "true"
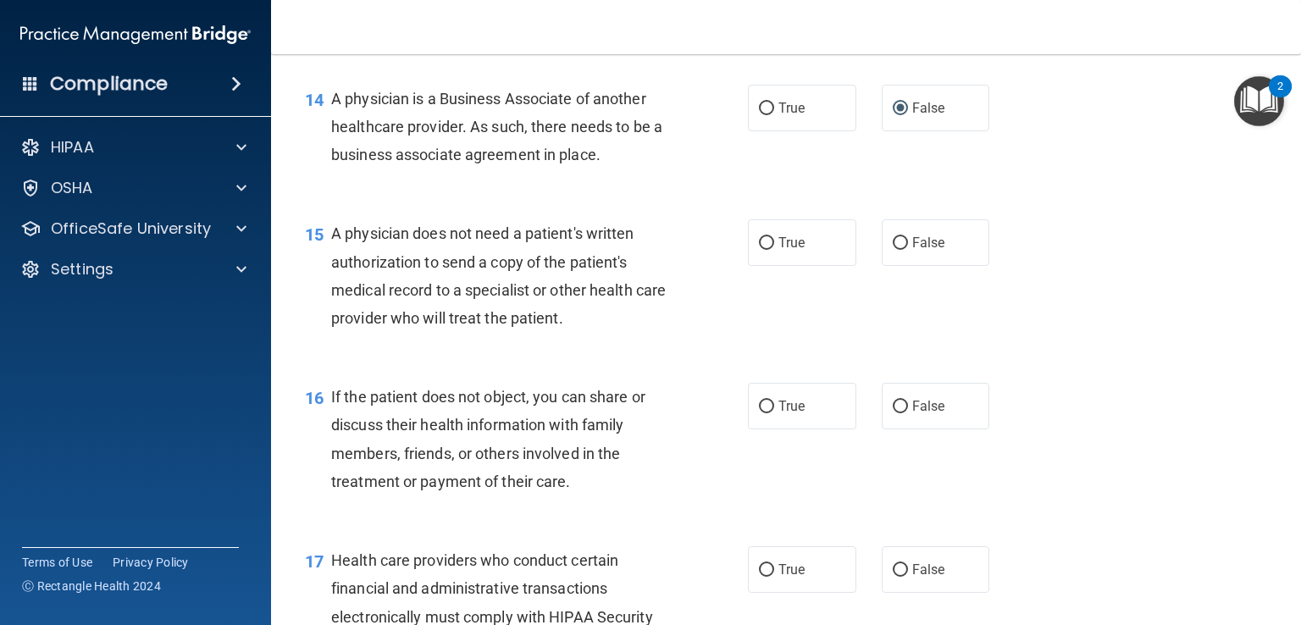
scroll to position [2190, 0]
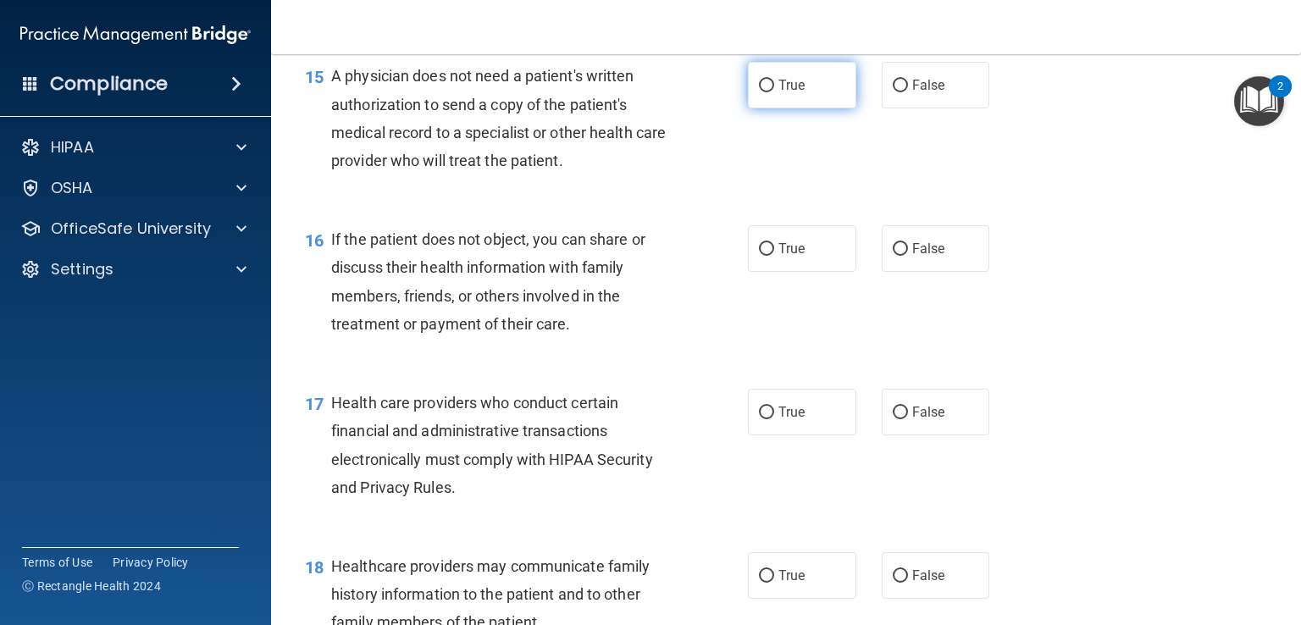
click at [761, 92] on input "True" at bounding box center [766, 86] width 15 height 13
radio input "true"
click at [759, 256] on input "True" at bounding box center [766, 249] width 15 height 13
radio input "true"
click at [759, 419] on input "True" at bounding box center [766, 413] width 15 height 13
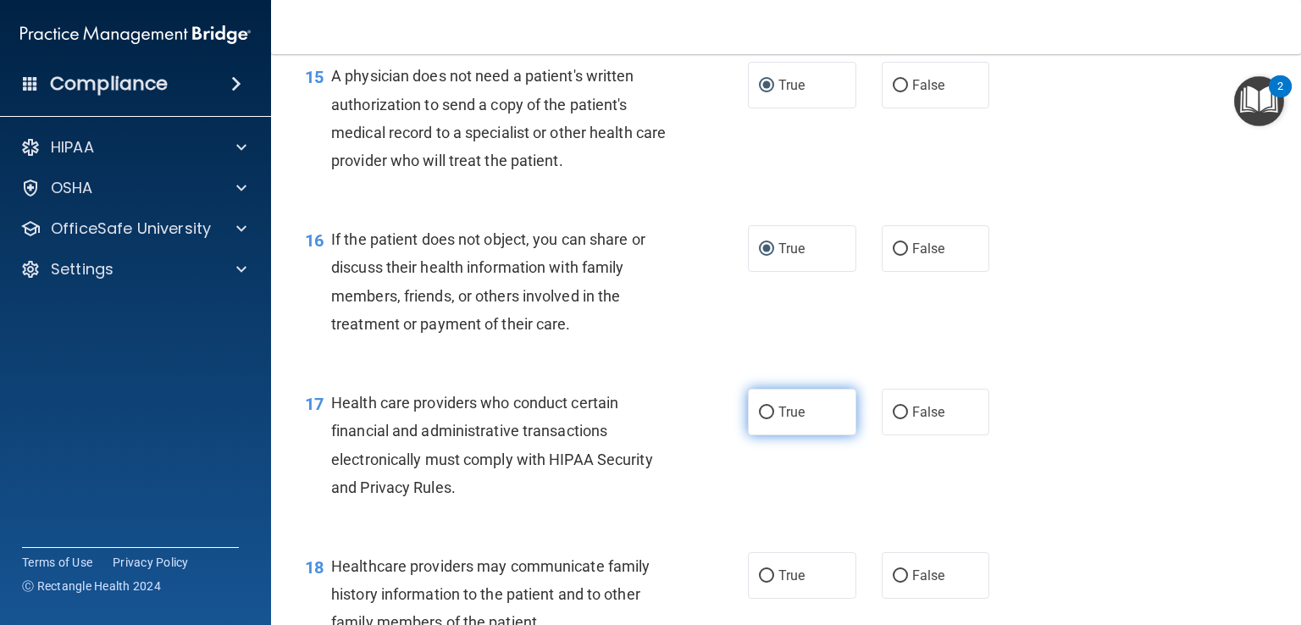
radio input "true"
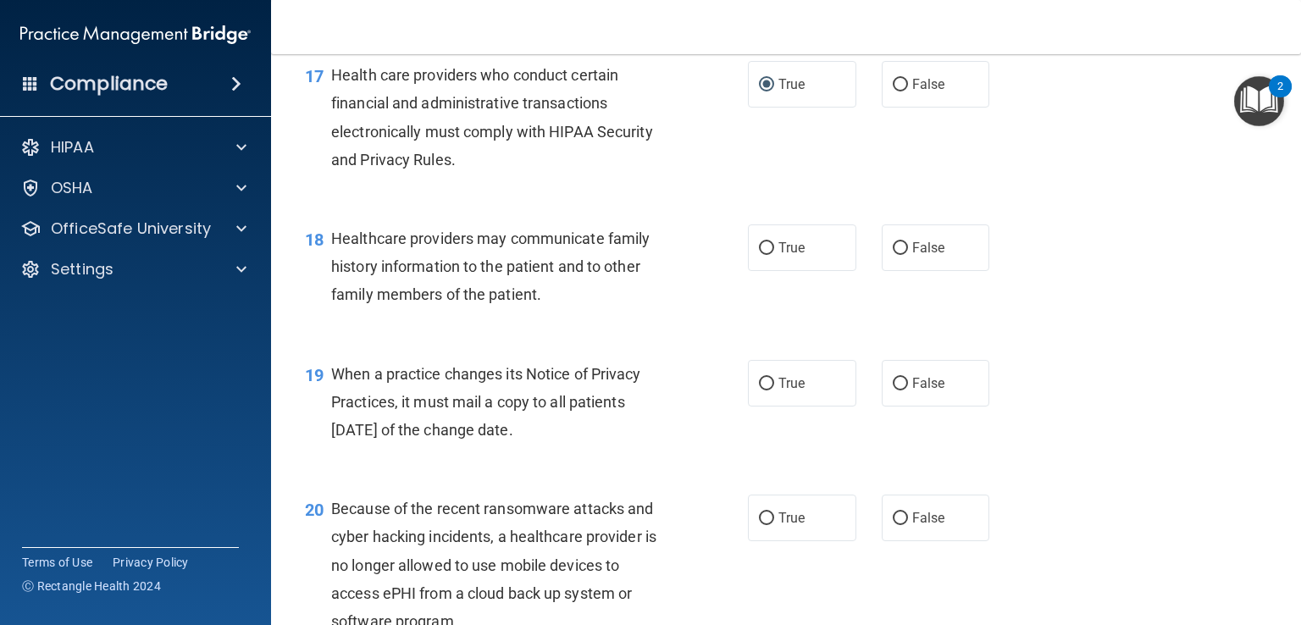
scroll to position [2677, 0]
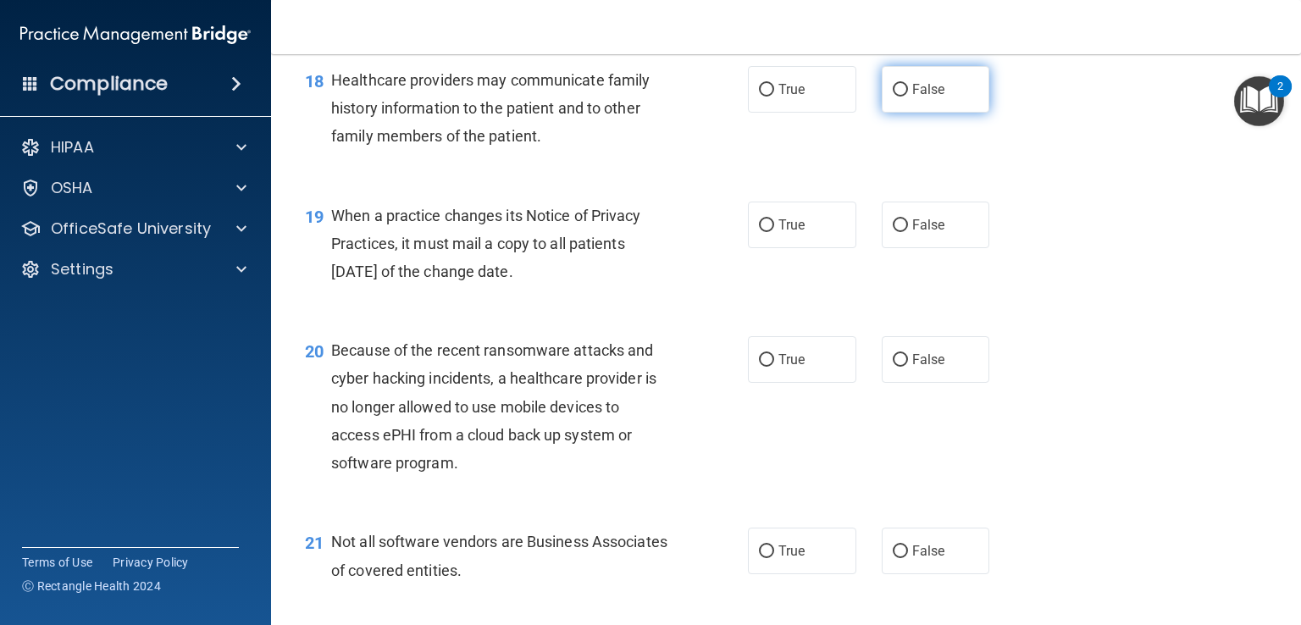
click at [893, 97] on input "False" at bounding box center [900, 90] width 15 height 13
radio input "true"
click at [894, 232] on input "False" at bounding box center [900, 225] width 15 height 13
radio input "true"
click at [894, 367] on input "False" at bounding box center [900, 360] width 15 height 13
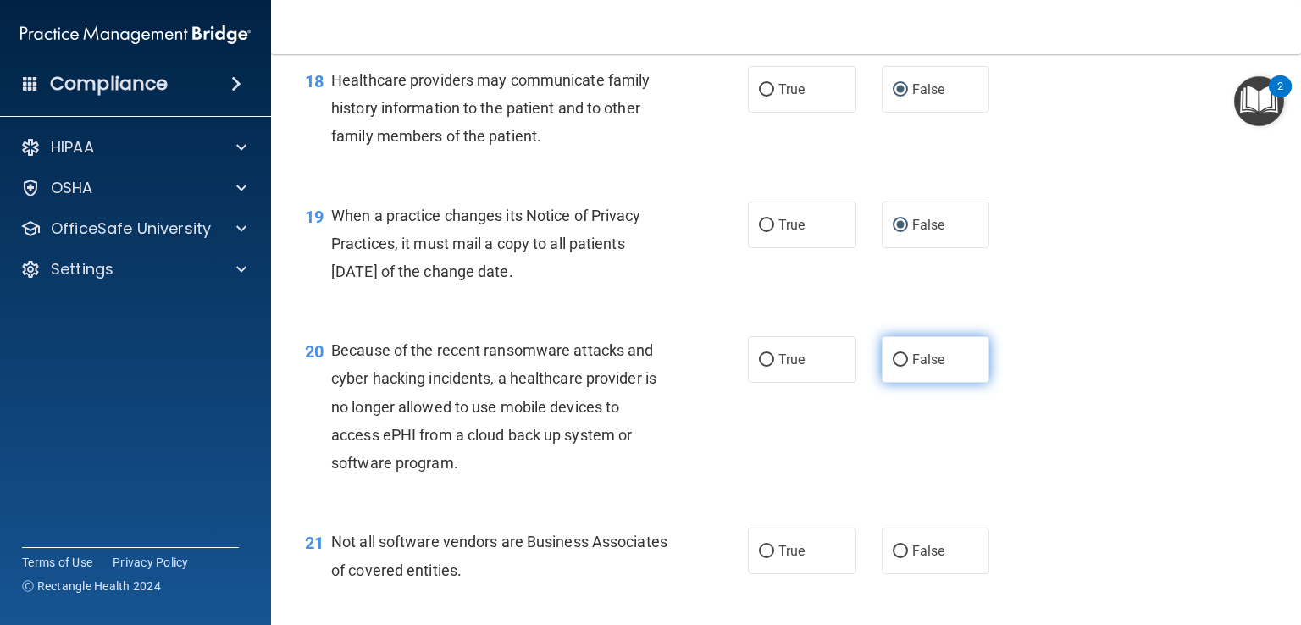
radio input "true"
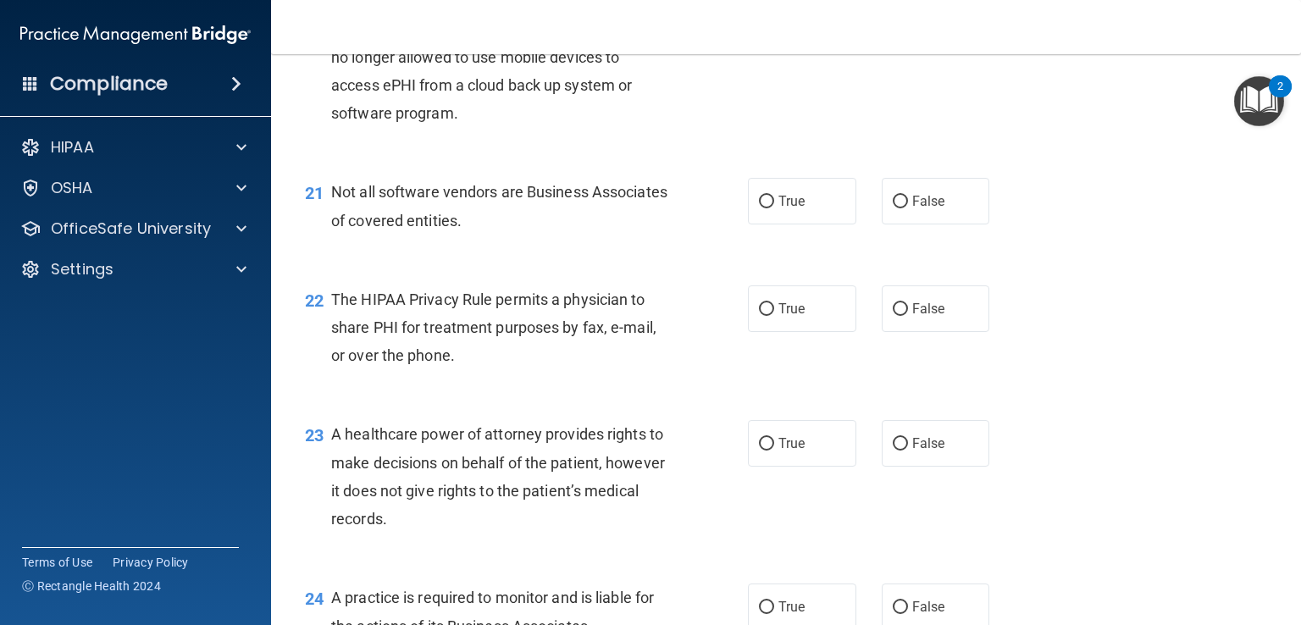
scroll to position [3049, 0]
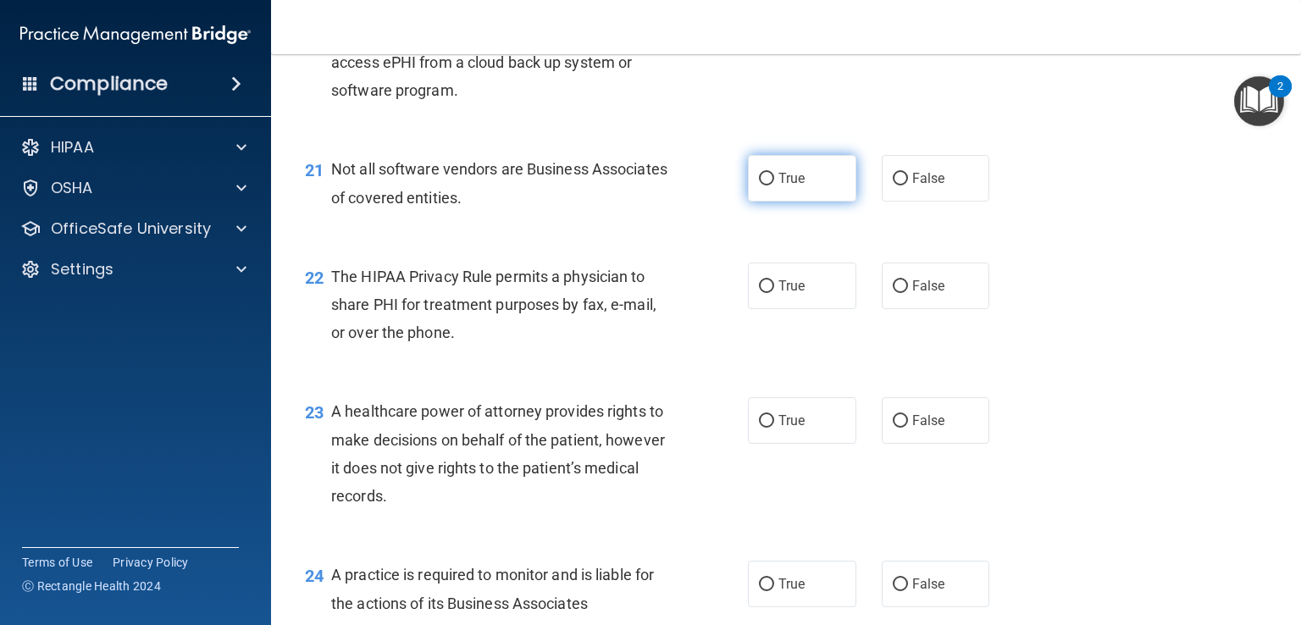
click at [759, 186] on input "True" at bounding box center [766, 179] width 15 height 13
radio input "true"
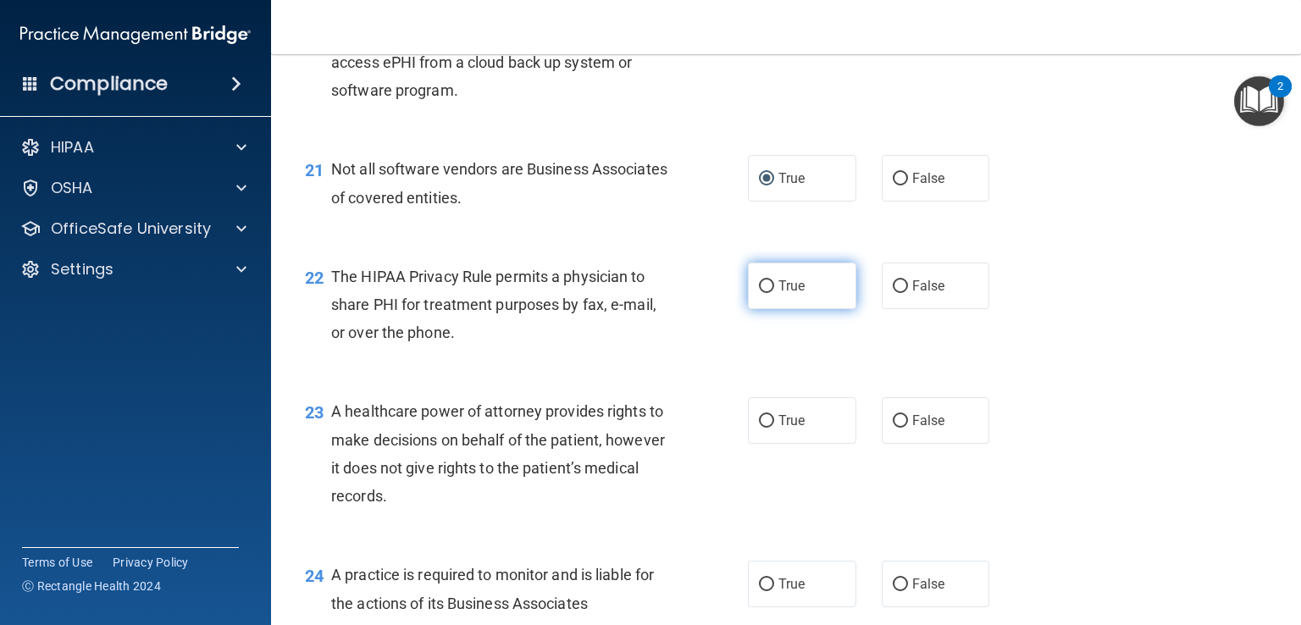
click at [762, 293] on input "True" at bounding box center [766, 286] width 15 height 13
radio input "true"
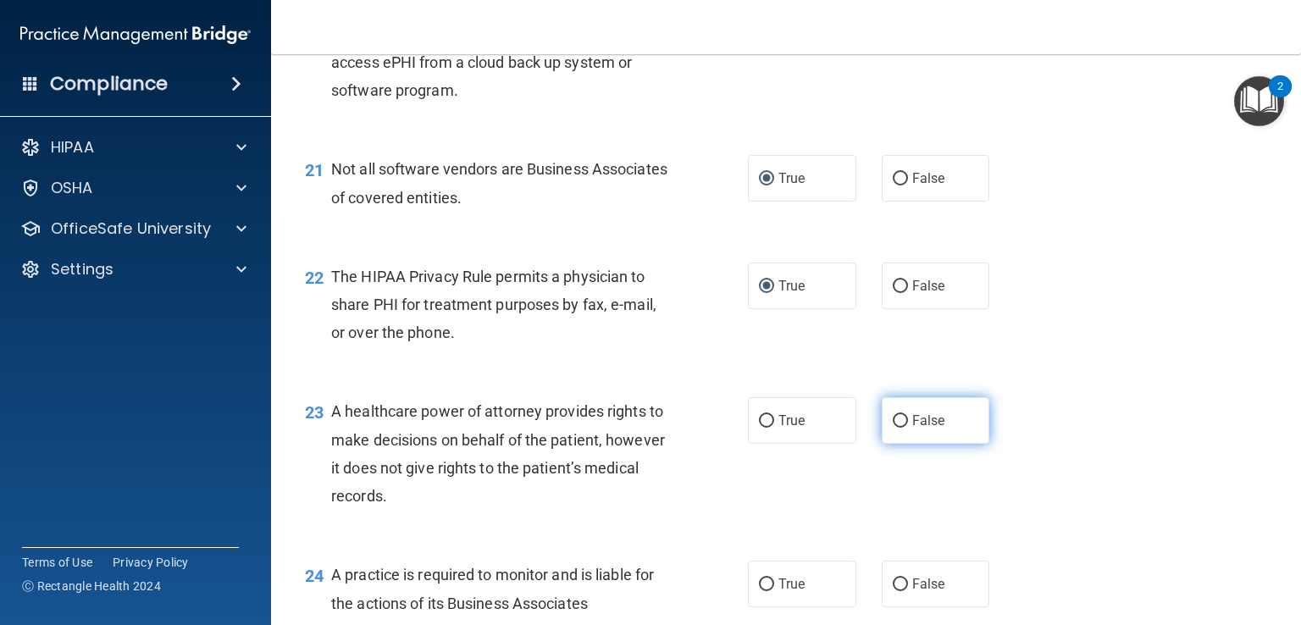
click at [893, 428] on input "False" at bounding box center [900, 421] width 15 height 13
radio input "true"
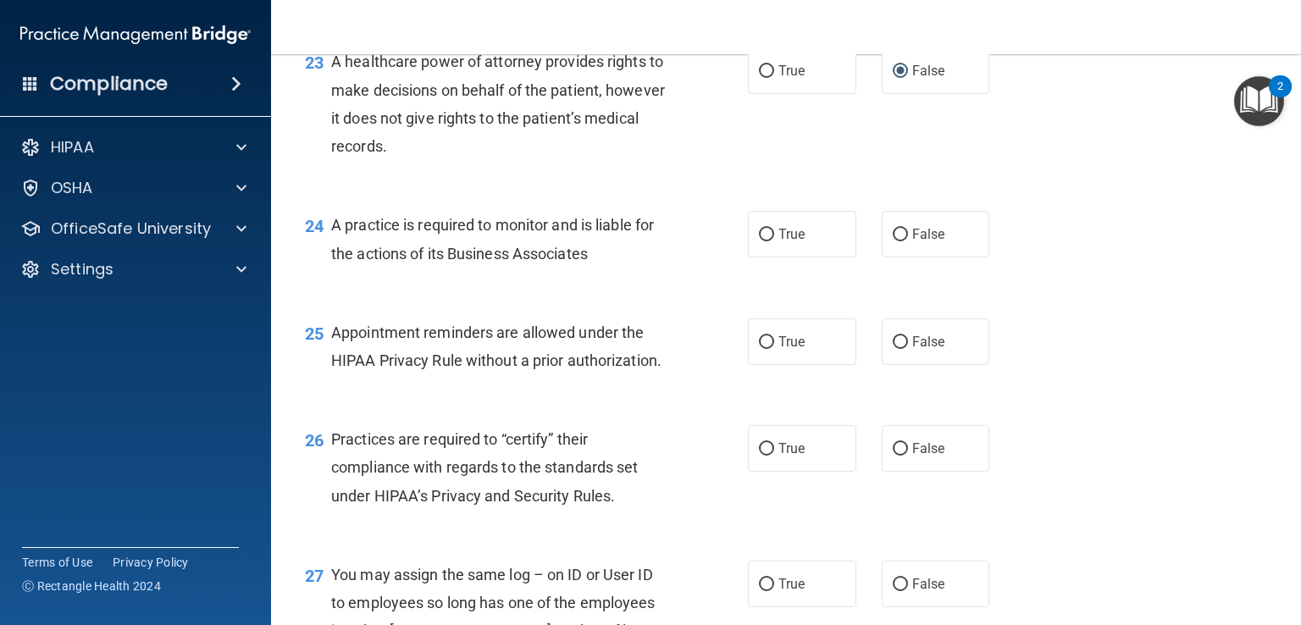
scroll to position [3422, 0]
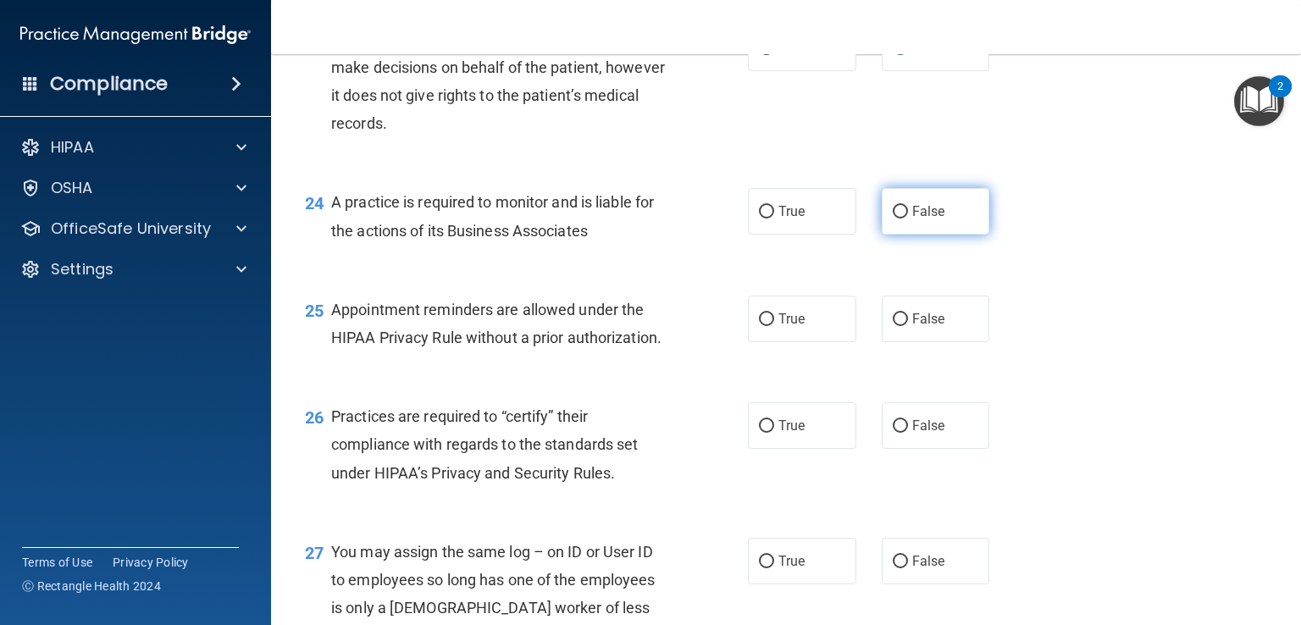
click at [893, 219] on input "False" at bounding box center [900, 212] width 15 height 13
radio input "true"
click at [759, 326] on input "True" at bounding box center [766, 319] width 15 height 13
radio input "true"
click at [896, 433] on input "False" at bounding box center [900, 426] width 15 height 13
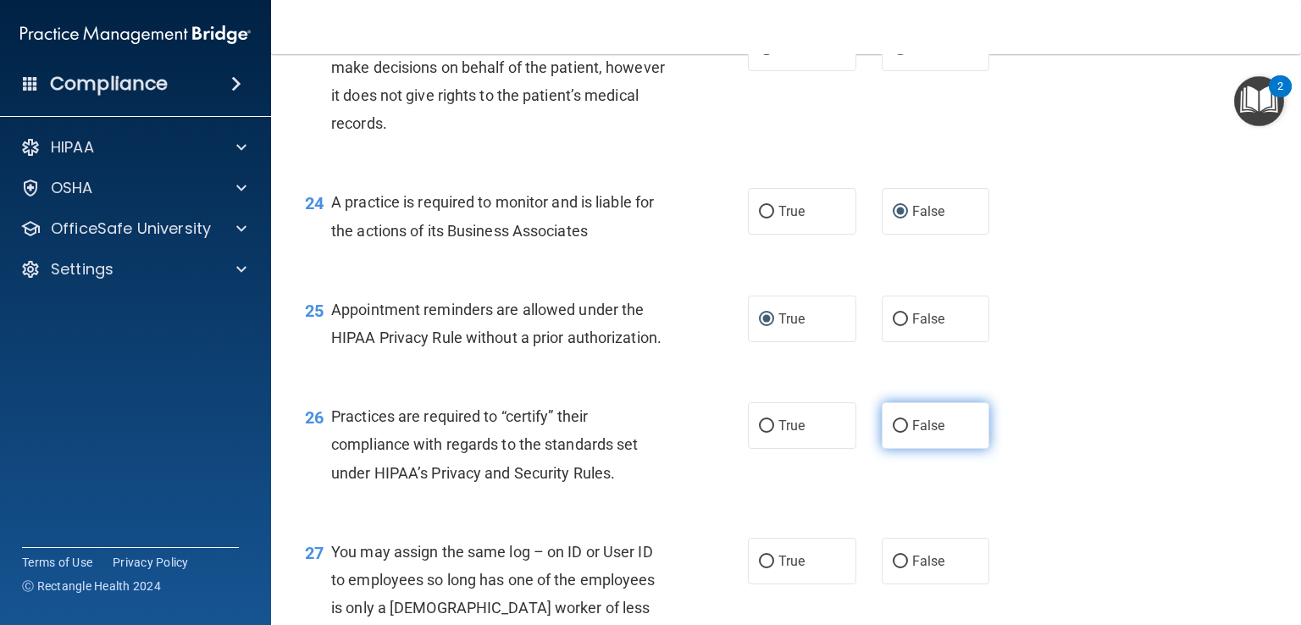
radio input "true"
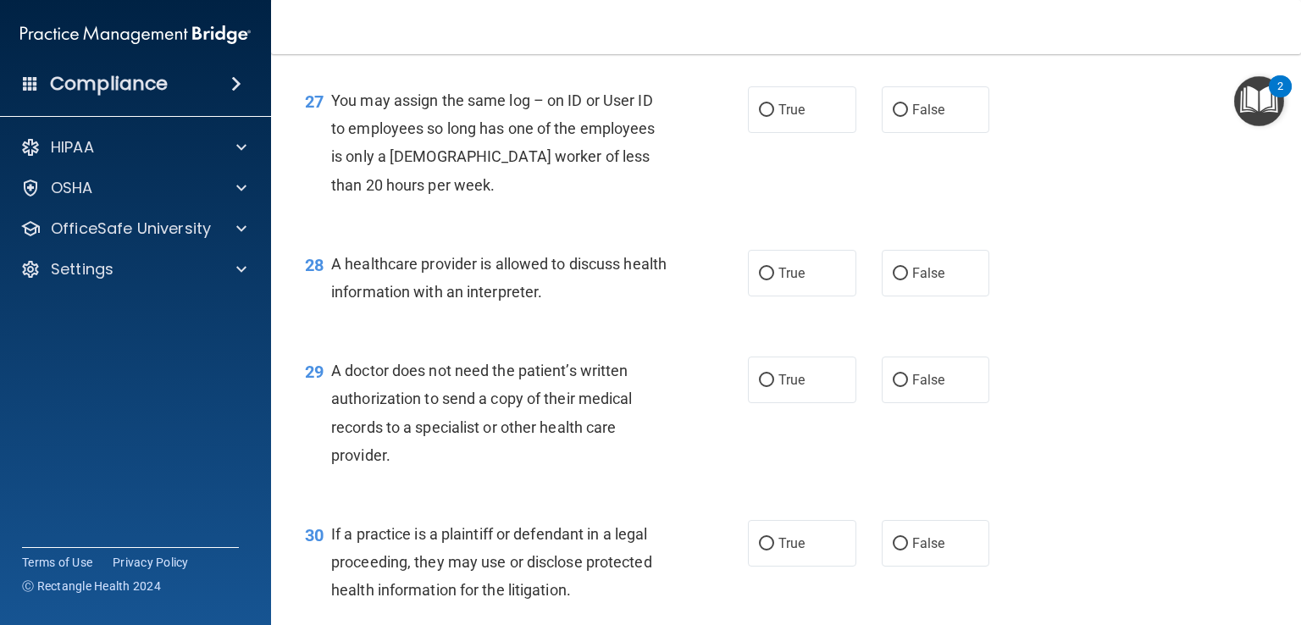
scroll to position [3907, 0]
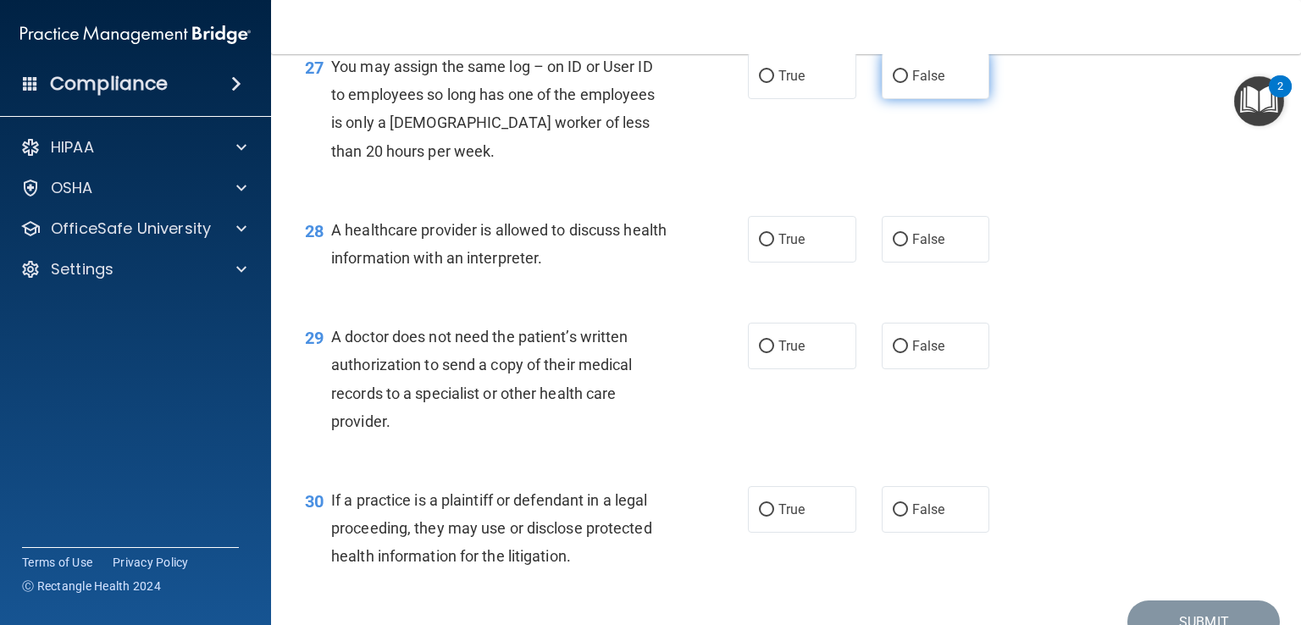
click at [893, 83] on input "False" at bounding box center [900, 76] width 15 height 13
radio input "true"
click at [763, 246] on input "True" at bounding box center [766, 240] width 15 height 13
radio input "true"
click at [759, 353] on input "True" at bounding box center [766, 347] width 15 height 13
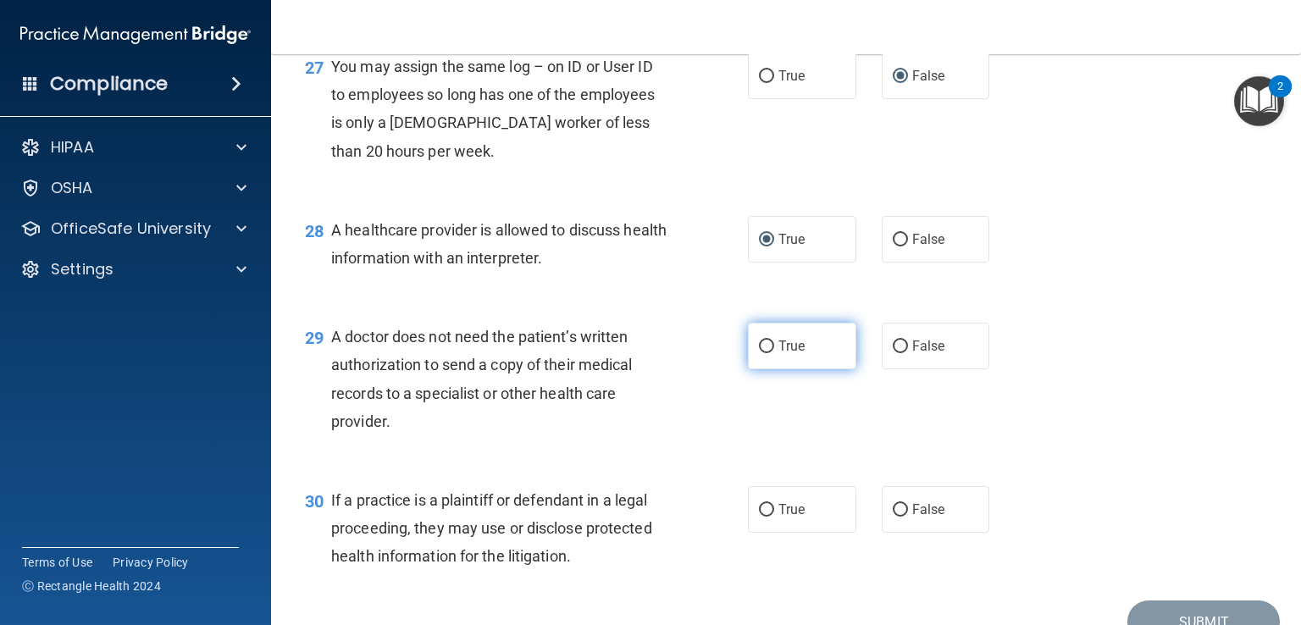
radio input "true"
click at [762, 517] on input "True" at bounding box center [766, 510] width 15 height 13
radio input "true"
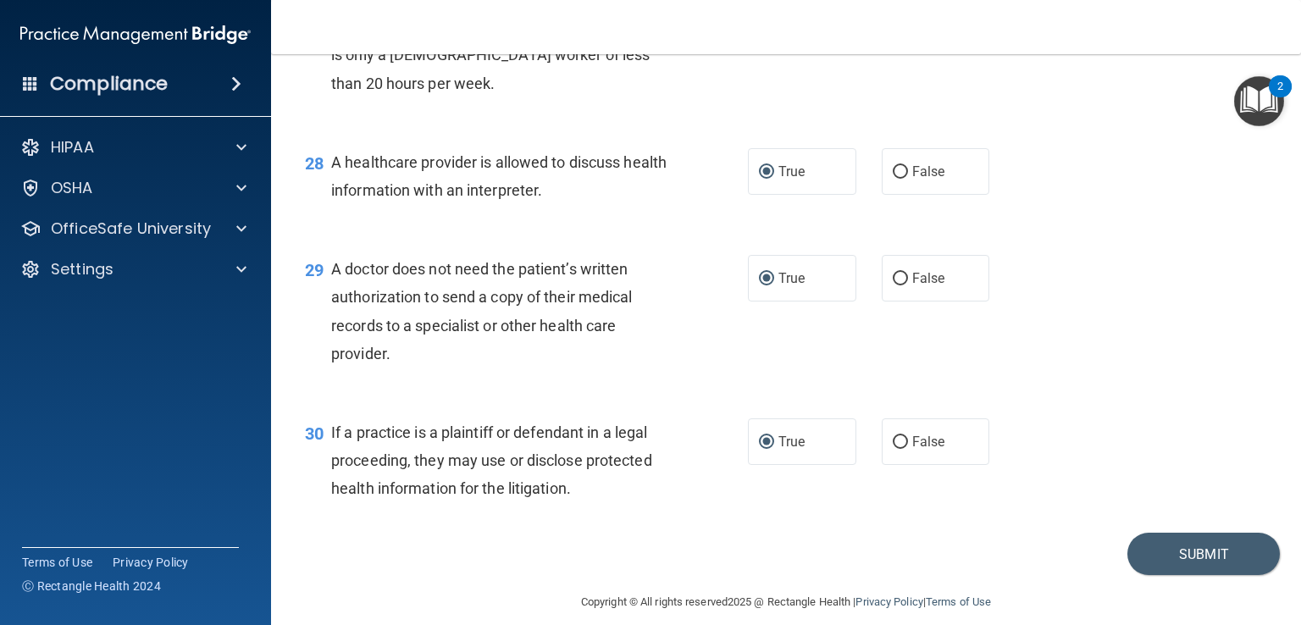
scroll to position [4009, 0]
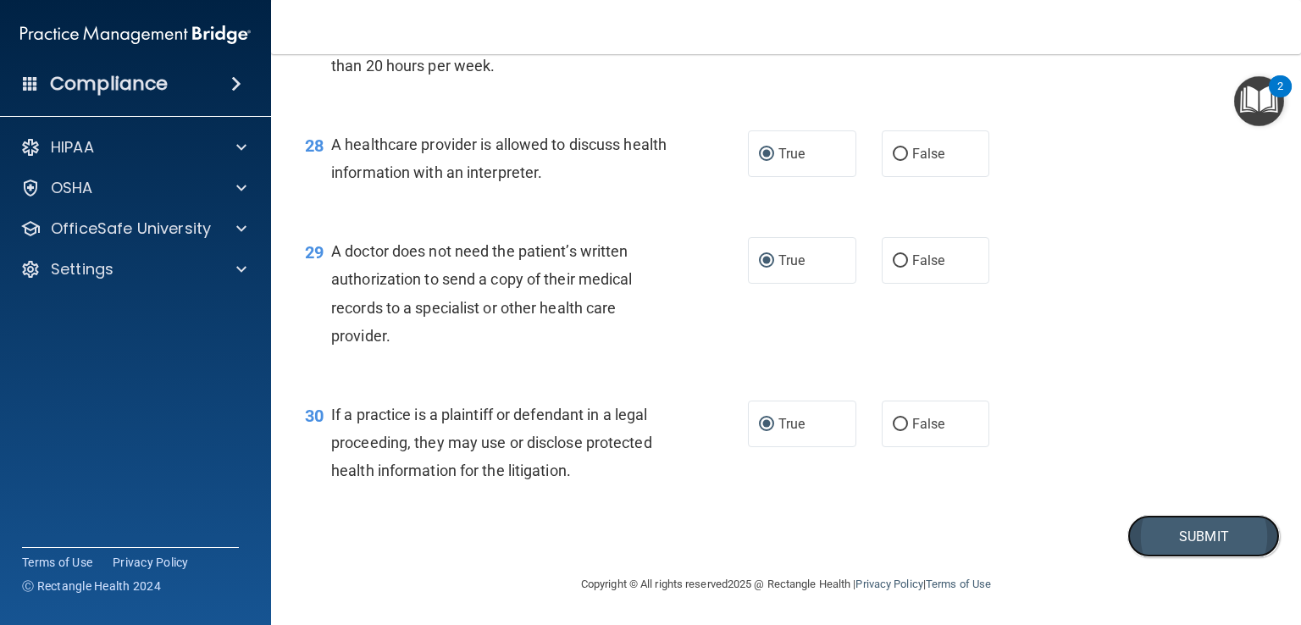
click at [1175, 558] on button "Submit" at bounding box center [1203, 536] width 152 height 43
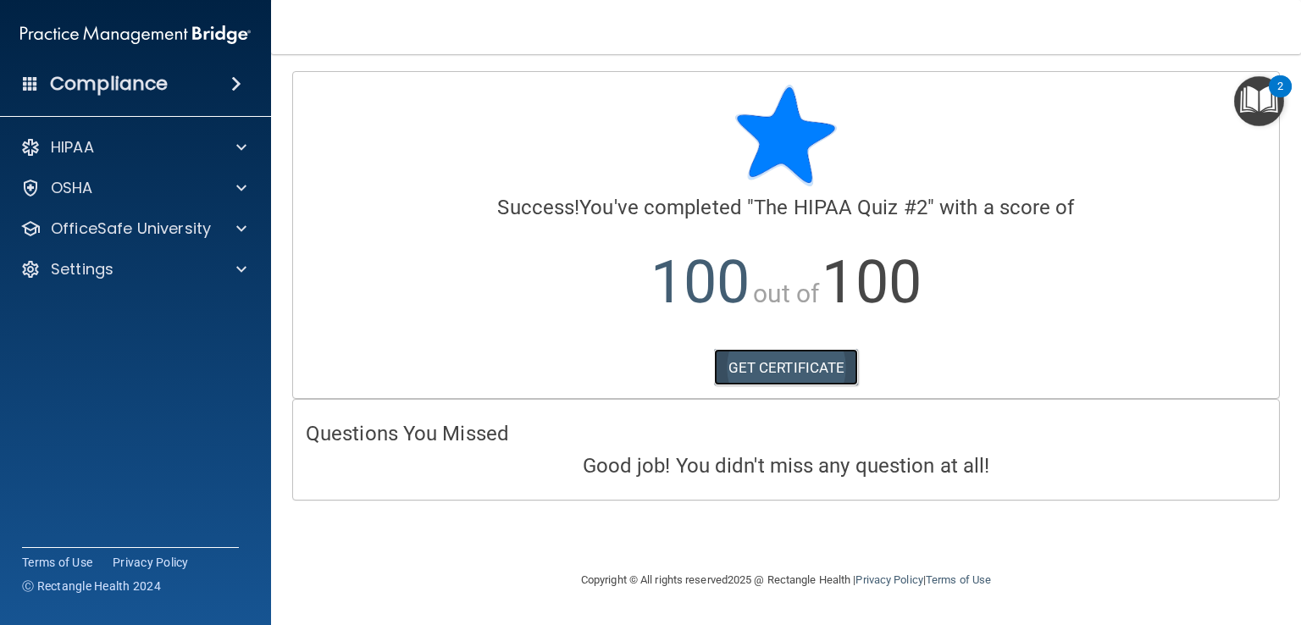
click at [801, 360] on link "GET CERTIFICATE" at bounding box center [786, 367] width 145 height 37
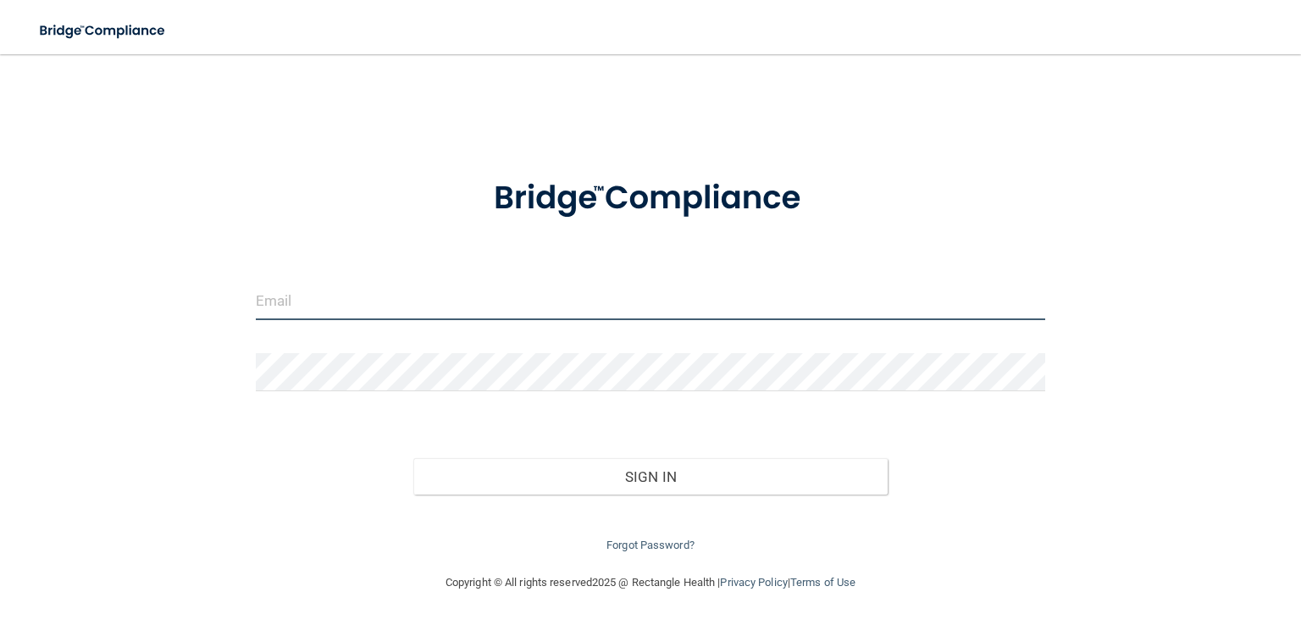
click at [361, 286] on input "email" at bounding box center [650, 301] width 789 height 38
type input "[EMAIL_ADDRESS][DOMAIN_NAME]"
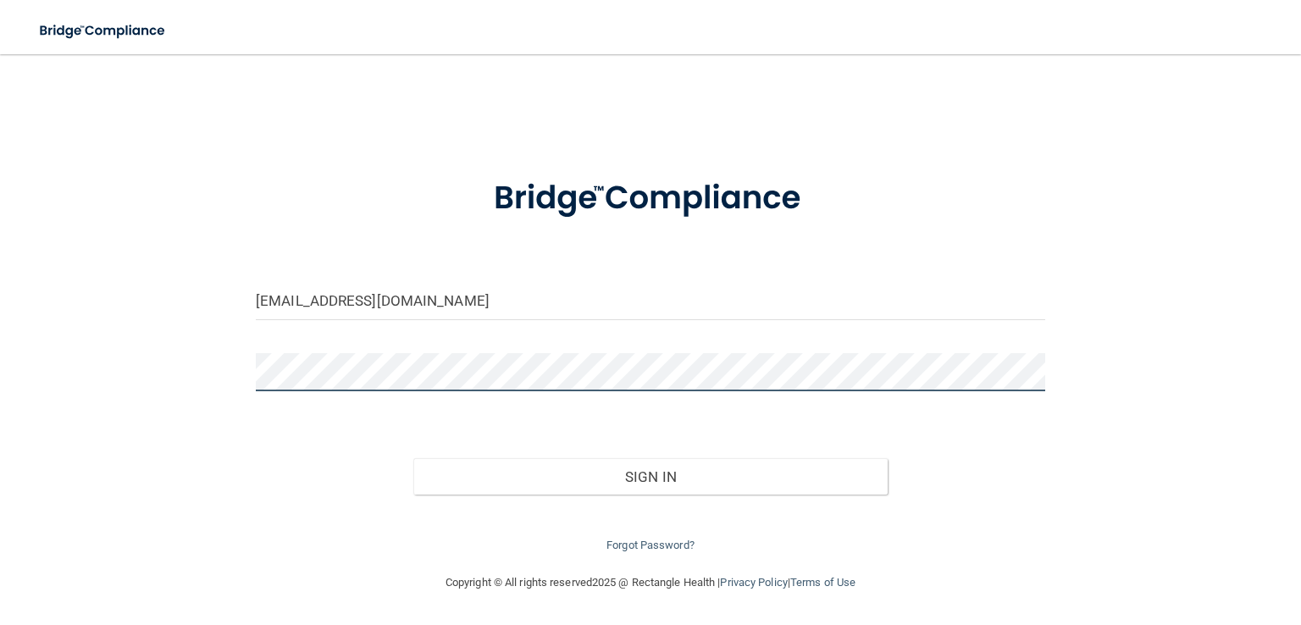
click at [413, 458] on button "Sign In" at bounding box center [649, 476] width 473 height 37
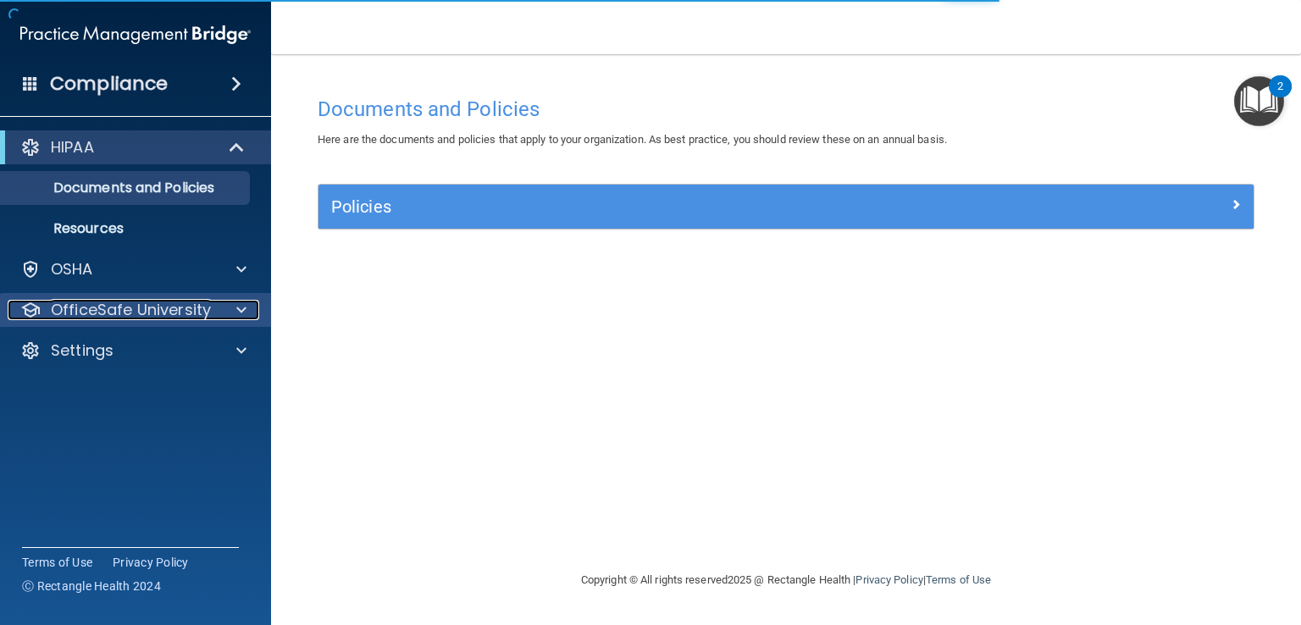
click at [125, 308] on p "OfficeSafe University" at bounding box center [131, 310] width 160 height 20
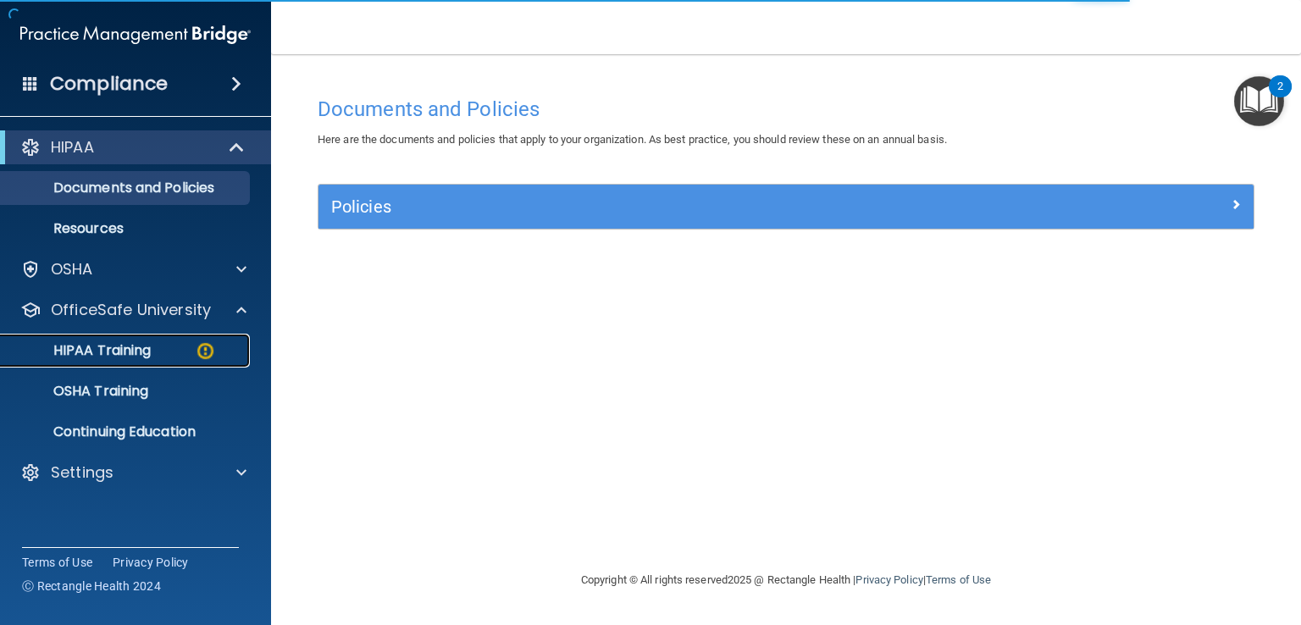
click at [130, 346] on p "HIPAA Training" at bounding box center [81, 350] width 140 height 17
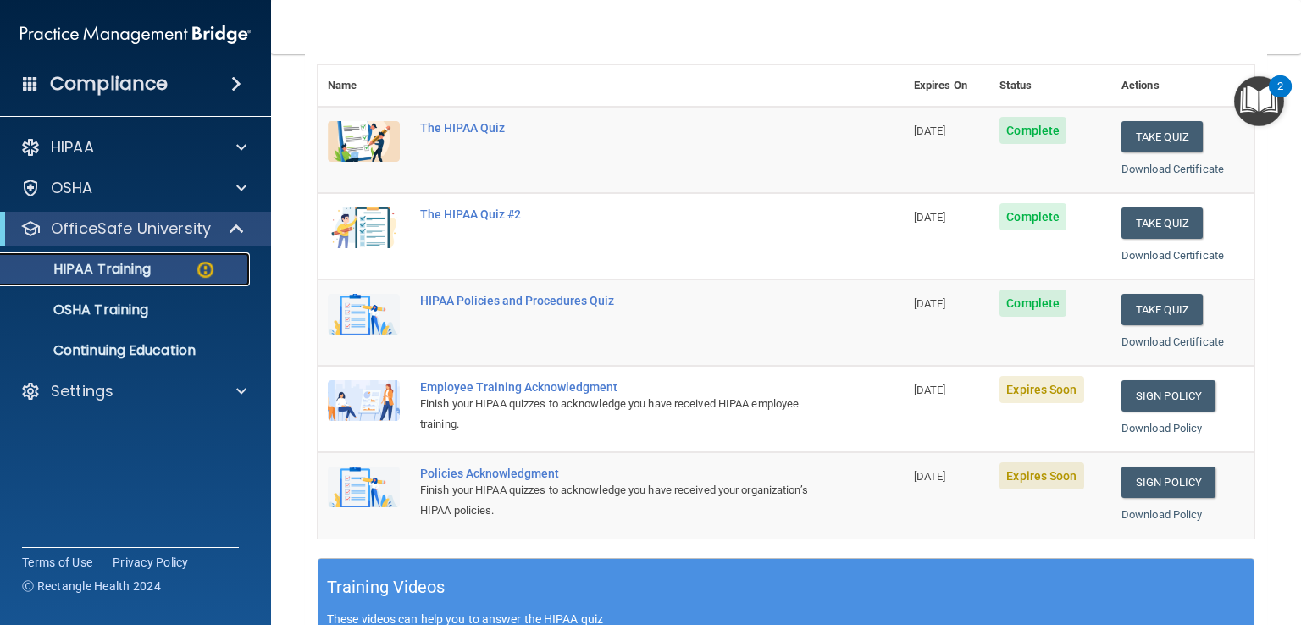
scroll to position [305, 0]
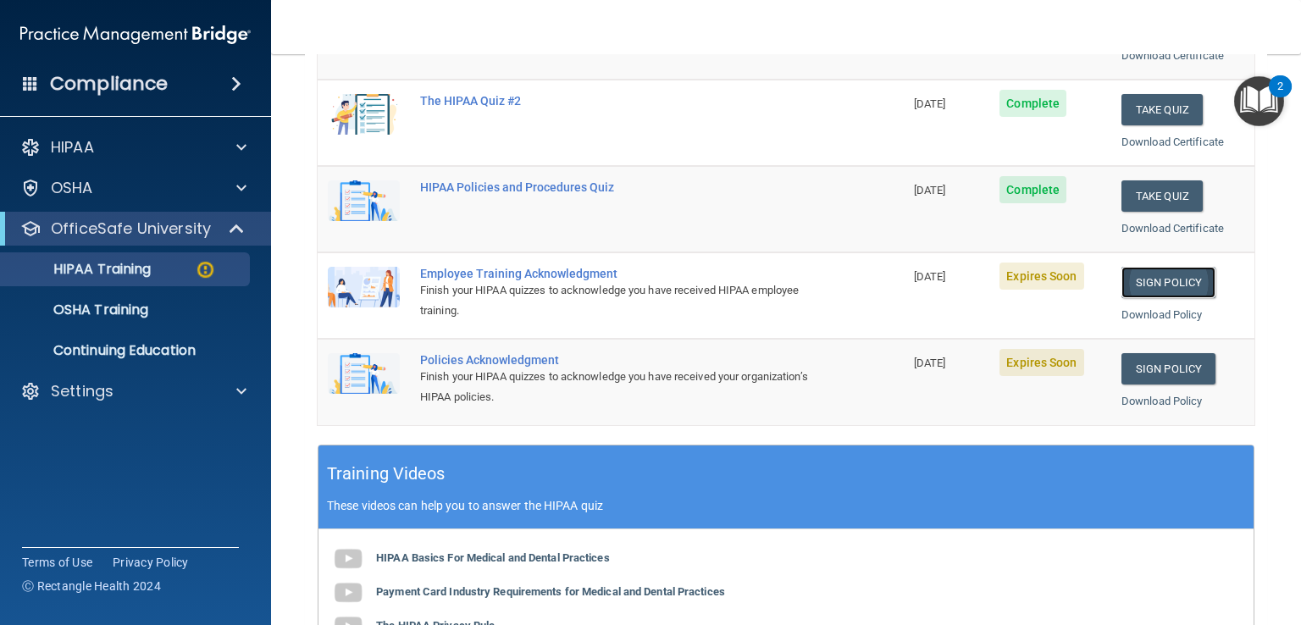
click at [1138, 280] on link "Sign Policy" at bounding box center [1168, 282] width 94 height 31
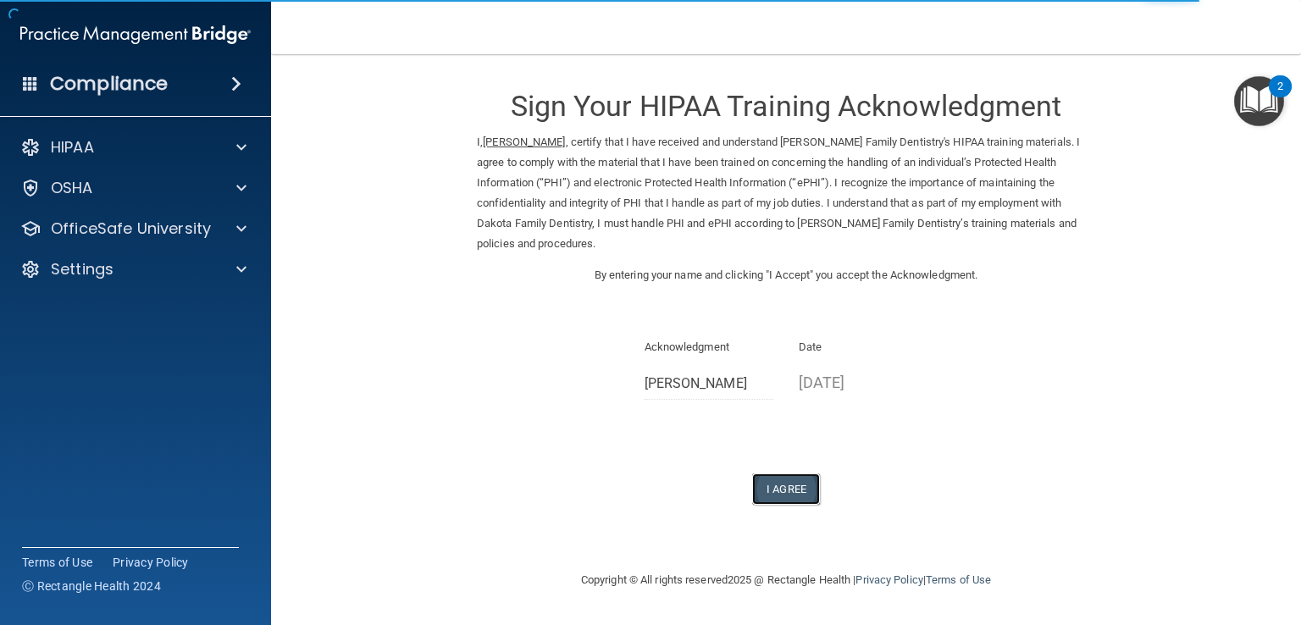
click at [793, 473] on button "I Agree" at bounding box center [786, 488] width 68 height 31
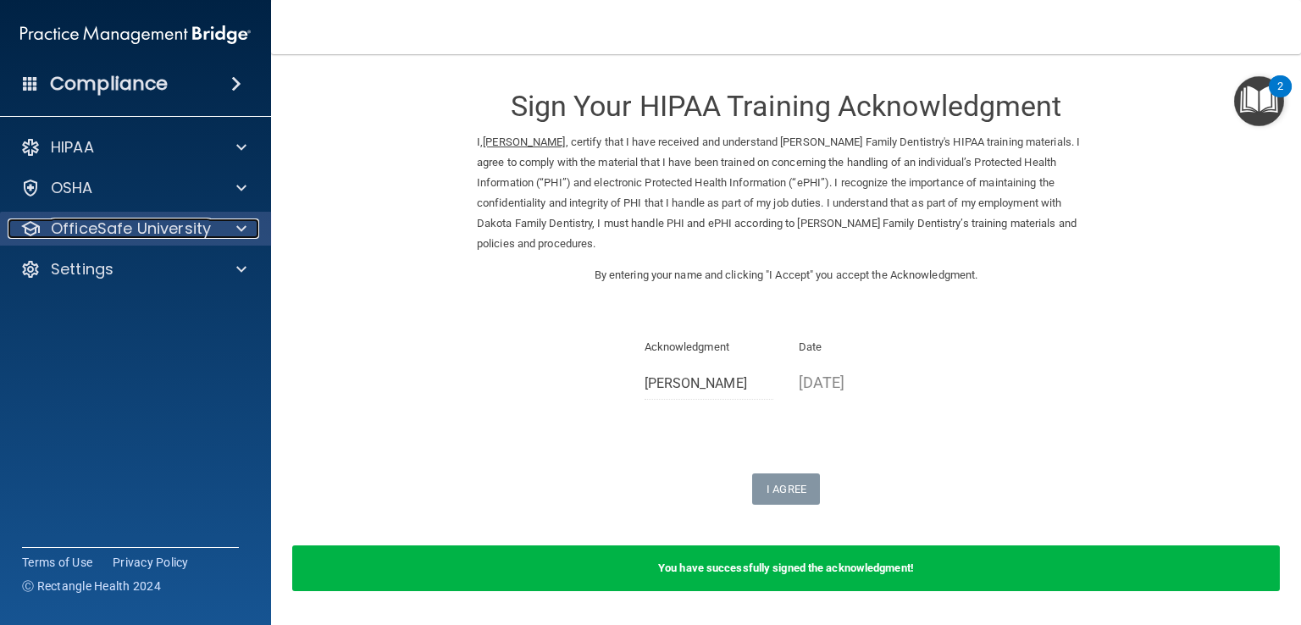
click at [204, 230] on p "OfficeSafe University" at bounding box center [131, 229] width 160 height 20
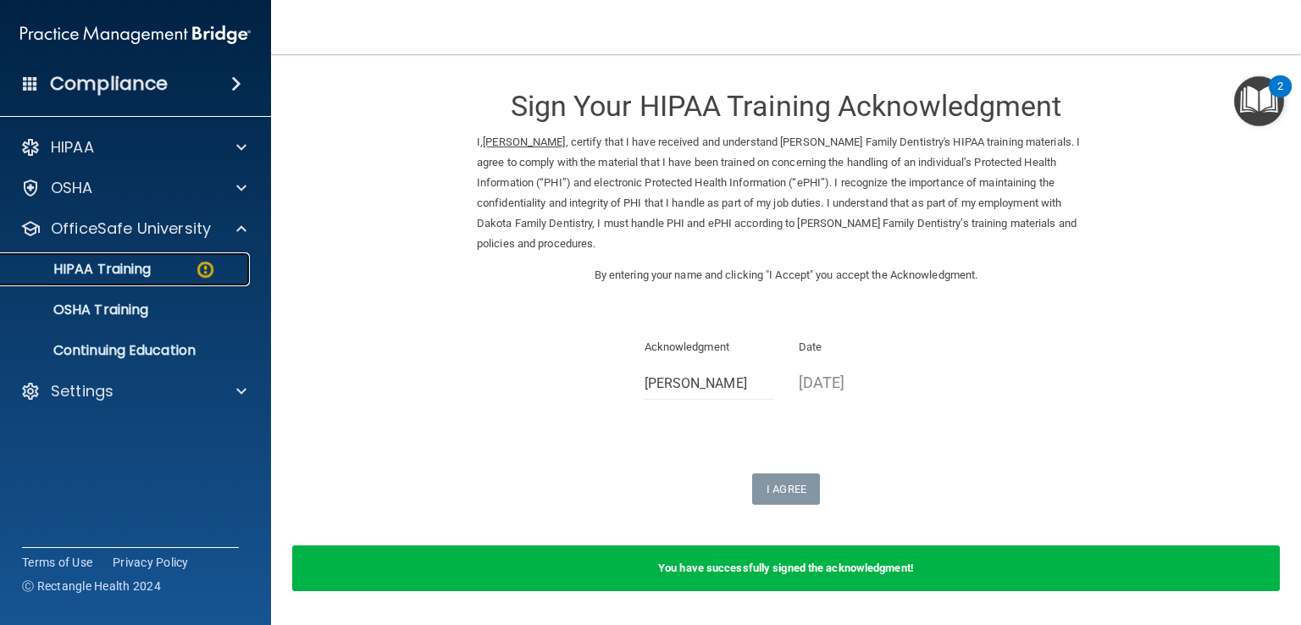
click at [193, 269] on div "HIPAA Training" at bounding box center [126, 269] width 231 height 17
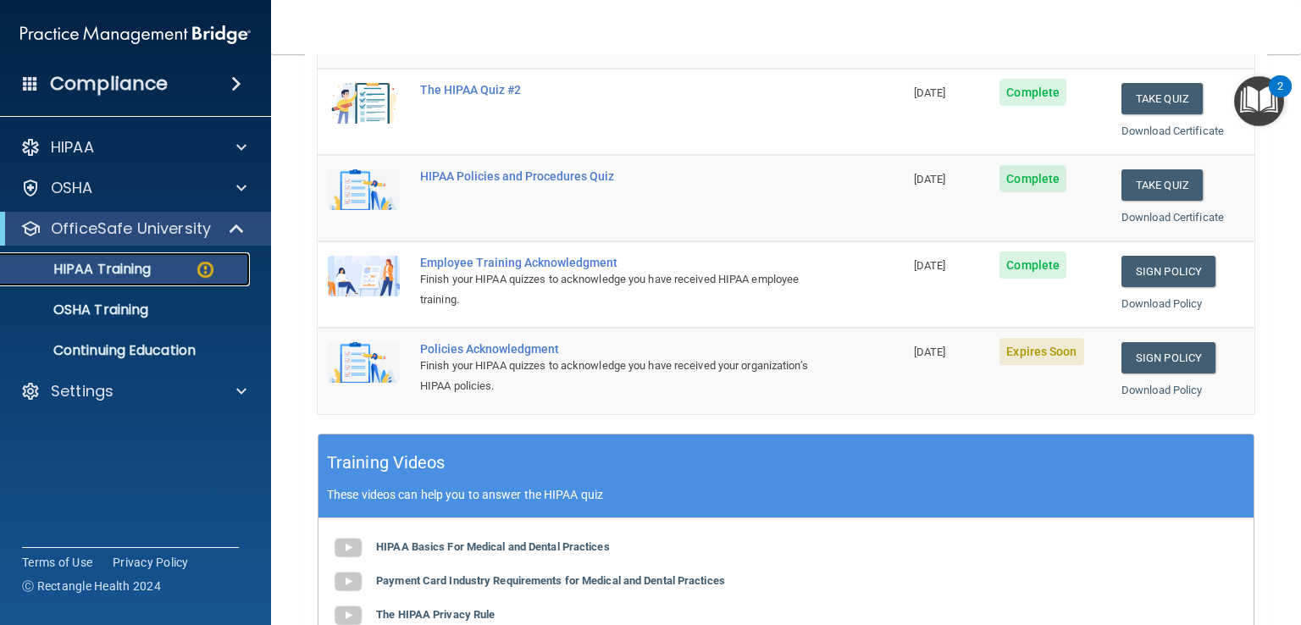
scroll to position [373, 0]
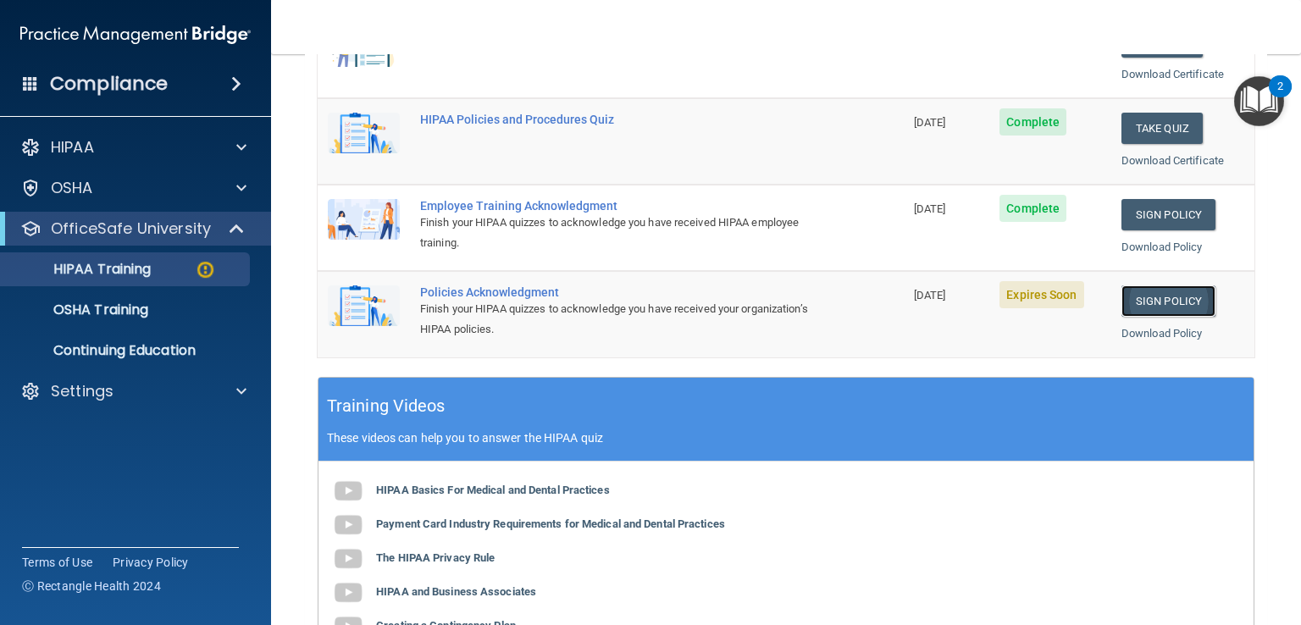
click at [1140, 299] on link "Sign Policy" at bounding box center [1168, 300] width 94 height 31
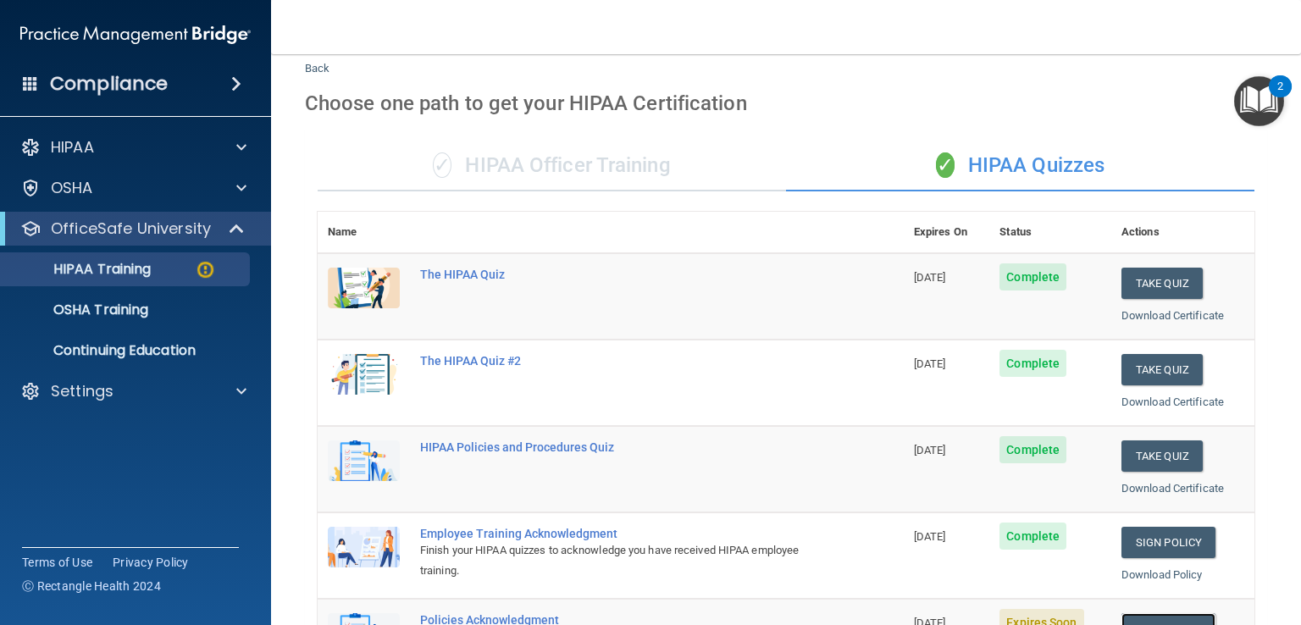
scroll to position [0, 0]
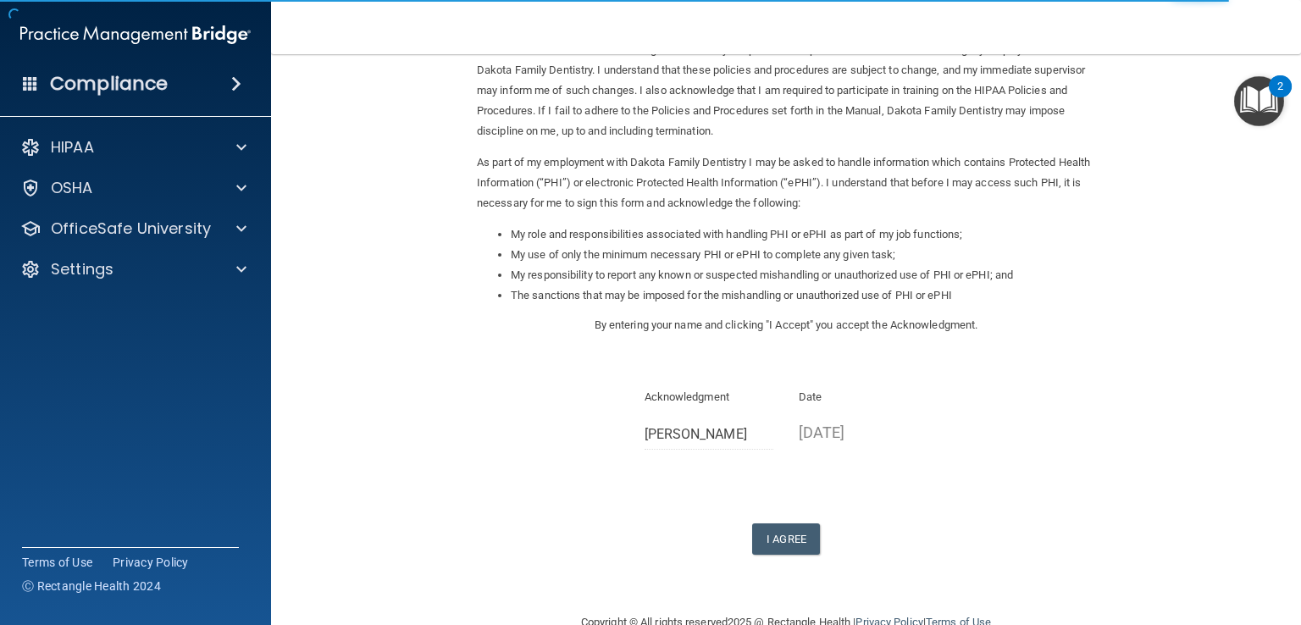
scroll to position [151, 0]
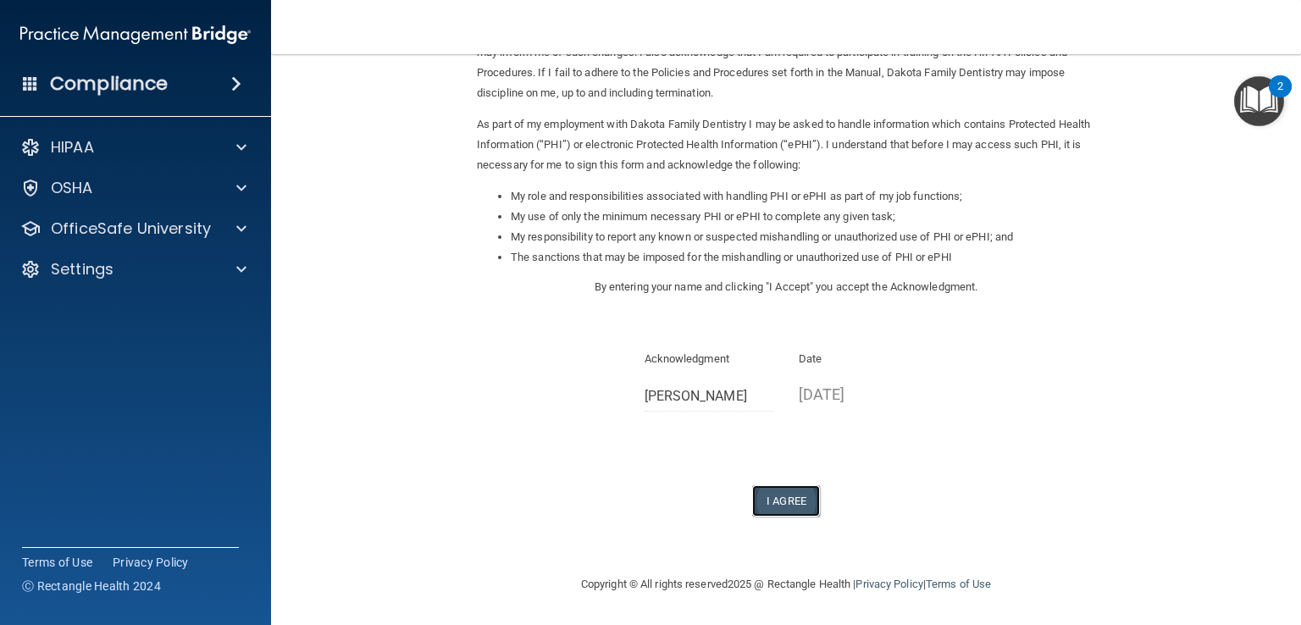
click at [770, 502] on button "I Agree" at bounding box center [786, 500] width 68 height 31
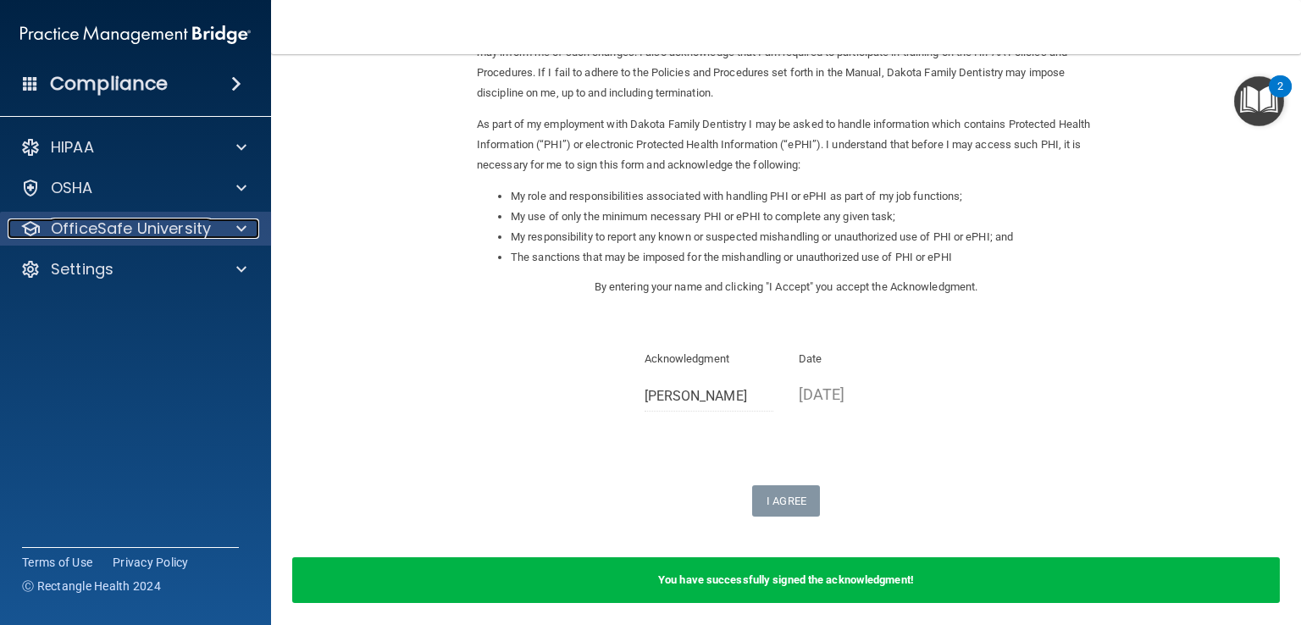
click at [205, 228] on p "OfficeSafe University" at bounding box center [131, 229] width 160 height 20
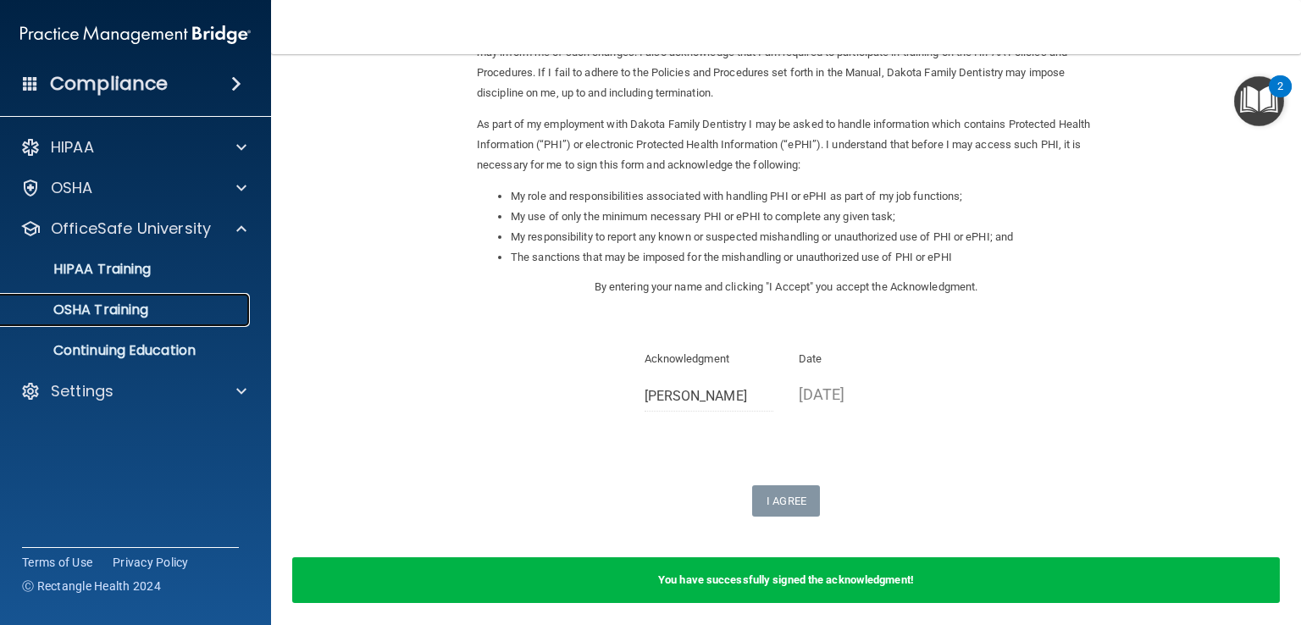
click at [174, 312] on div "OSHA Training" at bounding box center [126, 310] width 231 height 17
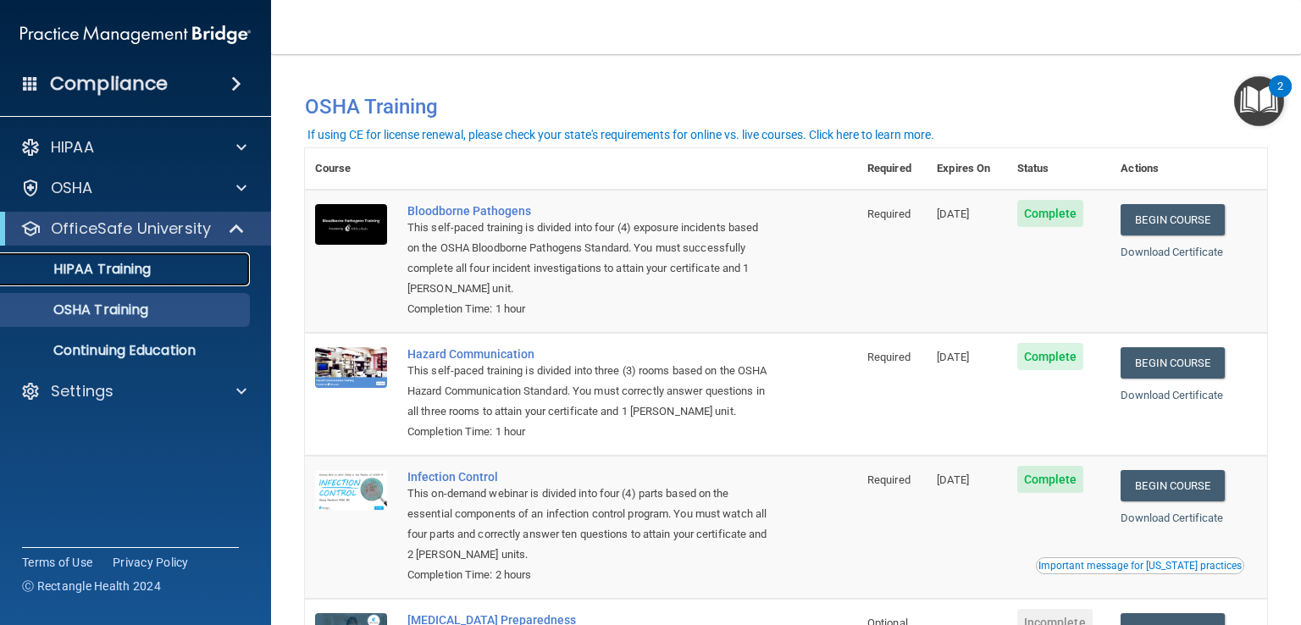
click at [122, 275] on p "HIPAA Training" at bounding box center [81, 269] width 140 height 17
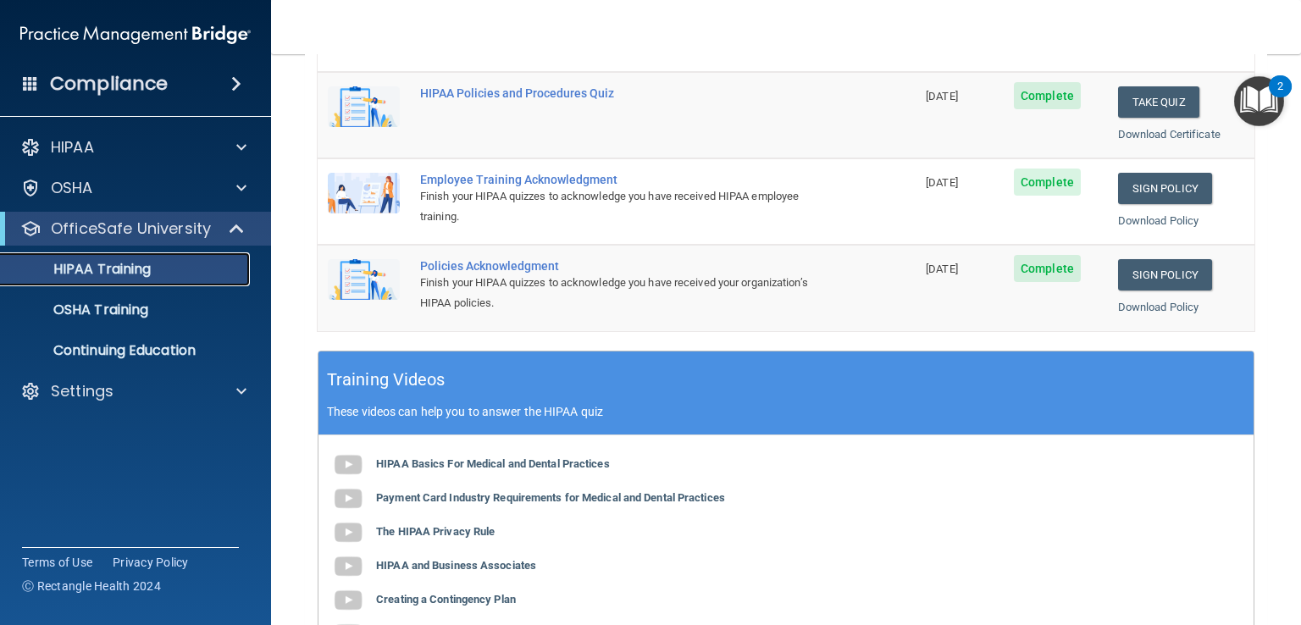
scroll to position [384, 0]
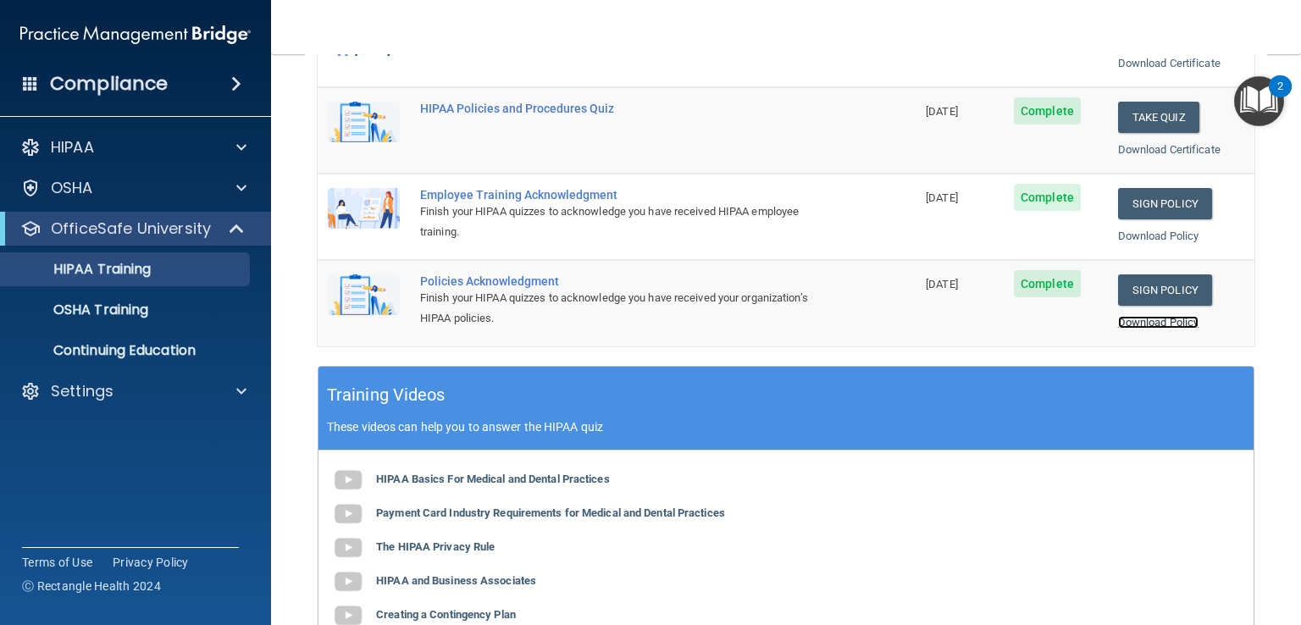
click at [1129, 316] on link "Download Policy" at bounding box center [1158, 322] width 81 height 13
click at [1125, 235] on link "Download Policy" at bounding box center [1158, 236] width 81 height 13
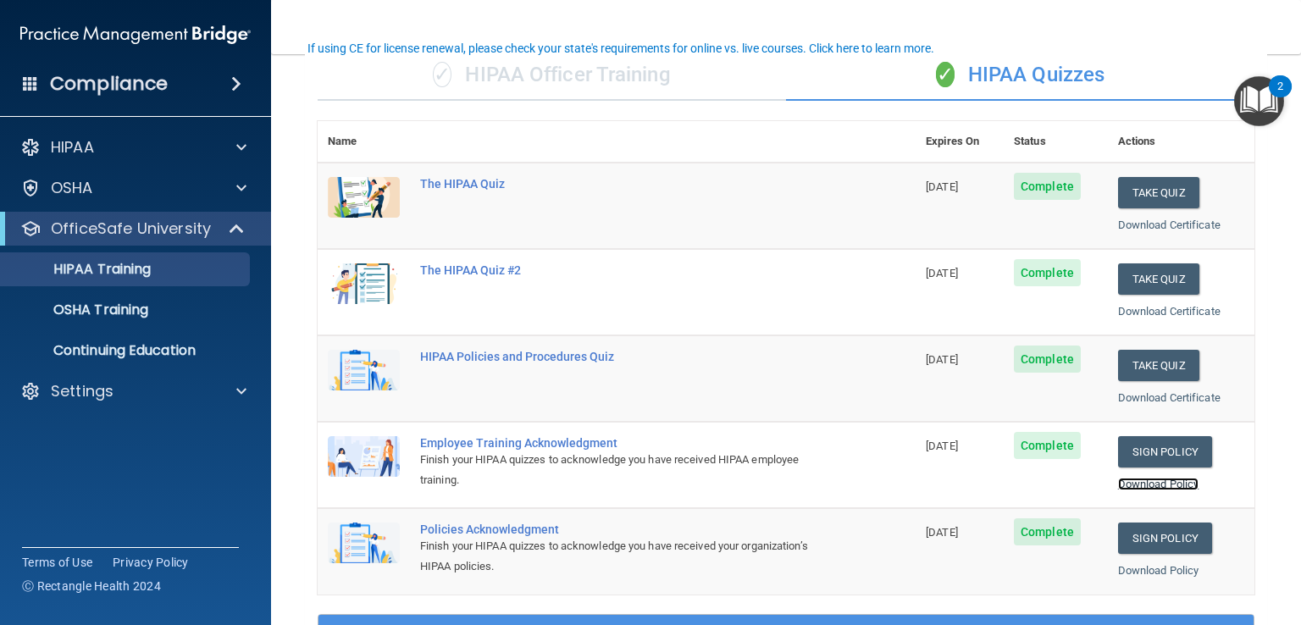
scroll to position [0, 0]
